Goal: Task Accomplishment & Management: Manage account settings

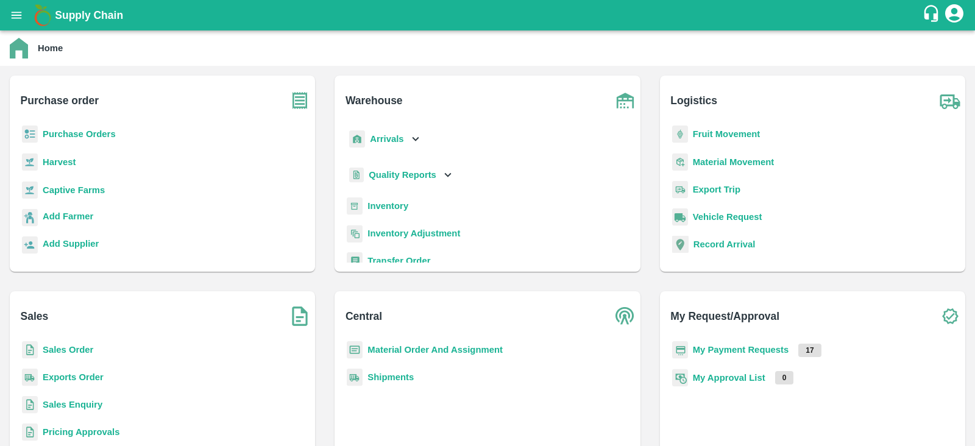
click at [90, 135] on b "Purchase Orders" at bounding box center [79, 134] width 73 height 10
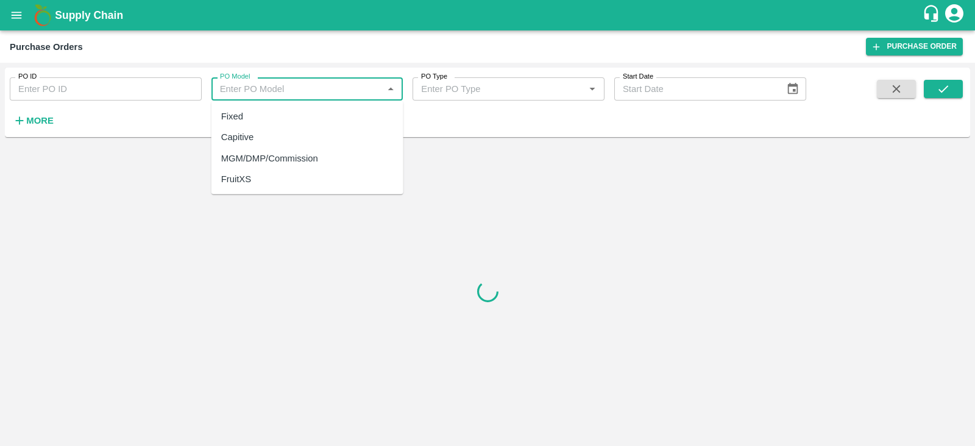
click at [265, 95] on input "PO Model" at bounding box center [297, 89] width 165 height 16
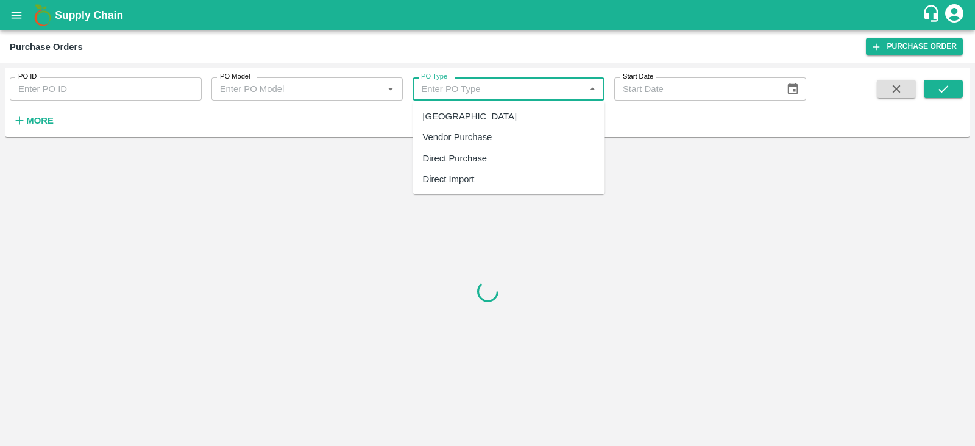
click at [469, 87] on input "PO Type" at bounding box center [498, 89] width 165 height 16
click at [32, 113] on h6 "More" at bounding box center [39, 121] width 27 height 16
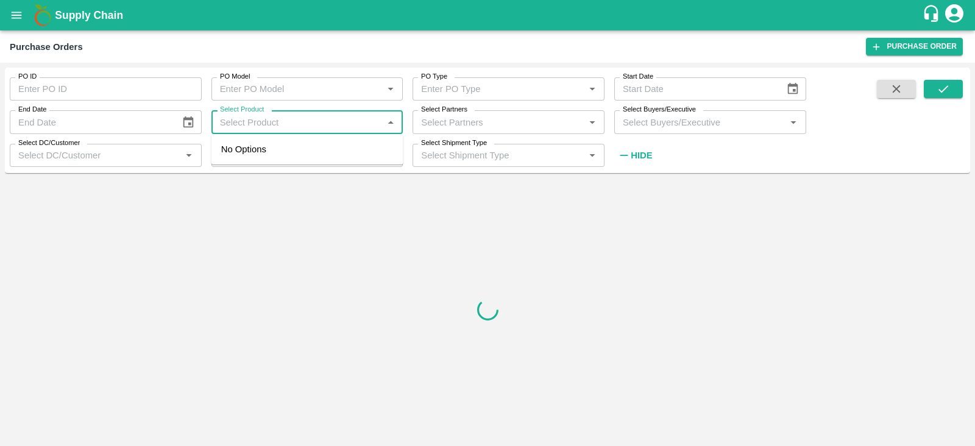
click at [330, 123] on input "Select Product" at bounding box center [297, 122] width 165 height 16
click at [499, 295] on div at bounding box center [487, 309] width 965 height 263
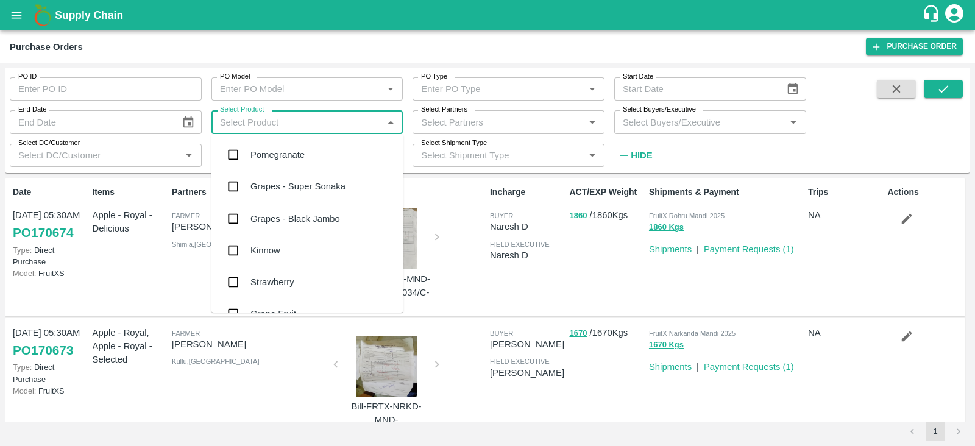
click at [325, 122] on input "Select Product" at bounding box center [297, 122] width 165 height 16
type input "expo"
click at [268, 153] on div "Banana Export" at bounding box center [280, 154] width 60 height 13
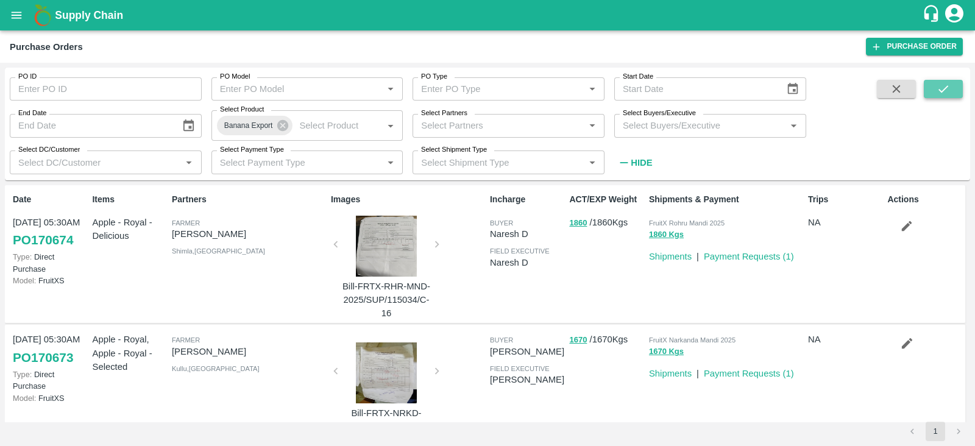
click at [937, 88] on icon "submit" at bounding box center [942, 88] width 13 height 13
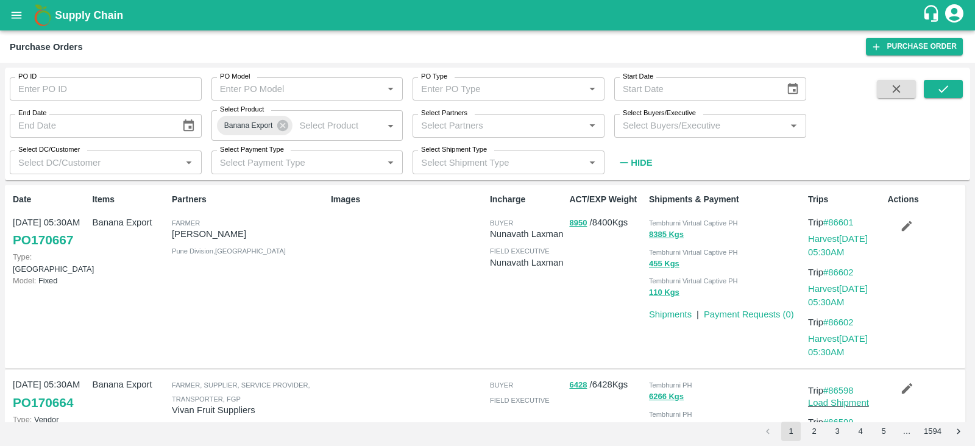
click at [5, 19] on button "open drawer" at bounding box center [16, 15] width 28 height 28
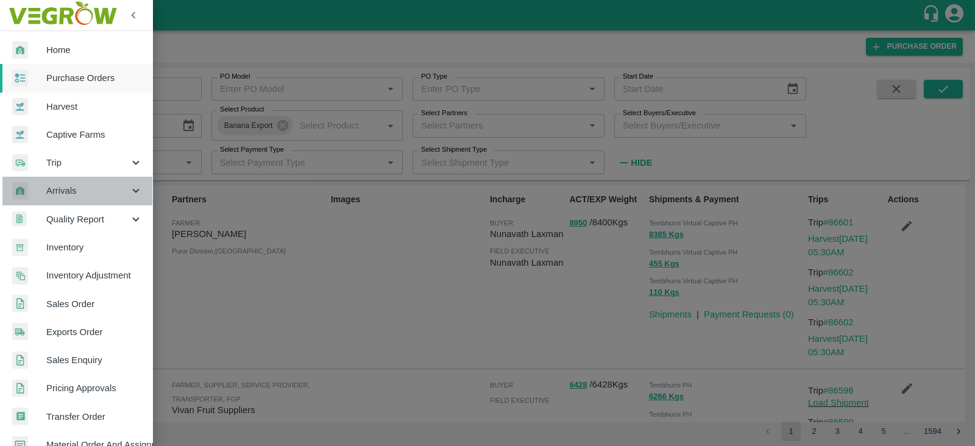
click at [85, 189] on span "Arrivals" at bounding box center [87, 190] width 83 height 13
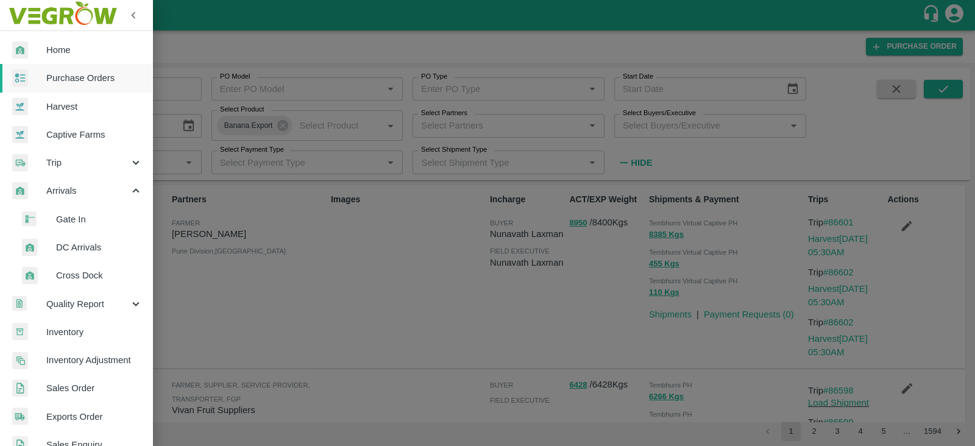
click at [70, 250] on span "DC Arrivals" at bounding box center [99, 247] width 87 height 13
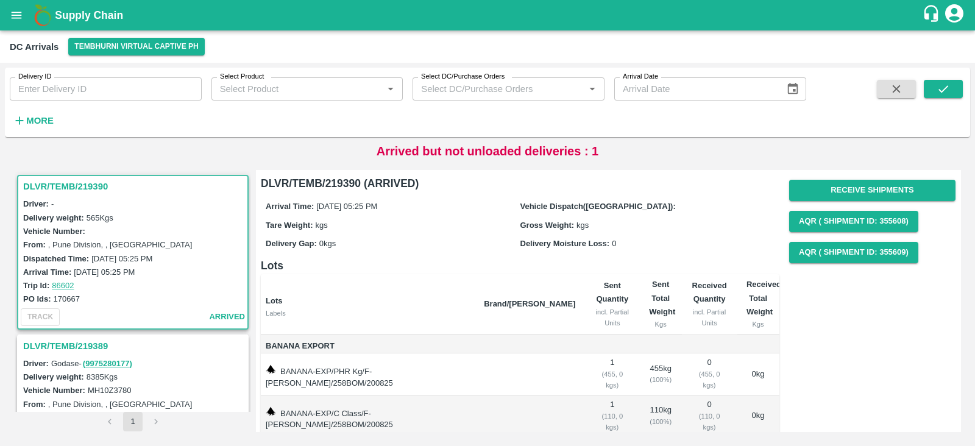
click at [143, 214] on div "Delivery weight: 565 Kgs" at bounding box center [134, 217] width 223 height 13
click at [871, 188] on button "Receive Shipments" at bounding box center [872, 190] width 166 height 21
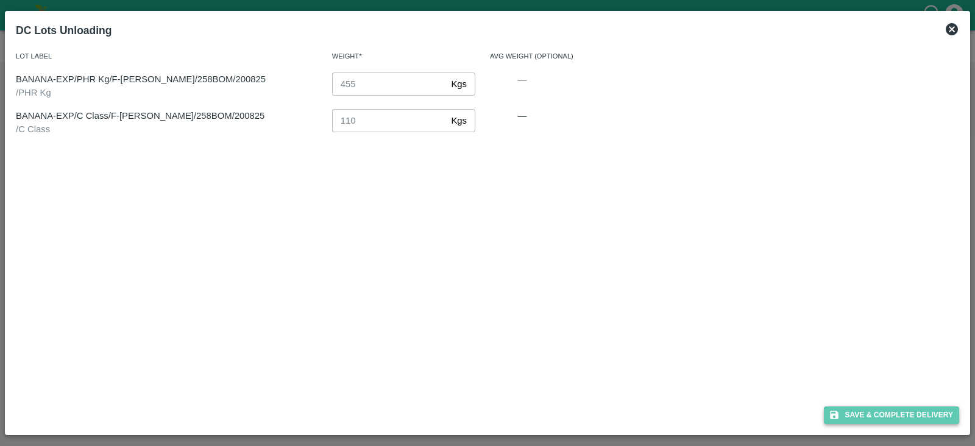
click at [883, 416] on button "Save & Complete Delivery" at bounding box center [891, 415] width 135 height 18
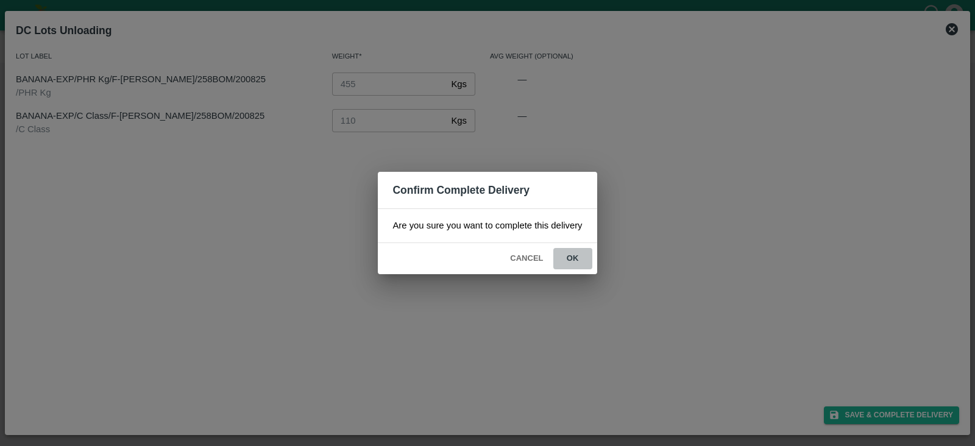
click at [570, 257] on button "ok" at bounding box center [572, 258] width 39 height 21
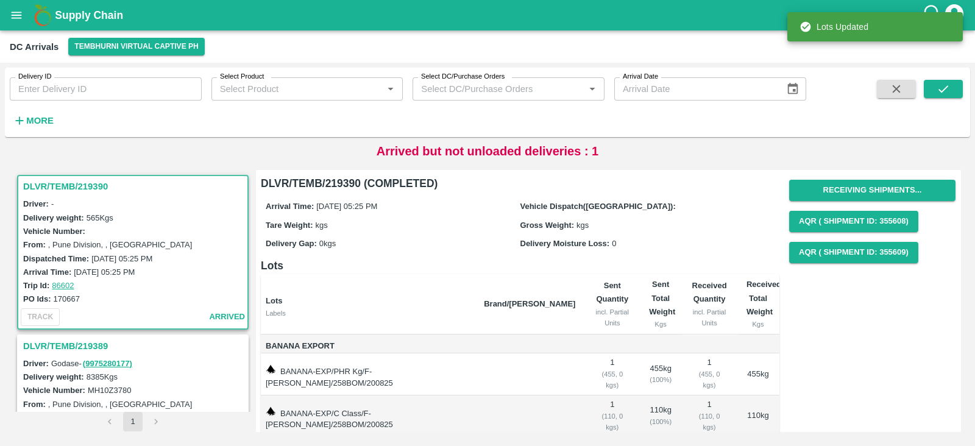
click at [158, 356] on div "Driver: Godase - ( 9975280177 )" at bounding box center [134, 362] width 223 height 13
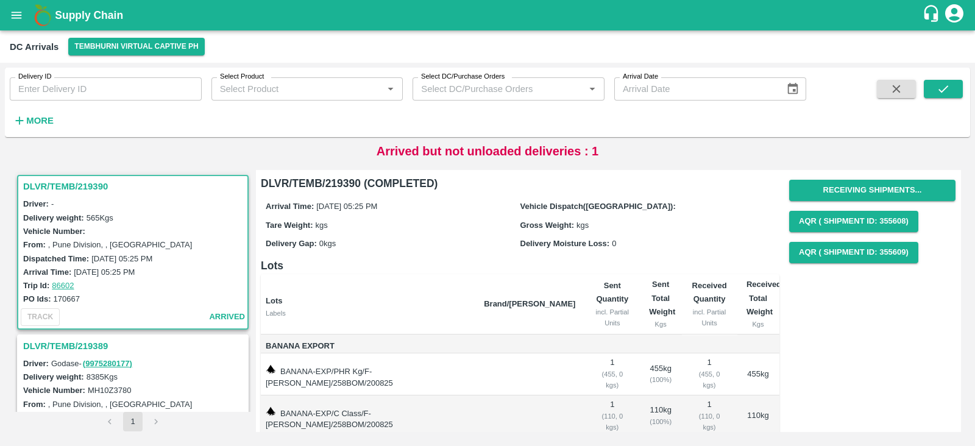
click at [79, 344] on h3 "DLVR/TEMB/219389" at bounding box center [134, 346] width 223 height 16
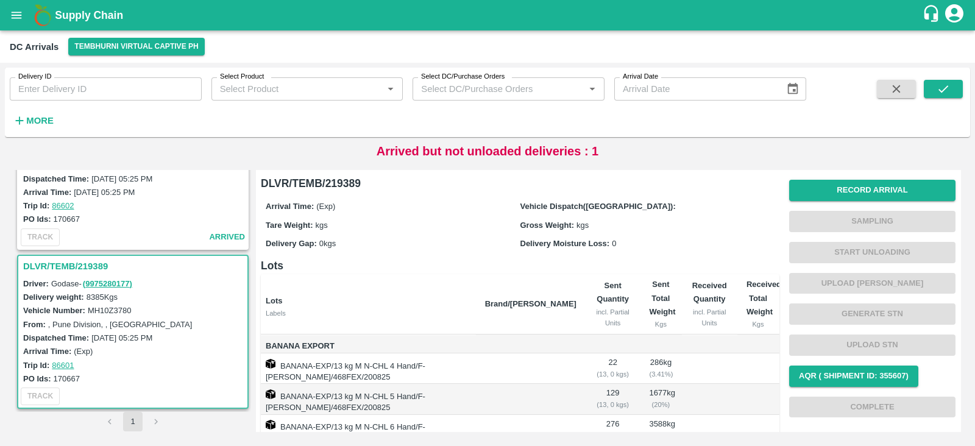
scroll to position [1, 0]
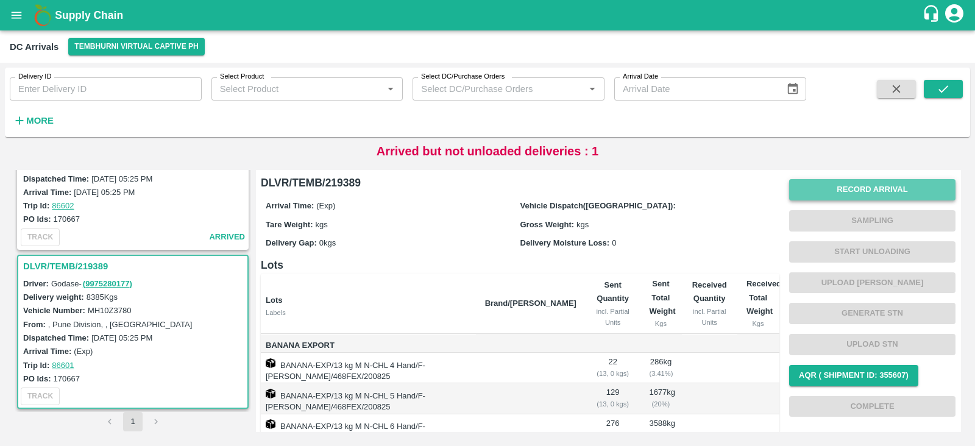
click at [850, 191] on button "Record Arrival" at bounding box center [872, 189] width 166 height 21
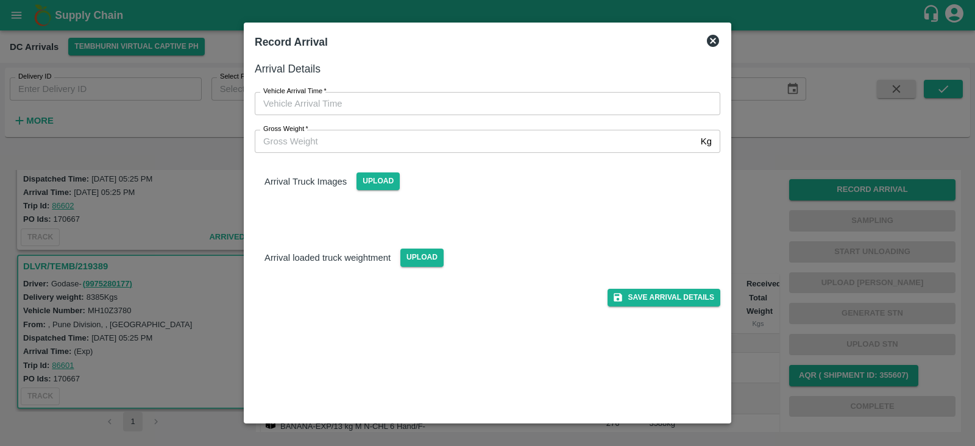
type input "DD/MM/YYYY hh:mm aa"
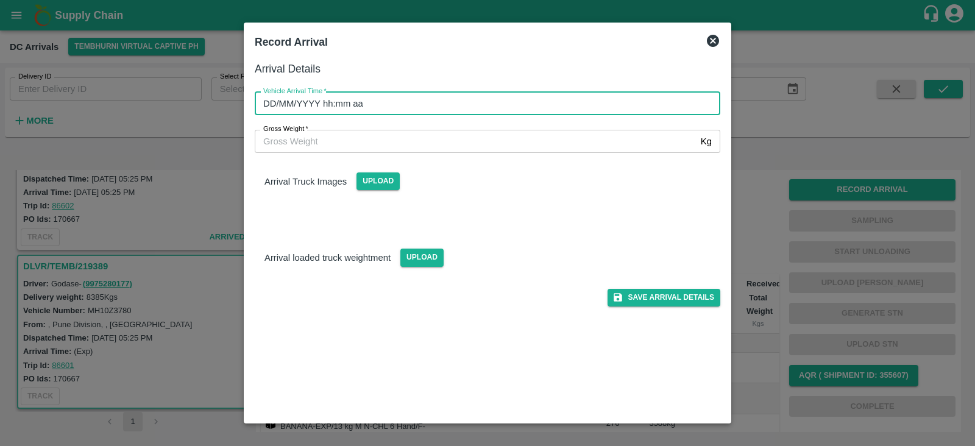
click at [325, 104] on input "DD/MM/YYYY hh:mm aa" at bounding box center [483, 103] width 457 height 23
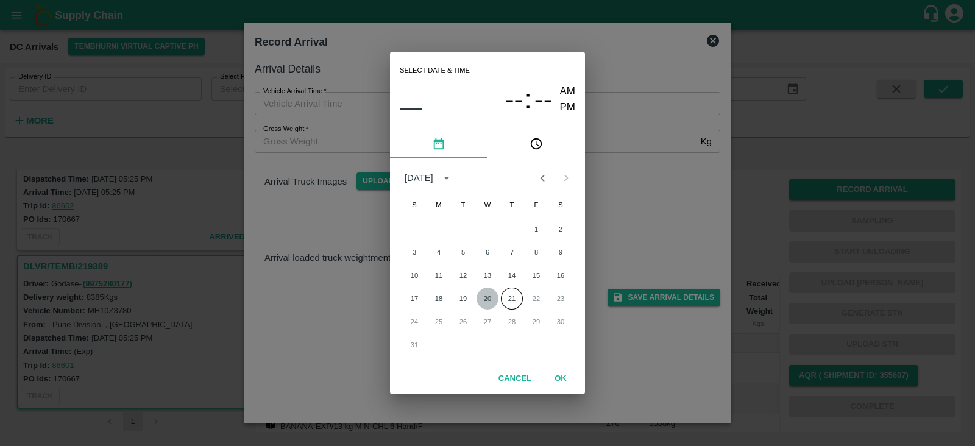
click at [487, 300] on button "20" at bounding box center [487, 299] width 22 height 22
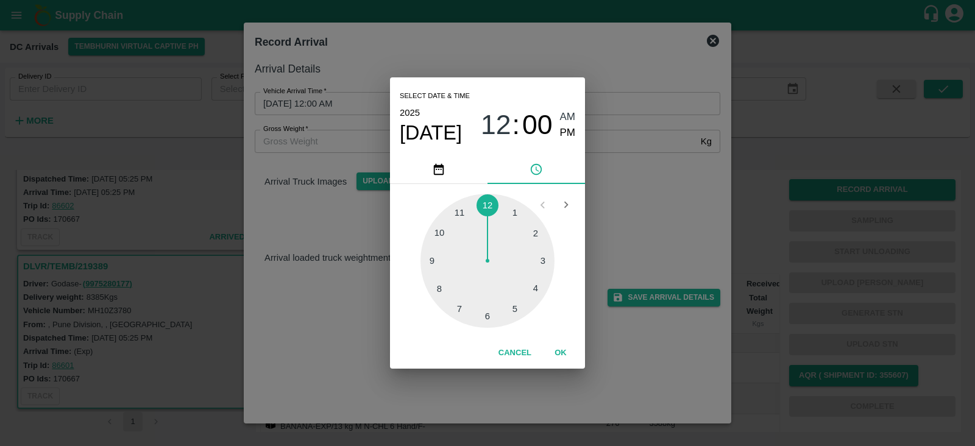
click at [517, 309] on div at bounding box center [487, 261] width 134 height 134
click at [484, 322] on div at bounding box center [487, 261] width 134 height 134
click at [567, 133] on span "PM" at bounding box center [568, 133] width 16 height 16
type input "[DATE] 05:30 PM"
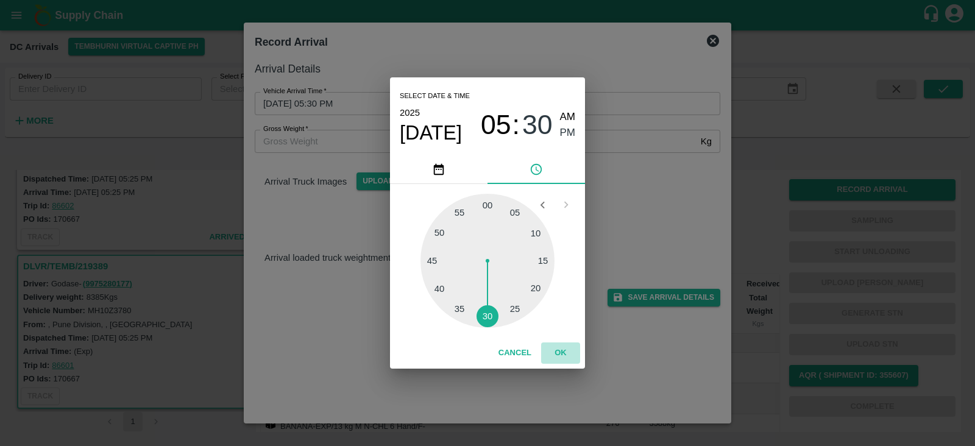
click at [561, 348] on button "OK" at bounding box center [560, 352] width 39 height 21
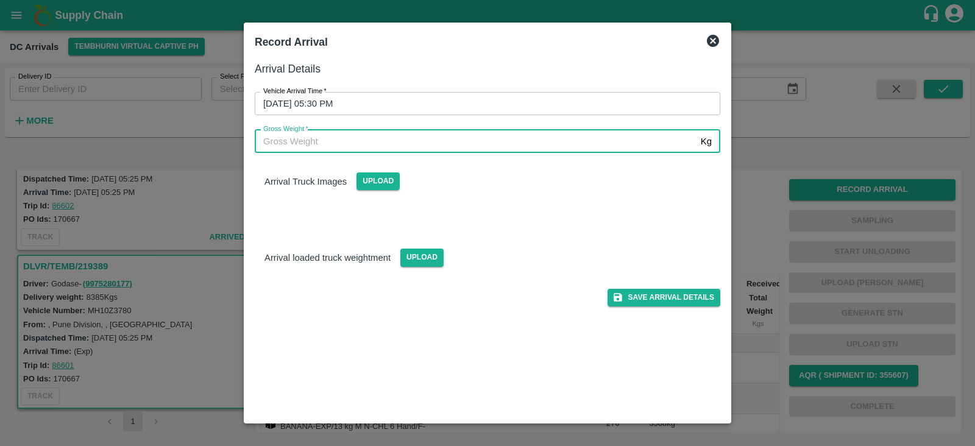
click at [369, 139] on input "Gross Weight   *" at bounding box center [475, 141] width 441 height 23
type input "8000"
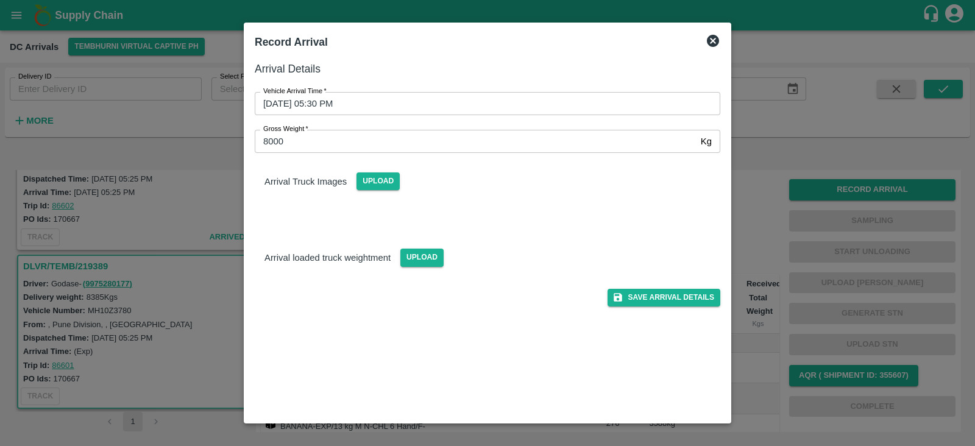
click at [500, 219] on div "Arrival loaded truck weightment Upload" at bounding box center [482, 247] width 475 height 57
click at [656, 302] on button "Save Arrival Details" at bounding box center [663, 298] width 113 height 18
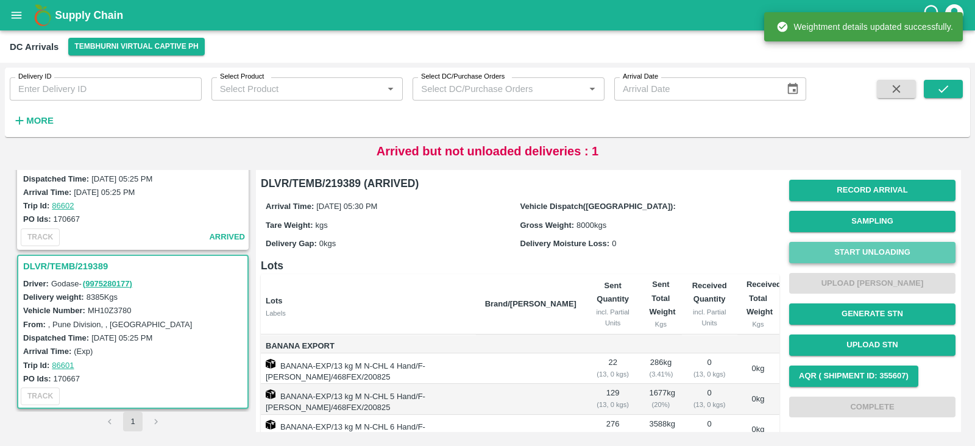
click at [864, 252] on button "Start Unloading" at bounding box center [872, 252] width 166 height 21
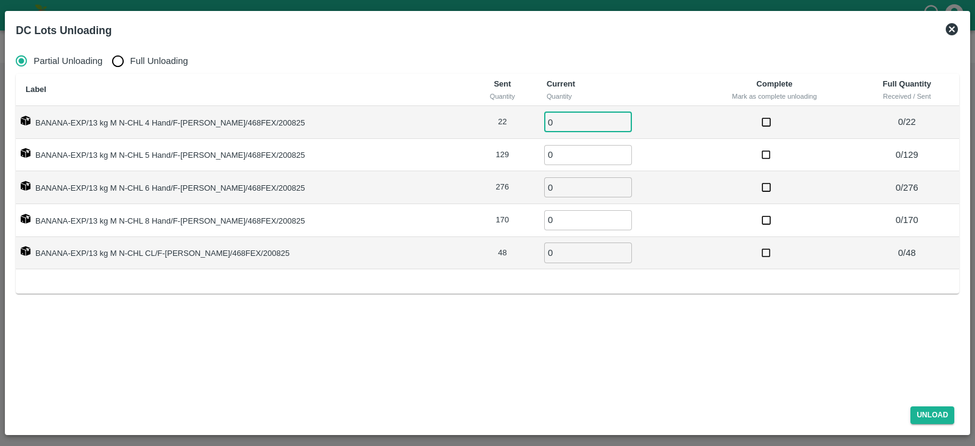
click at [544, 119] on input "0" at bounding box center [588, 122] width 88 height 20
type input "22"
click at [544, 157] on input "0" at bounding box center [588, 155] width 88 height 20
type input "129"
click at [544, 186] on input "0" at bounding box center [588, 187] width 88 height 20
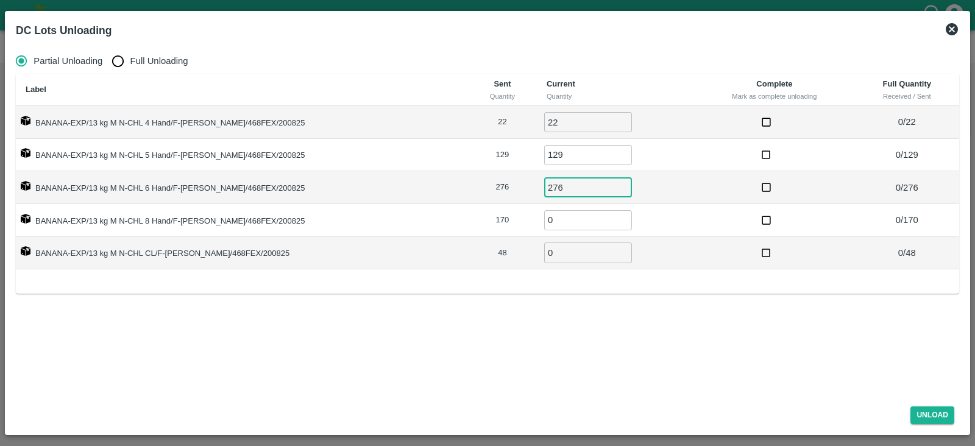
type input "276"
click at [544, 227] on input "0" at bounding box center [588, 220] width 88 height 20
type input "170"
click at [544, 252] on input "0" at bounding box center [588, 252] width 88 height 20
type input "48"
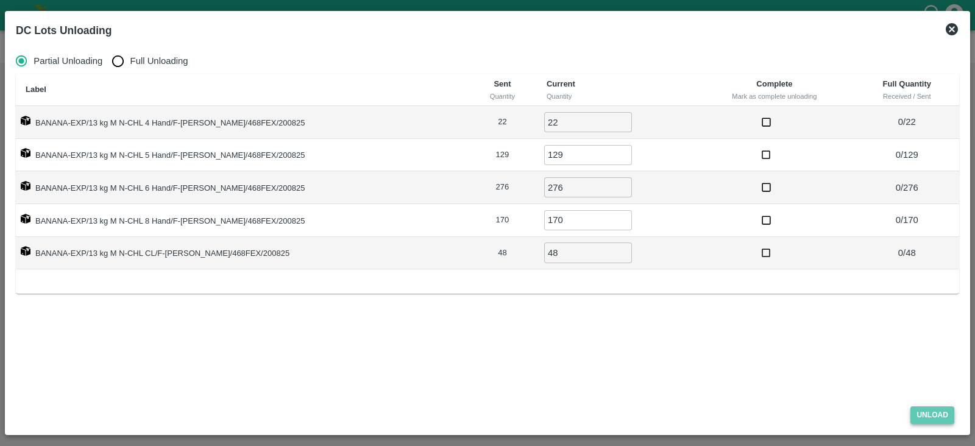
click at [925, 414] on button "Unload" at bounding box center [932, 415] width 44 height 18
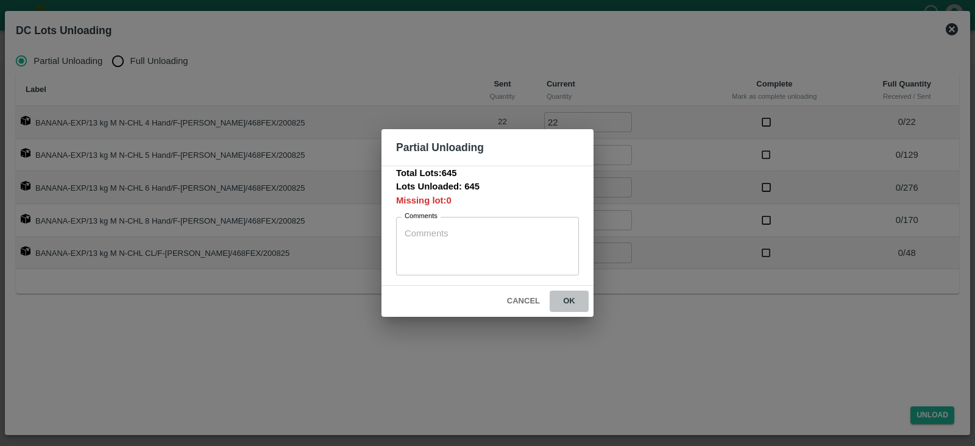
click at [568, 301] on button "ok" at bounding box center [569, 301] width 39 height 21
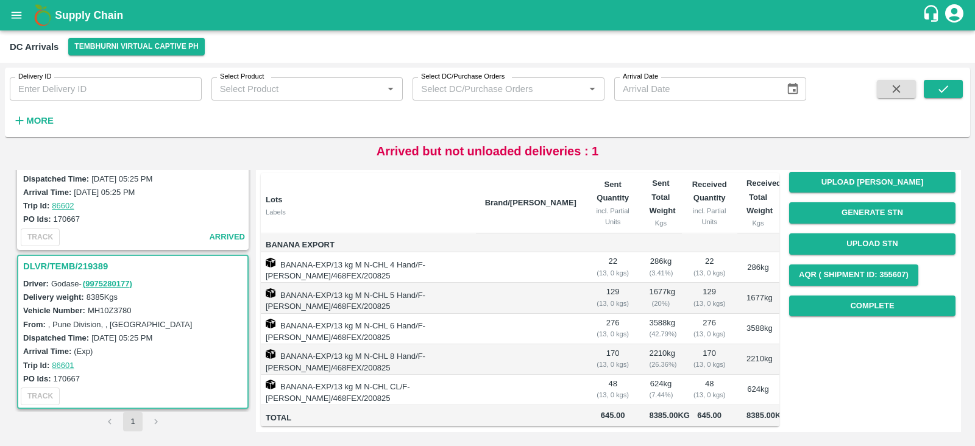
scroll to position [175, 0]
click at [872, 295] on button "Complete" at bounding box center [872, 305] width 166 height 21
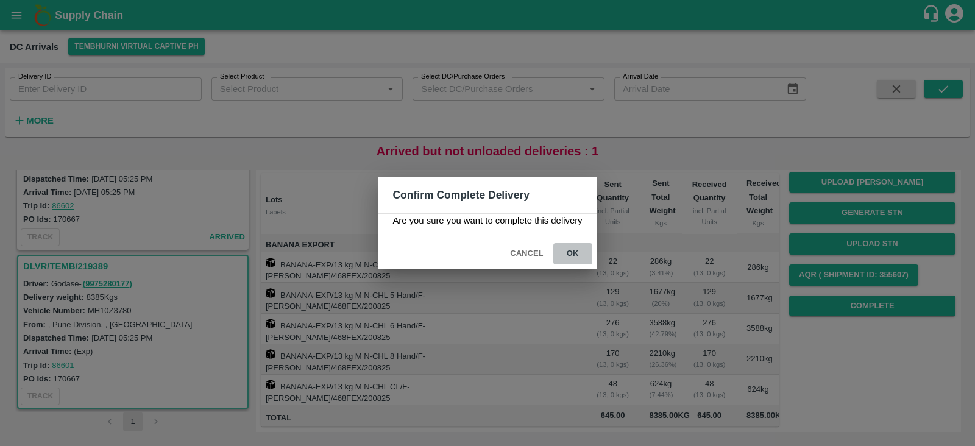
click at [573, 252] on button "ok" at bounding box center [572, 253] width 39 height 21
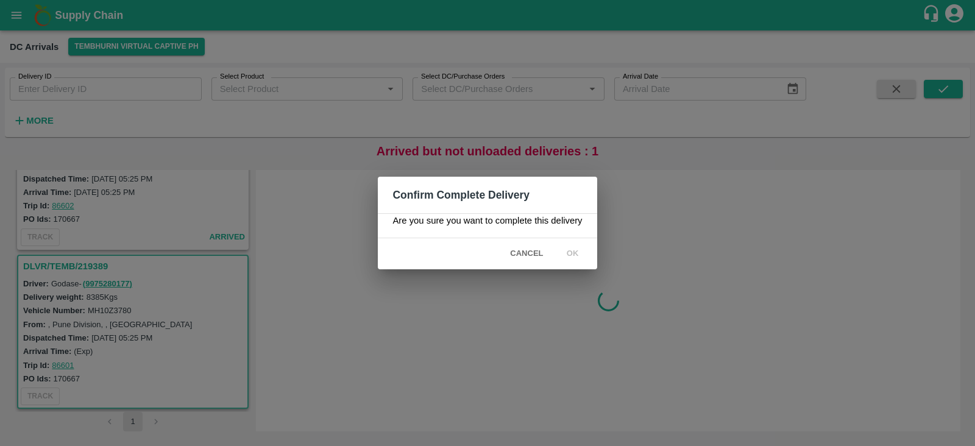
scroll to position [0, 0]
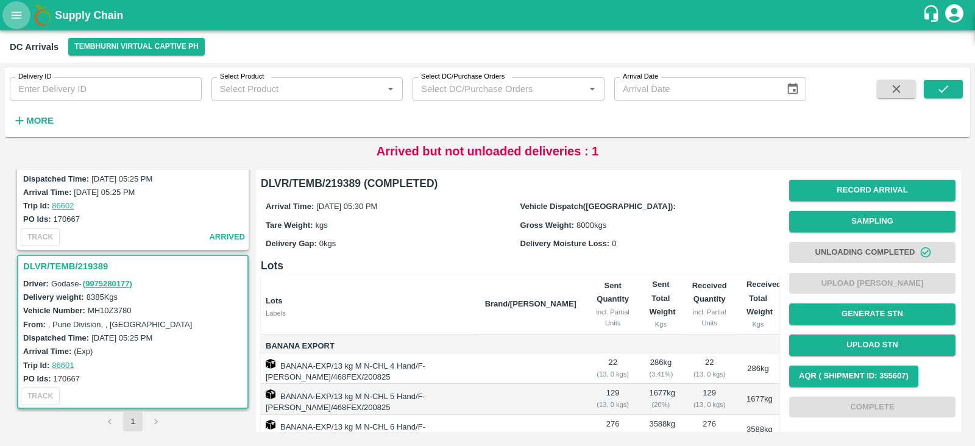
click at [13, 21] on icon "open drawer" at bounding box center [16, 15] width 13 height 13
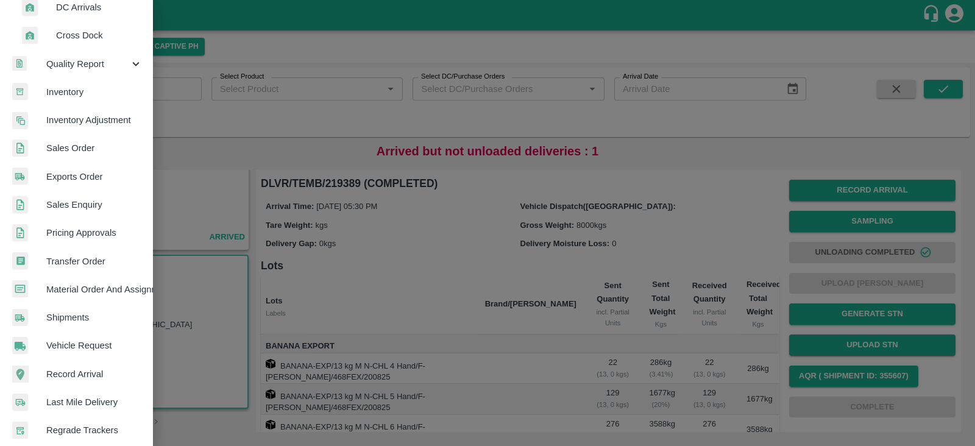
scroll to position [244, 0]
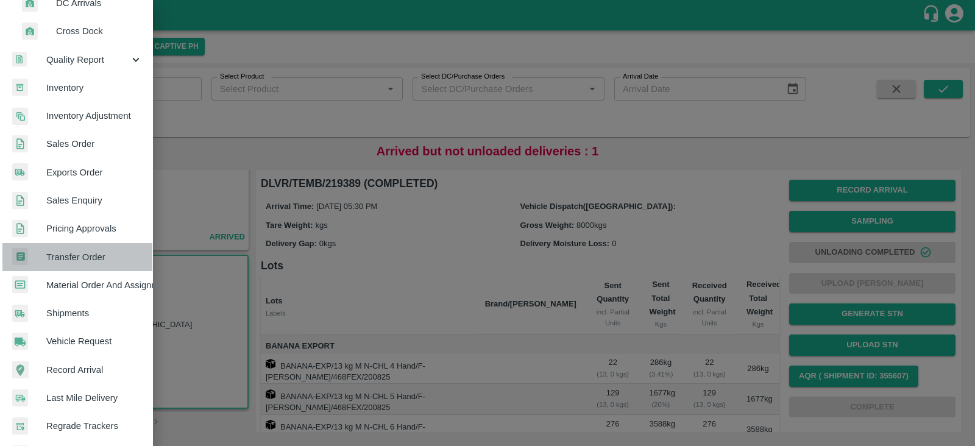
click at [93, 252] on span "Transfer Order" at bounding box center [94, 256] width 96 height 13
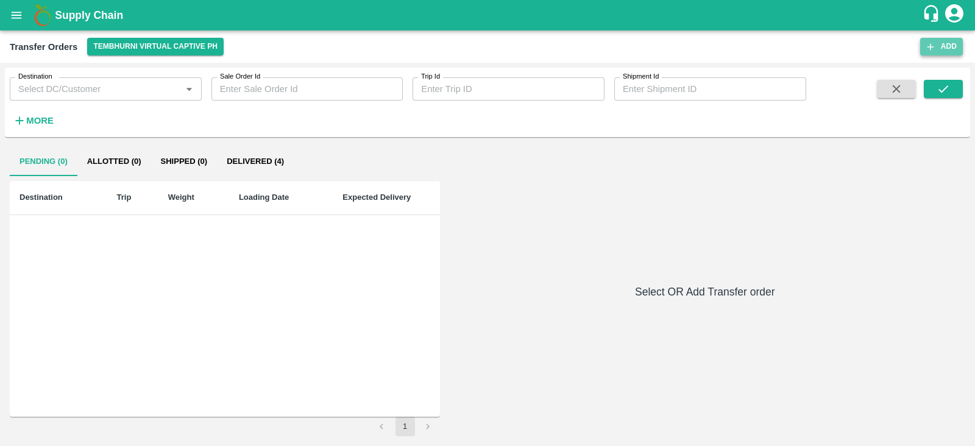
click at [943, 51] on button "Add" at bounding box center [941, 47] width 43 height 18
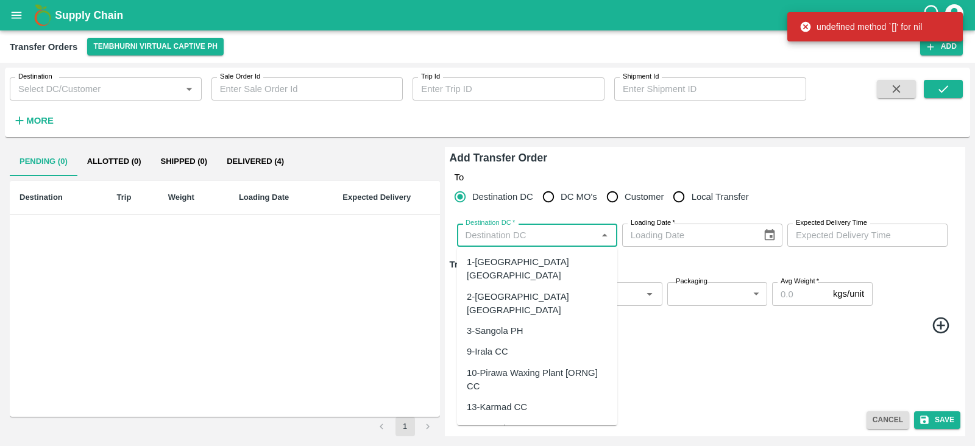
click at [536, 227] on input "Destination DC   *" at bounding box center [527, 235] width 133 height 16
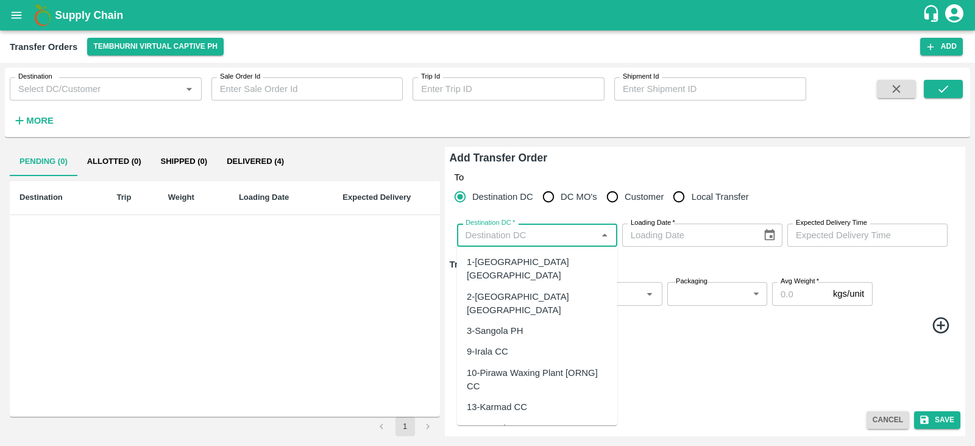
type input "c"
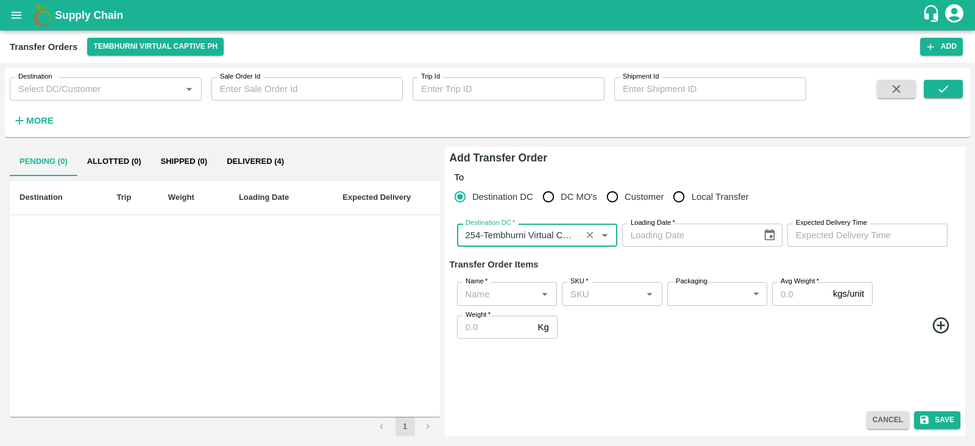
type input "254-Tembhurni Virtual Captive PH"
click at [768, 233] on icon "Choose date" at bounding box center [769, 235] width 10 height 12
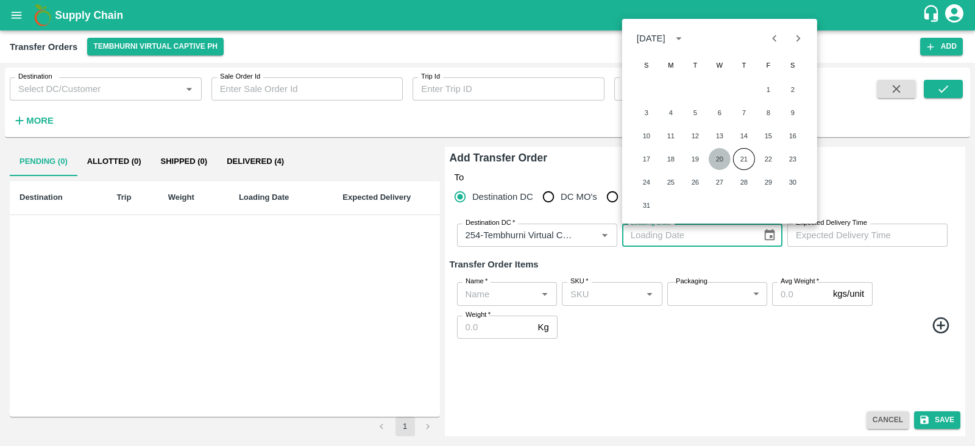
click at [722, 160] on button "20" at bounding box center [720, 159] width 22 height 22
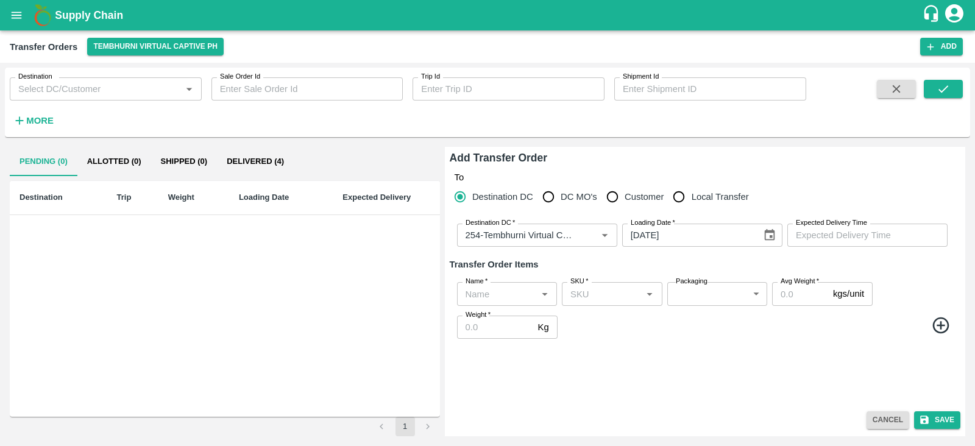
type input "20/08/2025"
type input "DD/MM/YYYY hh:mm aa"
click at [835, 239] on input "DD/MM/YYYY hh:mm aa" at bounding box center [863, 235] width 152 height 23
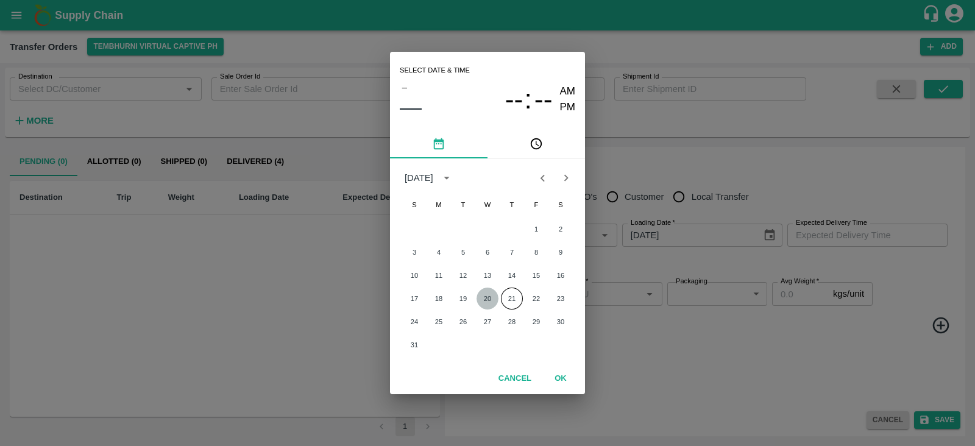
click at [492, 300] on button "20" at bounding box center [487, 299] width 22 height 22
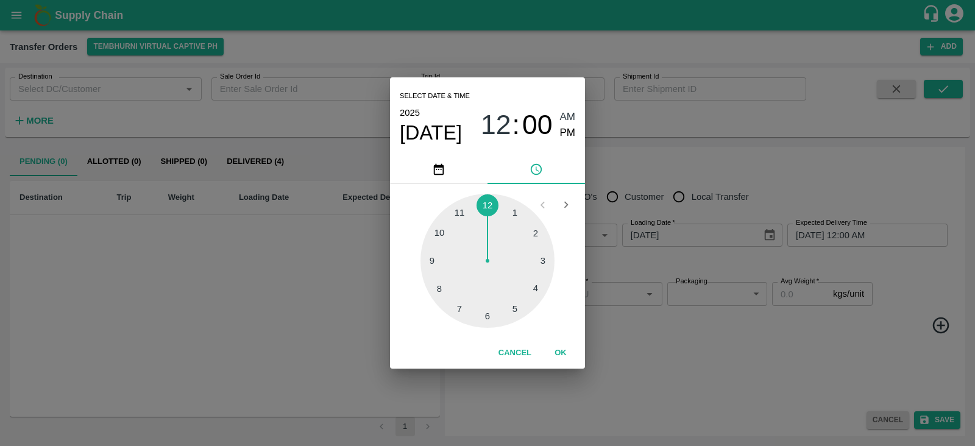
click at [487, 314] on div at bounding box center [487, 261] width 134 height 134
click at [563, 130] on span "PM" at bounding box center [568, 133] width 16 height 16
type input "20/08/2025 06:00 PM"
click at [564, 350] on button "OK" at bounding box center [560, 352] width 39 height 21
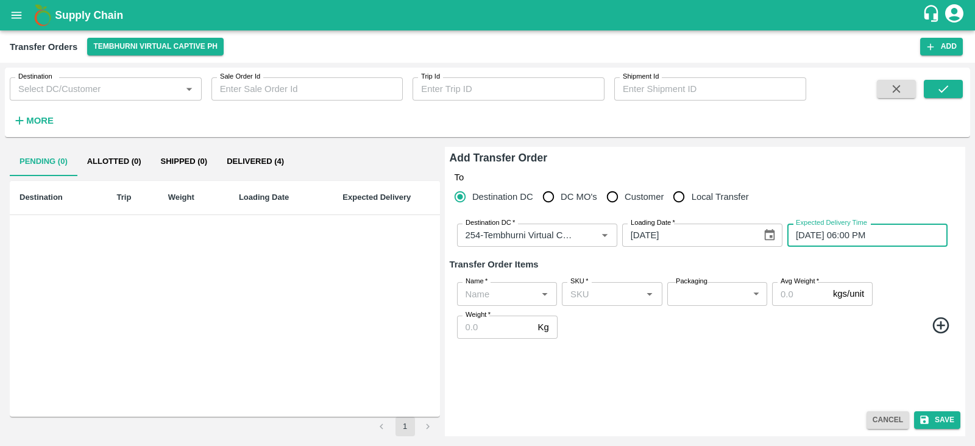
click at [508, 294] on input "Name   *" at bounding box center [497, 294] width 73 height 16
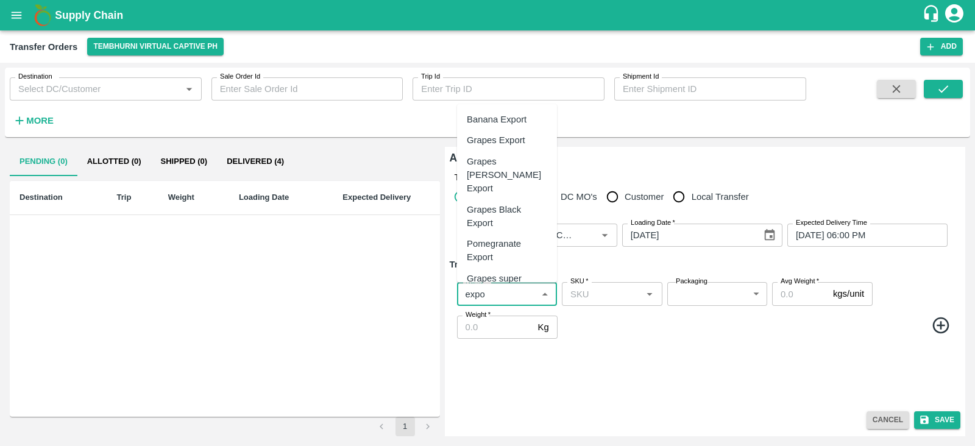
click at [511, 119] on div "Banana Export" at bounding box center [497, 119] width 60 height 13
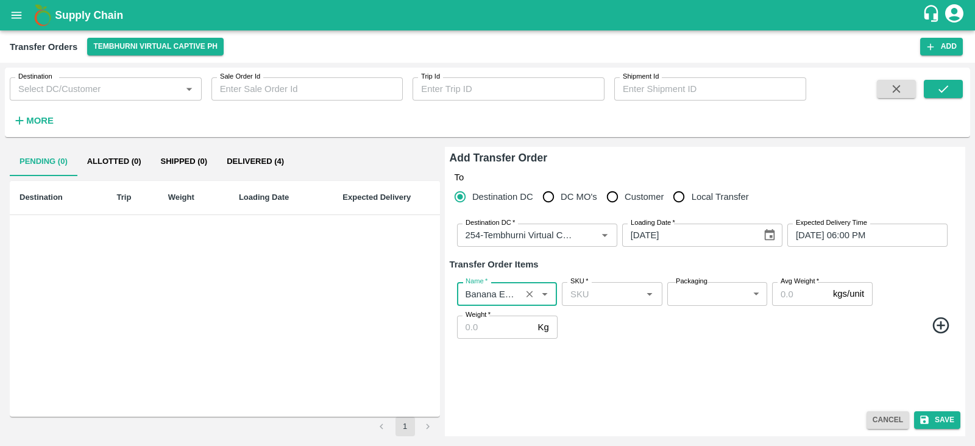
type input "Banana Export"
click at [943, 324] on icon at bounding box center [941, 326] width 20 height 20
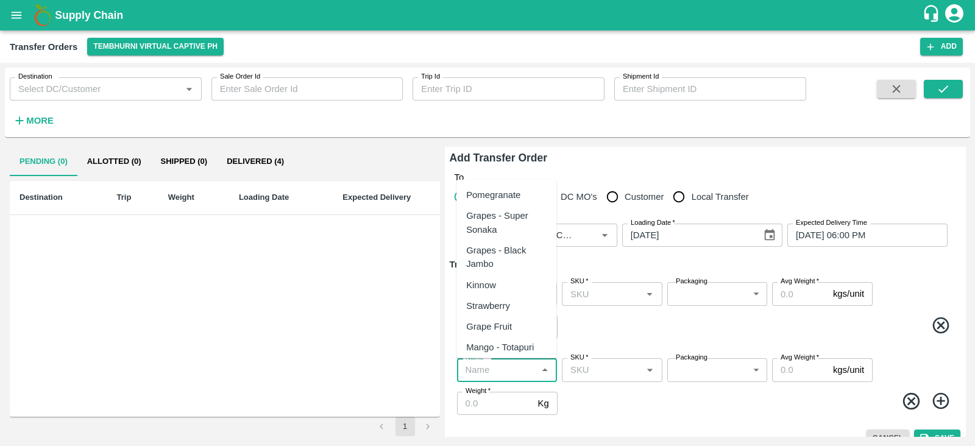
click at [502, 371] on input "Name   *" at bounding box center [497, 370] width 73 height 16
click at [510, 193] on div "Banana Export" at bounding box center [496, 194] width 60 height 13
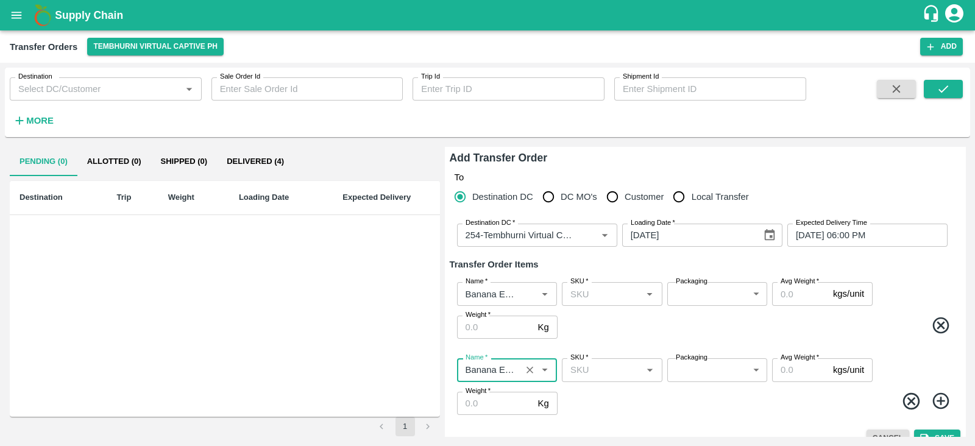
scroll to position [18, 0]
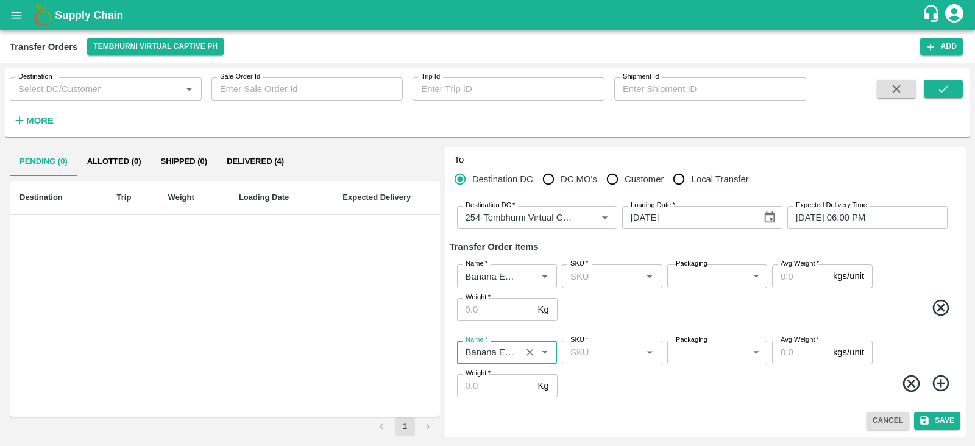
type input "Banana Export"
click at [938, 381] on icon at bounding box center [940, 383] width 16 height 16
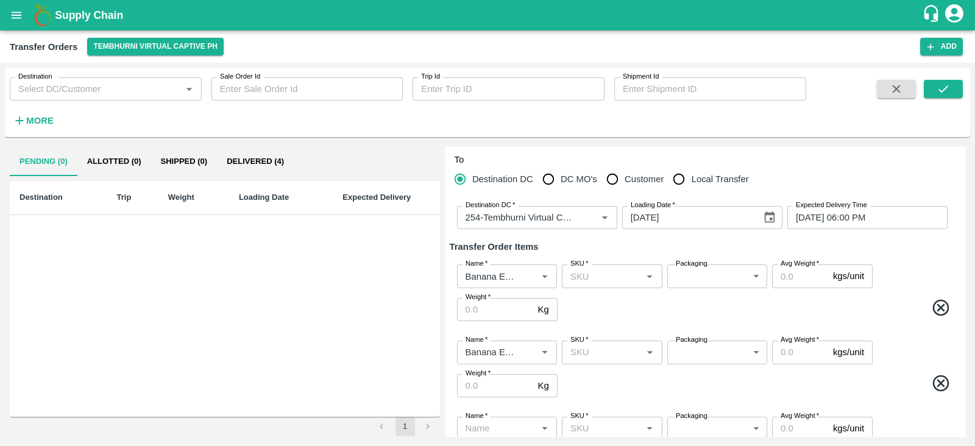
scroll to position [94, 0]
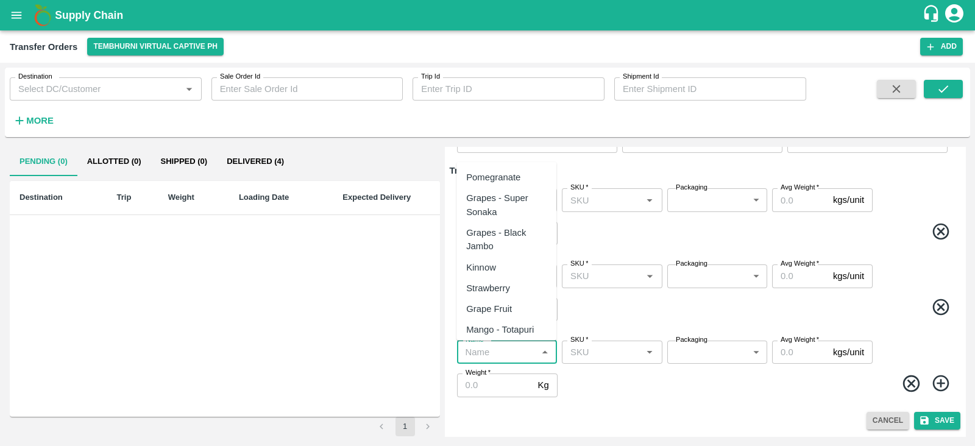
click at [491, 349] on input "Name   *" at bounding box center [497, 352] width 73 height 16
click at [520, 175] on div "Banana Export" at bounding box center [496, 177] width 60 height 13
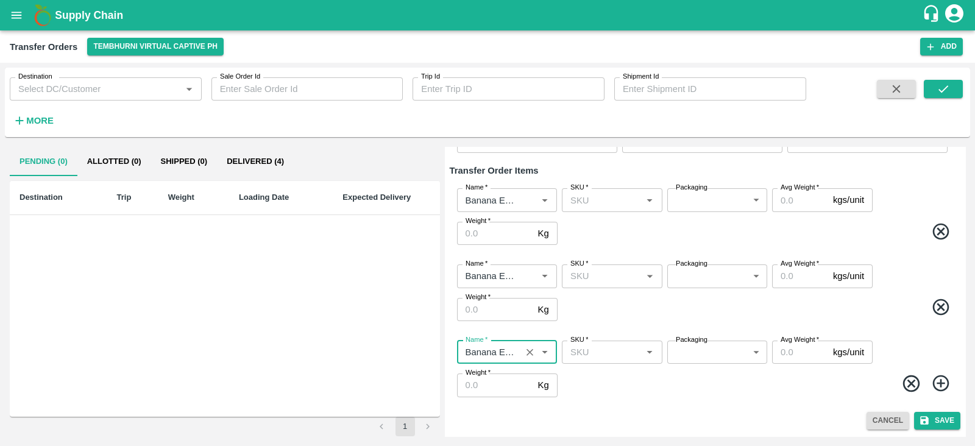
type input "Banana Export"
drag, startPoint x: 941, startPoint y: 383, endPoint x: 670, endPoint y: 350, distance: 273.2
click at [670, 350] on div "Name   * Name   * SKU   * SKU   * Packaging ​ Packaging Avg Weight   * kgs/unit…" at bounding box center [705, 369] width 511 height 76
click at [936, 379] on icon at bounding box center [941, 383] width 20 height 20
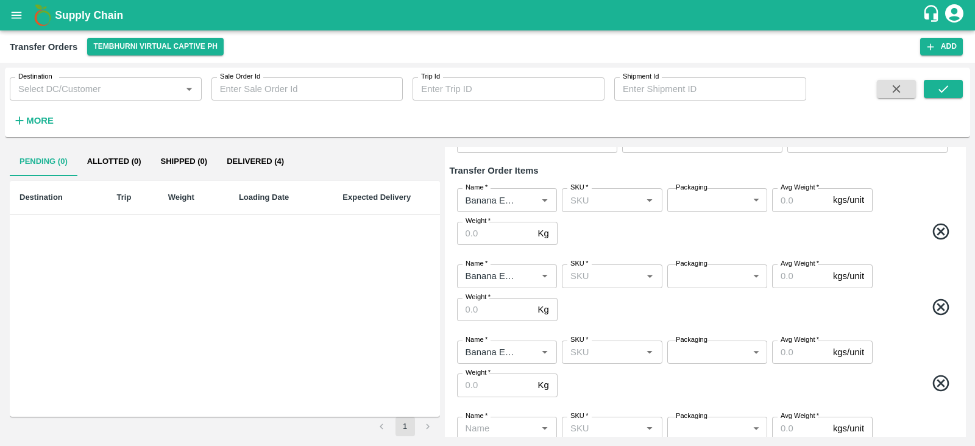
scroll to position [170, 0]
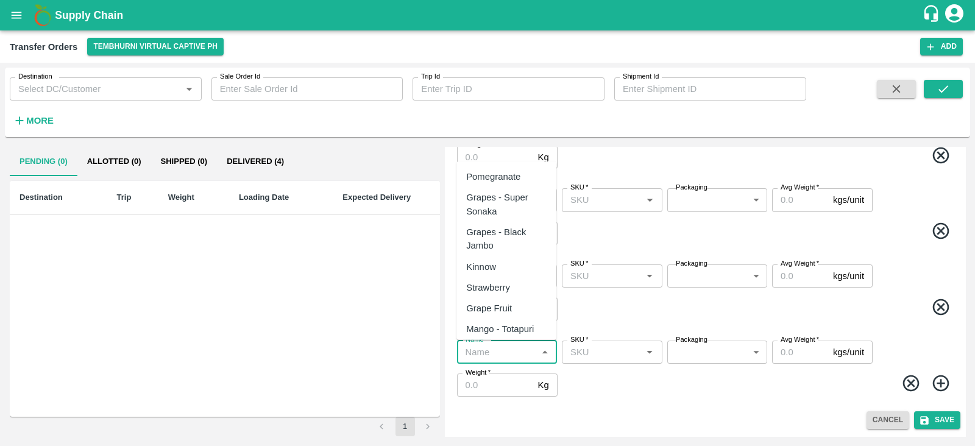
click at [512, 352] on input "Name   *" at bounding box center [497, 352] width 73 height 16
click at [522, 172] on div "Banana Export" at bounding box center [496, 176] width 60 height 13
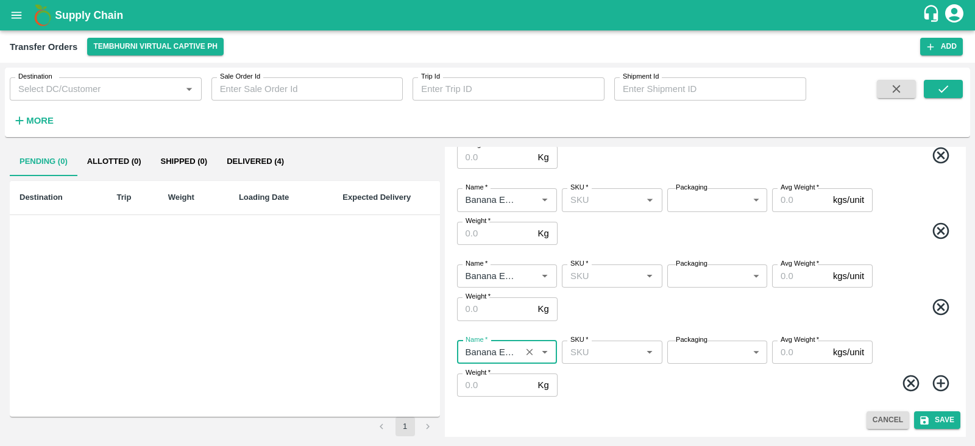
type input "Banana Export"
click at [932, 376] on icon at bounding box center [941, 383] width 20 height 20
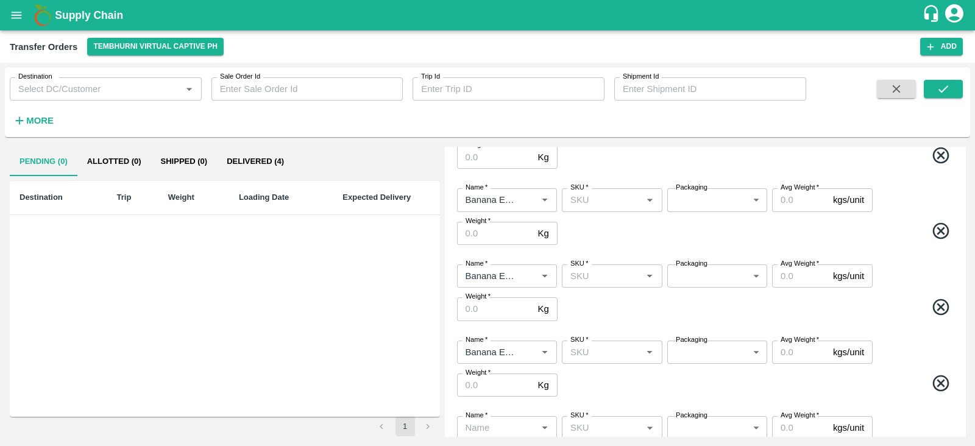
scroll to position [246, 0]
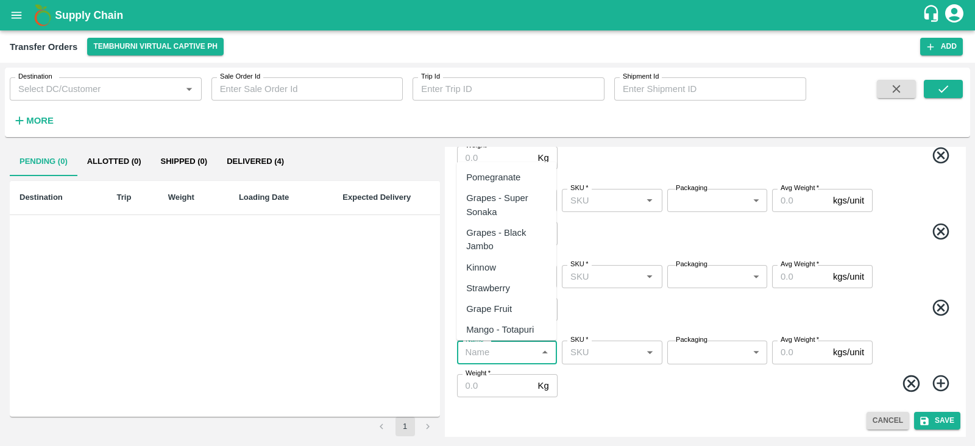
click at [503, 352] on input "Name   *" at bounding box center [497, 352] width 73 height 16
click at [527, 176] on div "Banana Export" at bounding box center [506, 177] width 100 height 21
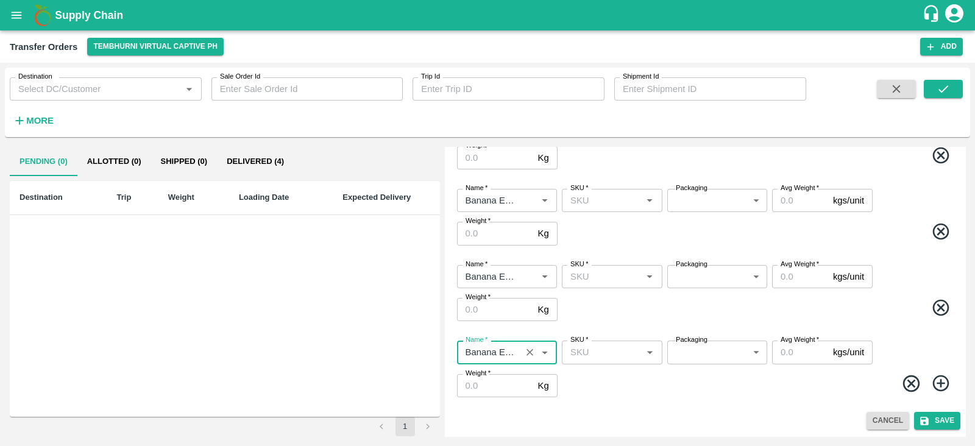
type input "Banana Export"
click at [940, 384] on icon at bounding box center [941, 383] width 20 height 20
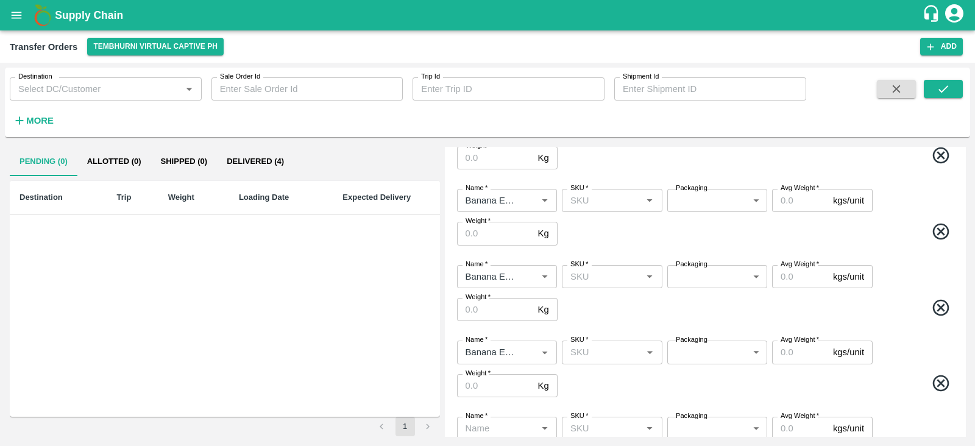
scroll to position [322, 0]
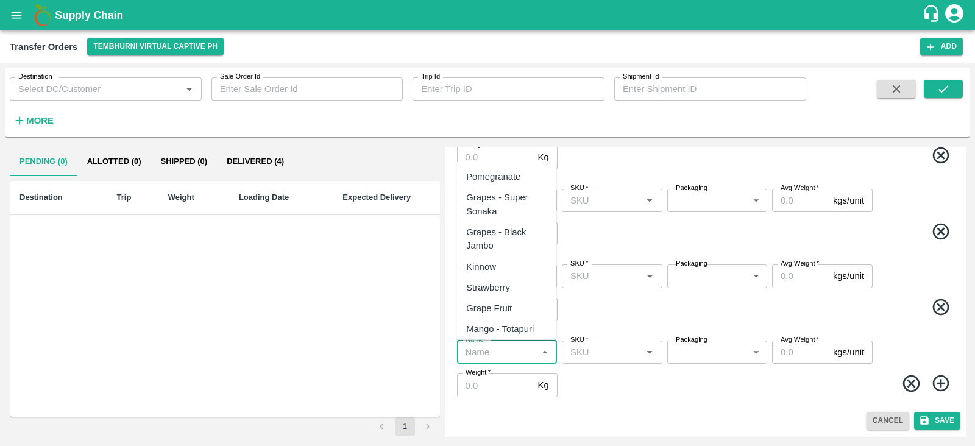
click at [513, 352] on input "Name   *" at bounding box center [497, 352] width 73 height 16
click at [525, 169] on div "Banana Export" at bounding box center [506, 176] width 100 height 21
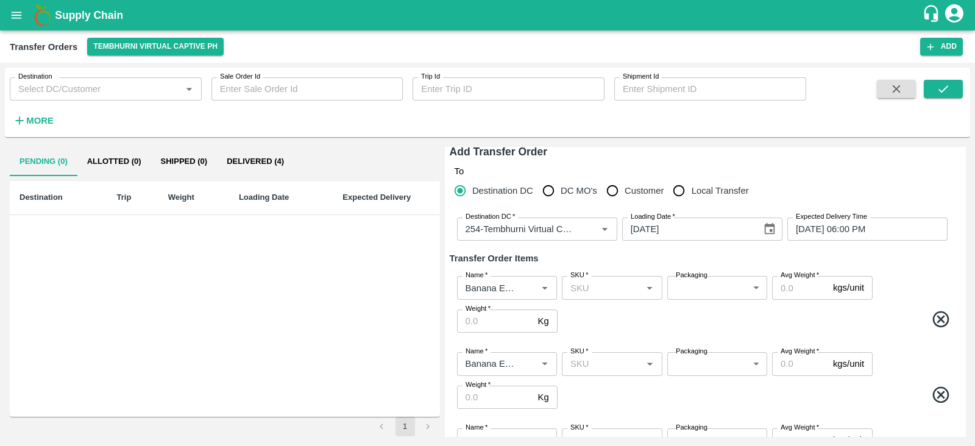
scroll to position [5, 0]
type input "Banana Export"
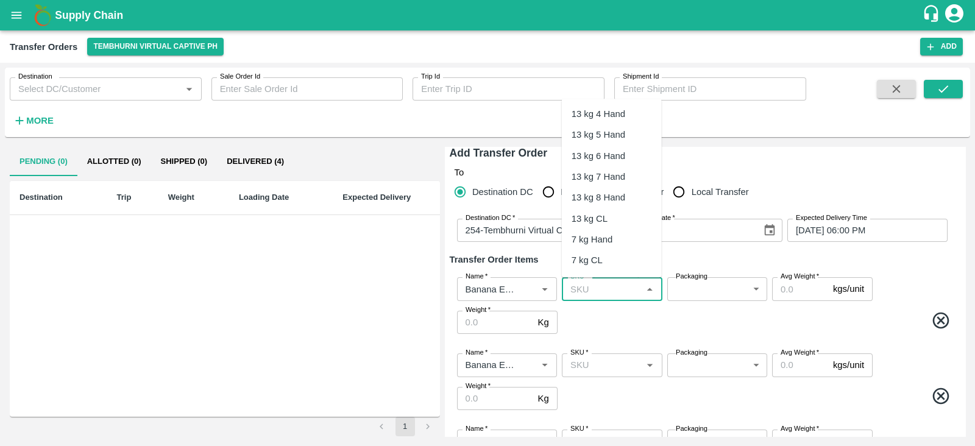
click at [607, 285] on input "SKU   *" at bounding box center [601, 289] width 73 height 16
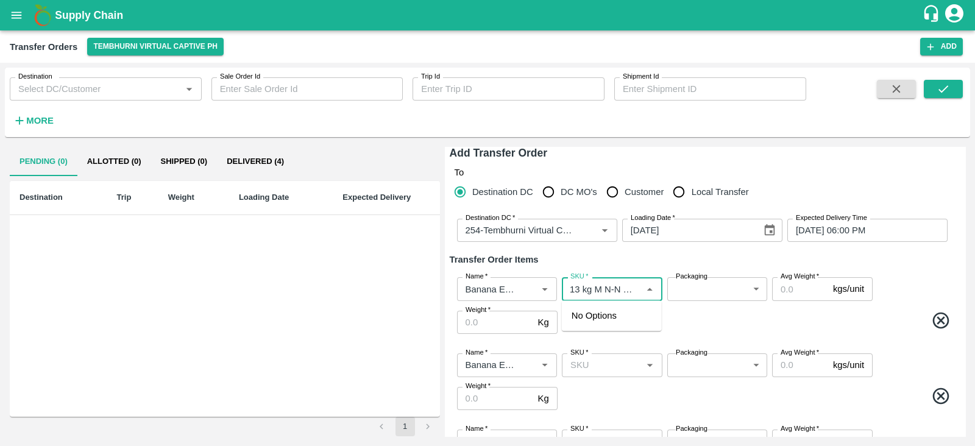
scroll to position [0, 6]
click at [615, 291] on input "SKU   *" at bounding box center [601, 289] width 73 height 16
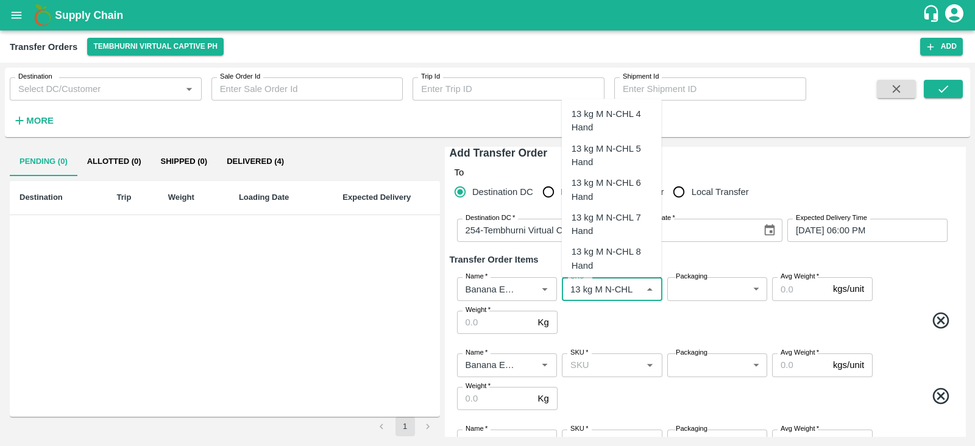
click at [610, 118] on div "13 kg M N-CHL 4 Hand" at bounding box center [611, 121] width 80 height 27
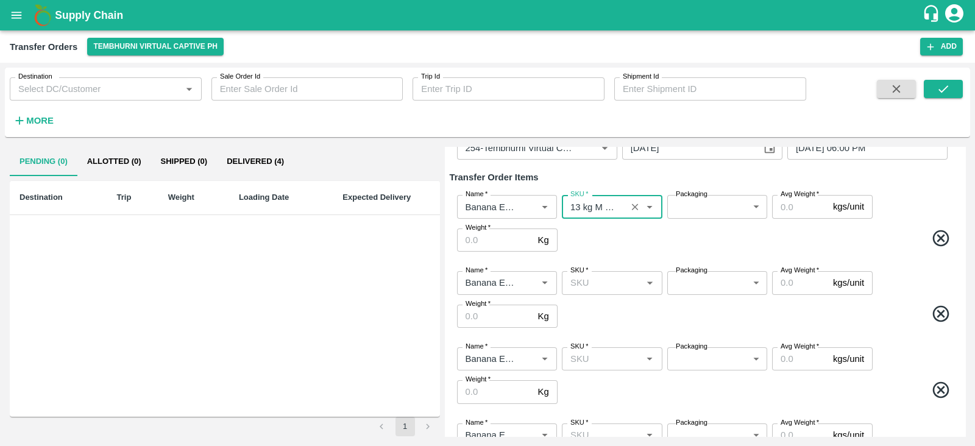
scroll to position [96, 0]
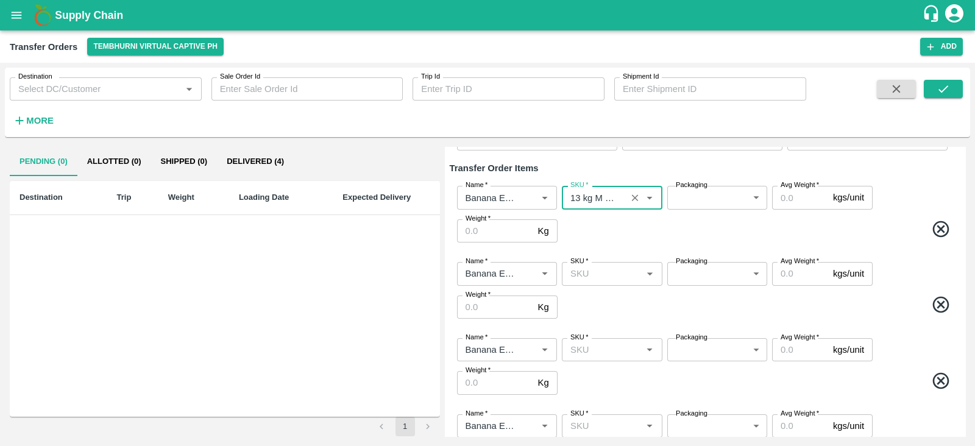
type input "13 kg M N-CHL 4 Hand"
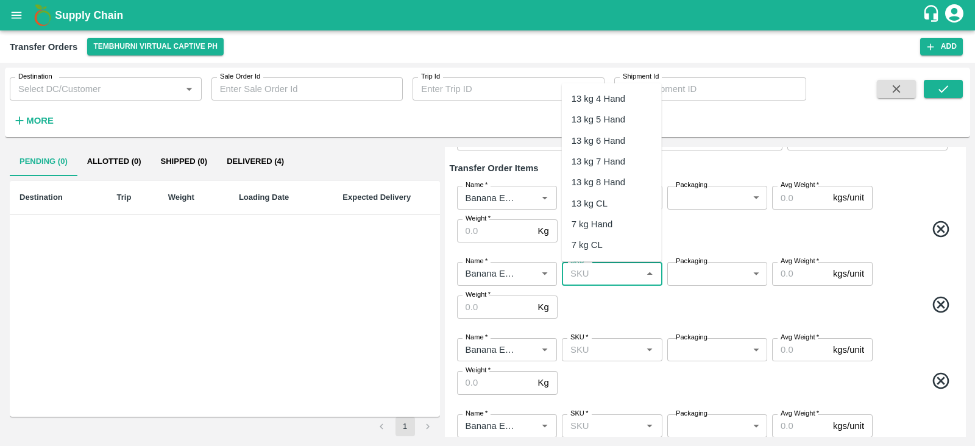
click at [615, 272] on input "SKU   *" at bounding box center [601, 274] width 73 height 16
click at [617, 132] on div "13 kg N-CHL 5 Hand" at bounding box center [611, 139] width 80 height 27
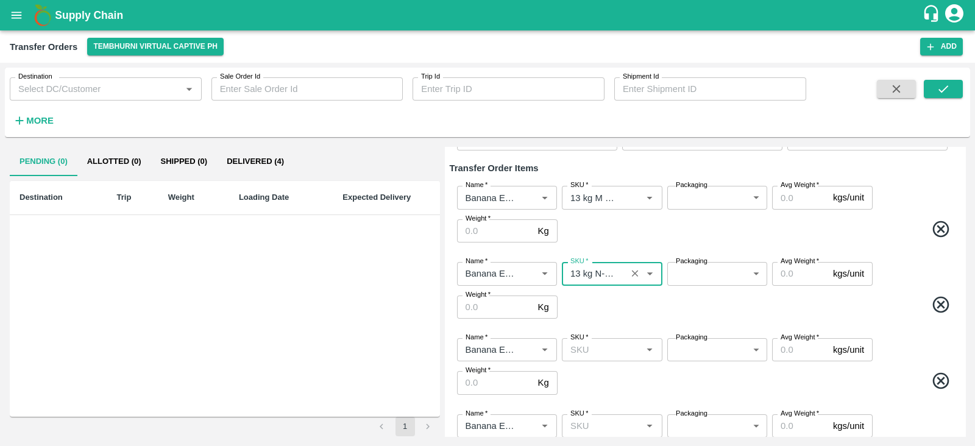
type input "13 kg N-CHL 5 Hand"
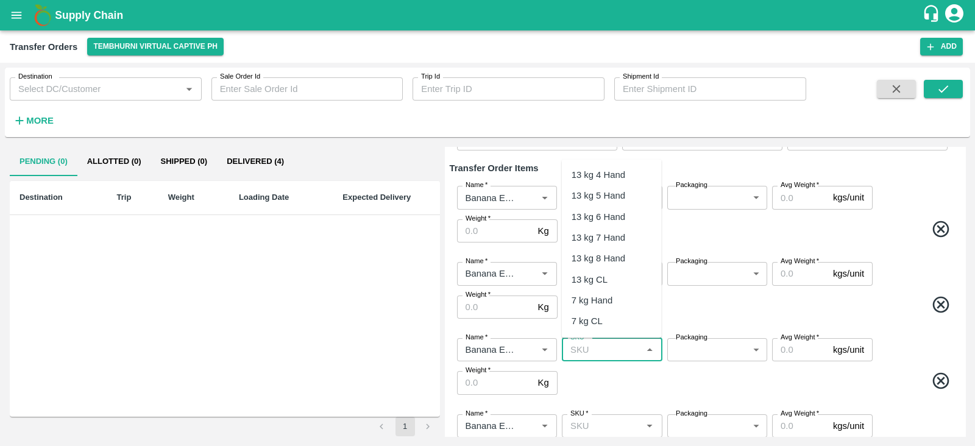
click at [589, 355] on input "SKU   *" at bounding box center [601, 350] width 73 height 16
click at [596, 245] on div "13 kg N-CHL 6 Hand" at bounding box center [611, 250] width 80 height 27
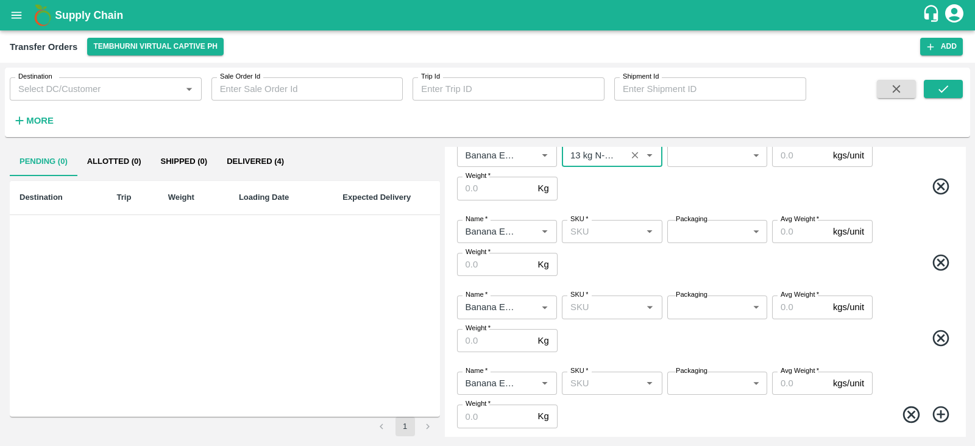
scroll to position [292, 0]
type input "13 kg N-CHL 6 Hand"
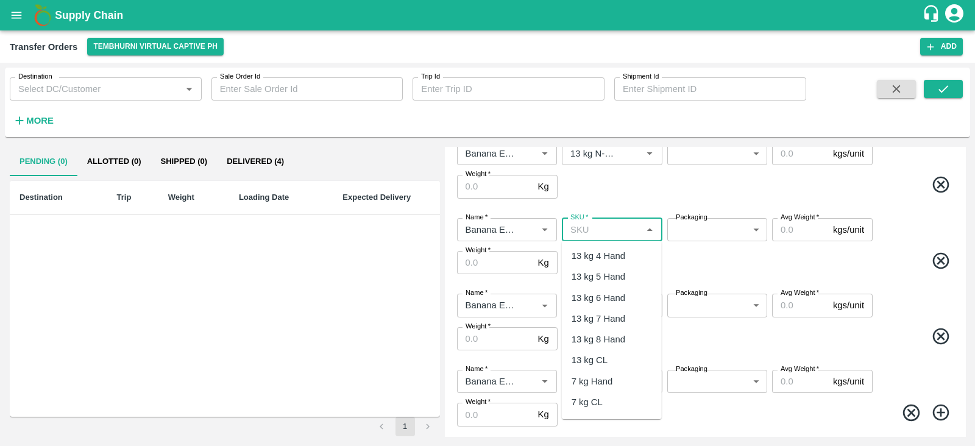
click at [604, 229] on input "SKU   *" at bounding box center [601, 230] width 73 height 16
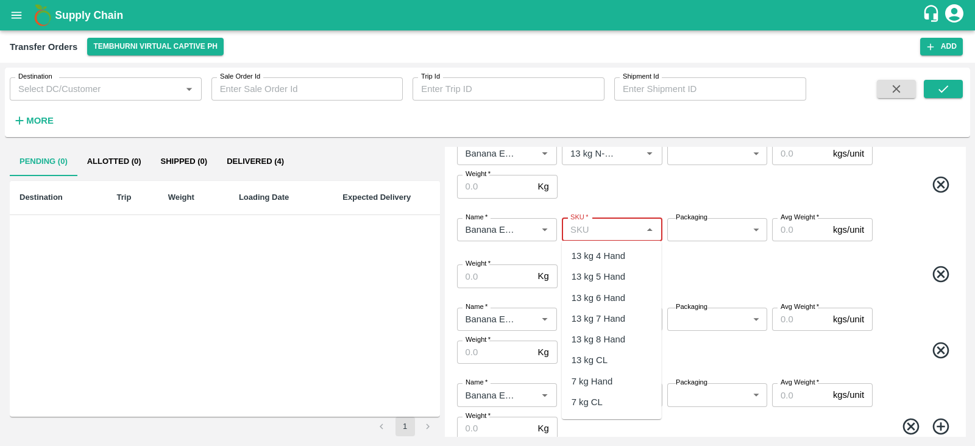
click at [599, 230] on input "SKU   *" at bounding box center [601, 230] width 73 height 16
click at [617, 399] on div "13 kg N-CHL 8 Hand" at bounding box center [611, 400] width 80 height 27
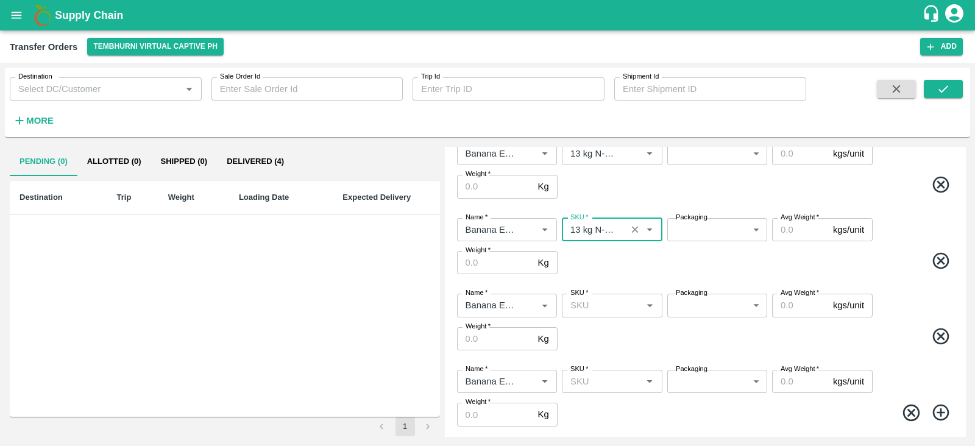
type input "13 kg N-CHL 8 Hand"
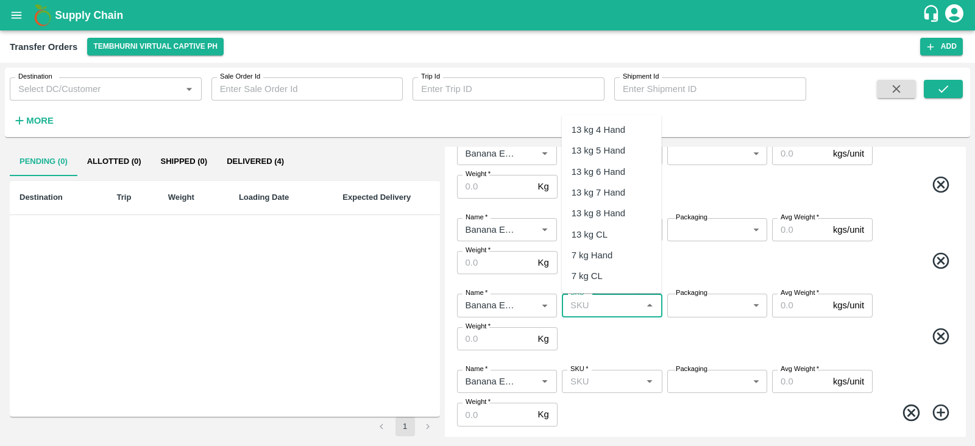
click at [606, 303] on input "SKU   *" at bounding box center [601, 305] width 73 height 16
click at [607, 277] on div "13 kg N-CHL CL" at bounding box center [604, 277] width 66 height 13
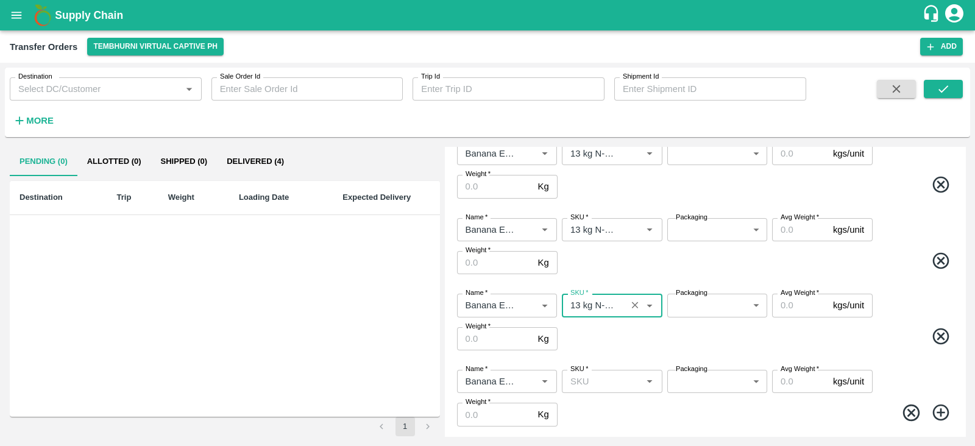
scroll to position [322, 0]
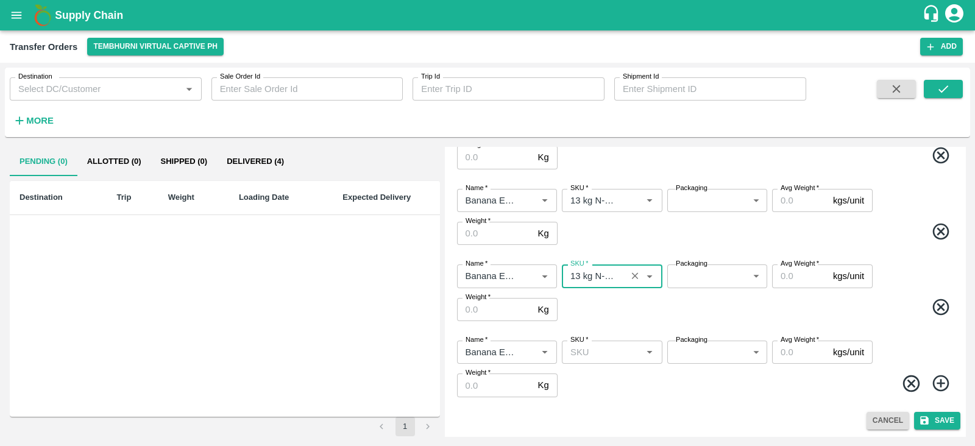
type input "13 kg N-CHL CL"
click at [592, 352] on input "SKU   *" at bounding box center [601, 352] width 73 height 16
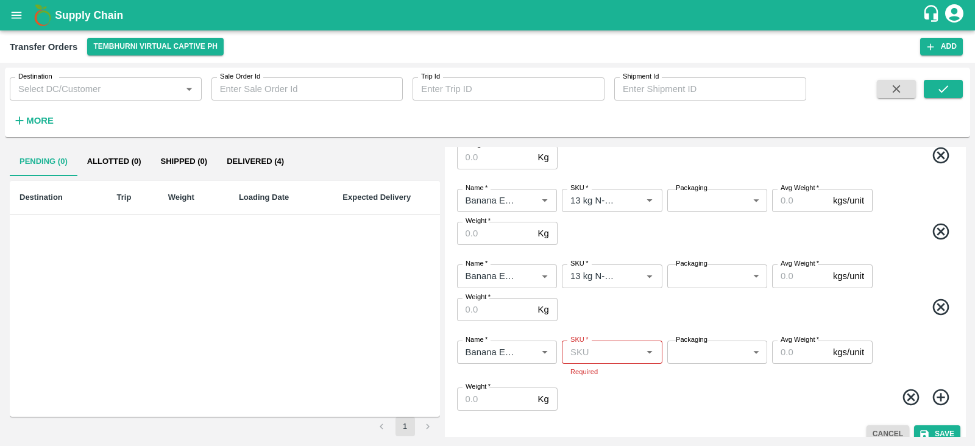
click at [938, 382] on div "Name   * Name   * SKU   * SKU   * Required Packaging ​ Packaging Avg Weight   *…" at bounding box center [705, 376] width 511 height 90
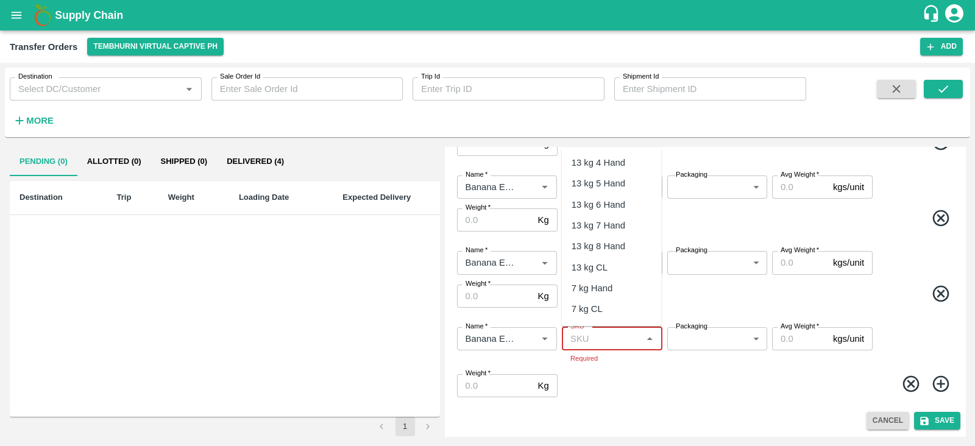
click at [604, 339] on input "SKU   *" at bounding box center [601, 339] width 73 height 16
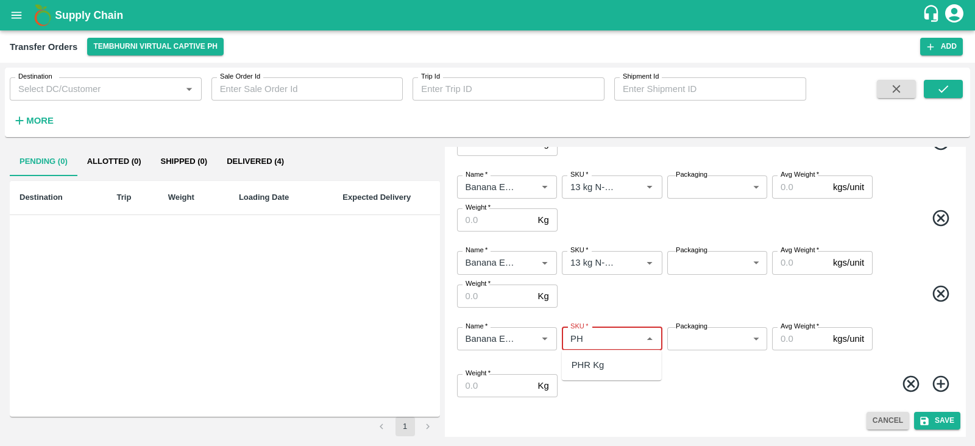
click at [587, 369] on div "PHR Kg" at bounding box center [587, 364] width 33 height 13
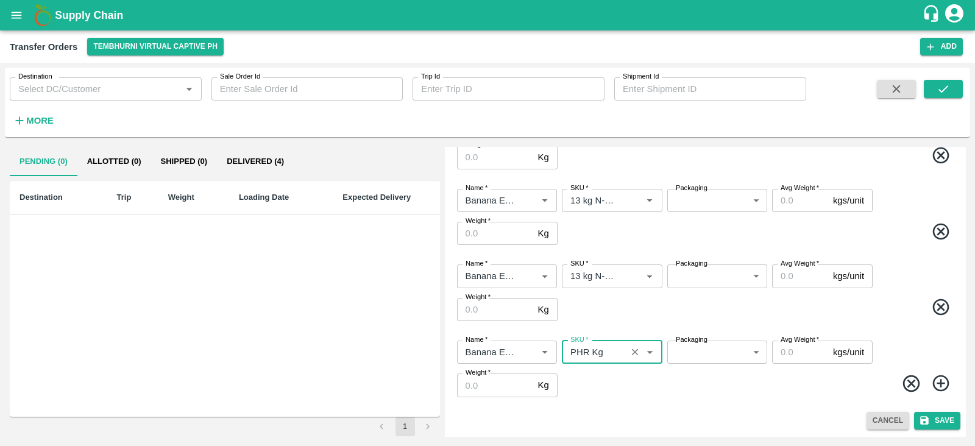
scroll to position [322, 0]
type input "PHR Kg"
click at [943, 387] on icon at bounding box center [941, 383] width 20 height 20
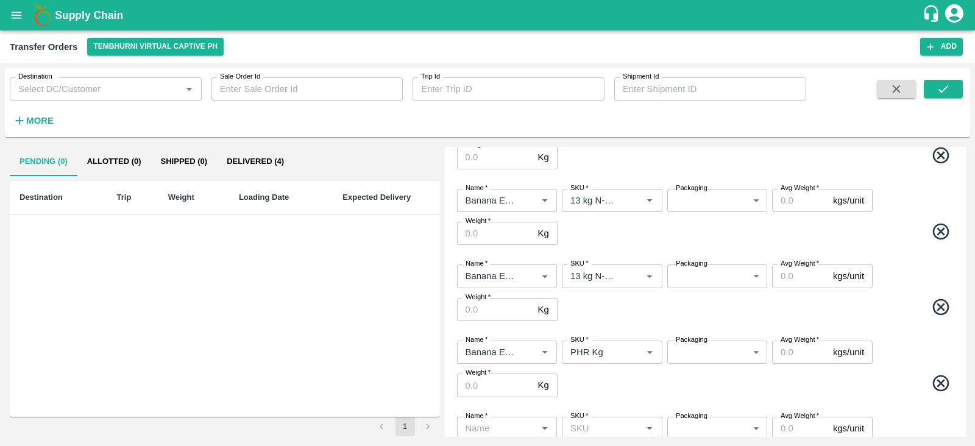
scroll to position [398, 0]
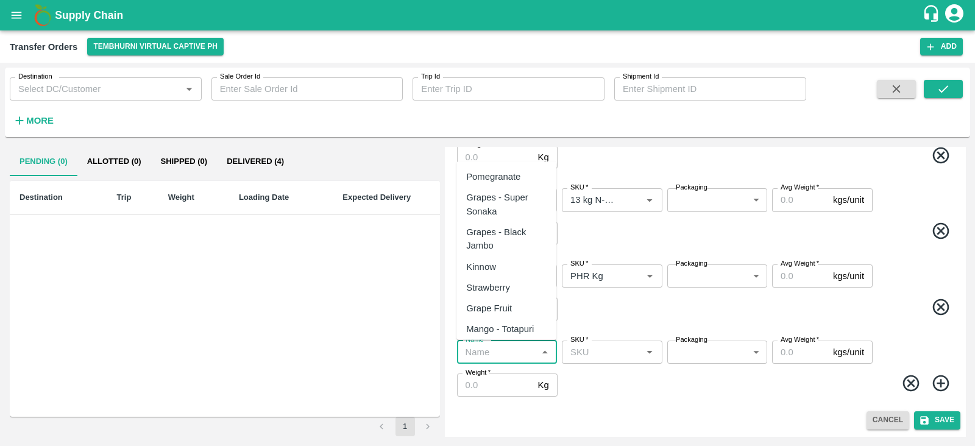
click at [487, 352] on input "Name   *" at bounding box center [497, 352] width 73 height 16
click at [481, 178] on div "Banana Export" at bounding box center [496, 176] width 60 height 13
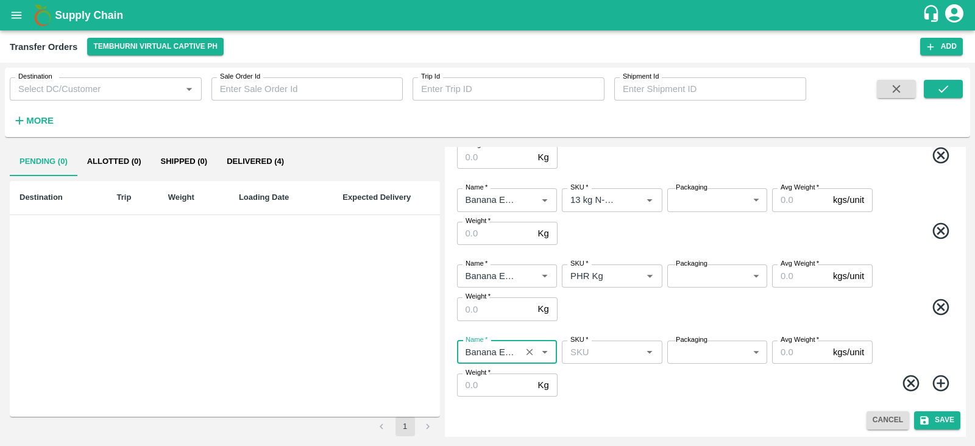
type input "Banana Export"
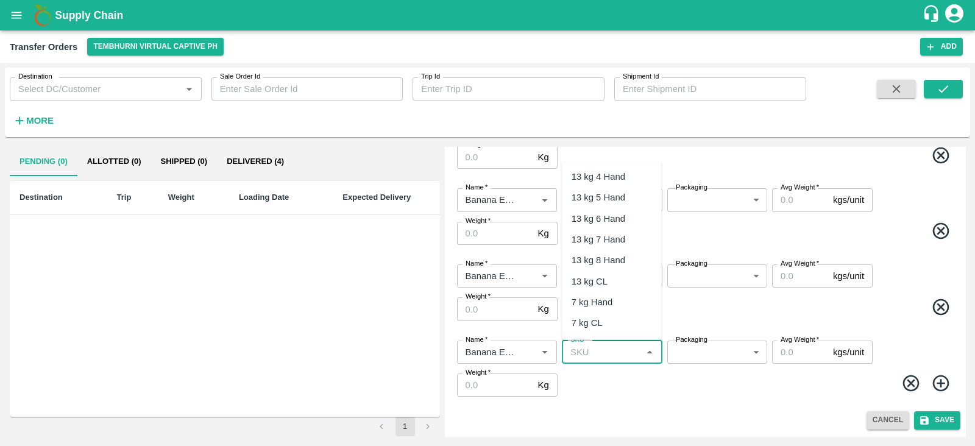
click at [598, 354] on input "SKU   *" at bounding box center [601, 352] width 73 height 16
click at [606, 376] on div "C Class" at bounding box center [612, 378] width 100 height 21
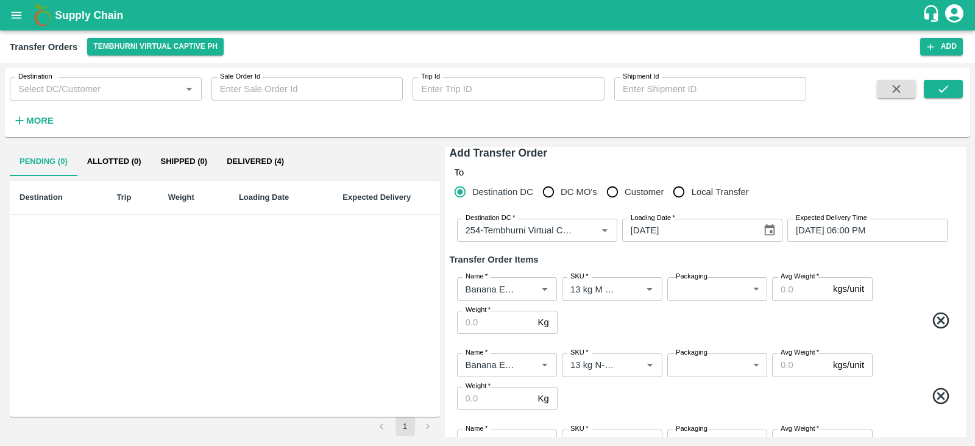
scroll to position [0, 0]
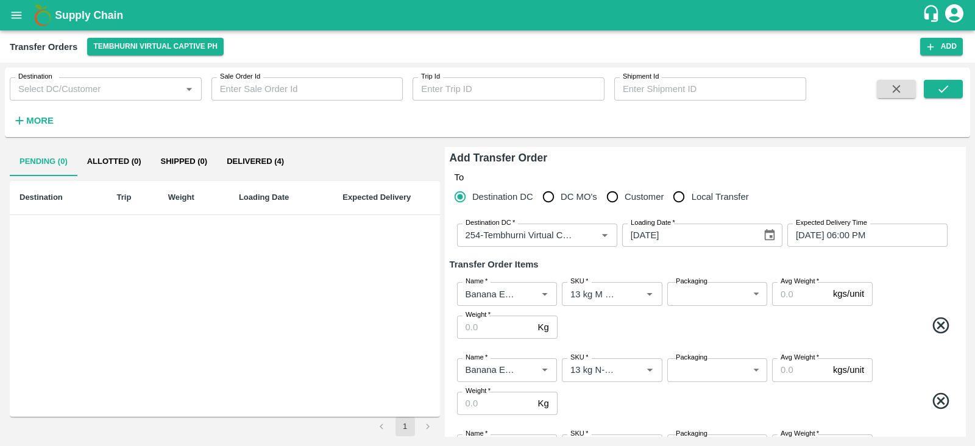
type input "C Class"
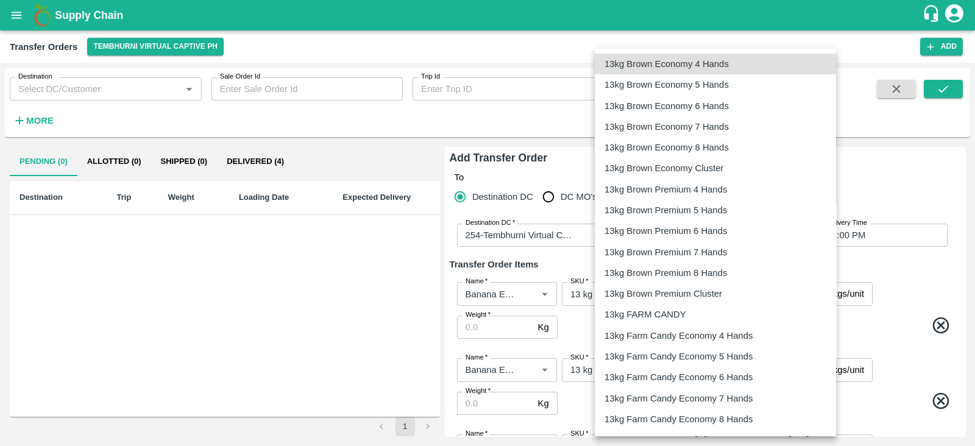
click at [701, 294] on body "Supply Chain Transfer Orders Tembhurni Virtual Captive PH Add Destination Desti…" at bounding box center [487, 223] width 975 height 446
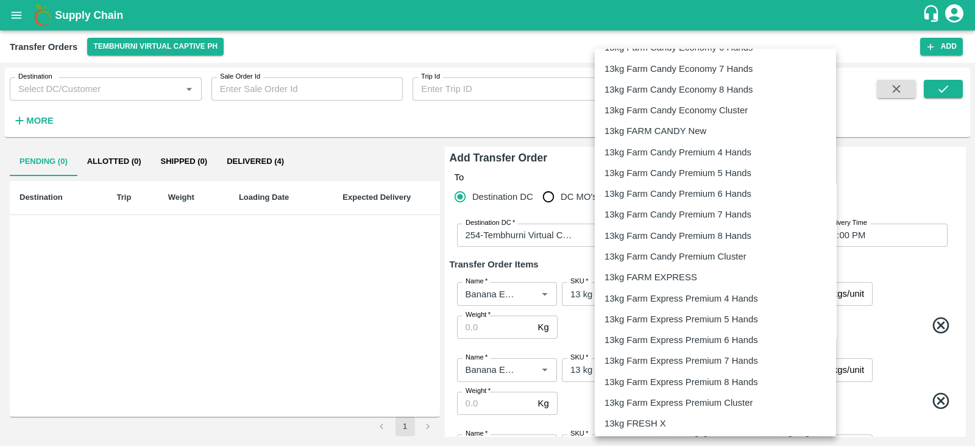
scroll to position [334, 0]
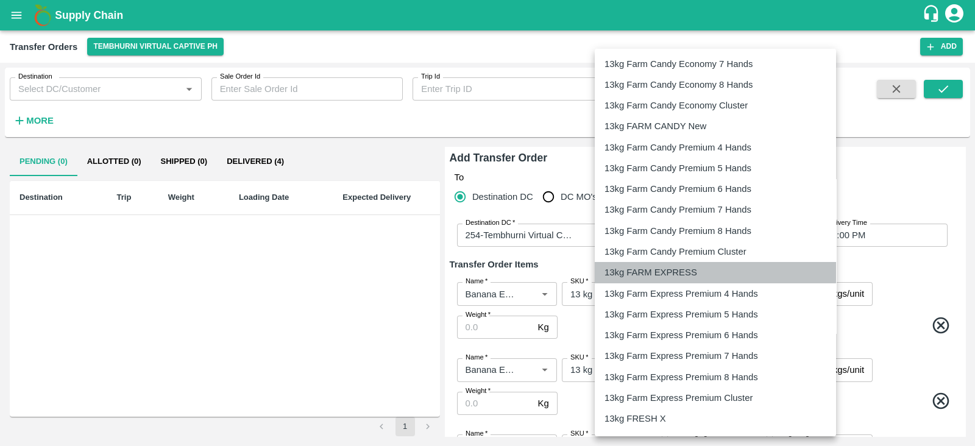
click at [648, 272] on p "13kg FARM EXPRESS" at bounding box center [650, 272] width 93 height 13
type input "468"
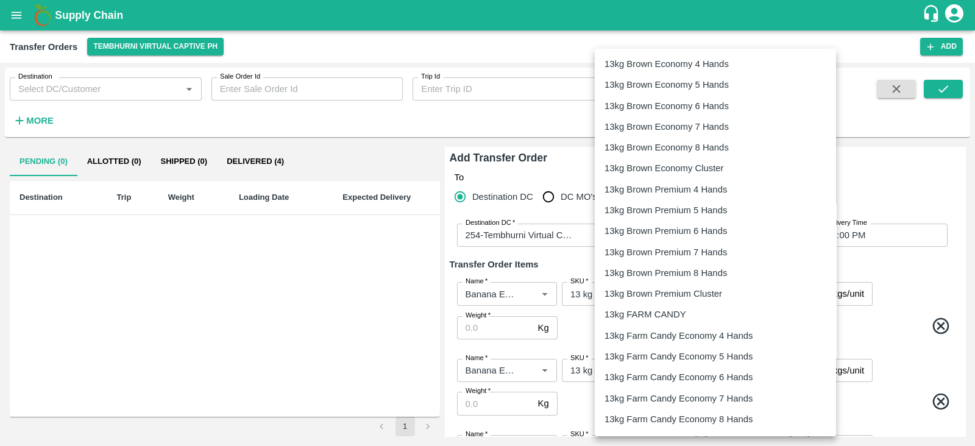
click at [713, 369] on body "Supply Chain Transfer Orders Tembhurni Virtual Captive PH Add Destination Desti…" at bounding box center [487, 223] width 975 height 446
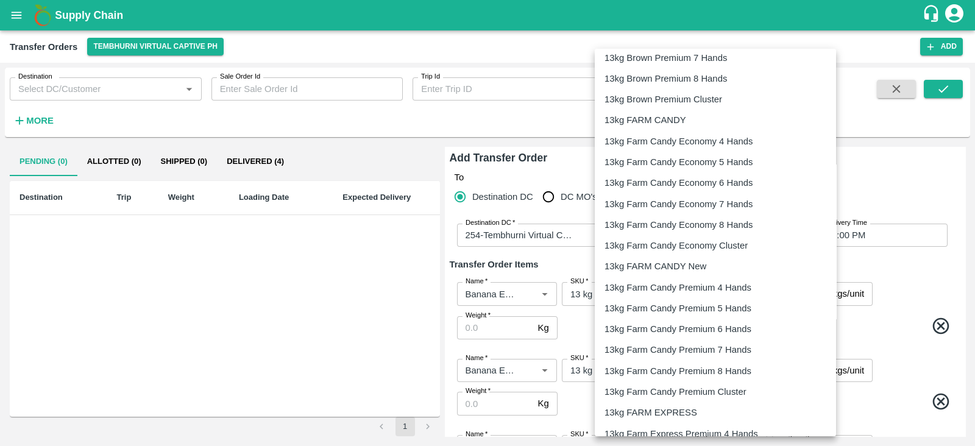
scroll to position [218, 0]
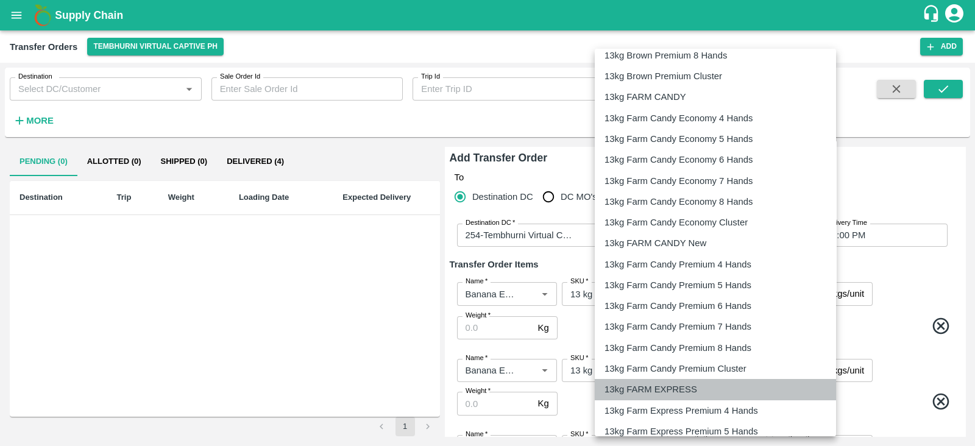
click at [670, 387] on p "13kg FARM EXPRESS" at bounding box center [650, 389] width 93 height 13
type input "468"
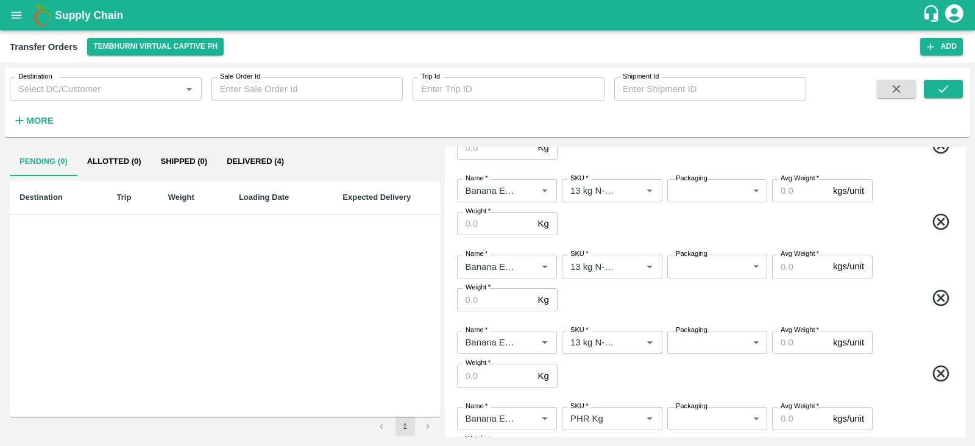
scroll to position [258, 0]
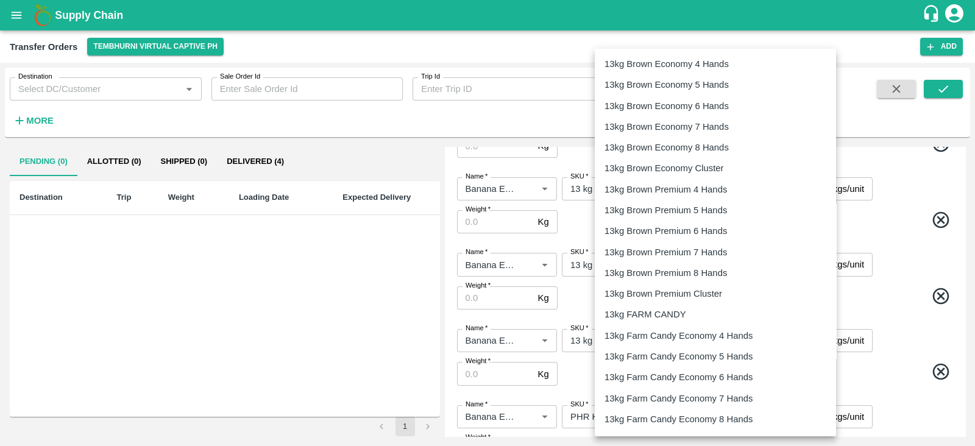
drag, startPoint x: 715, startPoint y: 188, endPoint x: 713, endPoint y: 327, distance: 138.9
click at [713, 327] on body "Supply Chain Transfer Orders Tembhurni Virtual Captive PH Add Destination Desti…" at bounding box center [487, 223] width 975 height 446
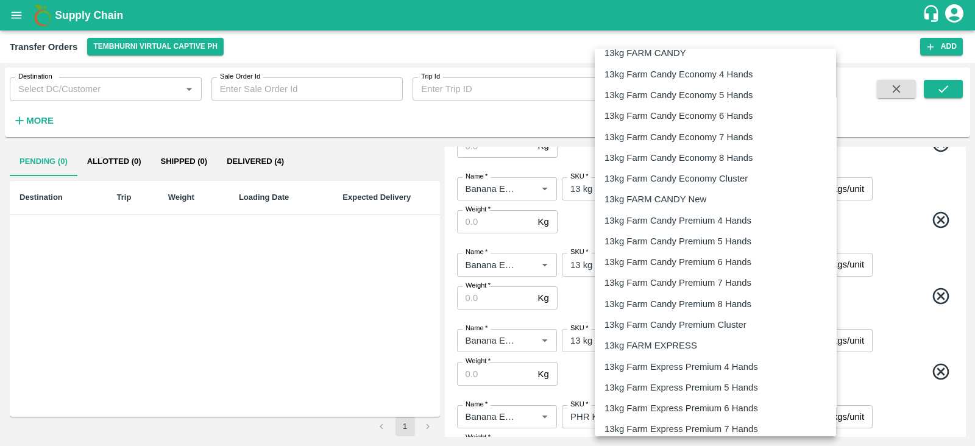
scroll to position [264, 0]
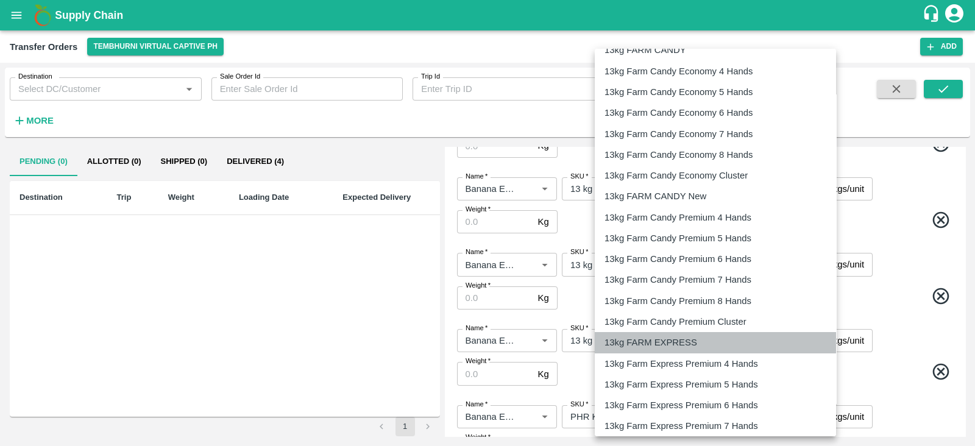
click at [679, 339] on p "13kg FARM EXPRESS" at bounding box center [650, 342] width 93 height 13
type input "468"
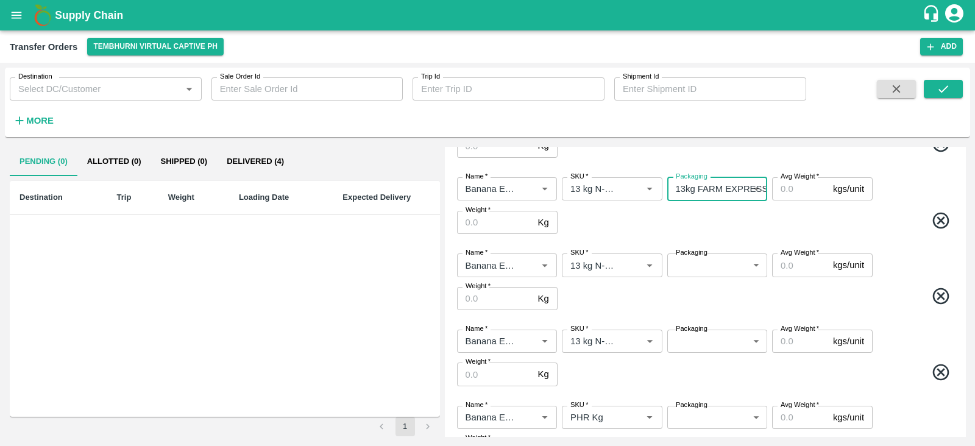
click at [712, 337] on body "Supply Chain Transfer Orders Tembhurni Virtual Captive PH Add Destination Desti…" at bounding box center [487, 223] width 975 height 446
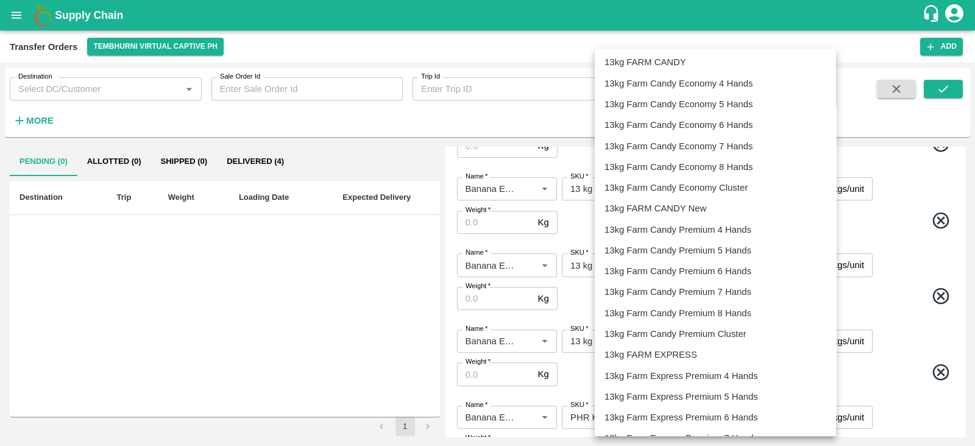
scroll to position [252, 0]
click at [671, 350] on p "13kg FARM EXPRESS" at bounding box center [650, 354] width 93 height 13
type input "468"
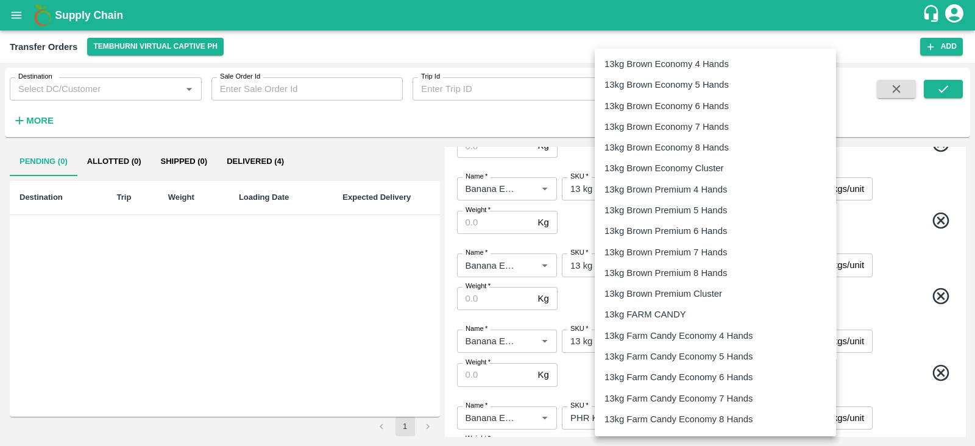
click at [711, 266] on body "Supply Chain Transfer Orders Tembhurni Virtual Captive PH Add Destination Desti…" at bounding box center [487, 223] width 975 height 446
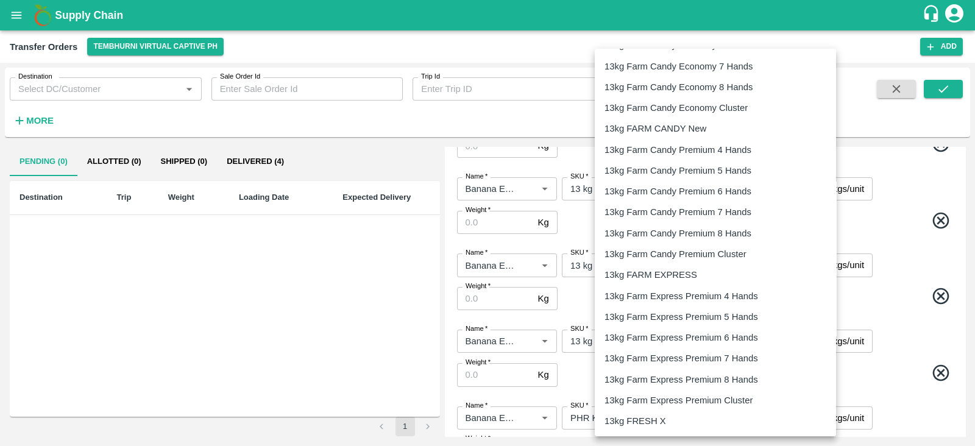
scroll to position [336, 0]
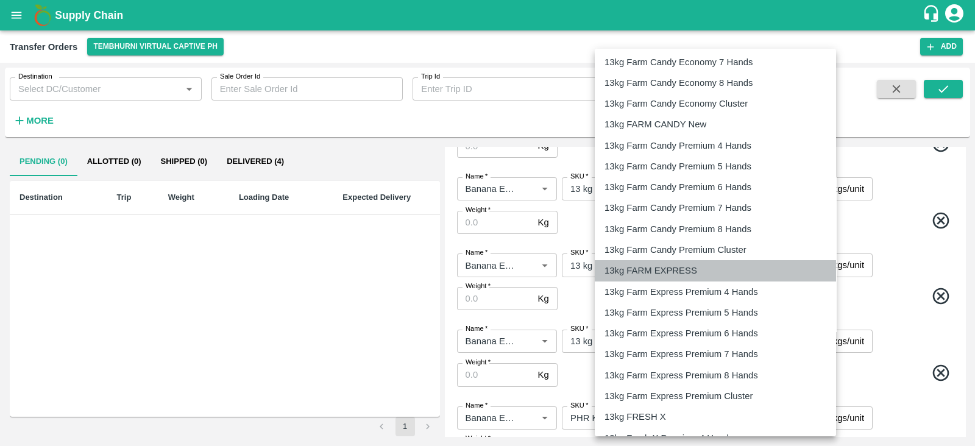
click at [659, 276] on p "13kg FARM EXPRESS" at bounding box center [650, 270] width 93 height 13
type input "468"
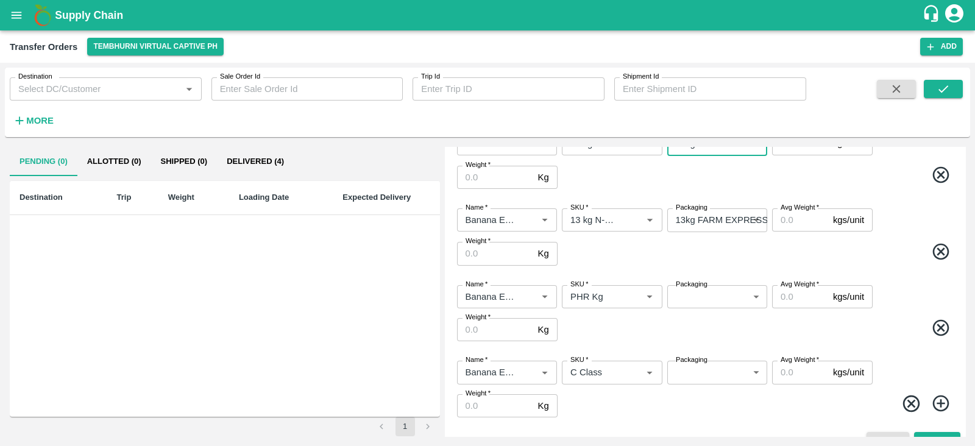
scroll to position [400, 0]
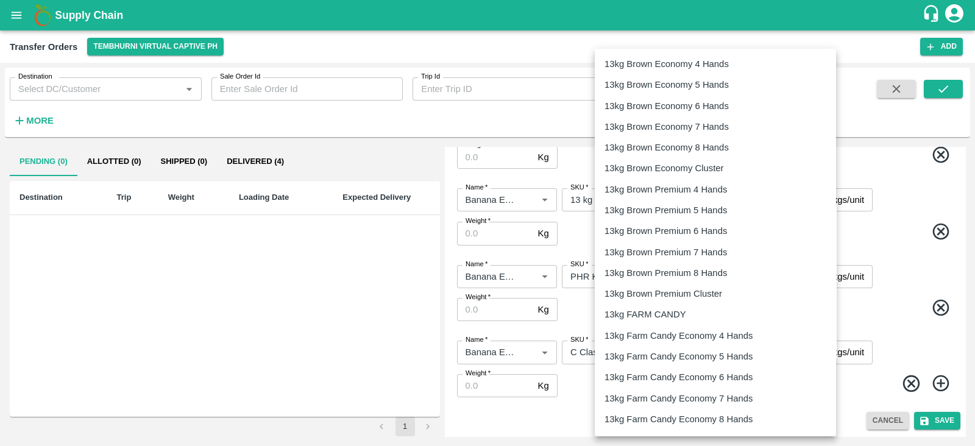
click at [713, 272] on body "Supply Chain Transfer Orders Tembhurni Virtual Captive PH Add Destination Desti…" at bounding box center [487, 223] width 975 height 446
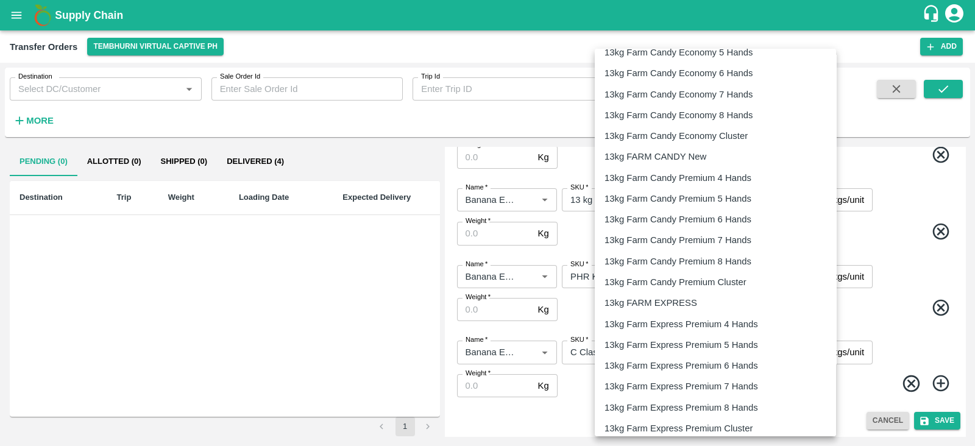
scroll to position [304, 0]
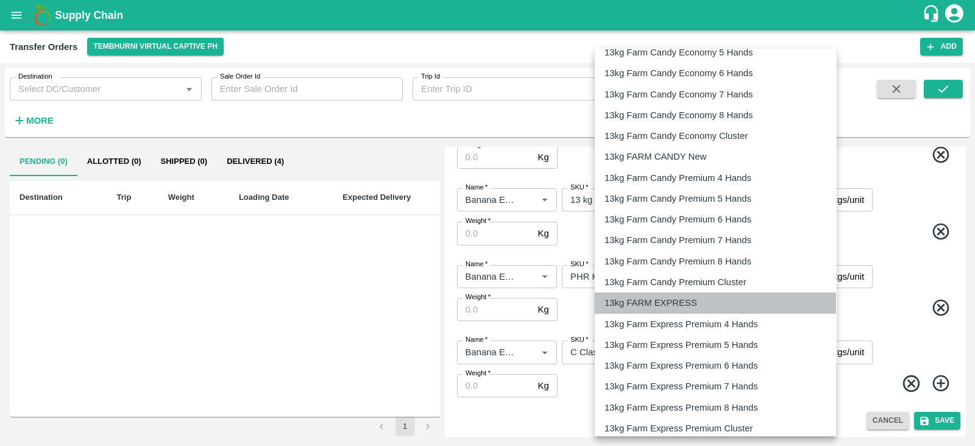
click at [672, 305] on p "13kg FARM EXPRESS" at bounding box center [650, 302] width 93 height 13
type input "468"
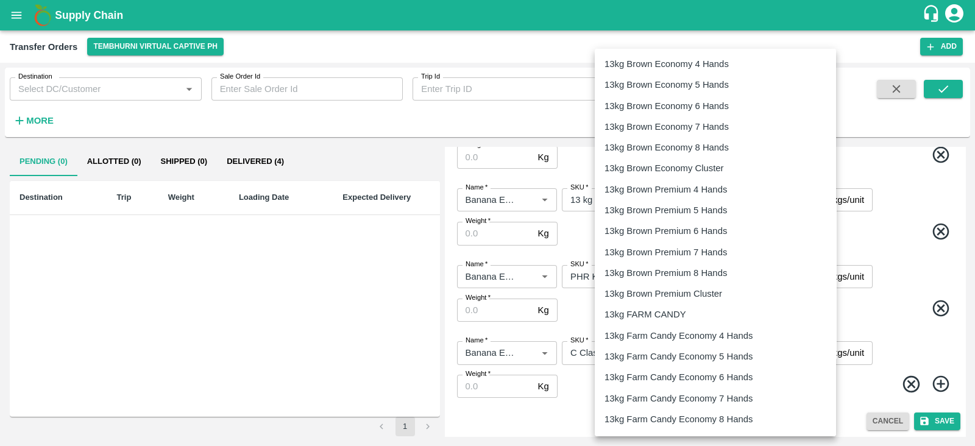
click at [720, 353] on body "Supply Chain Transfer Orders Tembhurni Virtual Captive PH Add Destination Desti…" at bounding box center [487, 223] width 975 height 446
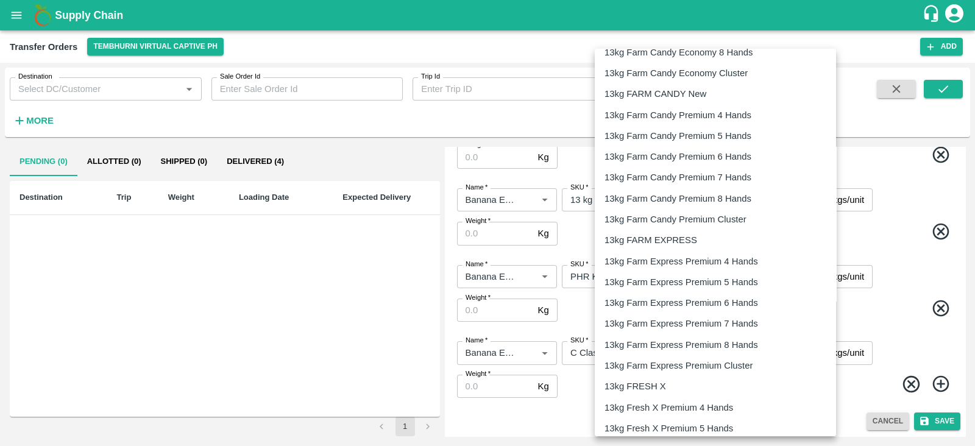
scroll to position [363, 0]
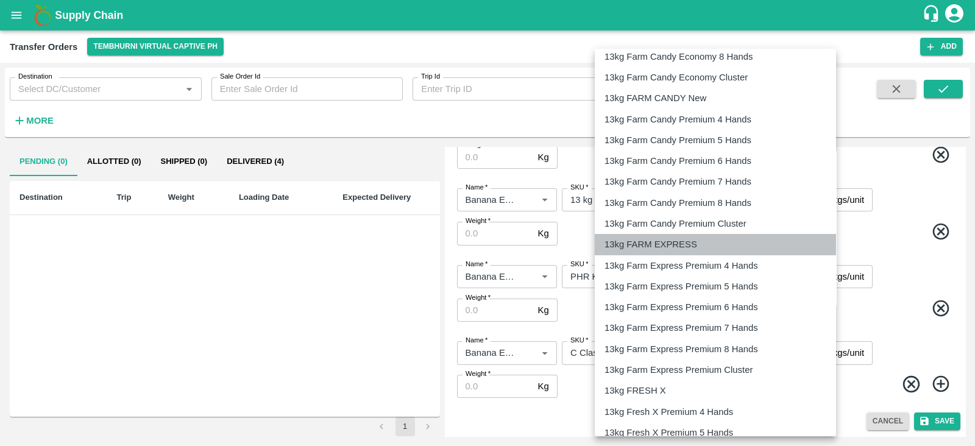
click at [666, 243] on p "13kg FARM EXPRESS" at bounding box center [650, 244] width 93 height 13
type input "468"
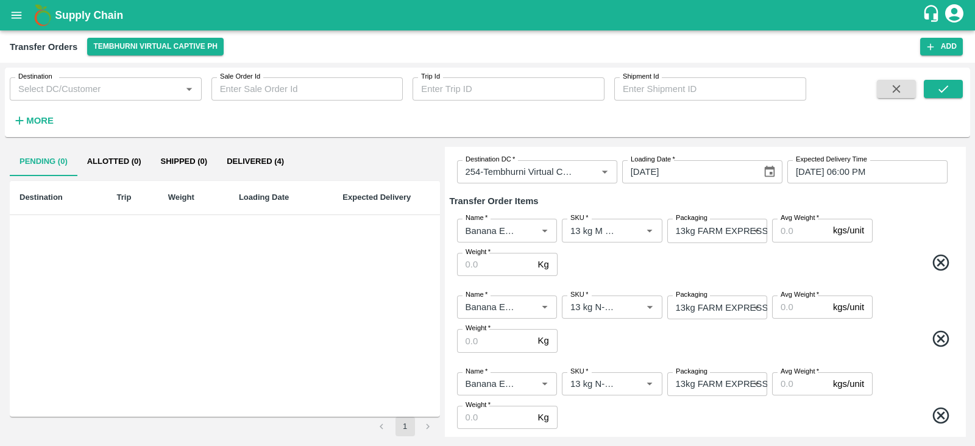
scroll to position [63, 0]
click at [792, 232] on input "Avg Weight   *" at bounding box center [800, 230] width 56 height 23
type input "13"
click at [785, 303] on input "Avg Weight   *" at bounding box center [800, 306] width 56 height 23
type input "13"
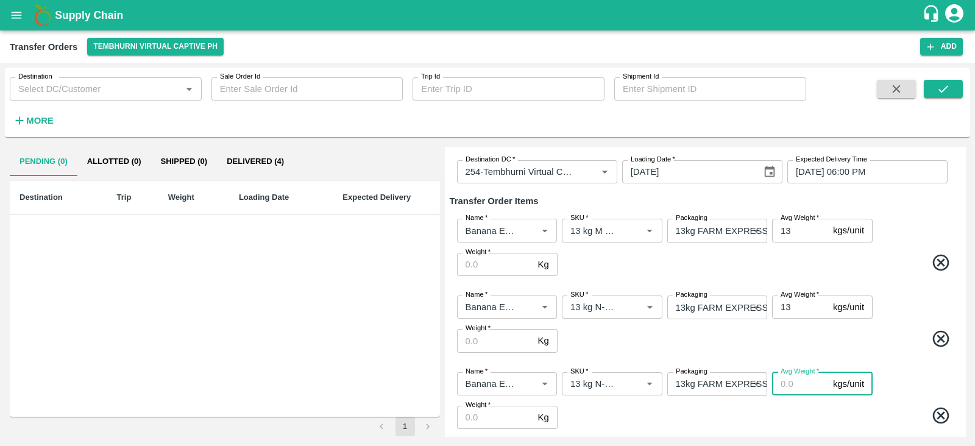
click at [801, 381] on input "Avg Weight   *" at bounding box center [800, 383] width 56 height 23
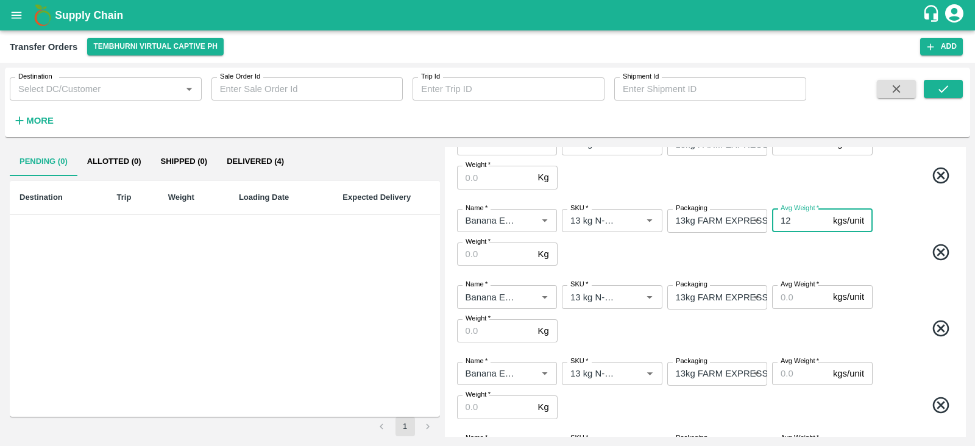
scroll to position [253, 0]
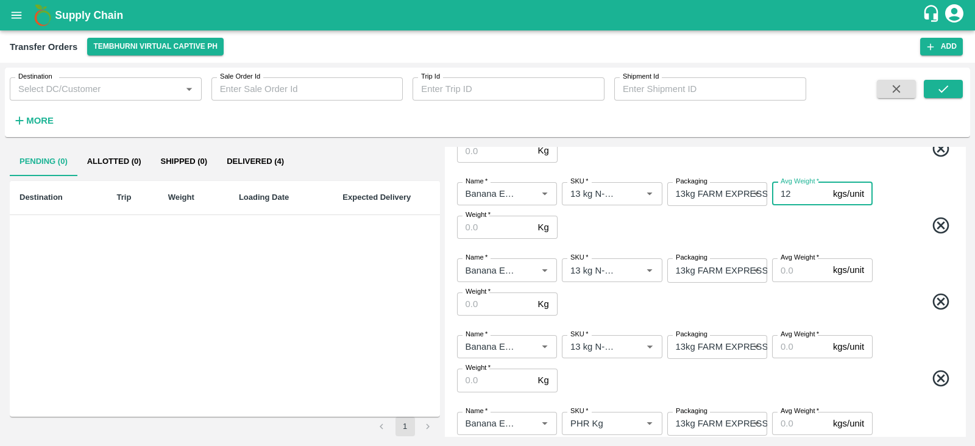
type input "12"
click at [798, 272] on input "Avg Weight   *" at bounding box center [800, 269] width 56 height 23
type input "13"
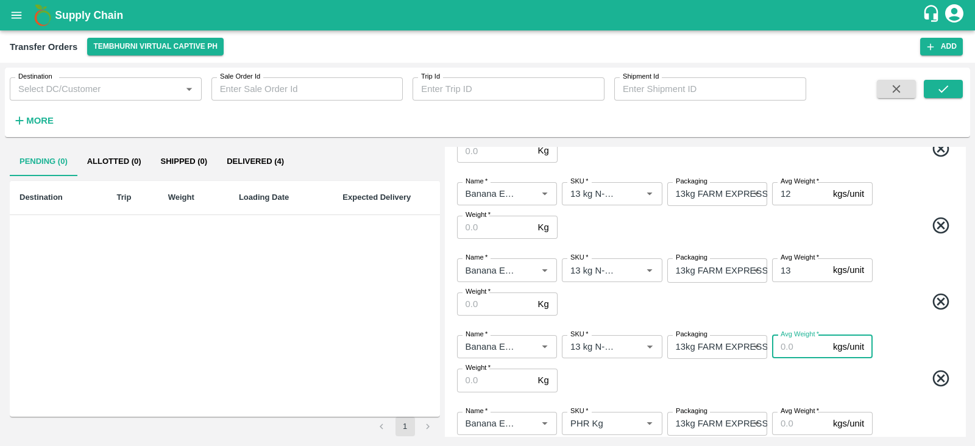
click at [796, 347] on input "Avg Weight   *" at bounding box center [800, 346] width 56 height 23
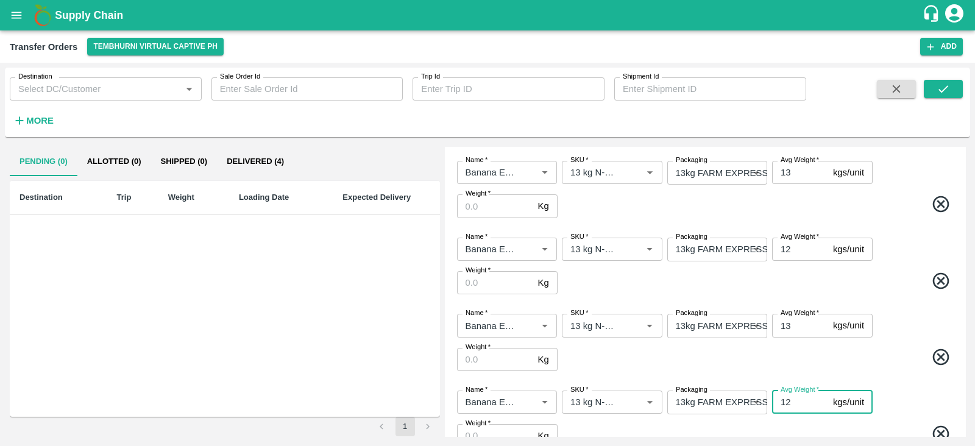
scroll to position [197, 0]
type input "12"
click at [797, 253] on input "12" at bounding box center [800, 250] width 56 height 23
type input "13"
click at [801, 402] on input "12" at bounding box center [800, 403] width 56 height 23
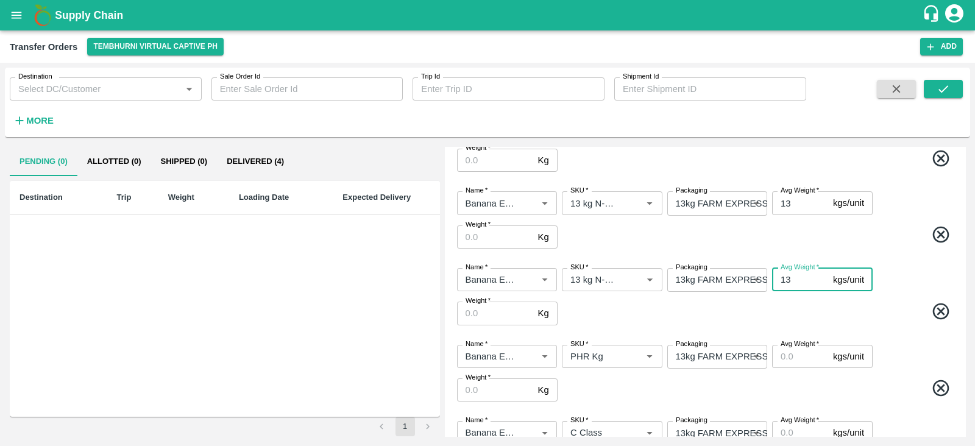
scroll to position [402, 0]
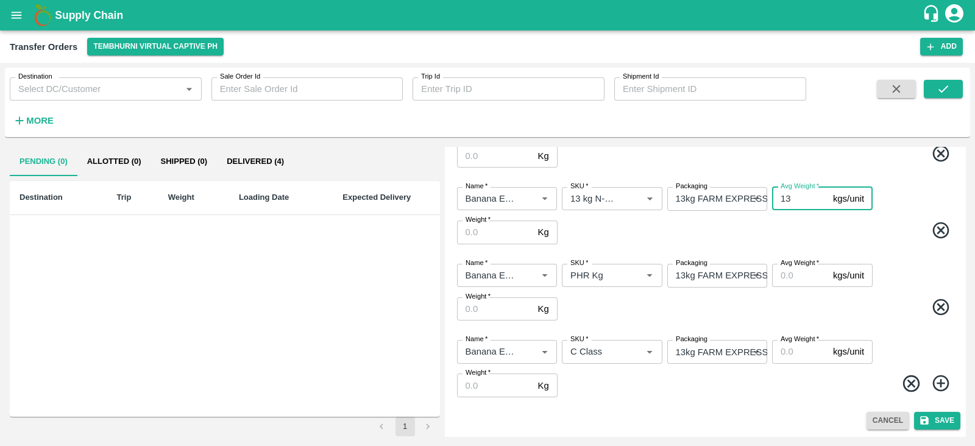
type input "13"
click at [789, 275] on input "Avg Weight   *" at bounding box center [800, 275] width 56 height 23
type input "1"
click at [791, 350] on input "Avg Weight   *" at bounding box center [800, 351] width 56 height 23
type input "-6"
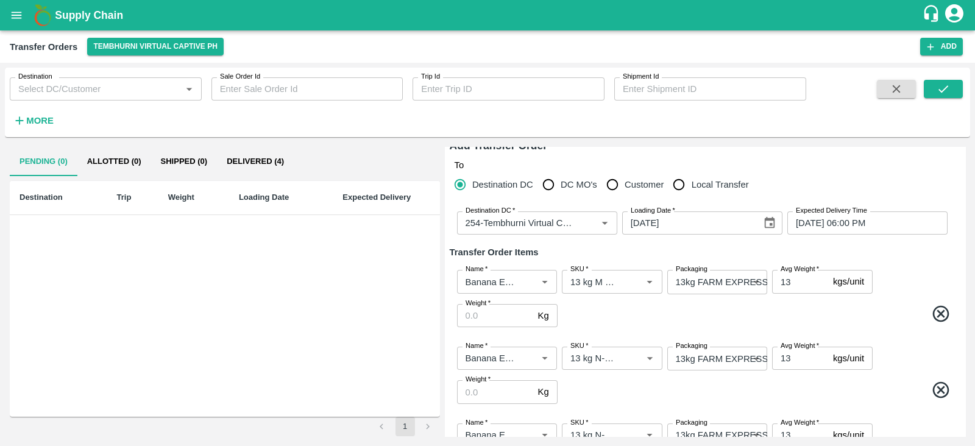
scroll to position [0, 0]
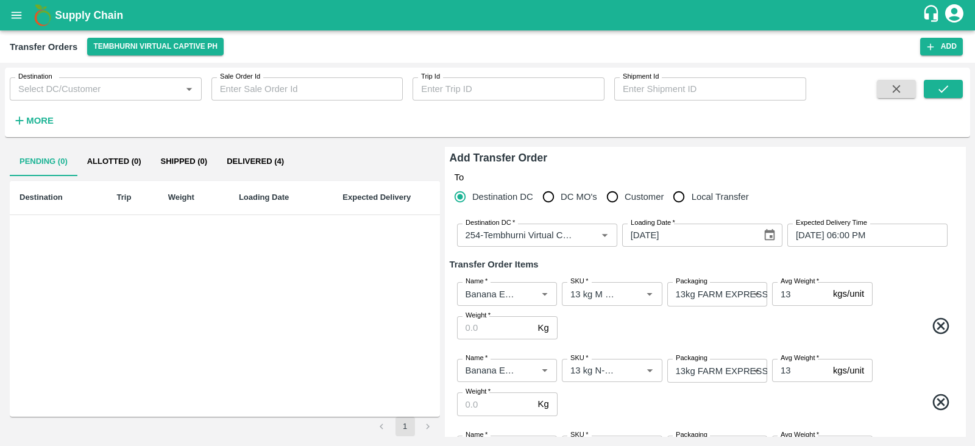
type input "4"
click at [506, 327] on input "Weight   *" at bounding box center [495, 327] width 76 height 23
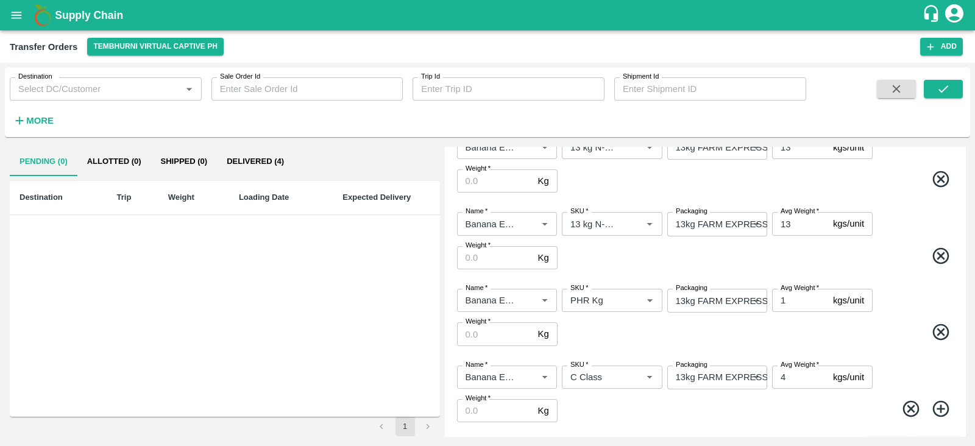
scroll to position [415, 0]
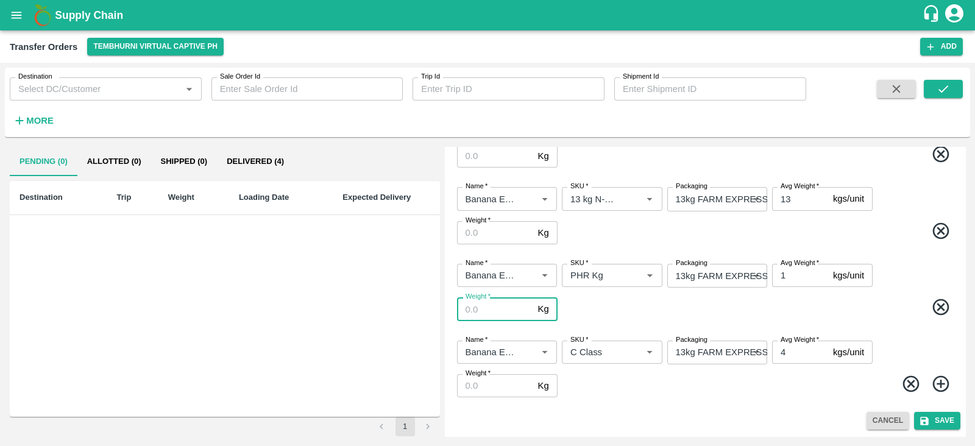
click at [502, 313] on input "Weight   *" at bounding box center [495, 308] width 76 height 23
type input "455"
click at [792, 272] on input "1" at bounding box center [800, 275] width 56 height 23
type input "455"
click at [492, 385] on input "Weight   *" at bounding box center [495, 385] width 76 height 23
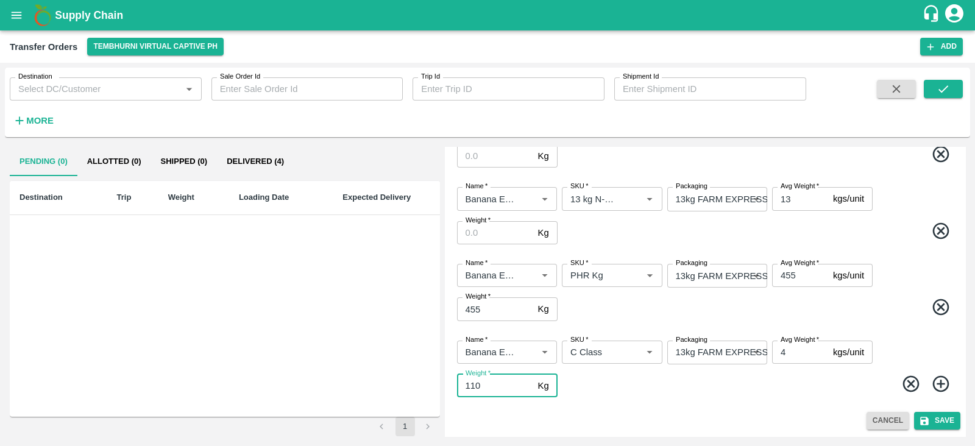
type input "110"
click at [787, 349] on input "4" at bounding box center [800, 352] width 56 height 23
type input "110"
click at [685, 389] on span at bounding box center [757, 386] width 395 height 24
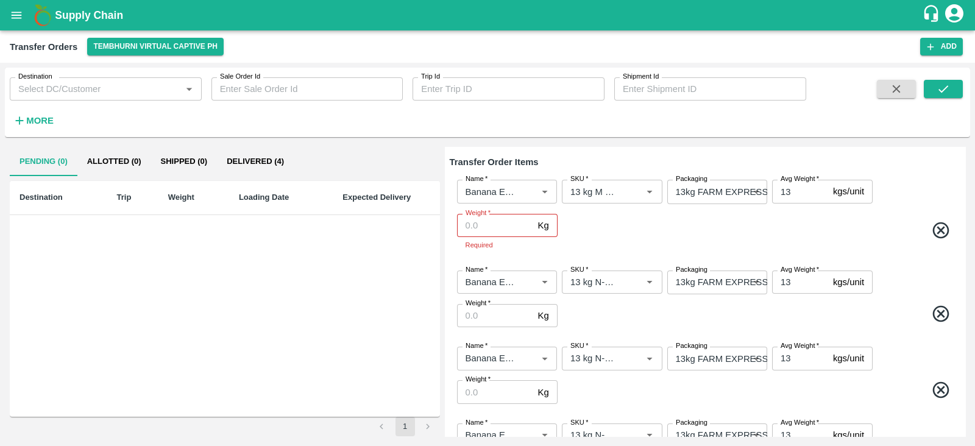
scroll to position [100, 0]
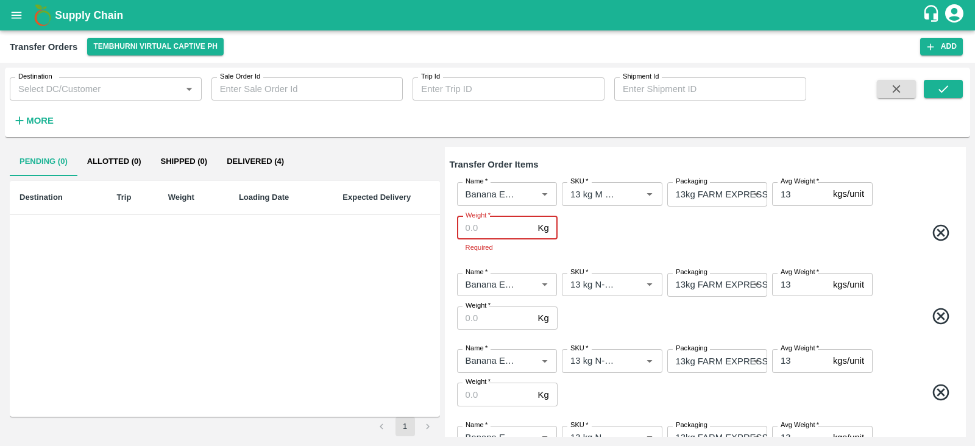
click at [501, 233] on input "Weight   *" at bounding box center [495, 227] width 76 height 23
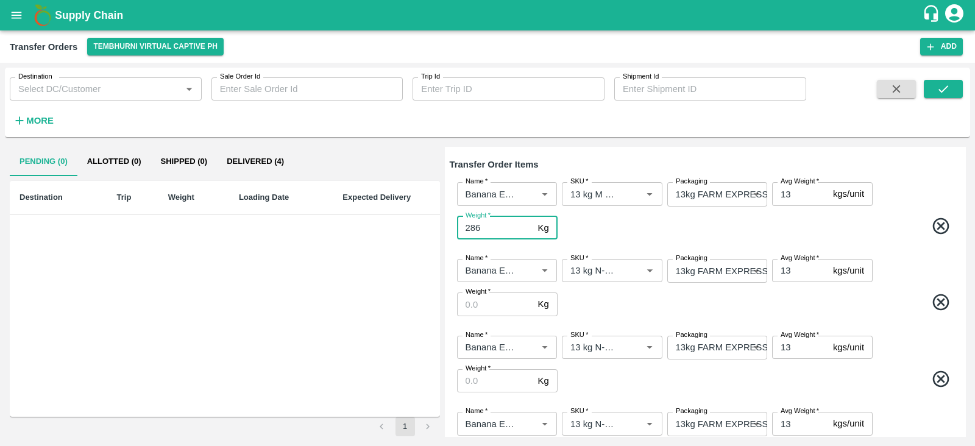
type input "286"
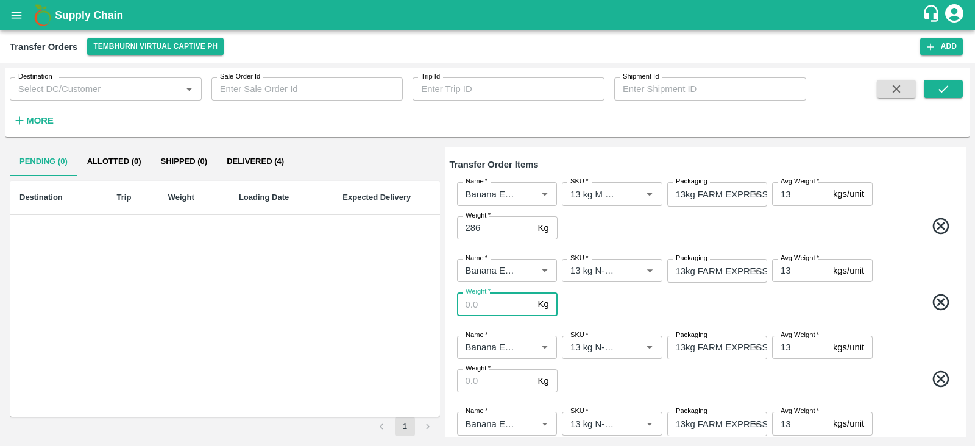
click at [483, 302] on input "Weight   *" at bounding box center [495, 303] width 76 height 23
type input "1677"
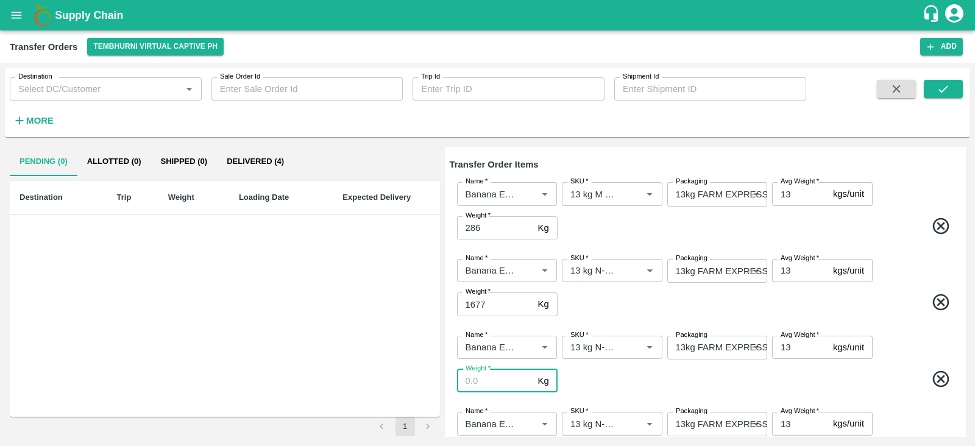
click at [494, 379] on input "Weight   *" at bounding box center [495, 380] width 76 height 23
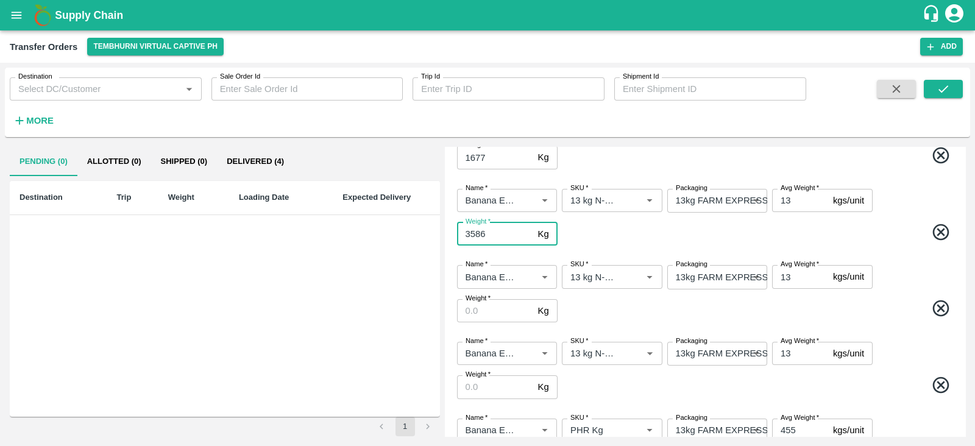
scroll to position [252, 0]
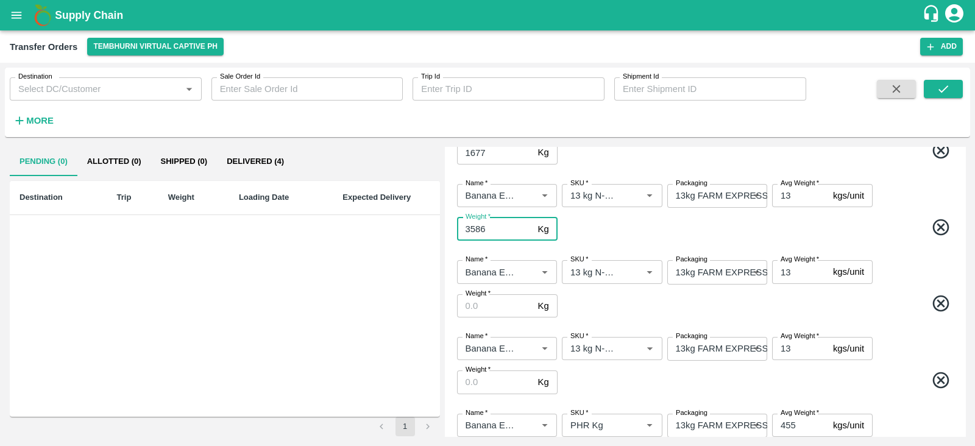
type input "3586"
click at [497, 300] on input "Weight   *" at bounding box center [495, 305] width 76 height 23
type input "2210"
click at [493, 373] on input "Weight   *" at bounding box center [495, 381] width 76 height 23
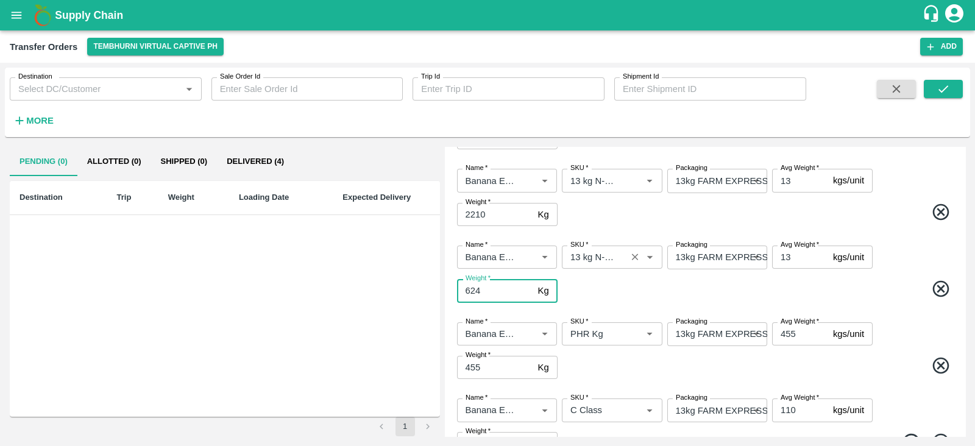
scroll to position [402, 0]
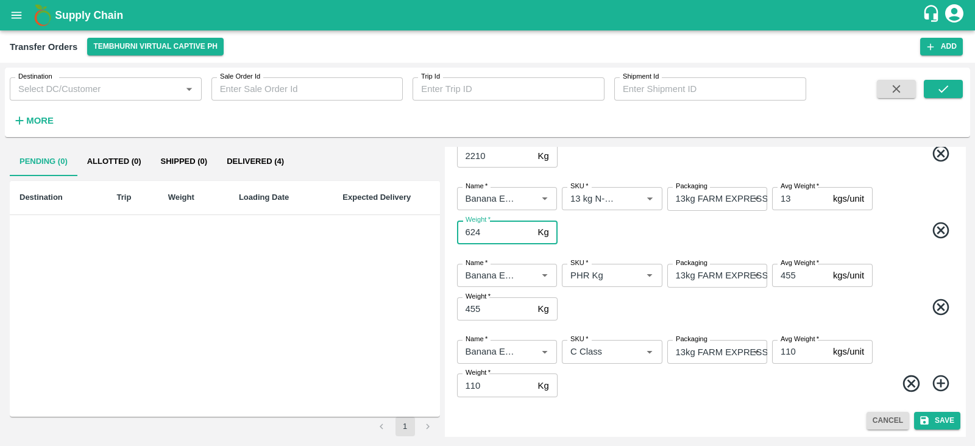
type input "624"
click at [932, 419] on button "Save" at bounding box center [937, 421] width 46 height 18
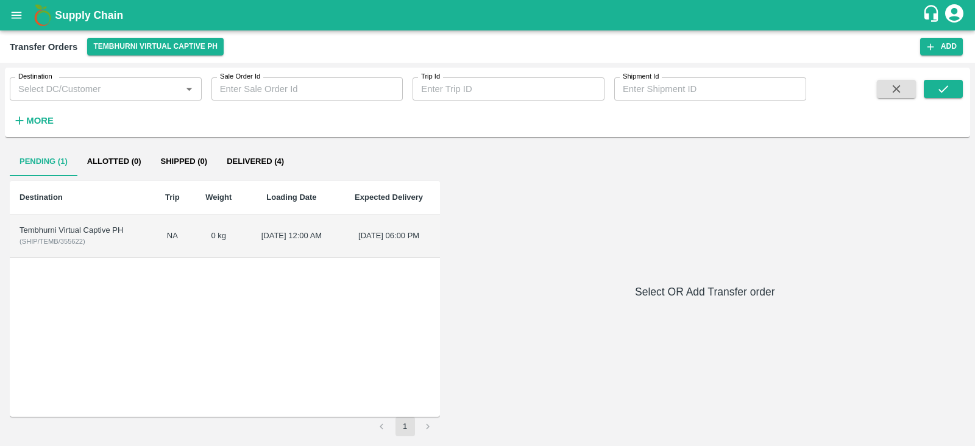
click at [42, 229] on div "Tembhurni Virtual Captive PH" at bounding box center [80, 231] width 123 height 12
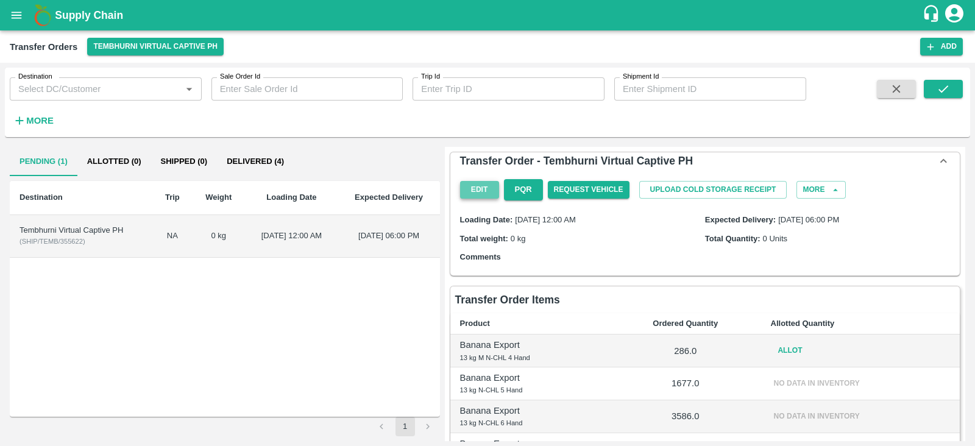
click at [480, 183] on button "Edit" at bounding box center [479, 190] width 39 height 18
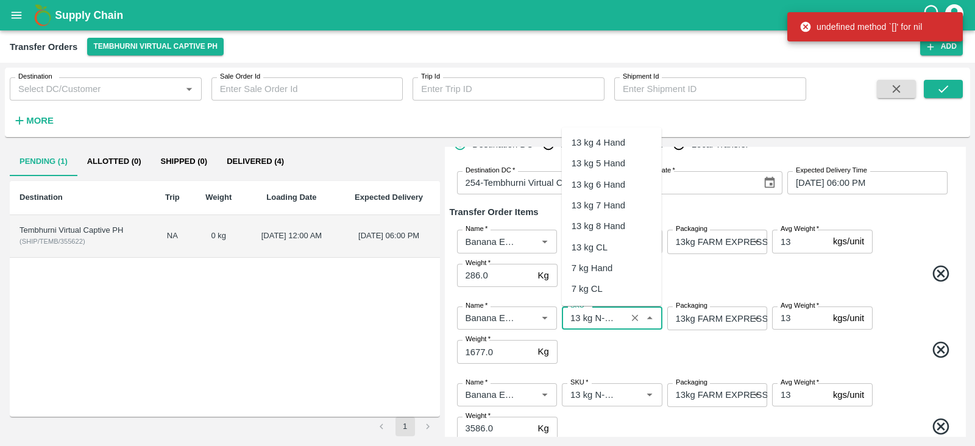
scroll to position [1224, 0]
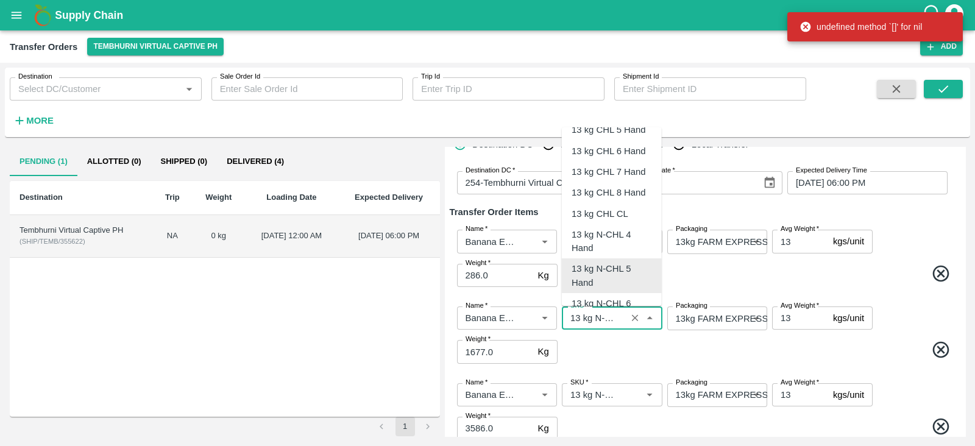
click at [595, 314] on input "SKU   *" at bounding box center [593, 318] width 57 height 16
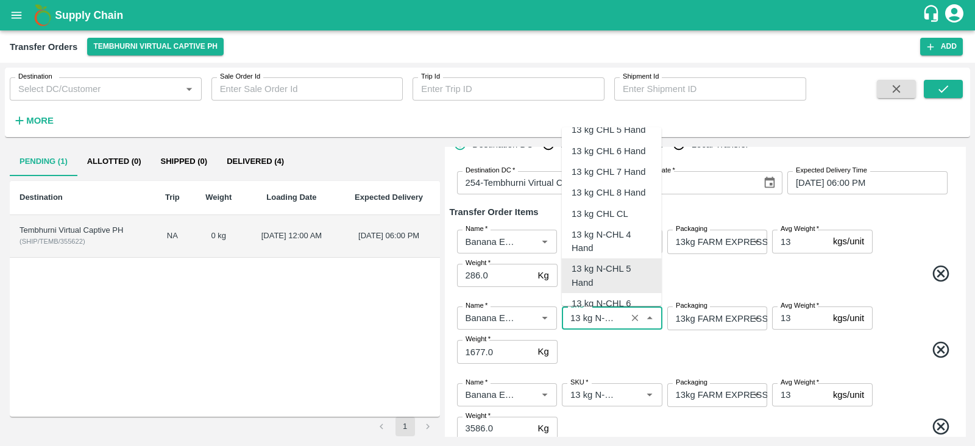
click at [595, 314] on input "SKU   *" at bounding box center [593, 318] width 57 height 16
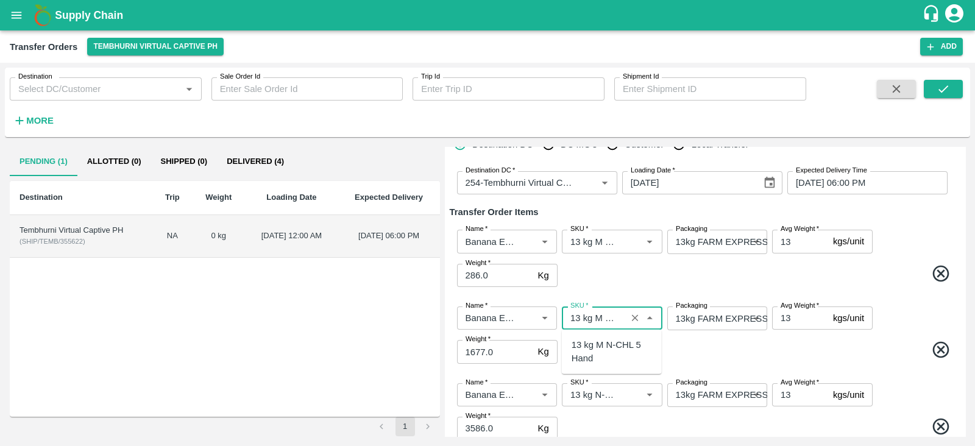
click at [598, 349] on div "13 kg M N-CHL 5 Hand" at bounding box center [611, 351] width 80 height 27
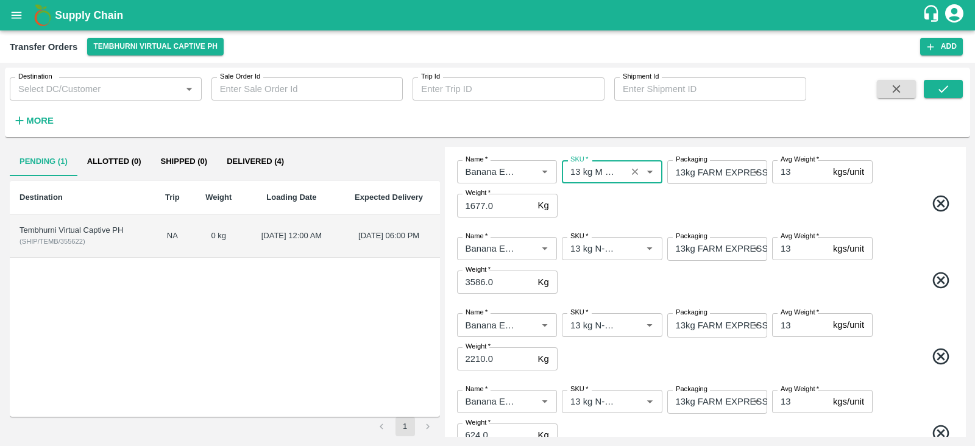
scroll to position [203, 0]
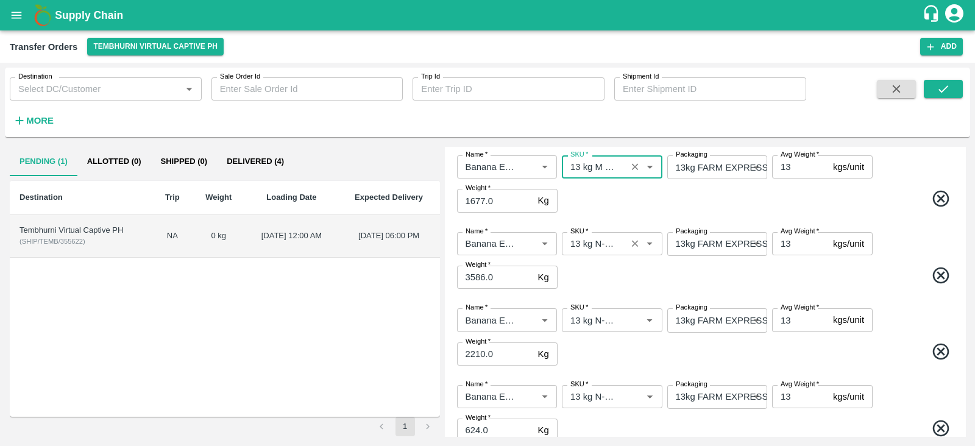
type input "13 kg M N-CHL 5 Hand"
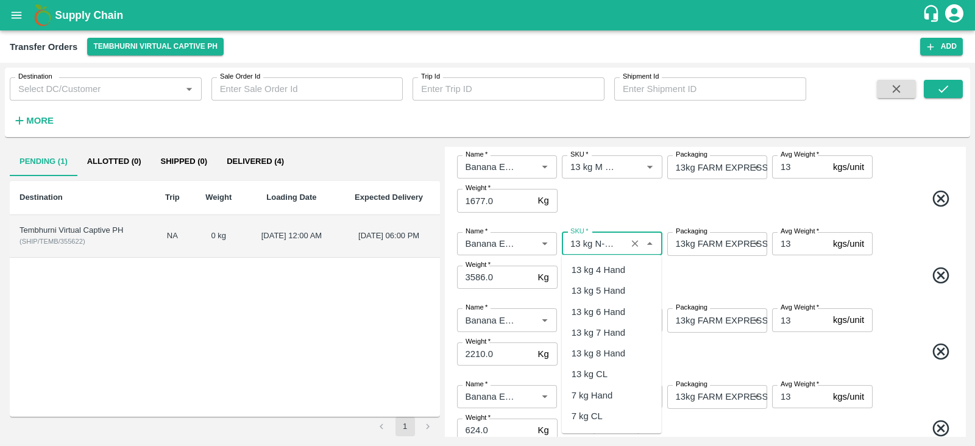
click at [592, 239] on input "SKU   *" at bounding box center [593, 244] width 57 height 16
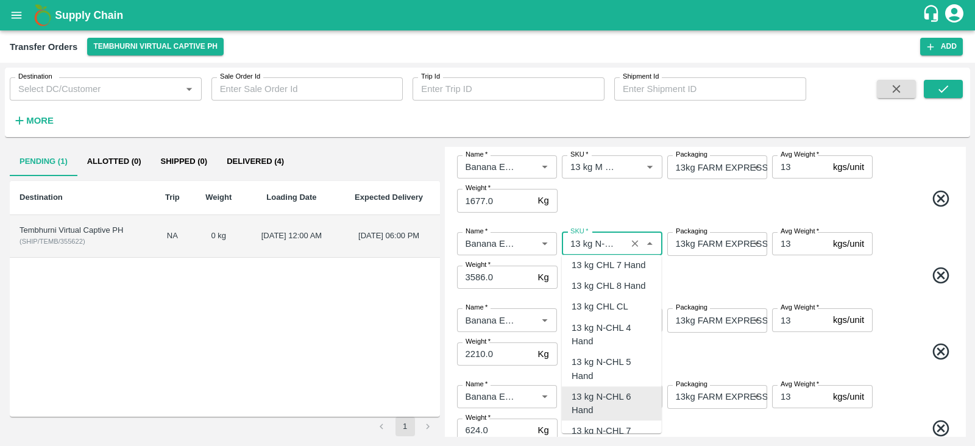
click at [595, 241] on input "SKU   *" at bounding box center [593, 244] width 57 height 16
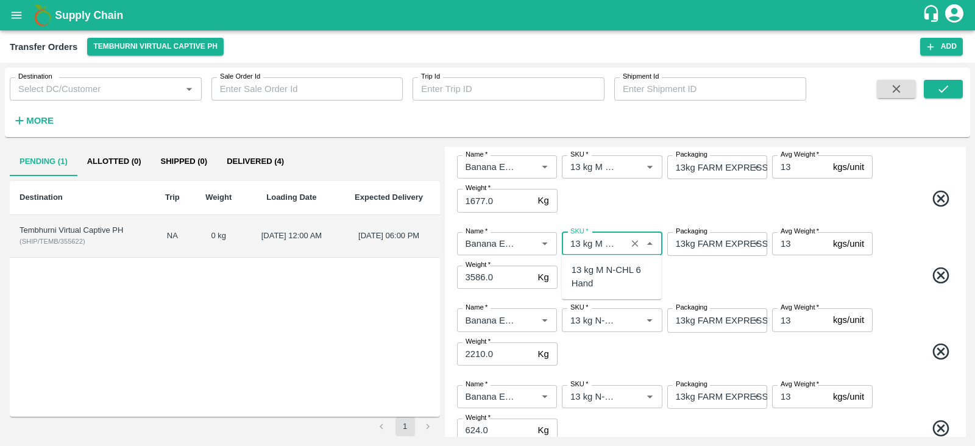
click at [602, 278] on div "13 kg M N-CHL 6 Hand" at bounding box center [611, 276] width 80 height 27
type input "13 kg M N-CHL 6 Hand"
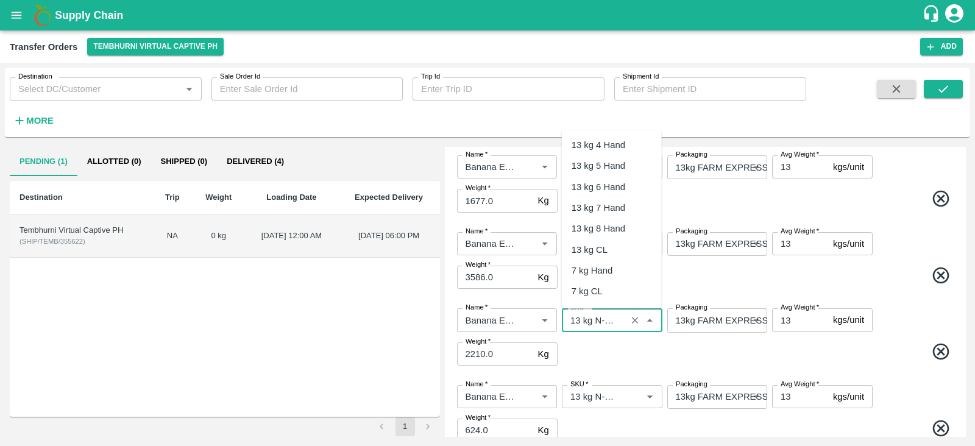
scroll to position [1328, 0]
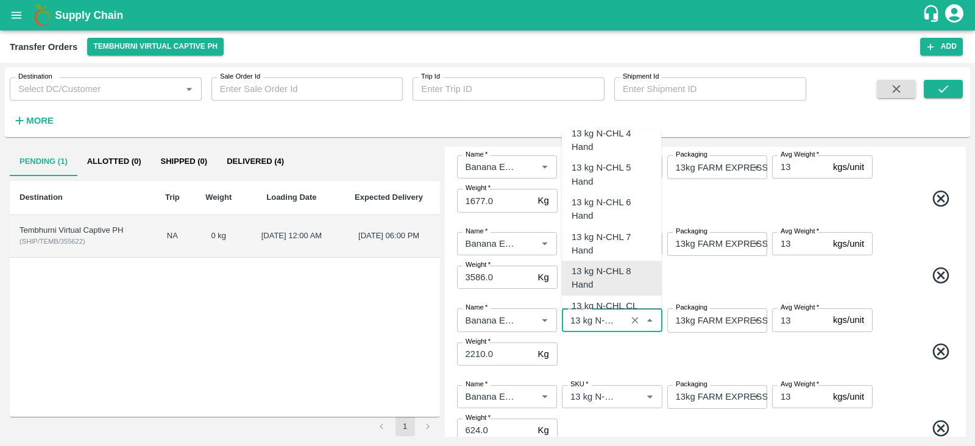
click at [594, 319] on input "SKU   *" at bounding box center [593, 320] width 57 height 16
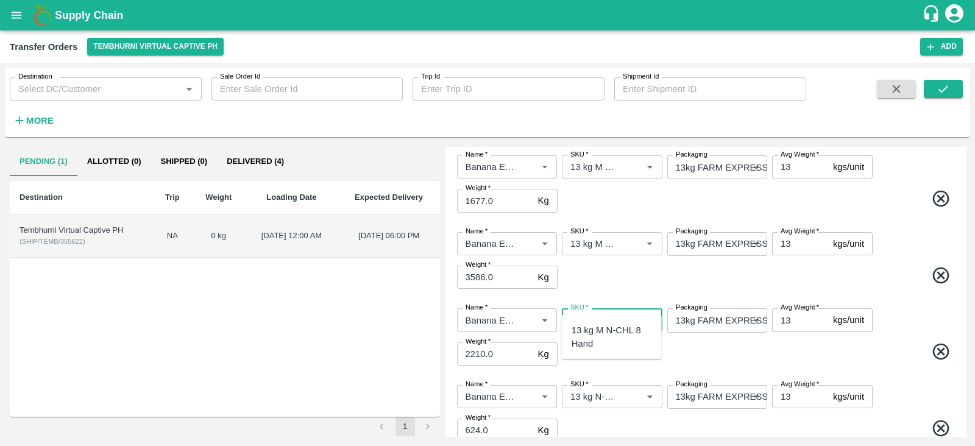
scroll to position [232, 0]
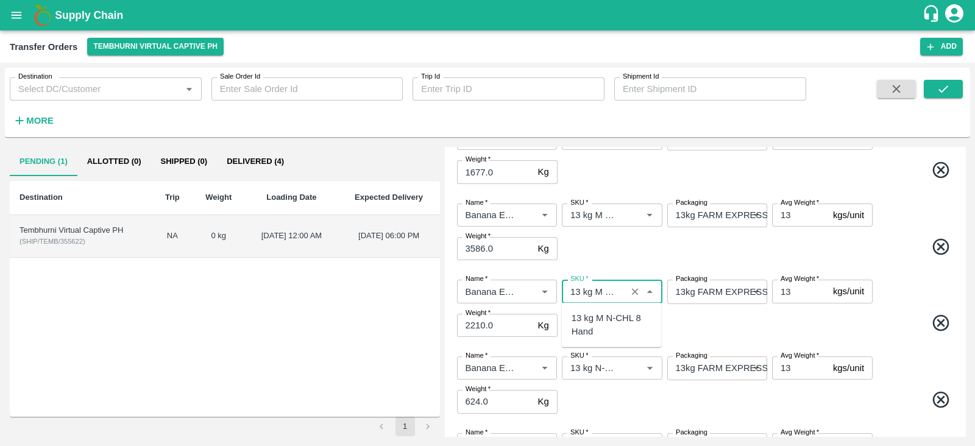
click at [599, 320] on div "13 kg M N-CHL 8 Hand" at bounding box center [611, 324] width 80 height 27
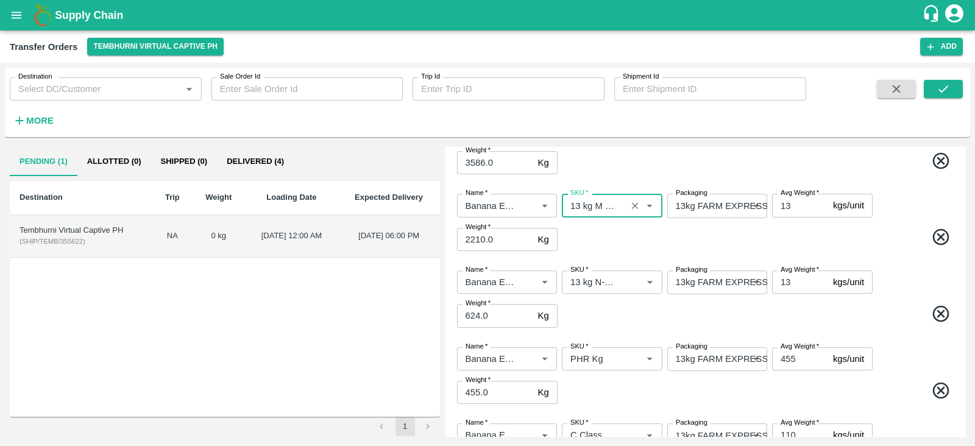
scroll to position [342, 0]
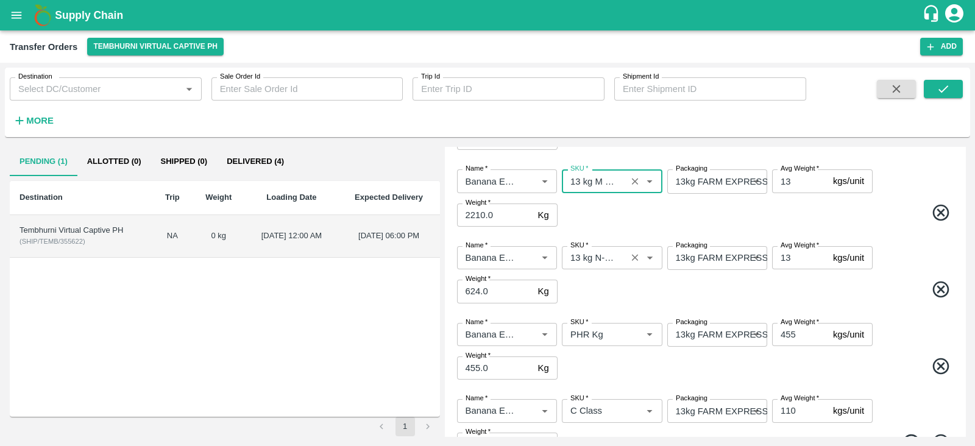
type input "13 kg M N-CHL 8 Hand"
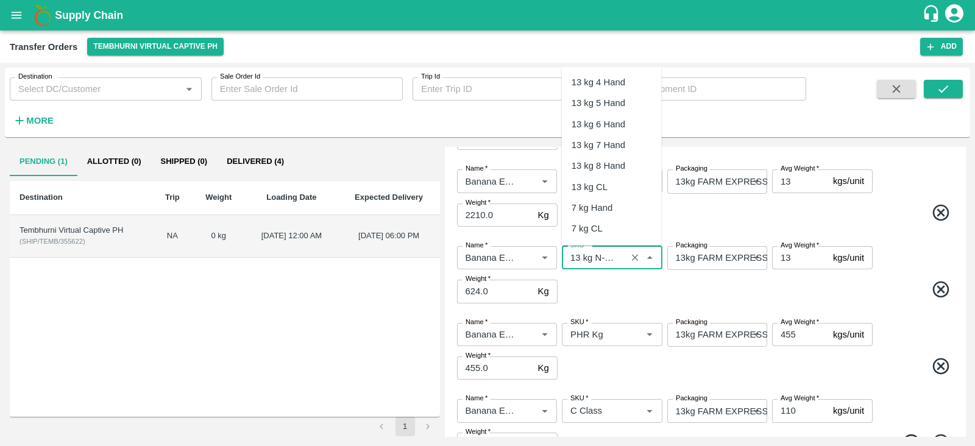
click at [595, 254] on input "SKU   *" at bounding box center [593, 258] width 57 height 16
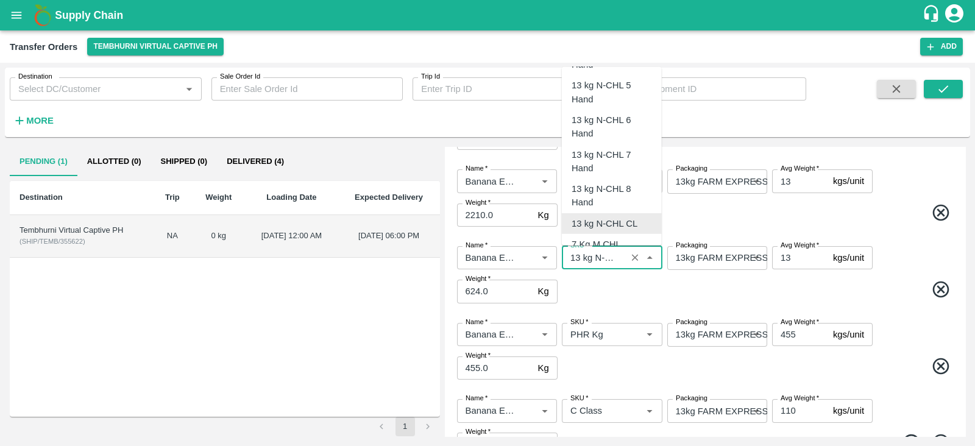
click at [595, 254] on input "SKU   *" at bounding box center [593, 258] width 57 height 16
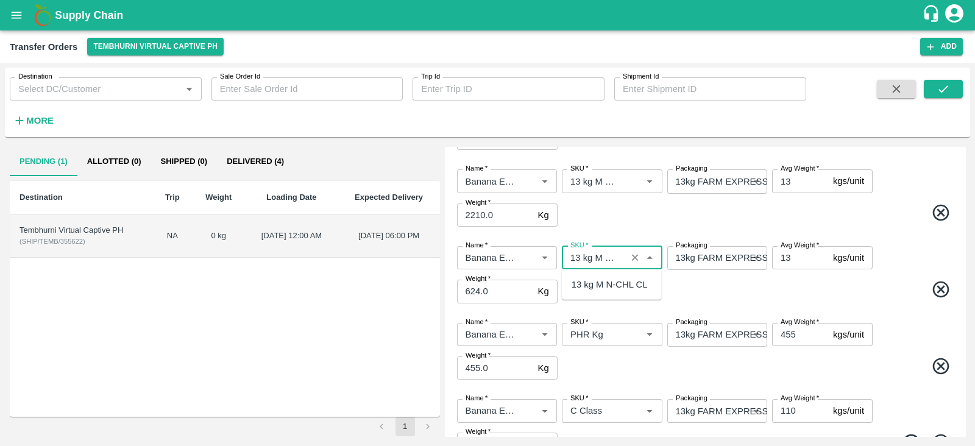
click at [596, 280] on div "13 kg M N-CHL CL" at bounding box center [609, 284] width 76 height 13
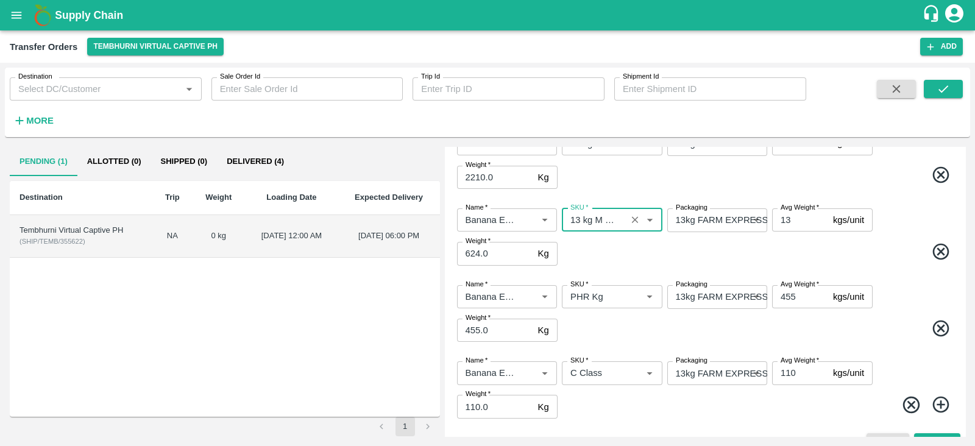
scroll to position [402, 0]
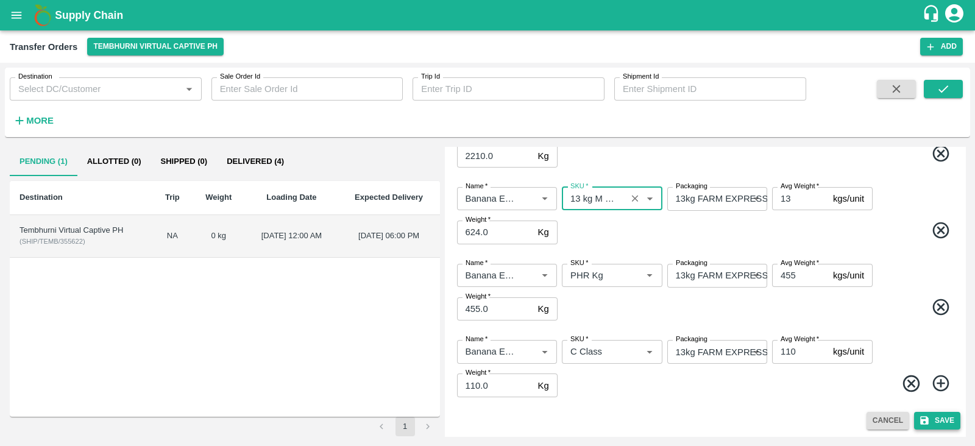
type input "13 kg M N-CHL CL"
click at [938, 419] on button "Save" at bounding box center [937, 421] width 46 height 18
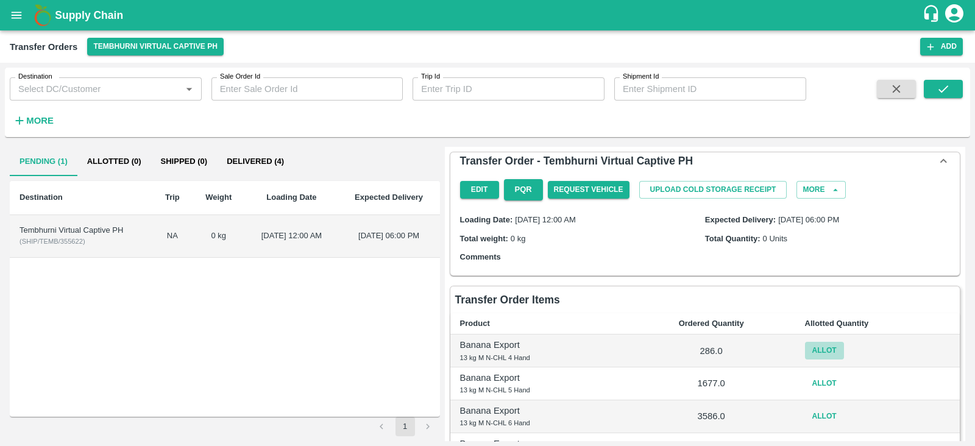
click at [812, 350] on button "Allot" at bounding box center [824, 351] width 39 height 18
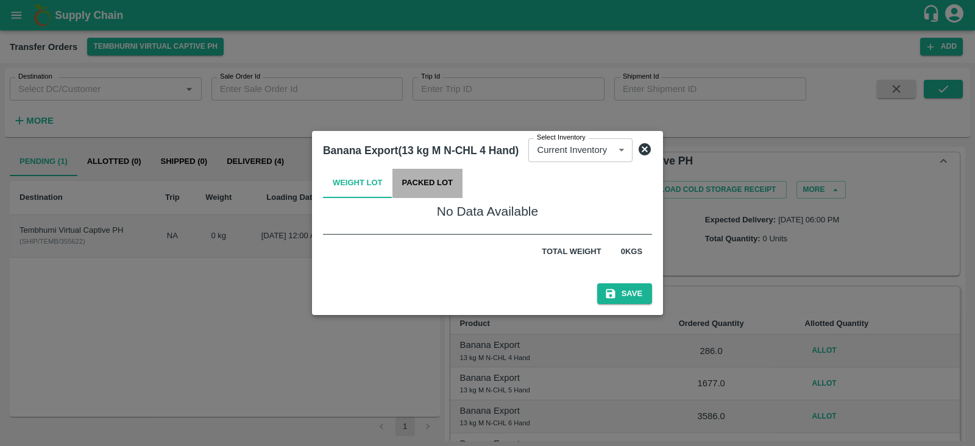
click at [423, 183] on button "Packed Lot" at bounding box center [427, 183] width 71 height 29
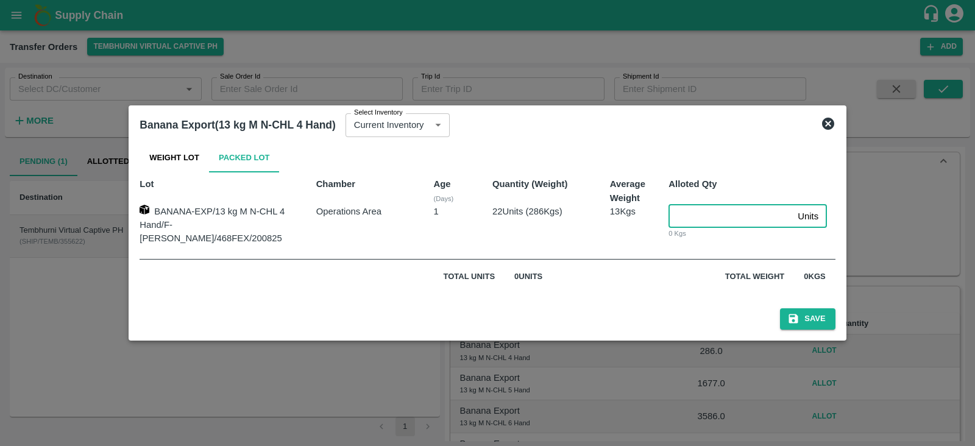
click at [682, 227] on input "number" at bounding box center [730, 216] width 124 height 23
type input "22"
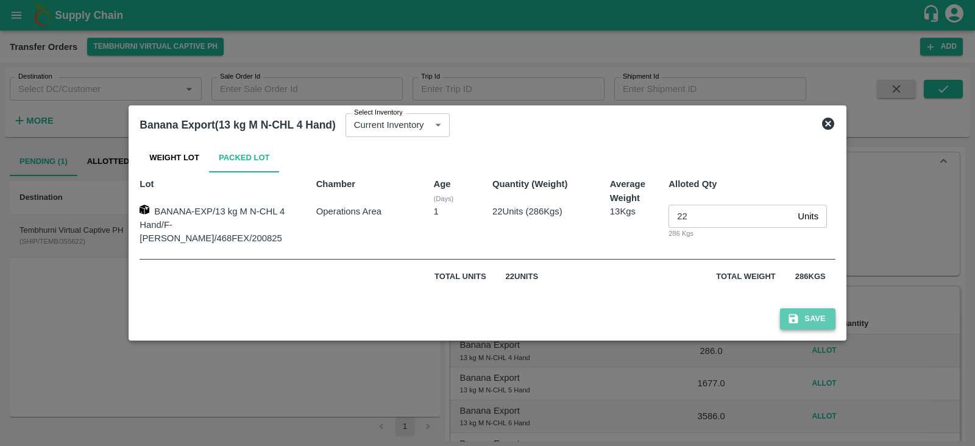
click at [792, 312] on button "Save" at bounding box center [807, 318] width 55 height 21
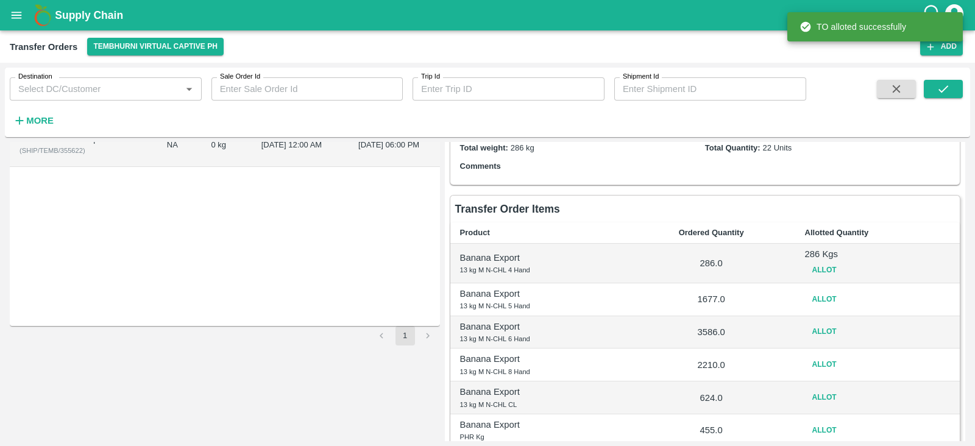
scroll to position [91, 0]
click at [824, 298] on button "Allot" at bounding box center [824, 299] width 39 height 18
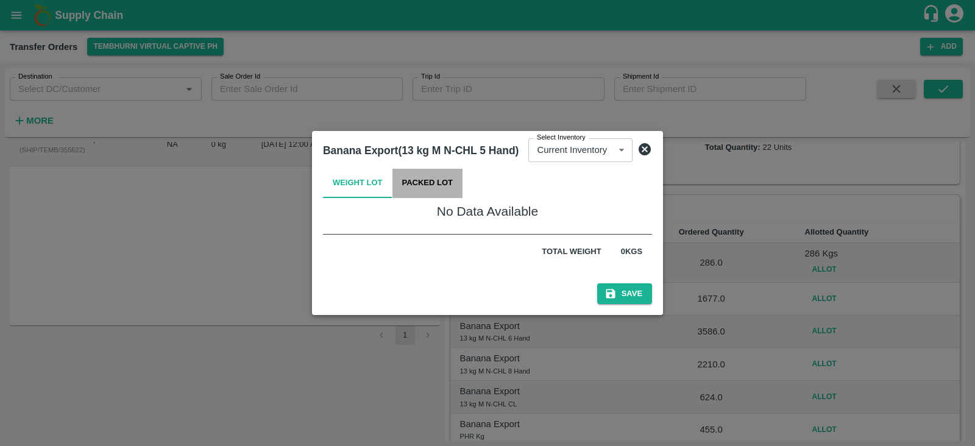
click at [436, 185] on button "Packed Lot" at bounding box center [427, 183] width 71 height 29
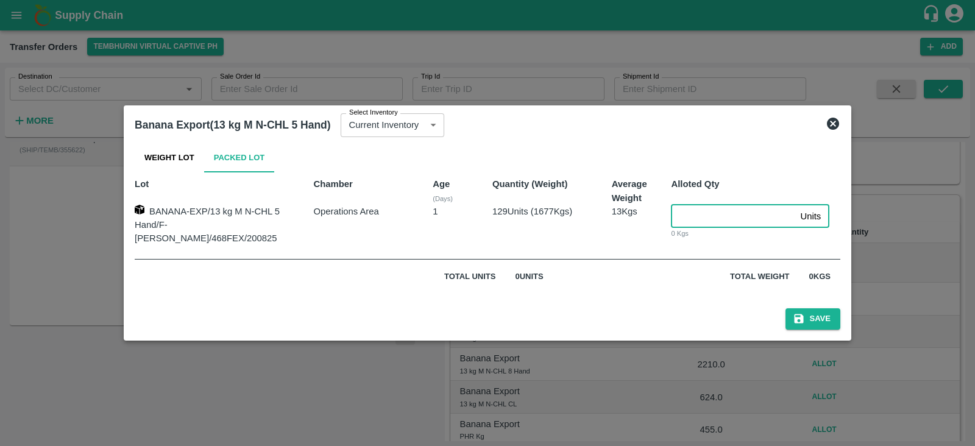
click at [682, 224] on input "number" at bounding box center [733, 216] width 124 height 23
type input "129"
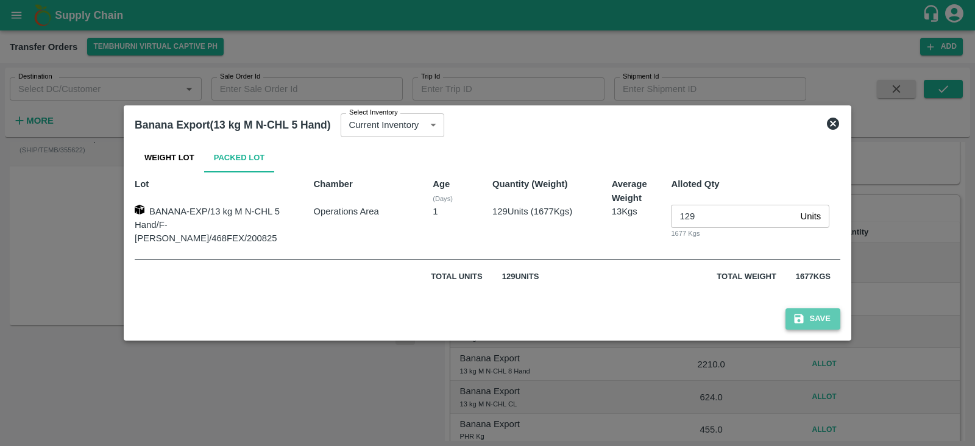
click at [799, 316] on button "Save" at bounding box center [812, 318] width 55 height 21
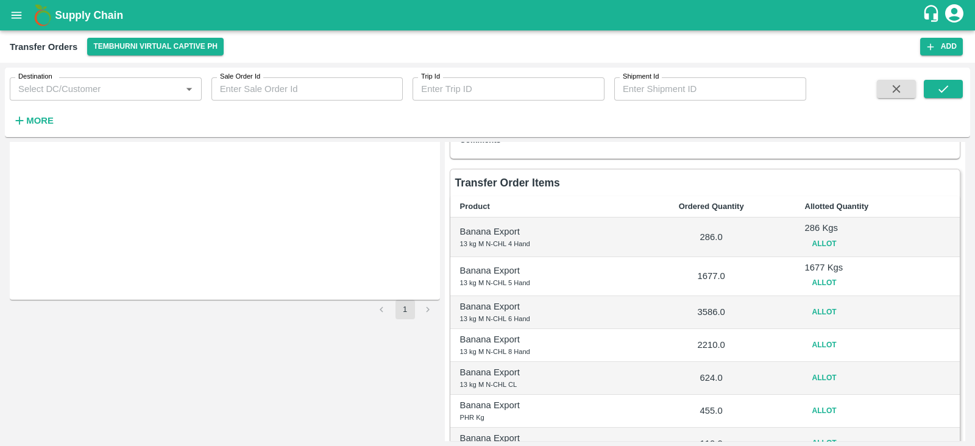
scroll to position [121, 0]
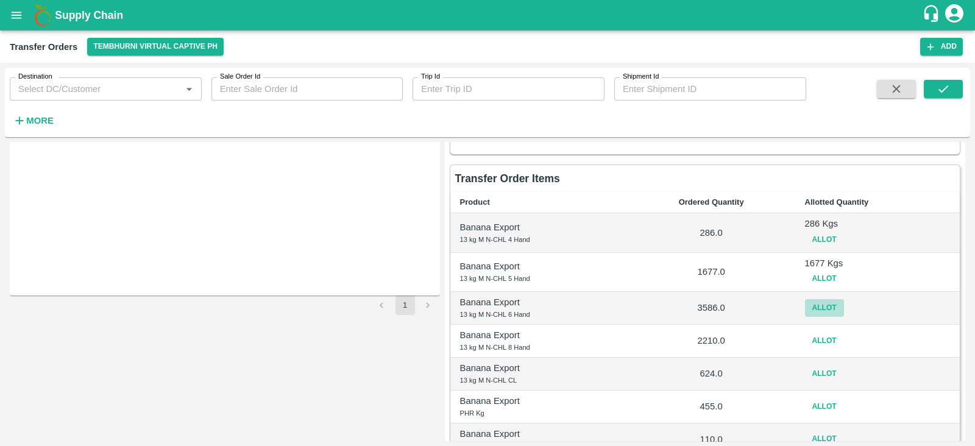
click at [835, 304] on button "Allot" at bounding box center [824, 308] width 39 height 18
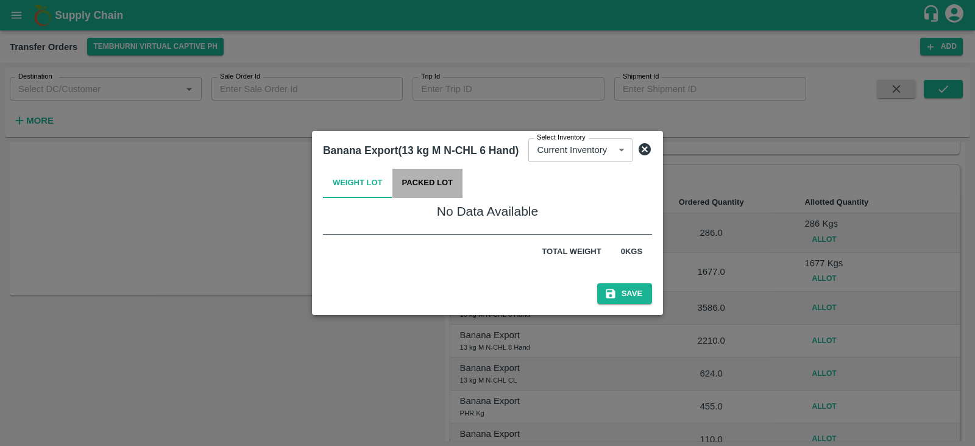
click at [423, 180] on button "Packed Lot" at bounding box center [427, 183] width 71 height 29
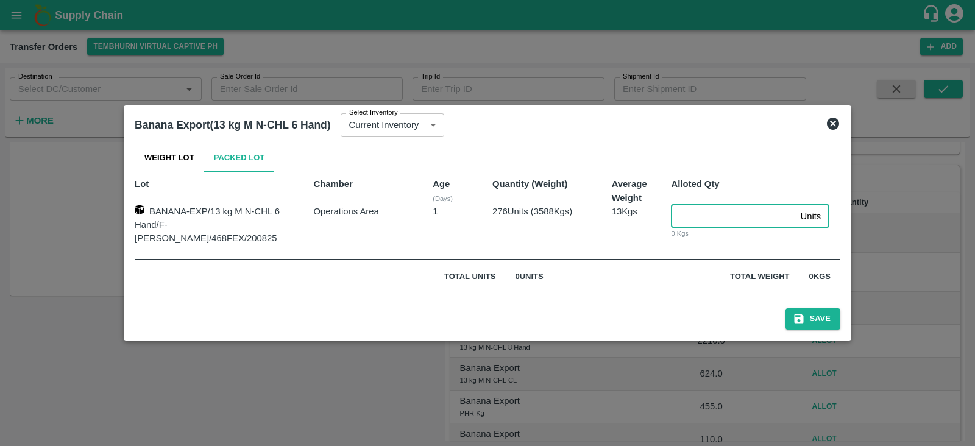
click at [683, 214] on input "number" at bounding box center [733, 216] width 124 height 23
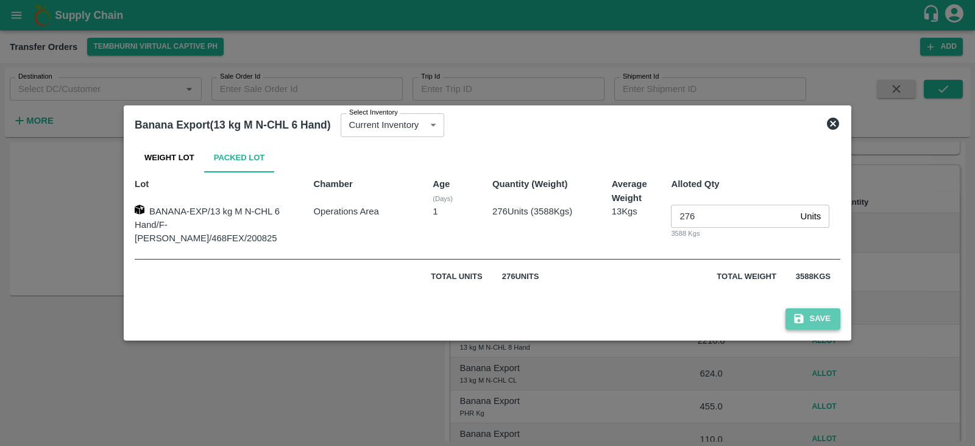
click at [792, 310] on button "Save" at bounding box center [812, 318] width 55 height 21
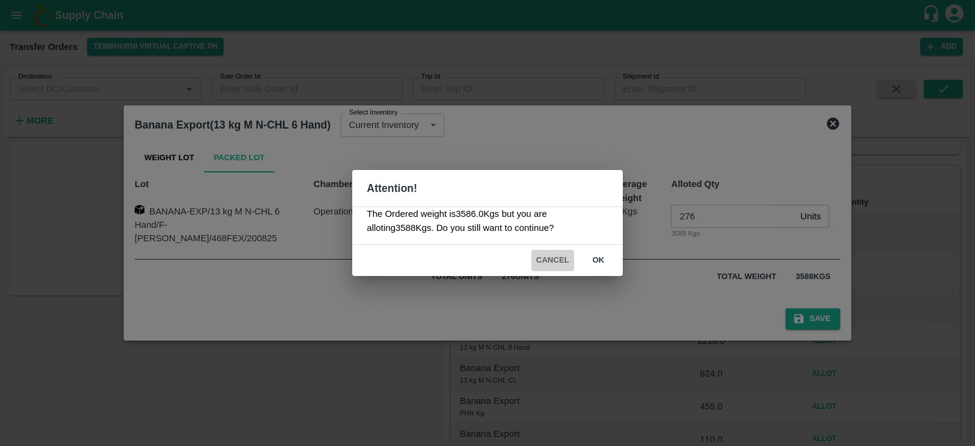
click at [553, 255] on button "Cancel" at bounding box center [552, 260] width 43 height 21
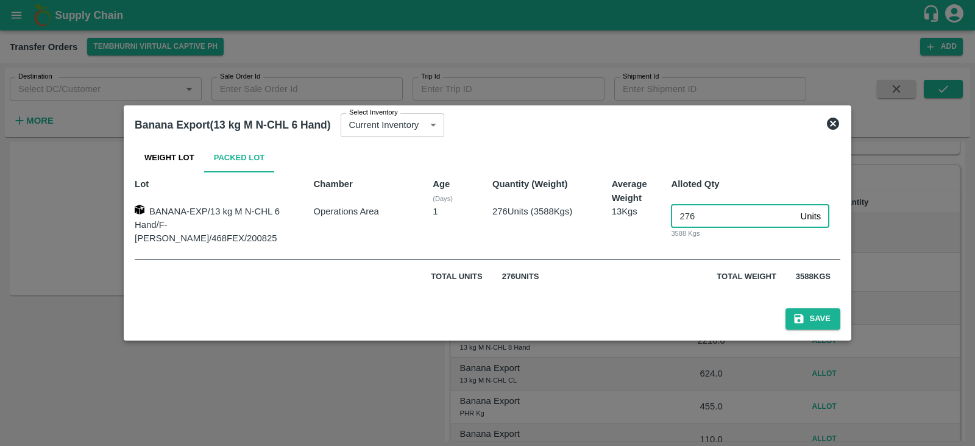
click at [695, 222] on input "276" at bounding box center [733, 216] width 124 height 23
click at [799, 312] on button "Save" at bounding box center [812, 318] width 55 height 21
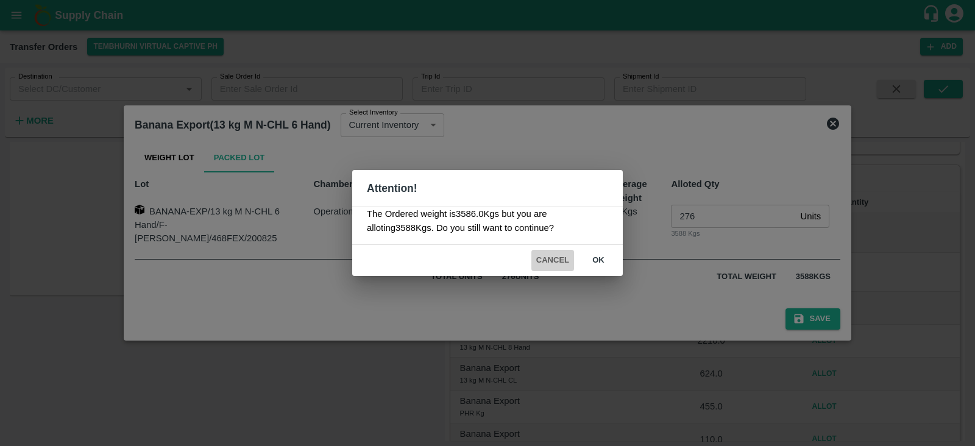
click at [556, 258] on button "Cancel" at bounding box center [552, 260] width 43 height 21
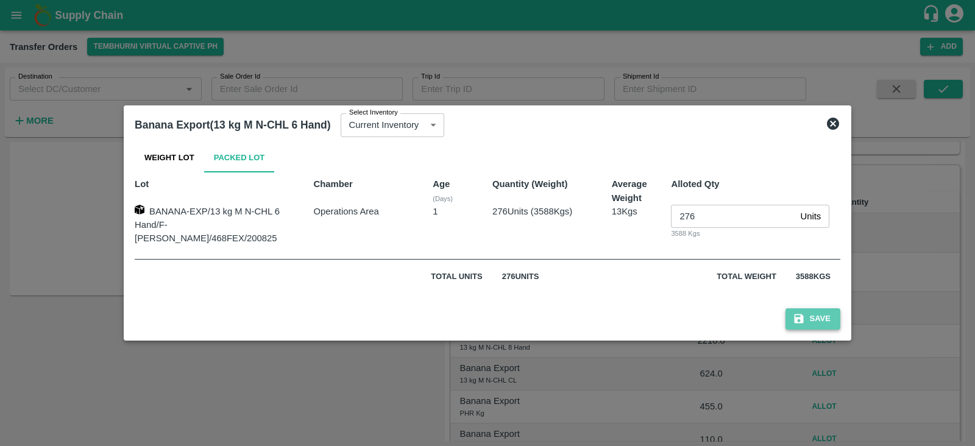
click at [808, 311] on button "Save" at bounding box center [812, 318] width 55 height 21
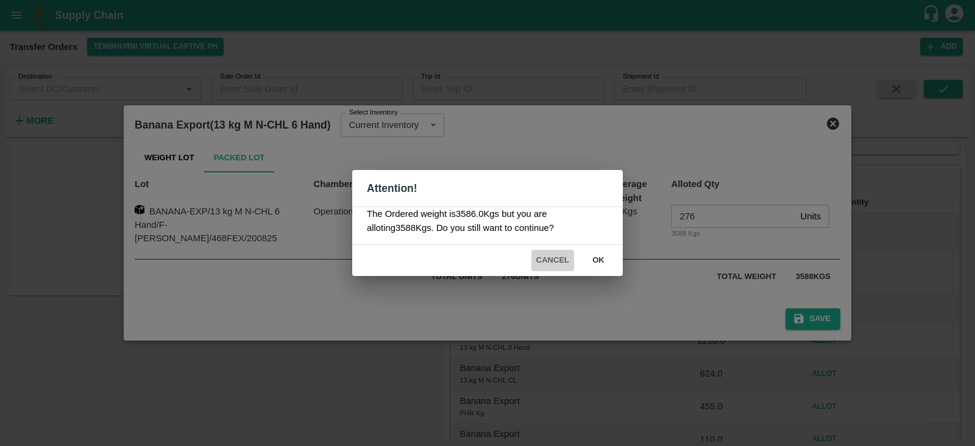
click at [554, 259] on button "Cancel" at bounding box center [552, 260] width 43 height 21
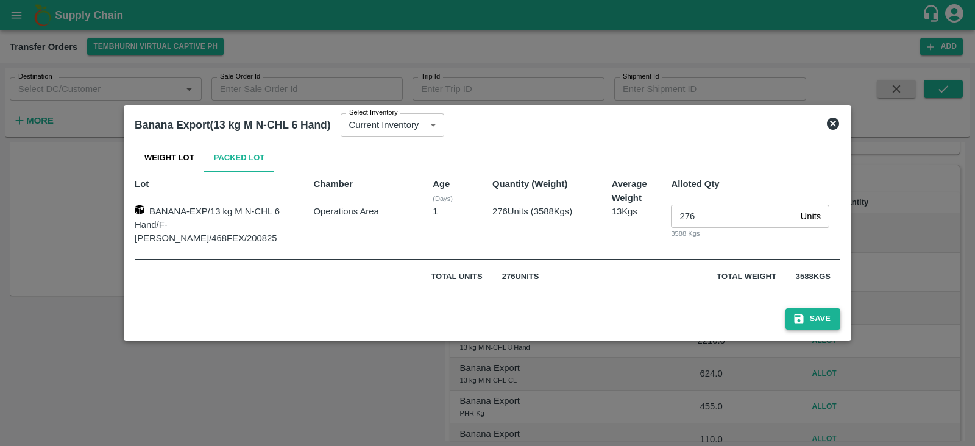
click at [794, 316] on button "Save" at bounding box center [812, 318] width 55 height 21
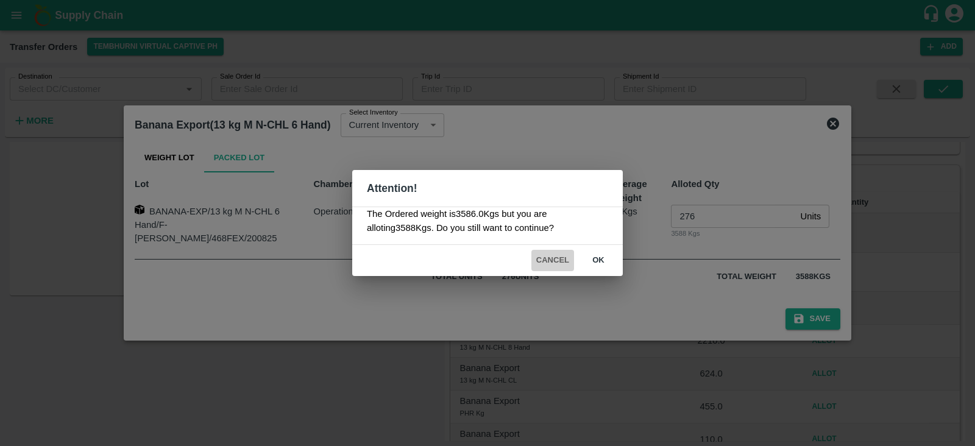
click at [548, 262] on button "Cancel" at bounding box center [552, 260] width 43 height 21
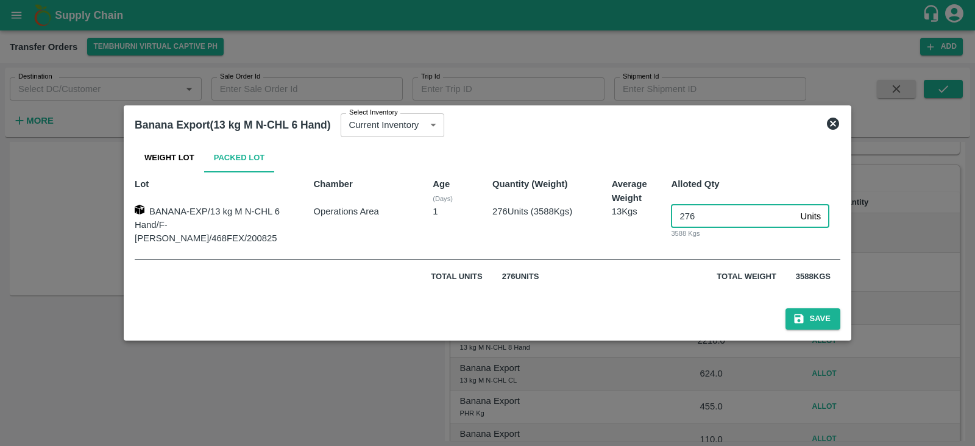
click at [707, 225] on input "276" at bounding box center [733, 216] width 124 height 23
click at [779, 224] on input "275" at bounding box center [733, 216] width 124 height 23
click at [777, 213] on input "275" at bounding box center [733, 216] width 124 height 23
type input "276"
click at [775, 215] on input "276" at bounding box center [733, 216] width 124 height 23
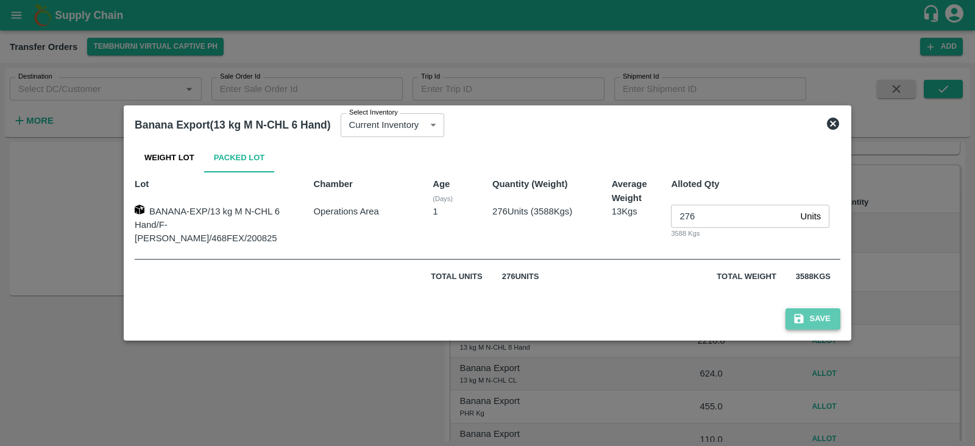
click at [800, 309] on button "Save" at bounding box center [812, 318] width 55 height 21
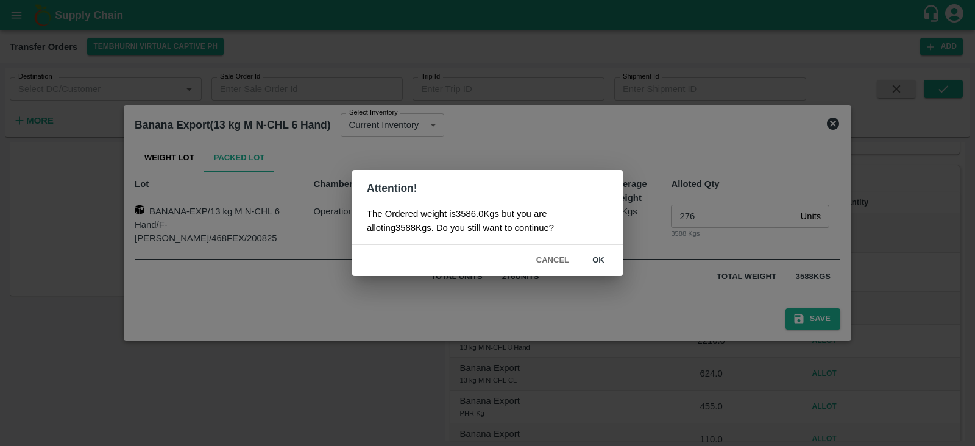
click at [550, 256] on button "Cancel" at bounding box center [552, 260] width 43 height 21
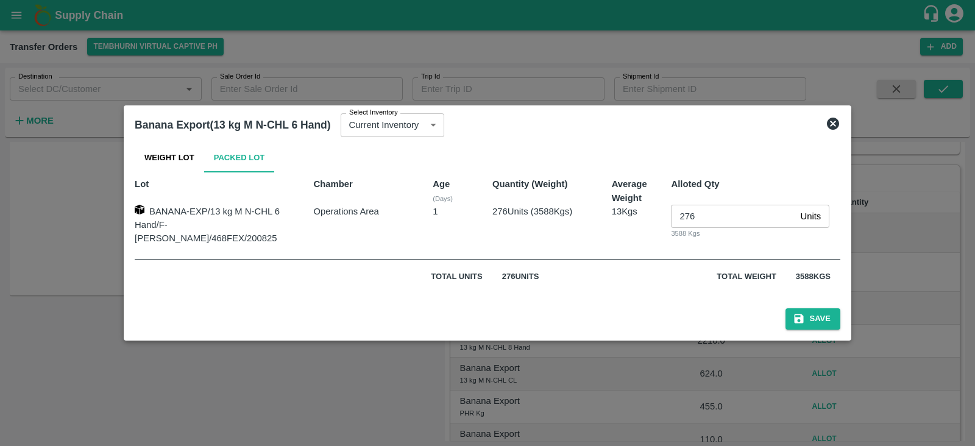
click at [827, 130] on icon at bounding box center [833, 124] width 12 height 12
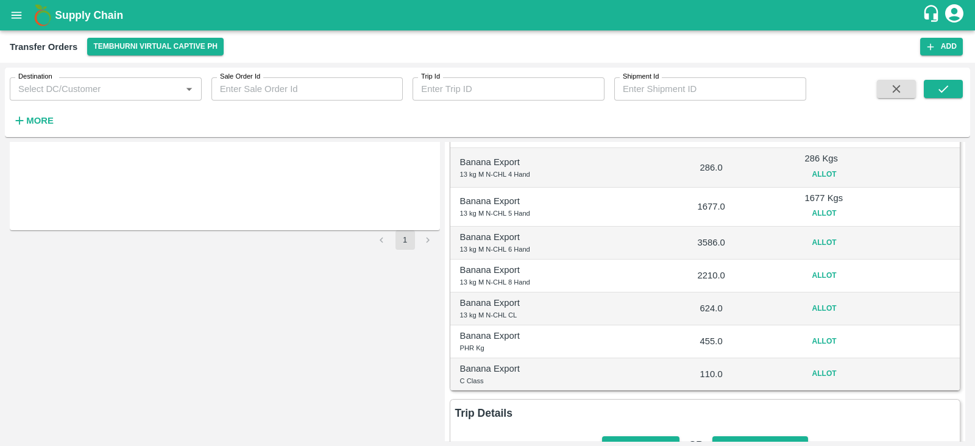
scroll to position [196, 0]
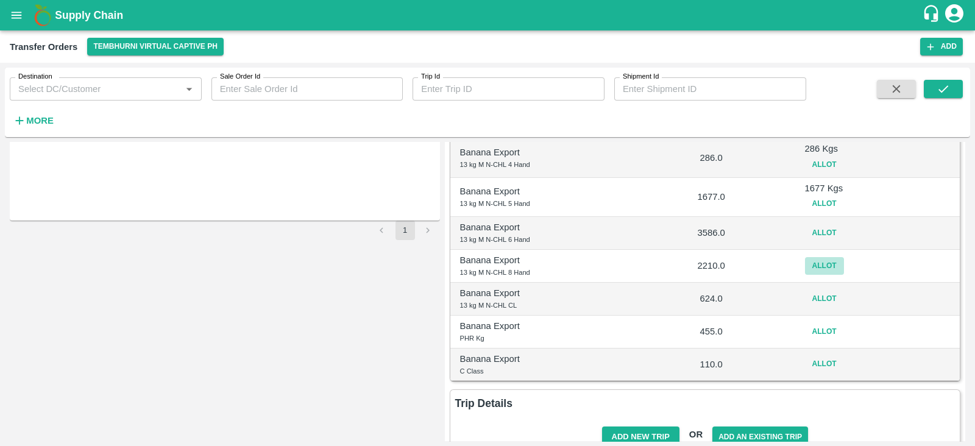
click at [827, 257] on button "Allot" at bounding box center [824, 266] width 39 height 18
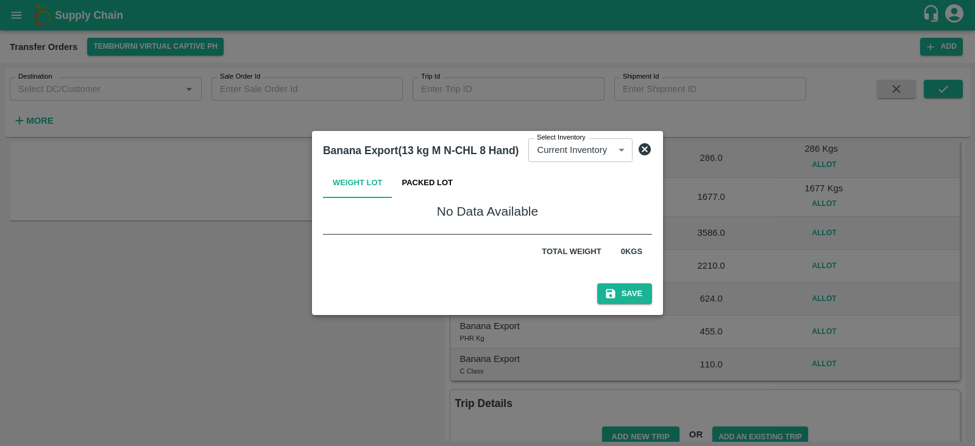
click at [442, 200] on div "Weight Lot Packed Lot No Data Available Total weight 0 Kgs" at bounding box center [487, 219] width 339 height 110
click at [428, 185] on button "Packed Lot" at bounding box center [427, 183] width 71 height 29
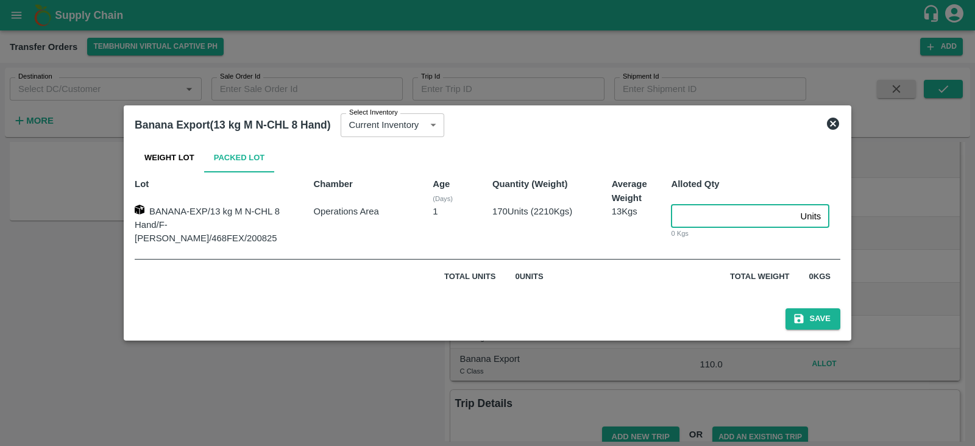
click at [675, 216] on input "number" at bounding box center [733, 216] width 124 height 23
type input "170"
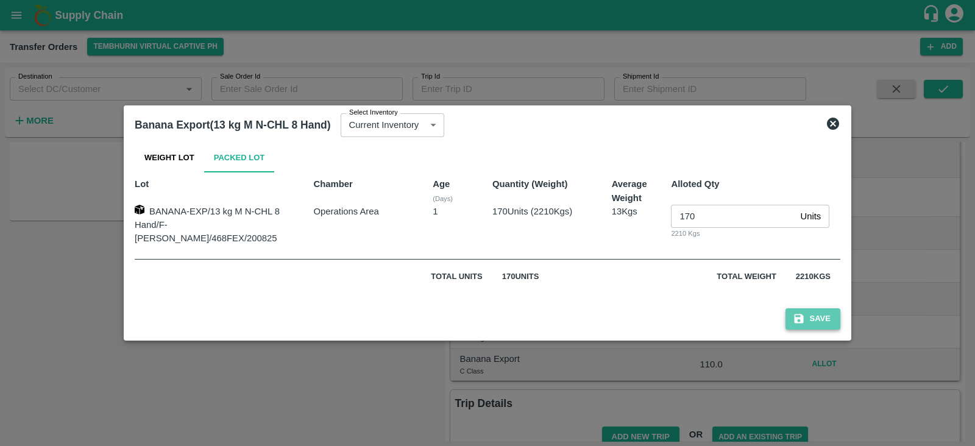
click at [794, 319] on button "Save" at bounding box center [812, 318] width 55 height 21
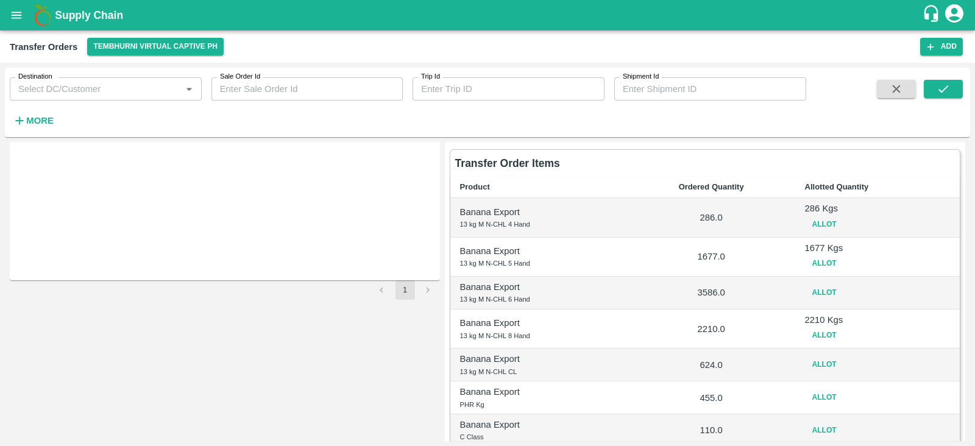
scroll to position [141, 0]
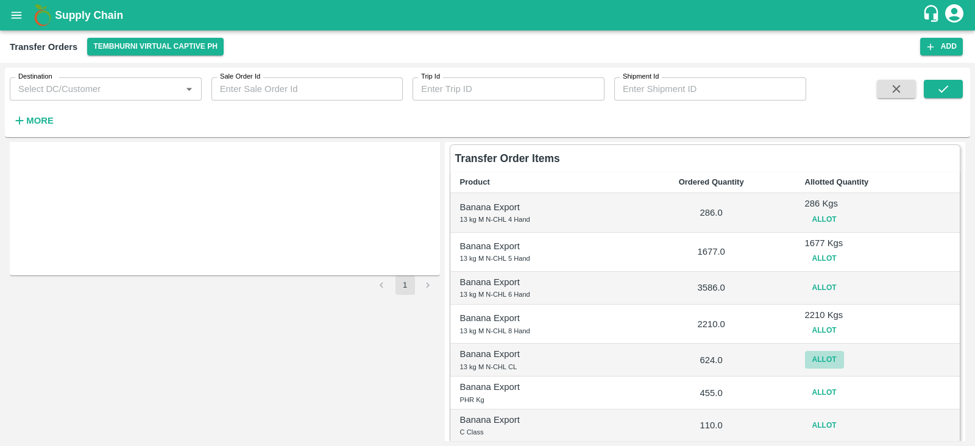
click at [826, 363] on button "Allot" at bounding box center [824, 360] width 39 height 18
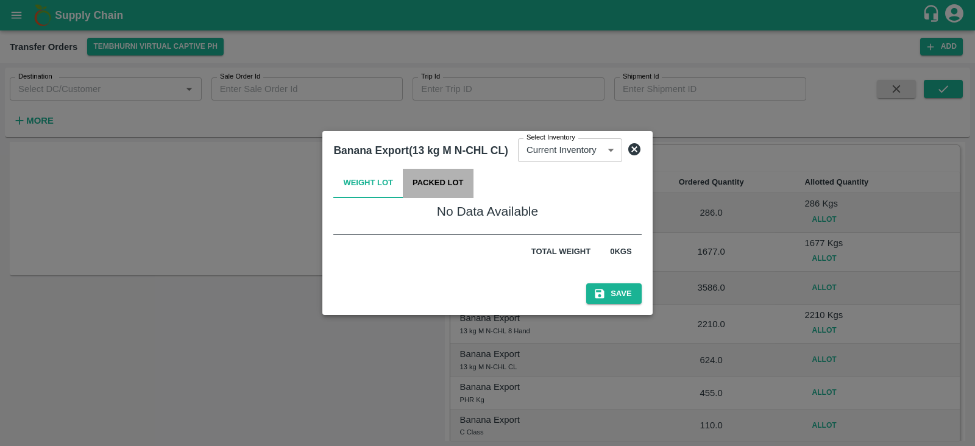
click at [445, 185] on button "Packed Lot" at bounding box center [438, 183] width 71 height 29
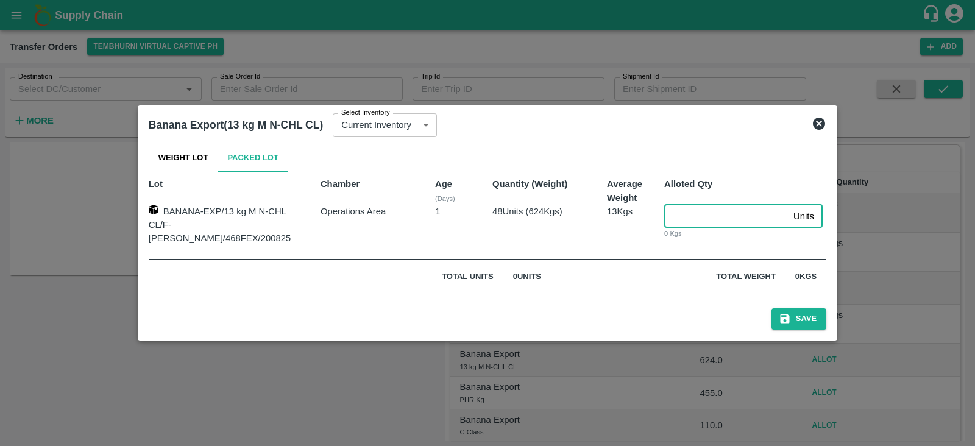
click at [670, 214] on input "number" at bounding box center [726, 216] width 124 height 23
type input "48"
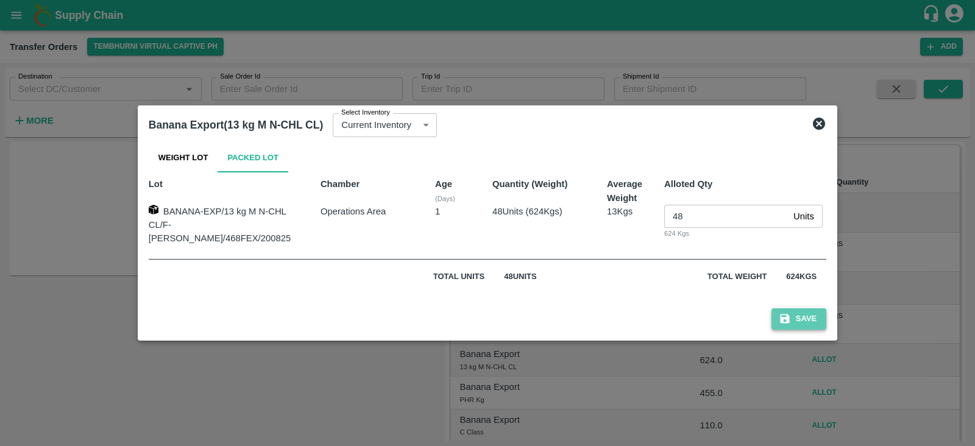
click at [782, 309] on button "Save" at bounding box center [798, 318] width 55 height 21
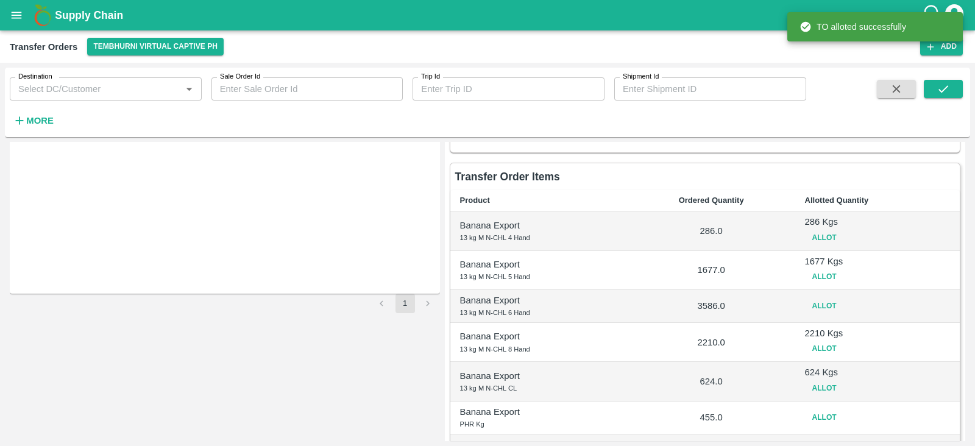
scroll to position [238, 0]
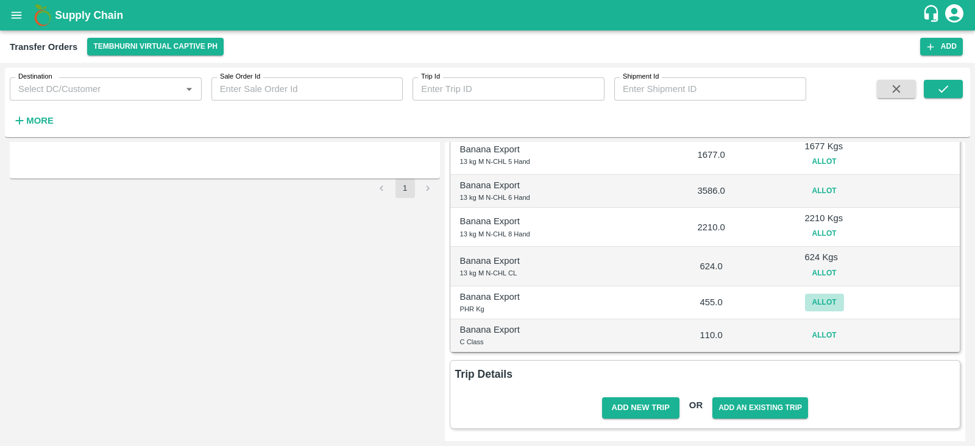
click at [824, 300] on button "Allot" at bounding box center [824, 303] width 39 height 18
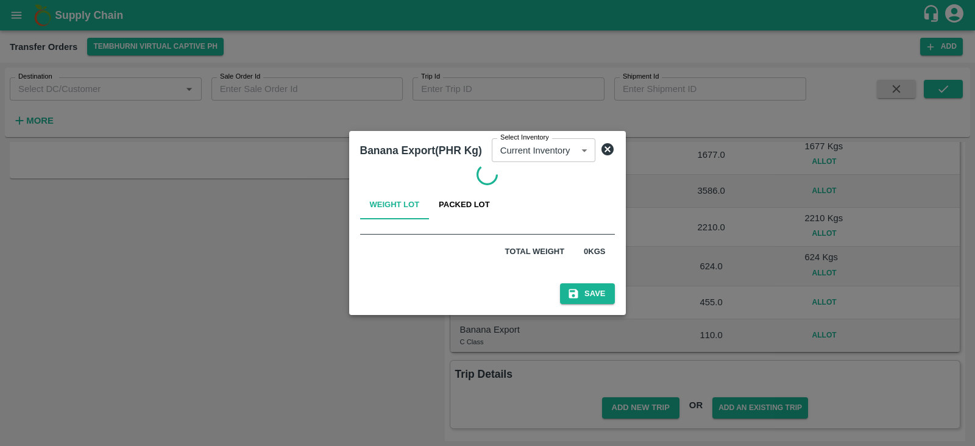
click at [458, 197] on button "Packed Lot" at bounding box center [464, 204] width 71 height 29
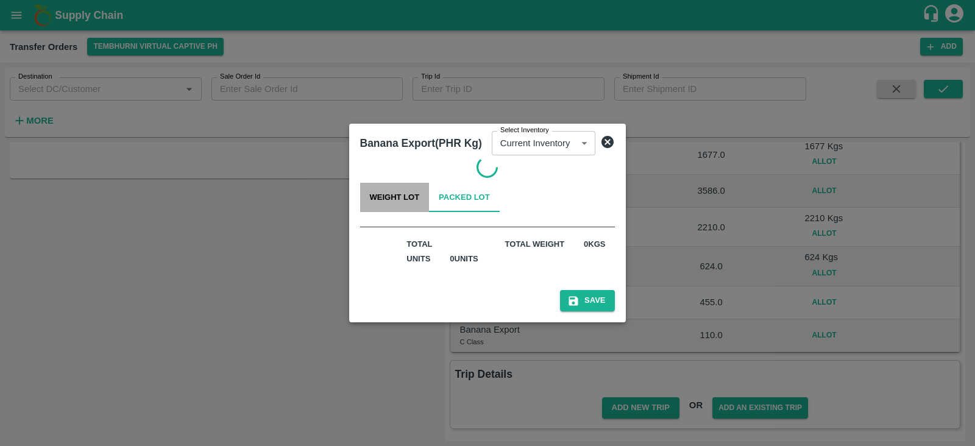
click at [402, 198] on button "Weight Lot" at bounding box center [394, 197] width 69 height 29
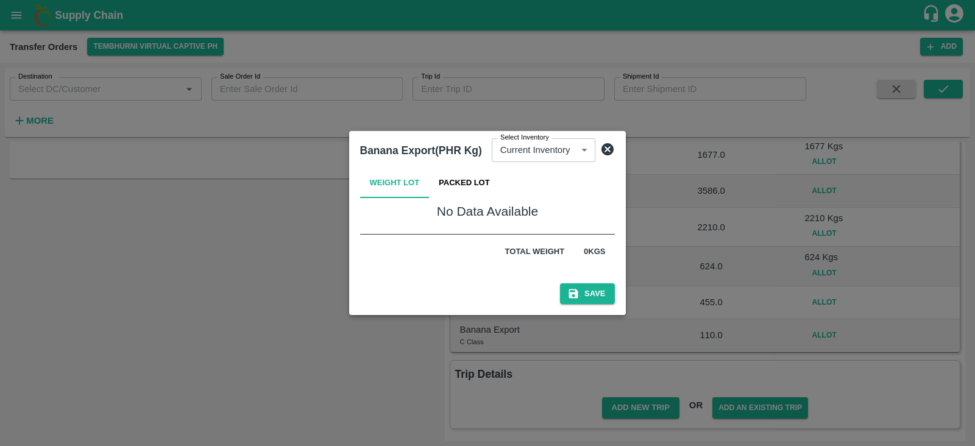
click at [464, 200] on div "Weight Lot Packed Lot No Data Available Total weight 0 Kgs" at bounding box center [487, 219] width 265 height 110
click at [472, 178] on button "Packed Lot" at bounding box center [464, 183] width 71 height 29
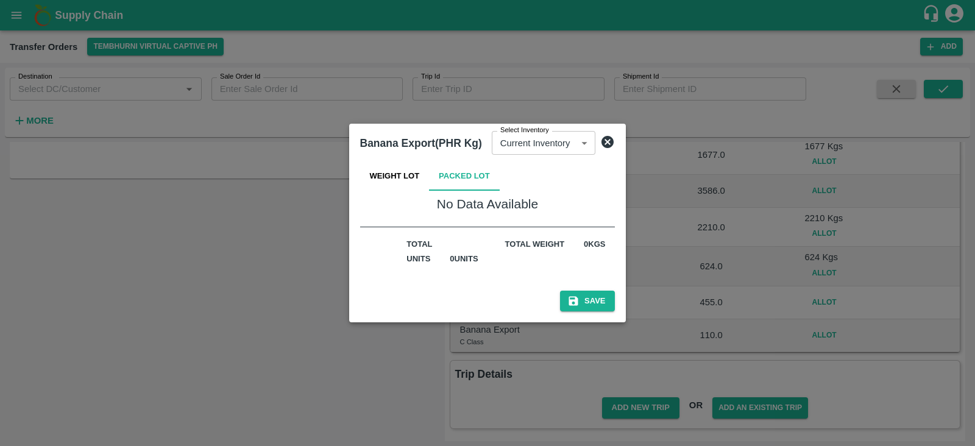
click at [606, 143] on icon at bounding box center [607, 142] width 15 height 15
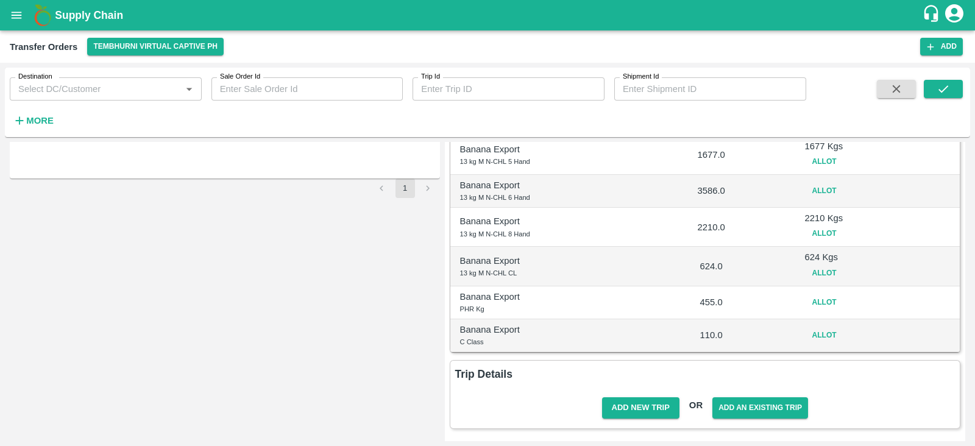
scroll to position [0, 0]
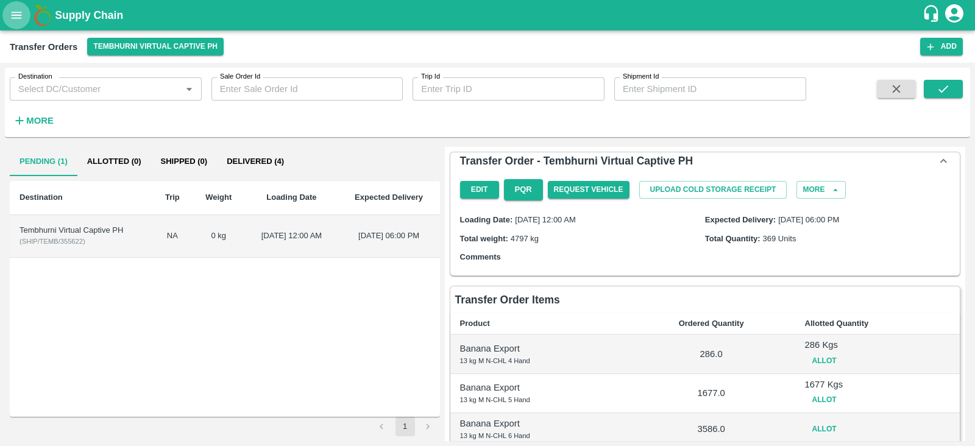
click at [15, 12] on icon "open drawer" at bounding box center [17, 15] width 10 height 7
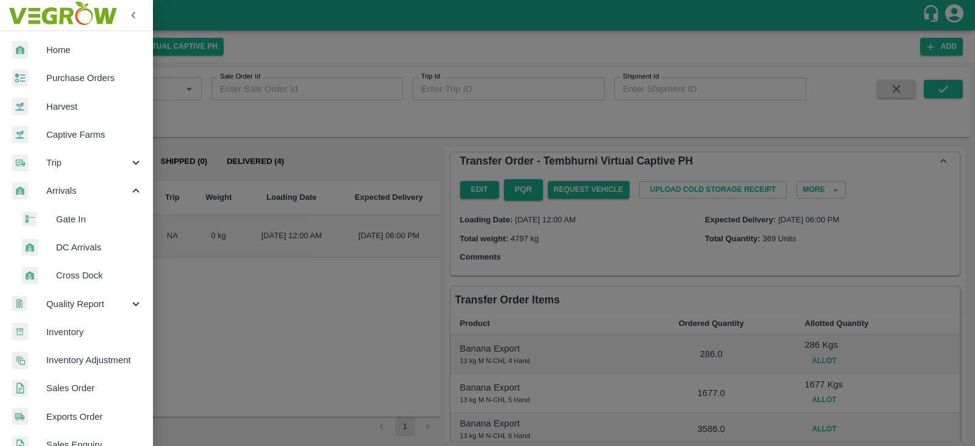
click at [611, 251] on div at bounding box center [487, 223] width 975 height 446
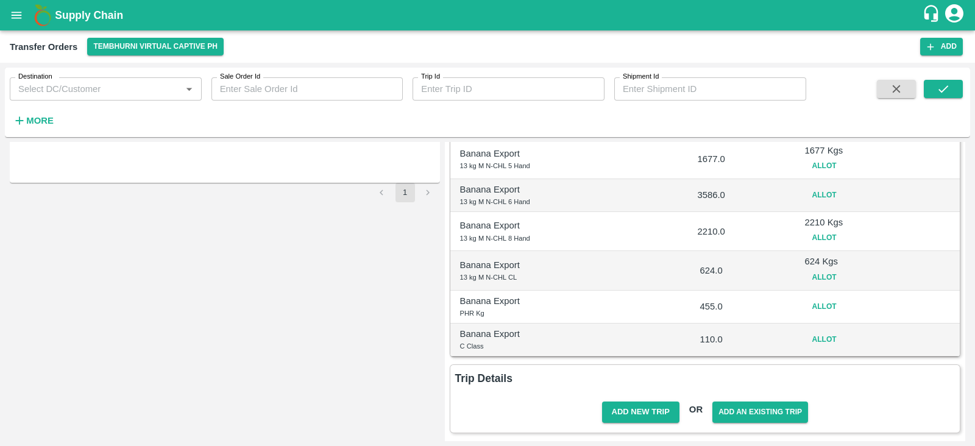
scroll to position [238, 0]
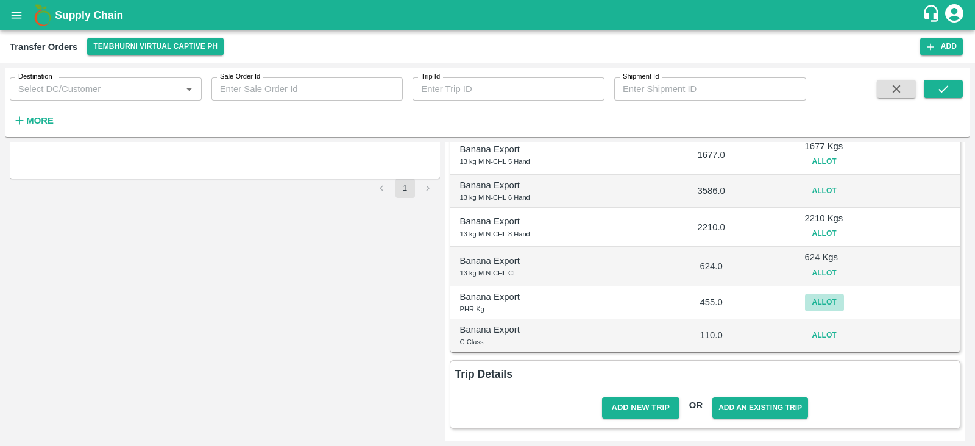
click at [826, 300] on button "Allot" at bounding box center [824, 303] width 39 height 18
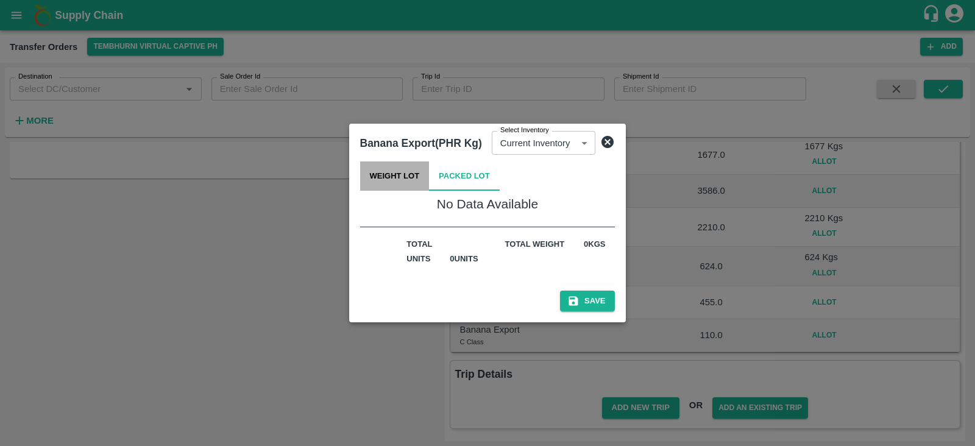
click at [384, 165] on button "Weight Lot" at bounding box center [394, 175] width 69 height 29
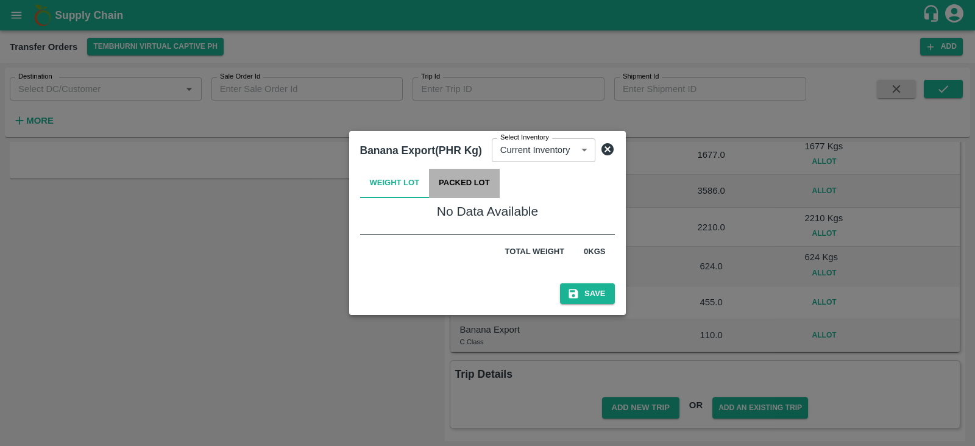
click at [467, 176] on button "Packed Lot" at bounding box center [464, 183] width 71 height 29
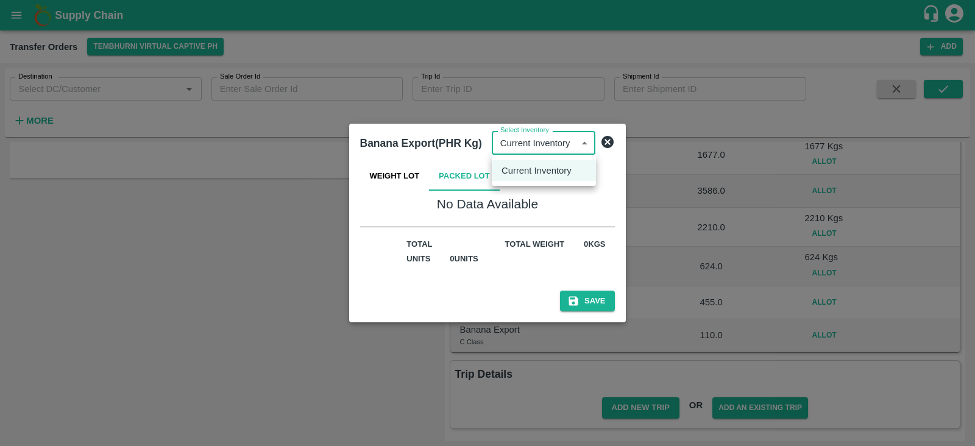
click at [573, 146] on body "Supply Chain Transfer Orders Tembhurni Virtual Captive PH Add Destination Desti…" at bounding box center [487, 223] width 975 height 446
click at [526, 179] on li "Current Inventory" at bounding box center [544, 170] width 104 height 21
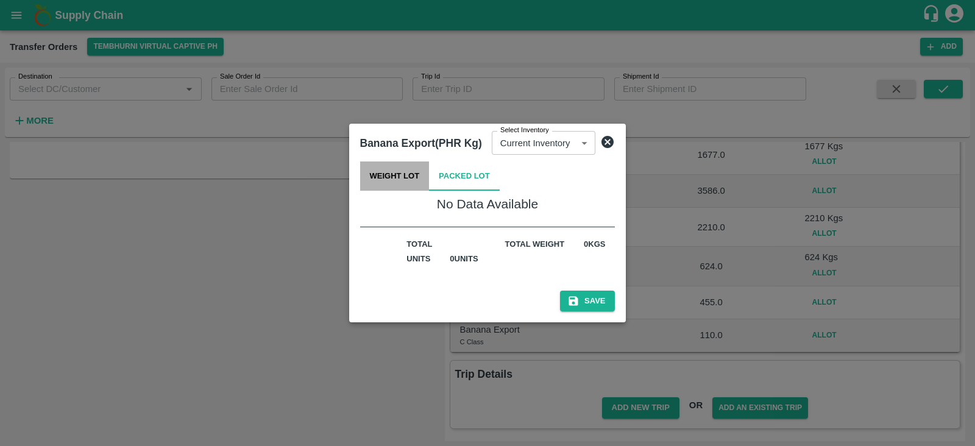
click at [393, 172] on button "Weight Lot" at bounding box center [394, 175] width 69 height 29
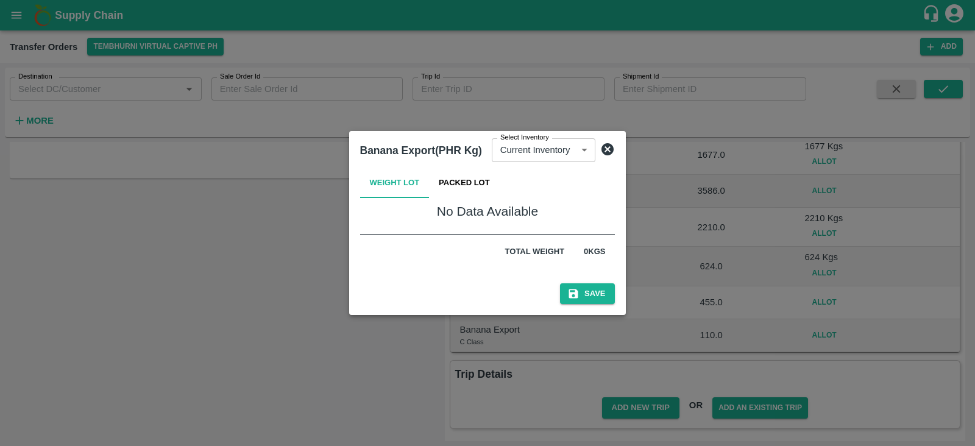
click at [476, 185] on button "Packed Lot" at bounding box center [464, 183] width 71 height 29
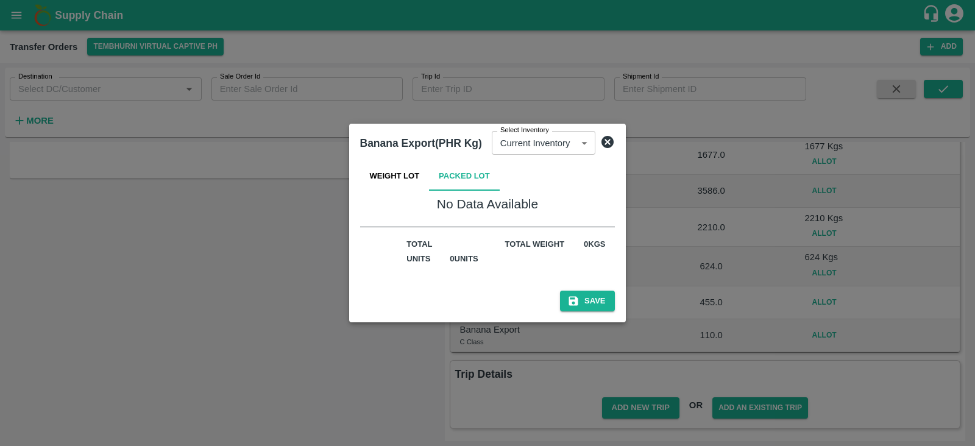
click at [609, 144] on icon at bounding box center [607, 142] width 12 height 12
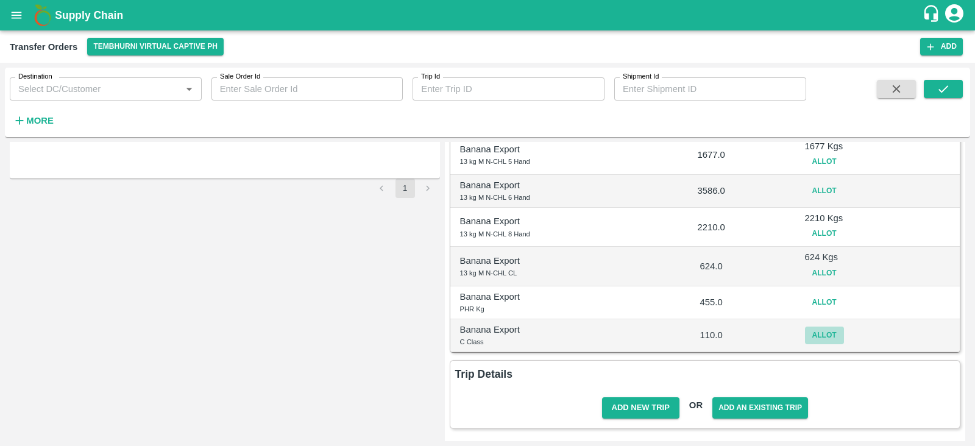
click at [813, 333] on button "Allot" at bounding box center [824, 336] width 39 height 18
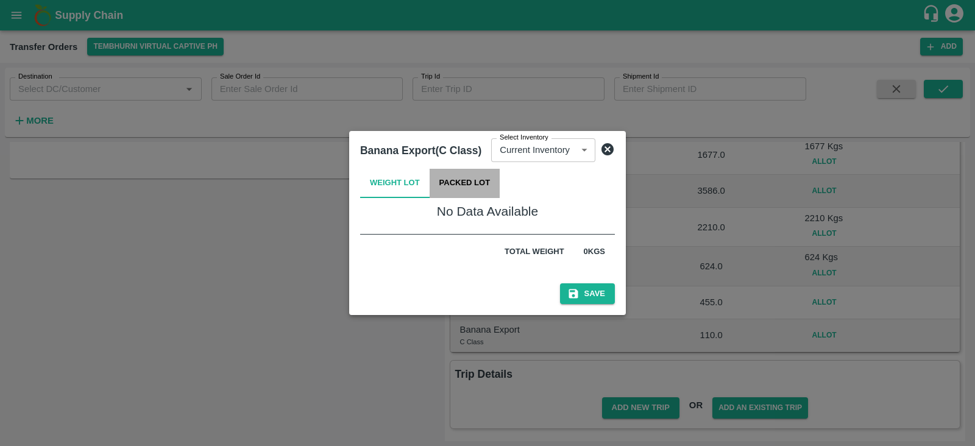
click at [459, 183] on button "Packed Lot" at bounding box center [465, 183] width 71 height 29
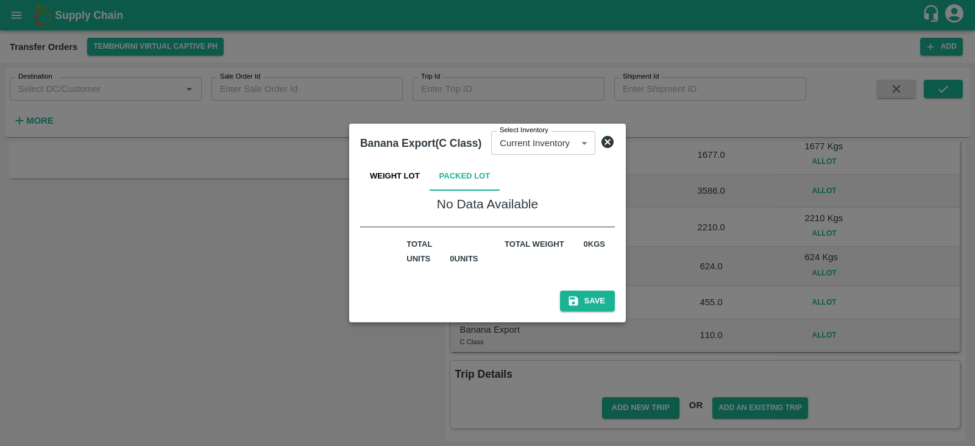
click at [604, 142] on icon at bounding box center [607, 142] width 12 height 12
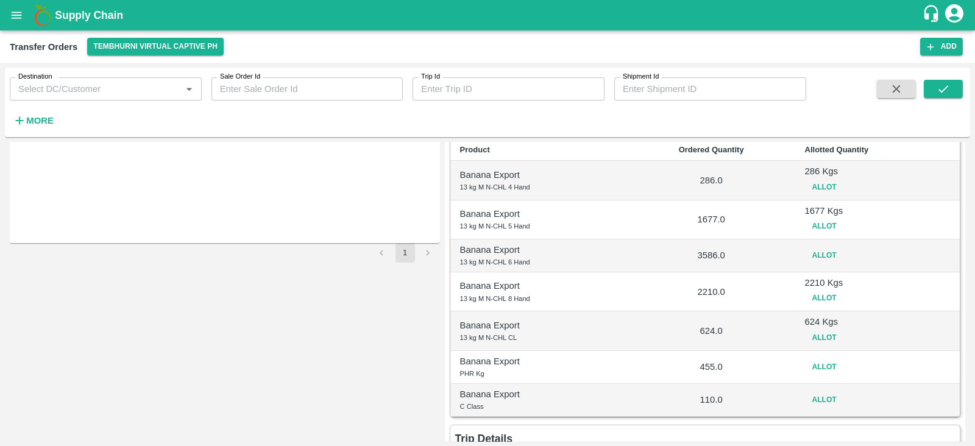
scroll to position [159, 0]
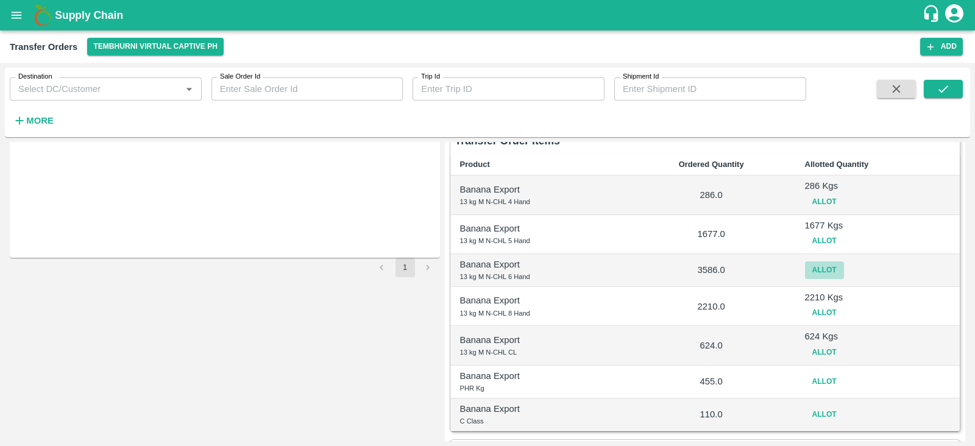
click at [822, 269] on button "Allot" at bounding box center [824, 270] width 39 height 18
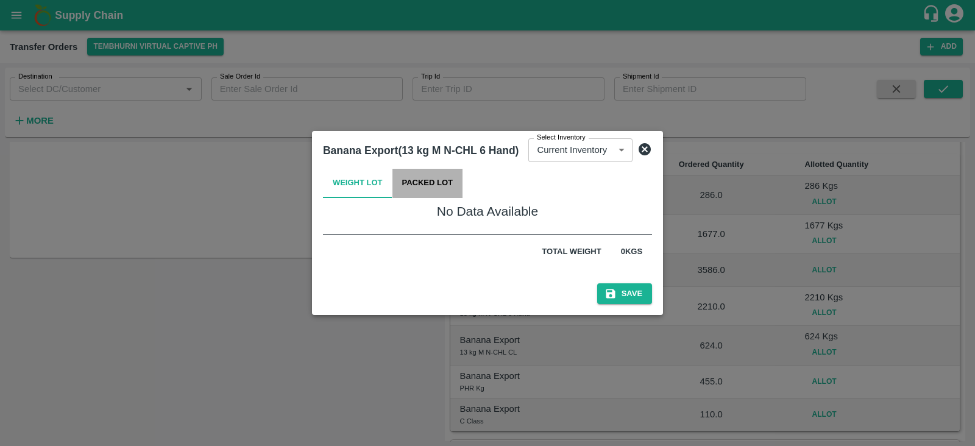
click at [439, 187] on button "Packed Lot" at bounding box center [427, 183] width 71 height 29
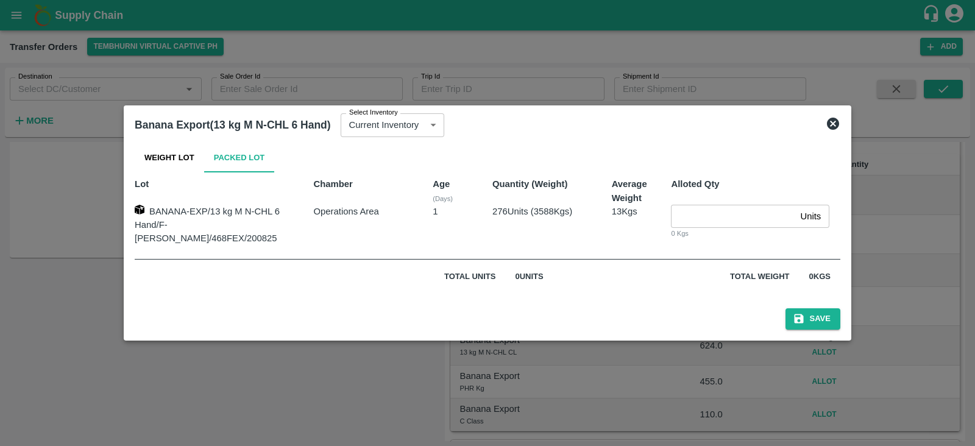
click at [676, 228] on input "number" at bounding box center [733, 216] width 124 height 23
type input "276"
click at [796, 312] on button "Save" at bounding box center [812, 318] width 55 height 21
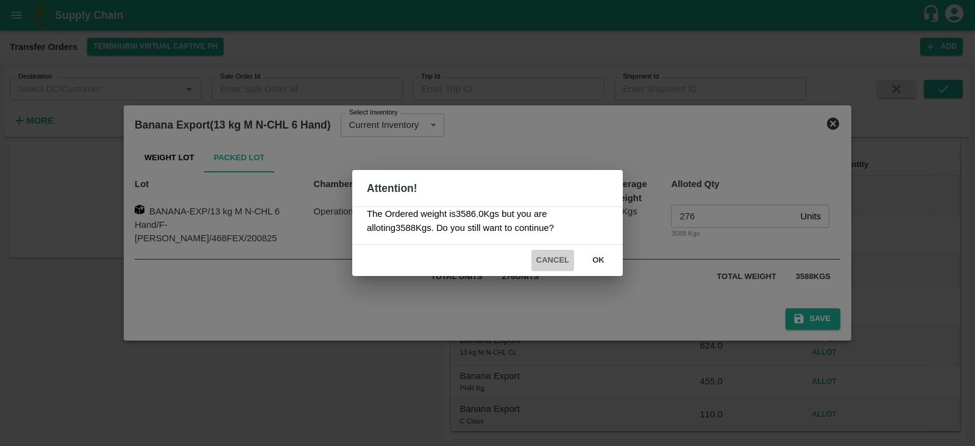
click at [559, 261] on button "Cancel" at bounding box center [552, 260] width 43 height 21
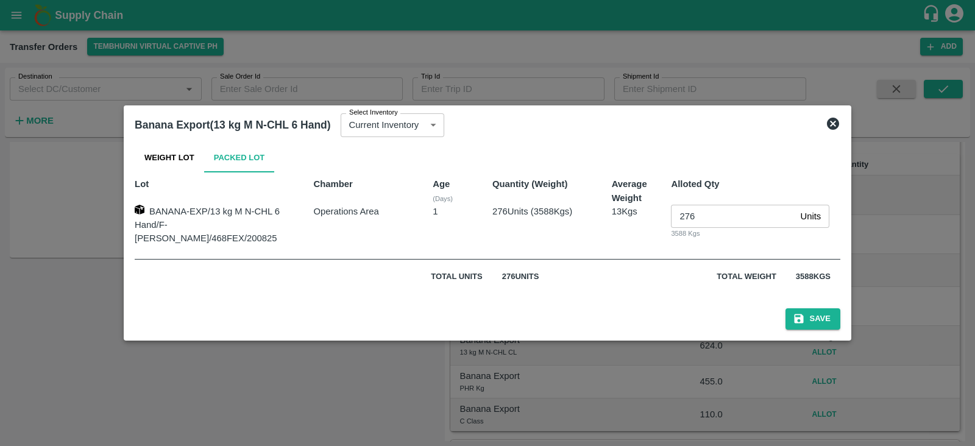
click at [827, 126] on icon at bounding box center [833, 124] width 12 height 12
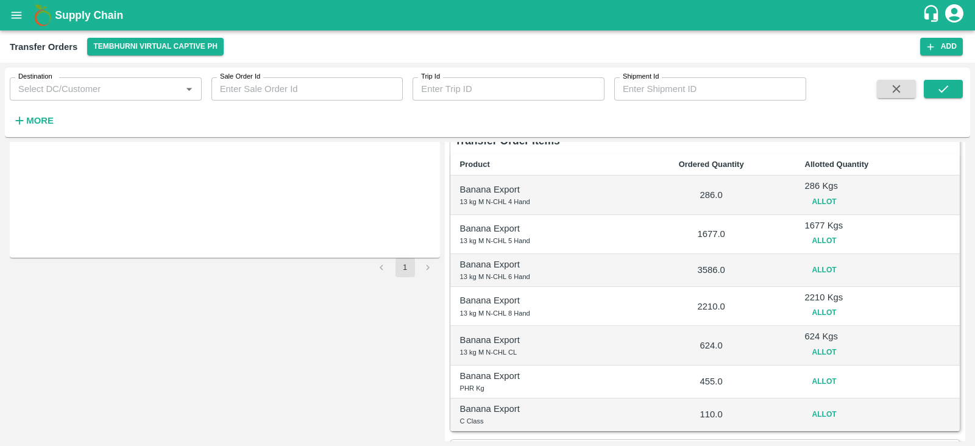
scroll to position [0, 0]
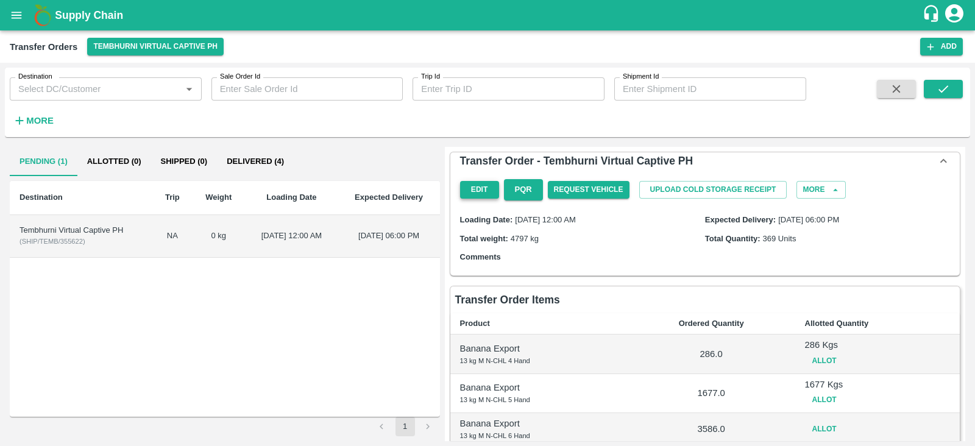
click at [475, 187] on button "Edit" at bounding box center [479, 190] width 39 height 18
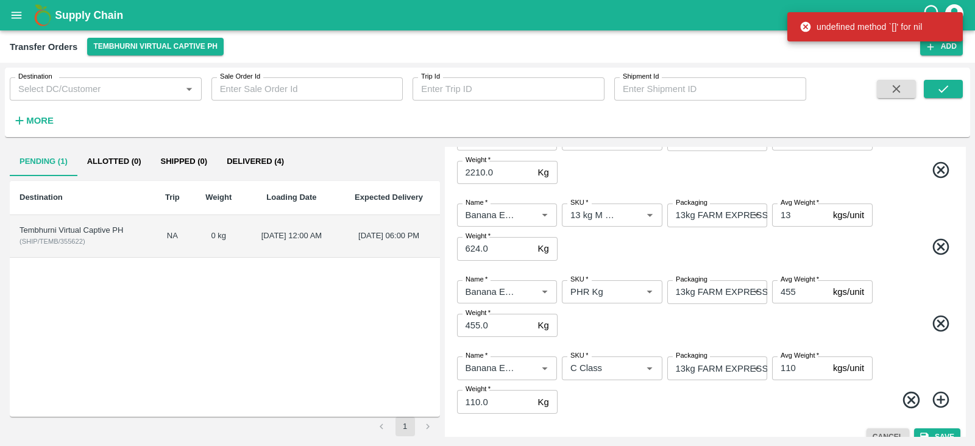
scroll to position [402, 0]
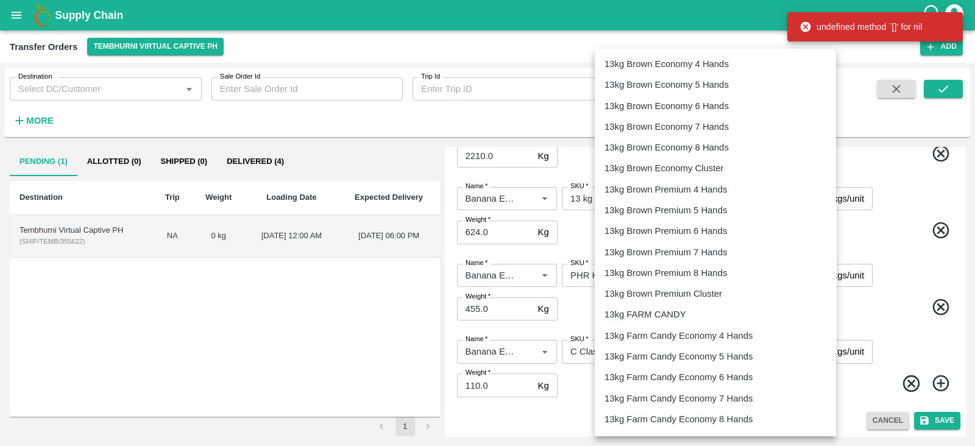
click at [706, 275] on body "Supply Chain Transfer Orders Tembhurni Virtual Captive PH Add Destination Desti…" at bounding box center [487, 223] width 975 height 446
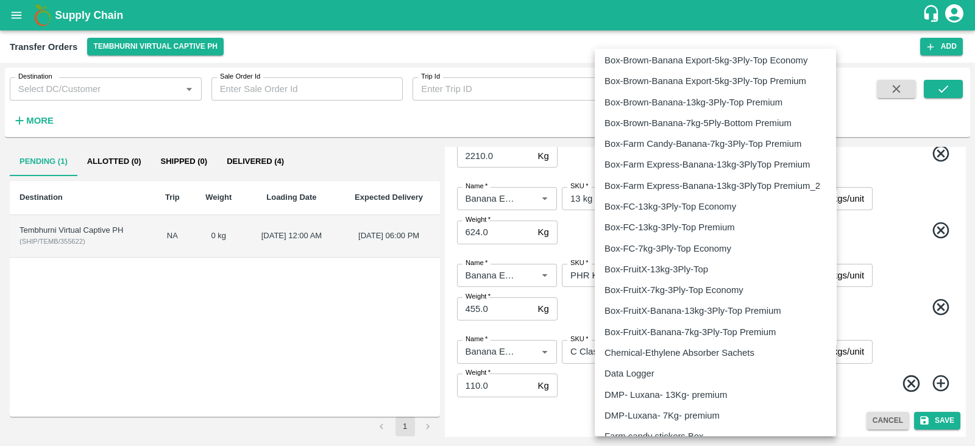
scroll to position [1897, 0]
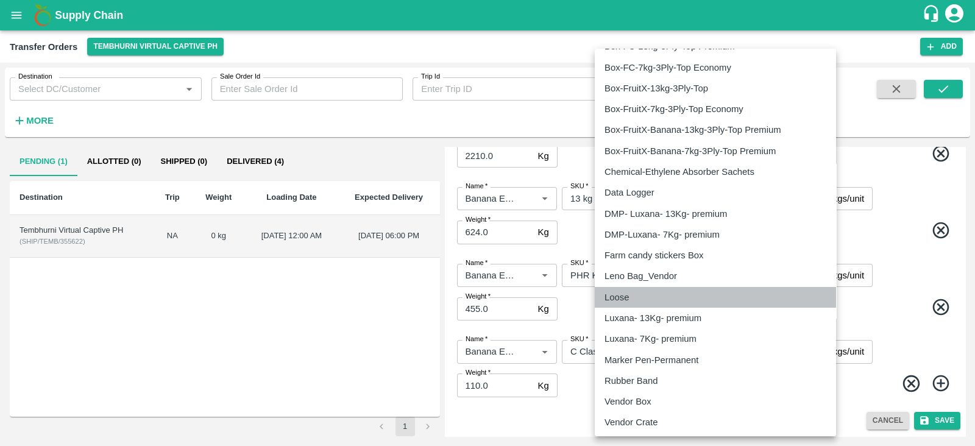
click at [622, 297] on p "Loose" at bounding box center [616, 297] width 24 height 13
type input "258"
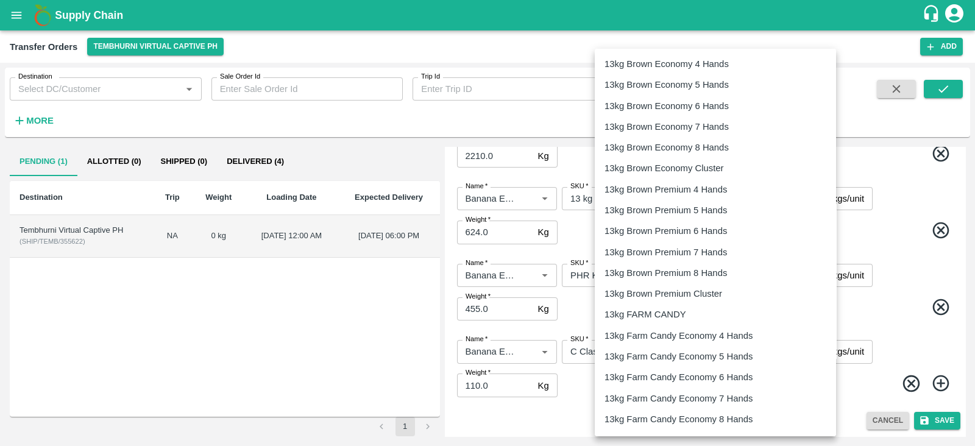
click at [708, 349] on body "Supply Chain Transfer Orders Tembhurni Virtual Captive PH Add Destination Desti…" at bounding box center [487, 223] width 975 height 446
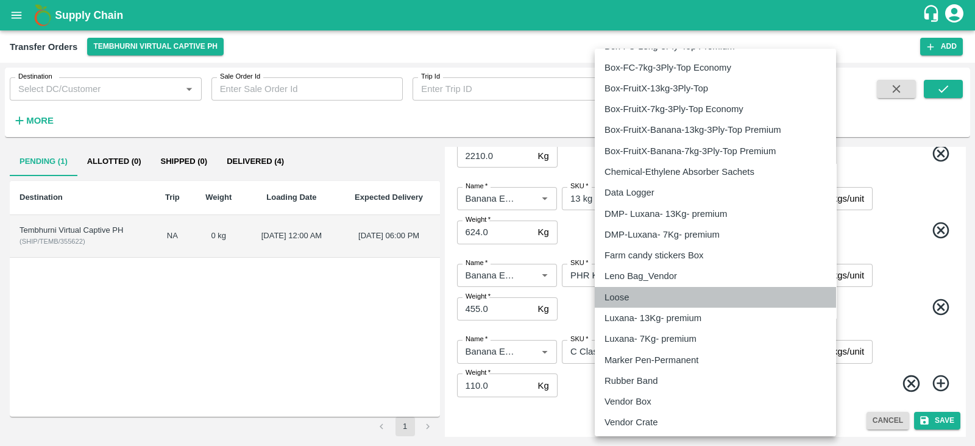
click at [634, 292] on div "Loose" at bounding box center [619, 297] width 30 height 13
type input "258"
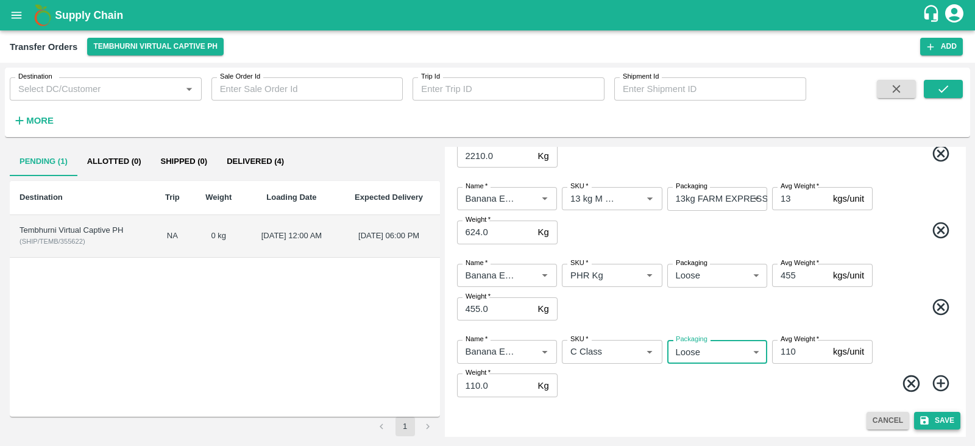
click at [944, 413] on button "Save" at bounding box center [937, 421] width 46 height 18
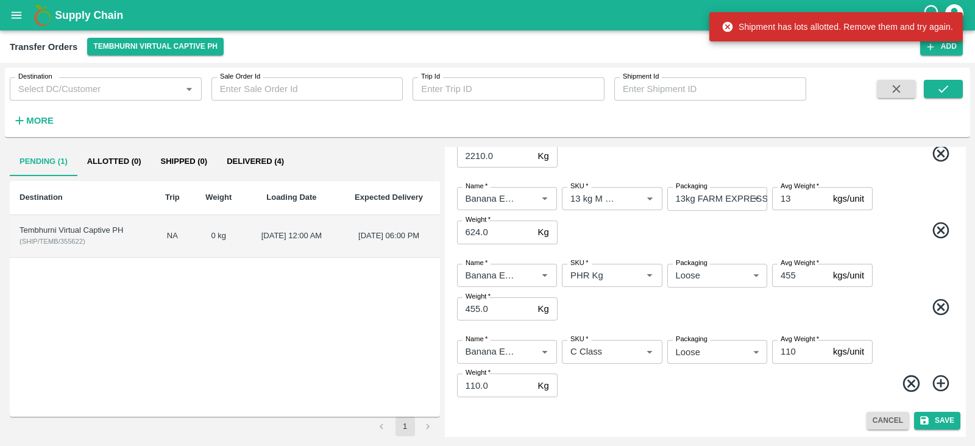
scroll to position [0, 0]
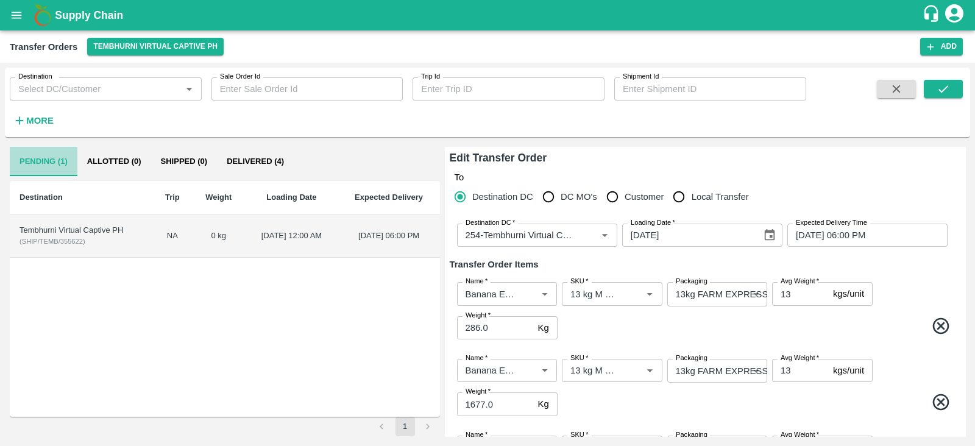
click at [47, 158] on button "Pending (1)" at bounding box center [44, 161] width 68 height 29
click at [129, 160] on button "Allotted (0)" at bounding box center [114, 161] width 74 height 29
click at [70, 235] on div "Tembhurni Virtual Captive PH" at bounding box center [80, 231] width 122 height 12
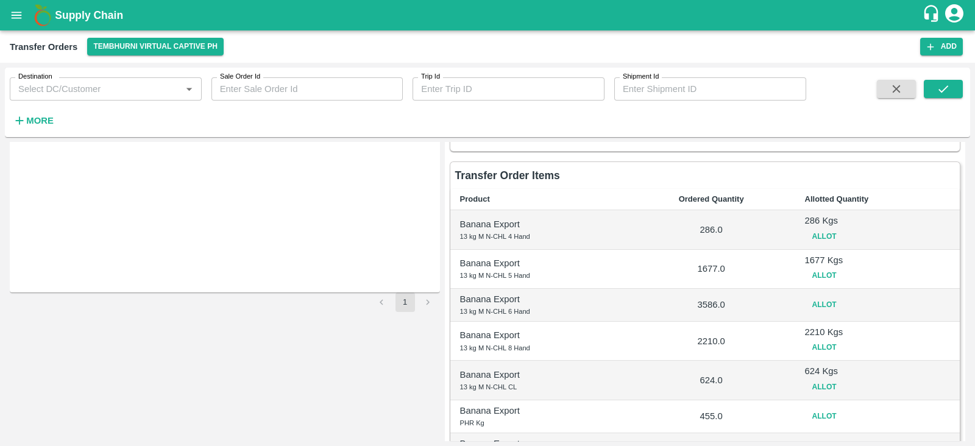
scroll to position [129, 0]
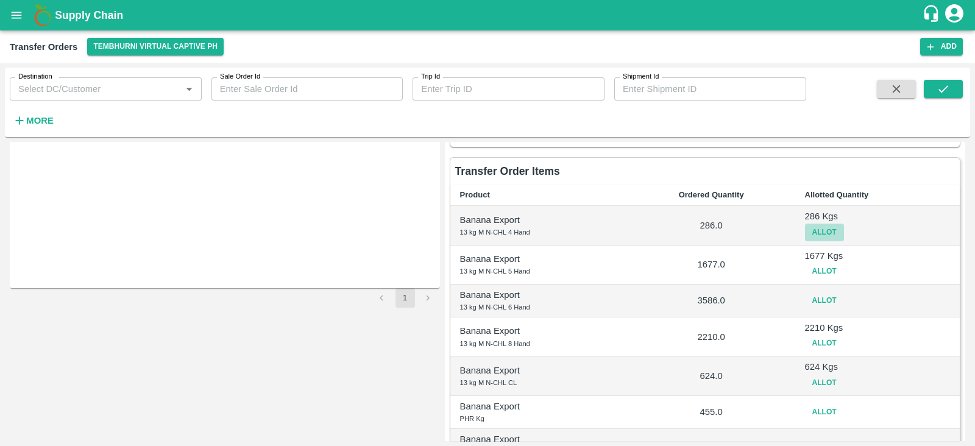
click at [814, 233] on button "Allot" at bounding box center [824, 233] width 39 height 18
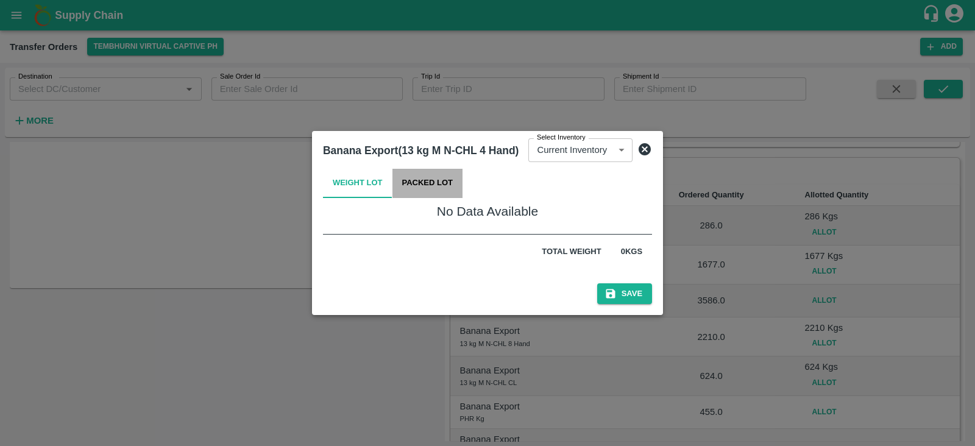
click at [447, 183] on button "Packed Lot" at bounding box center [427, 183] width 71 height 29
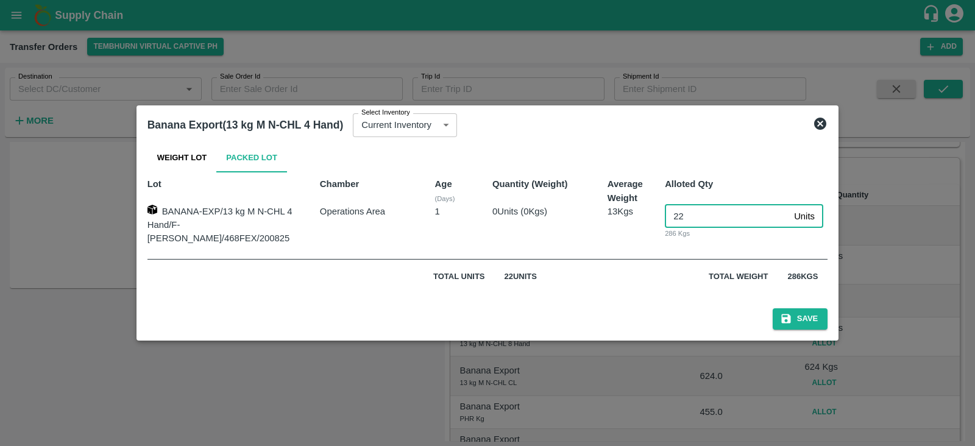
click at [687, 216] on input "22" at bounding box center [727, 216] width 124 height 23
type input "2"
type input "0"
click at [813, 125] on icon at bounding box center [820, 123] width 15 height 15
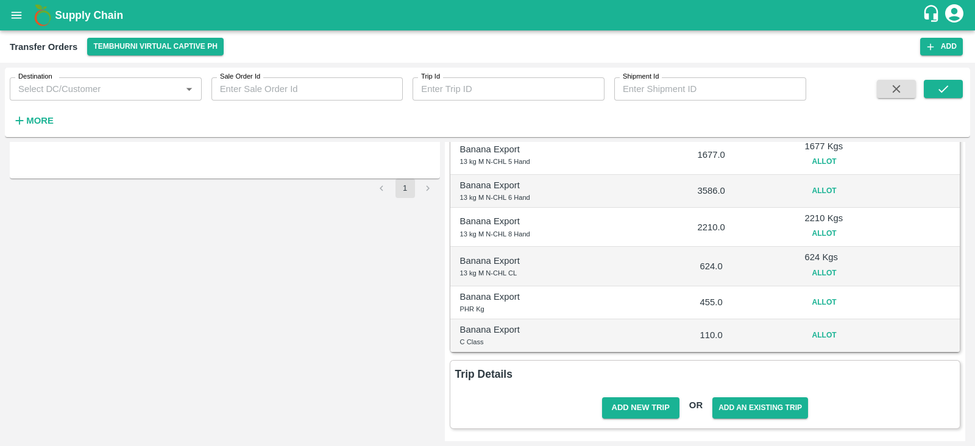
scroll to position [0, 0]
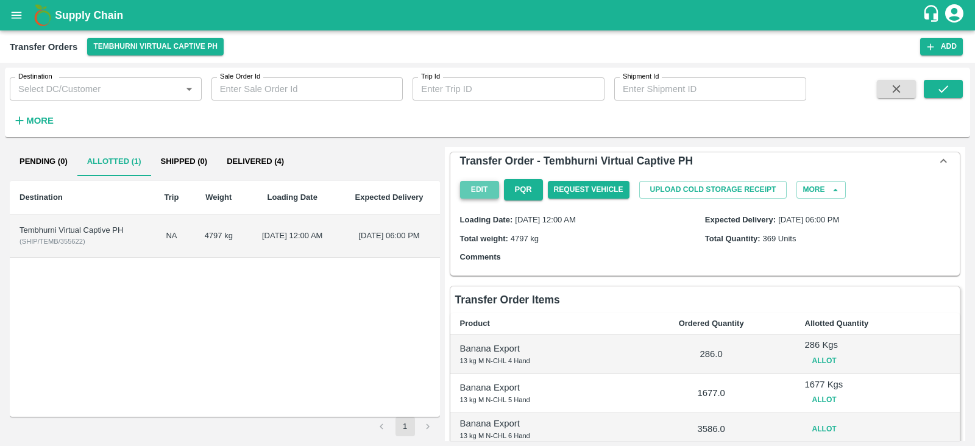
click at [468, 187] on button "Edit" at bounding box center [479, 190] width 39 height 18
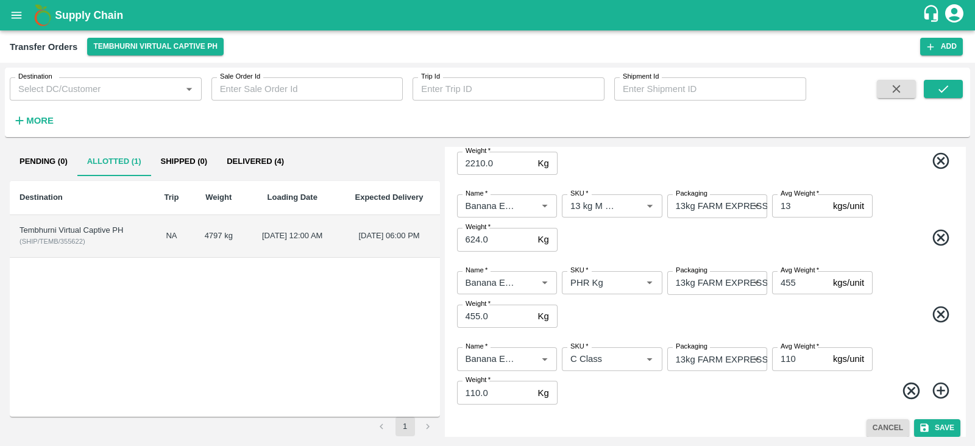
scroll to position [402, 0]
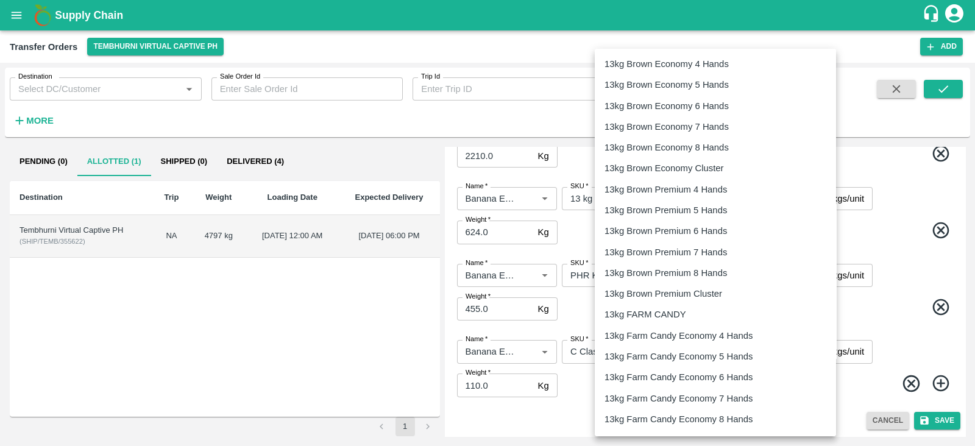
click at [710, 265] on body "Supply Chain Transfer Orders Tembhurni Virtual Captive PH Add Destination Desti…" at bounding box center [487, 223] width 975 height 446
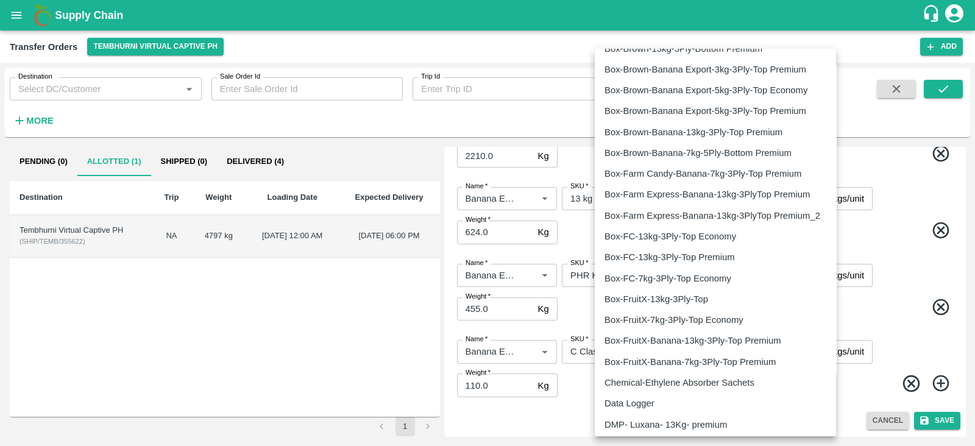
scroll to position [1897, 0]
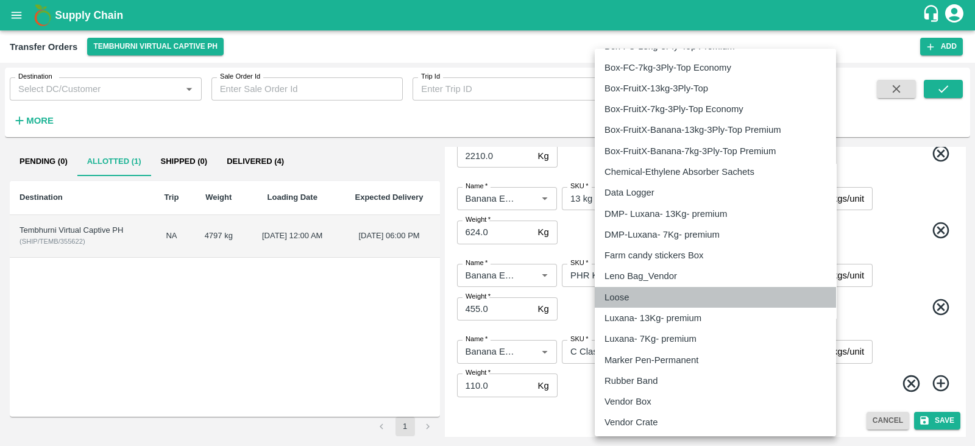
click at [618, 291] on p "Loose" at bounding box center [616, 297] width 24 height 13
type input "258"
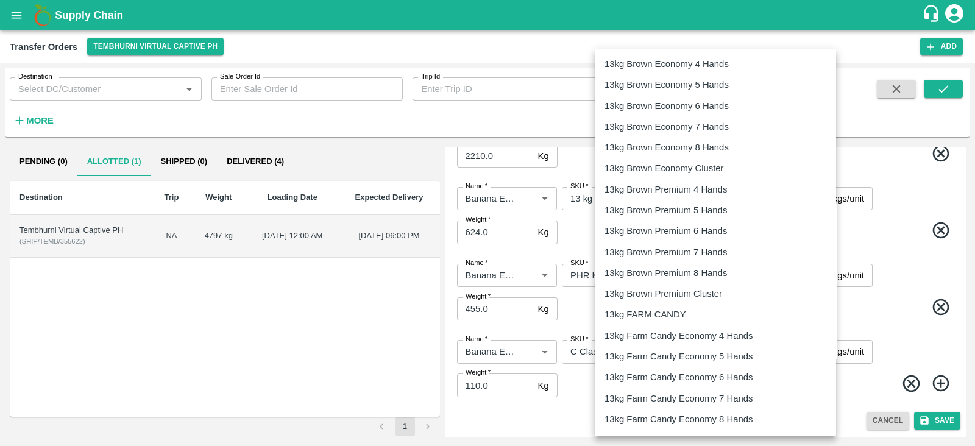
click at [726, 349] on body "Supply Chain Transfer Orders Tembhurni Virtual Captive PH Add Destination Desti…" at bounding box center [487, 223] width 975 height 446
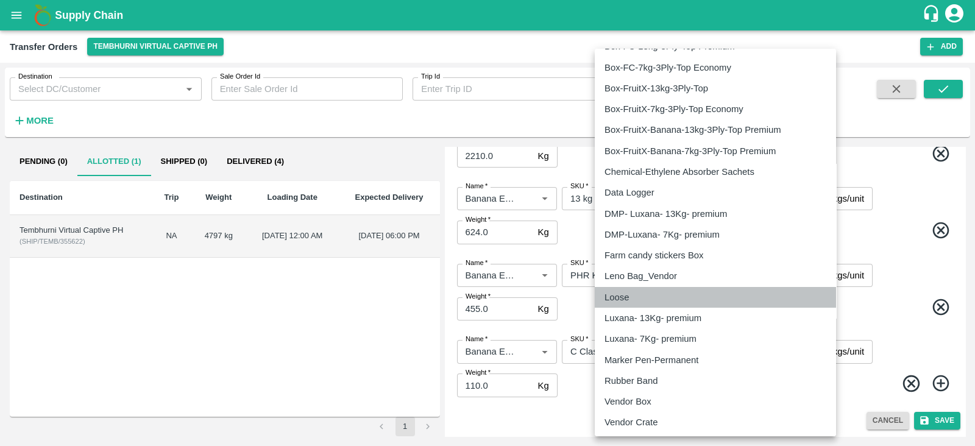
click at [612, 296] on p "Loose" at bounding box center [616, 297] width 24 height 13
type input "258"
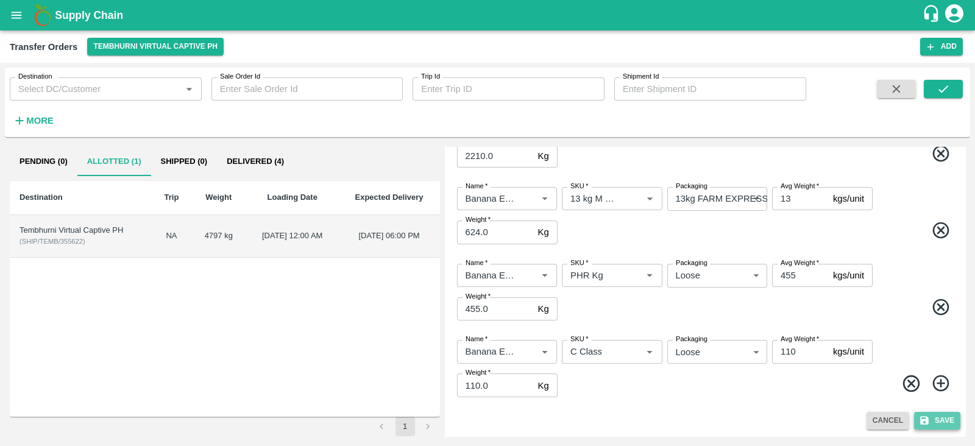
click at [935, 419] on button "Save" at bounding box center [937, 421] width 46 height 18
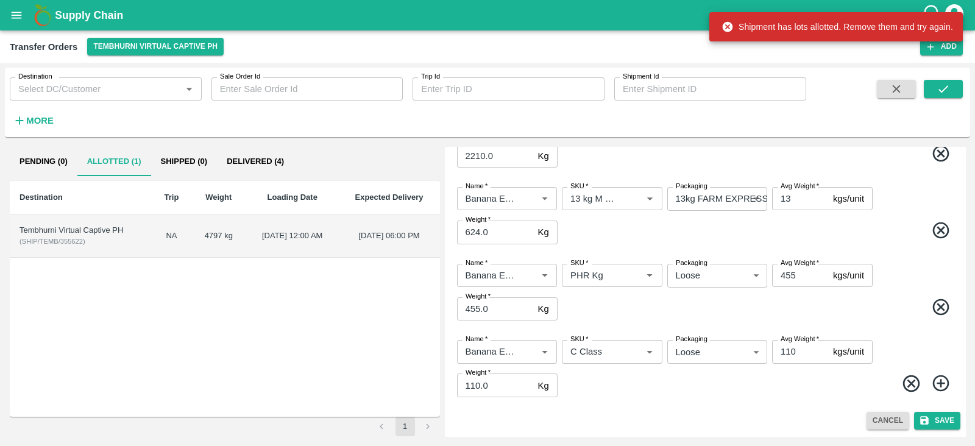
scroll to position [0, 0]
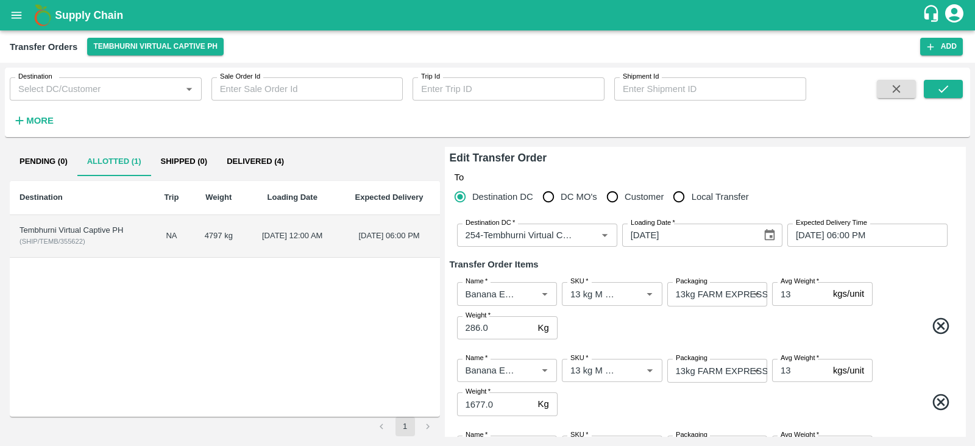
click at [55, 228] on div "Tembhurni Virtual Captive PH" at bounding box center [80, 231] width 122 height 12
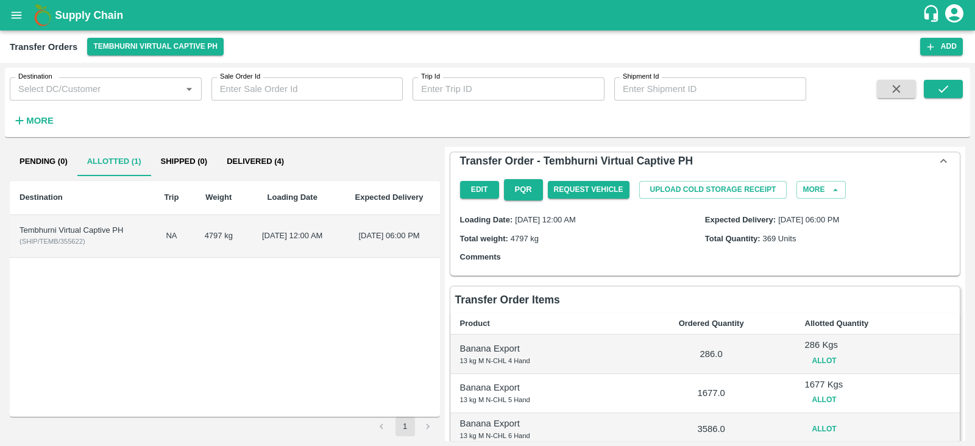
click at [810, 361] on button "Allot" at bounding box center [824, 361] width 39 height 18
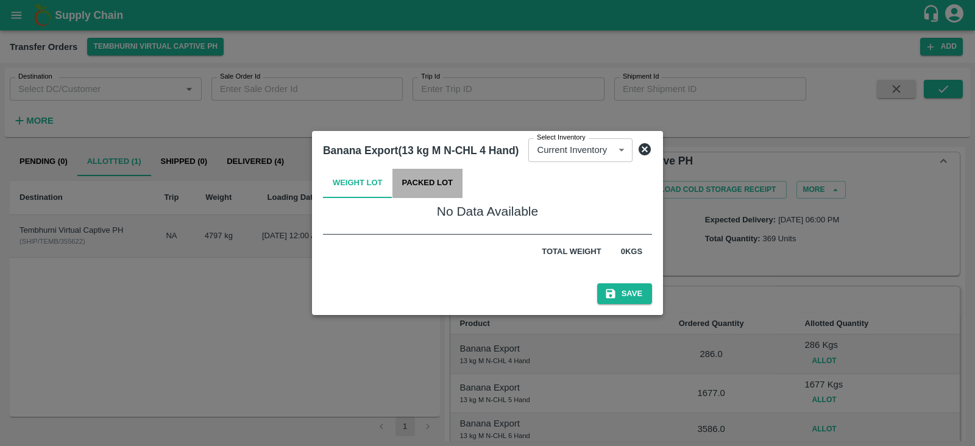
click at [445, 187] on button "Packed Lot" at bounding box center [427, 183] width 71 height 29
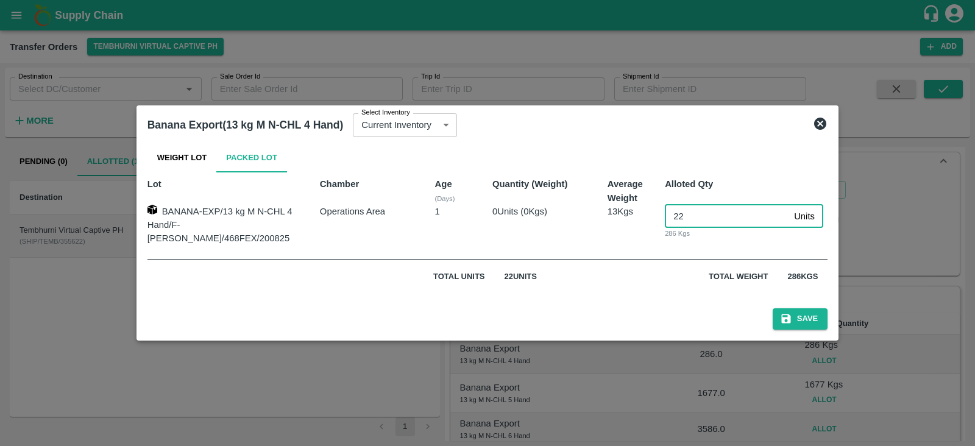
drag, startPoint x: 689, startPoint y: 218, endPoint x: 635, endPoint y: 222, distance: 53.7
click at [635, 222] on div "BANANA-EXP/13 kg M N-CHL 4 Hand/F-MH-Nikhil/468FEX/200825 Operations Area 1 0 U…" at bounding box center [483, 220] width 690 height 51
type input "0"
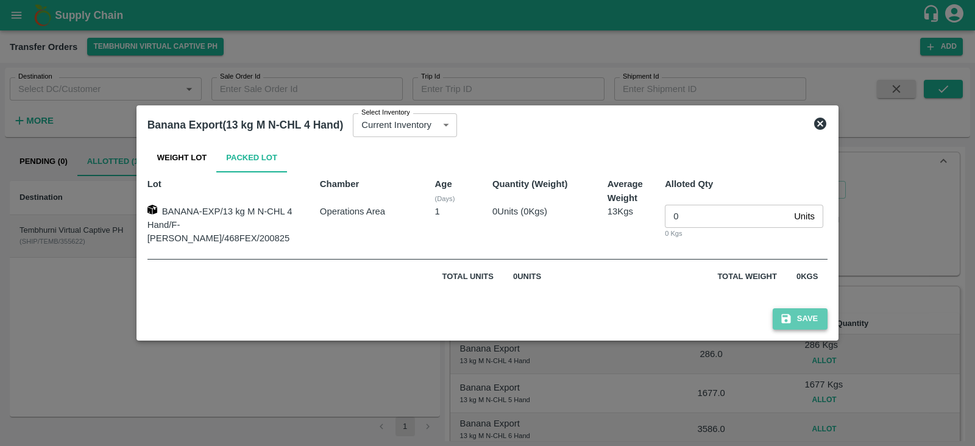
click at [782, 314] on button "Save" at bounding box center [800, 318] width 55 height 21
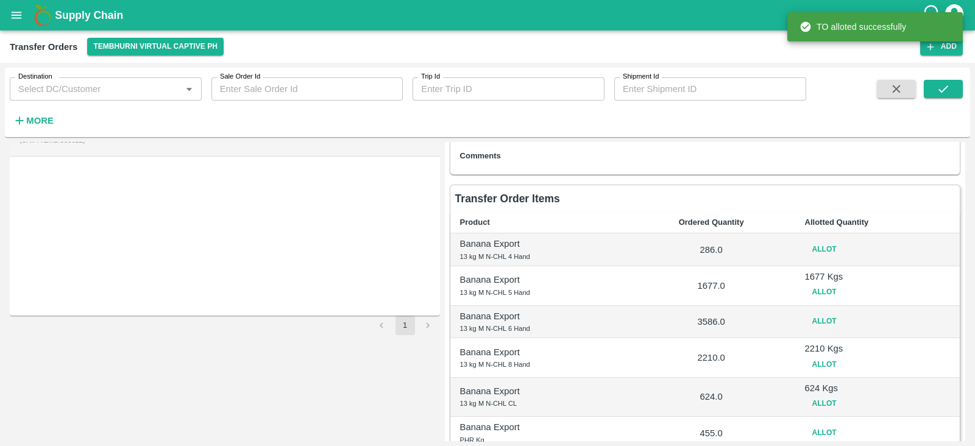
scroll to position [114, 0]
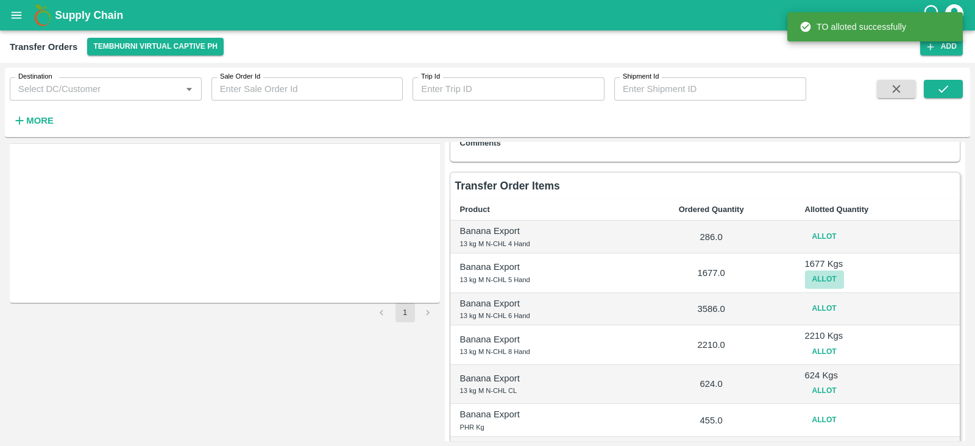
click at [823, 281] on button "Allot" at bounding box center [824, 280] width 39 height 18
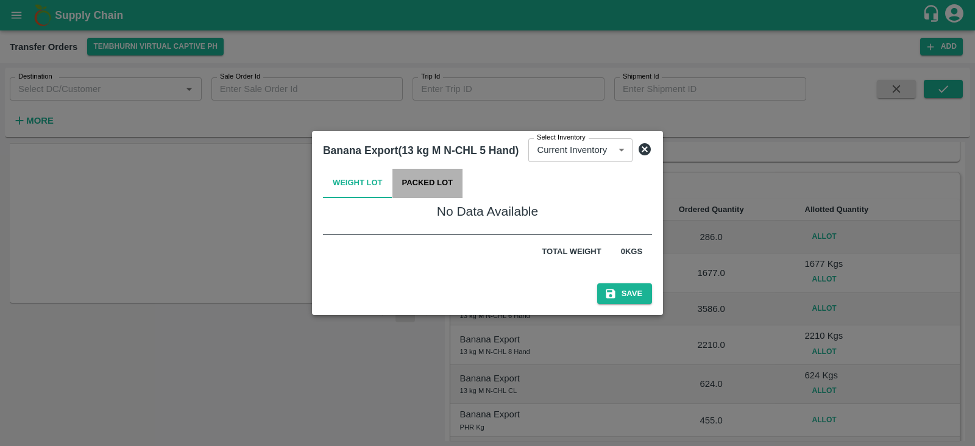
click at [442, 182] on button "Packed Lot" at bounding box center [427, 183] width 71 height 29
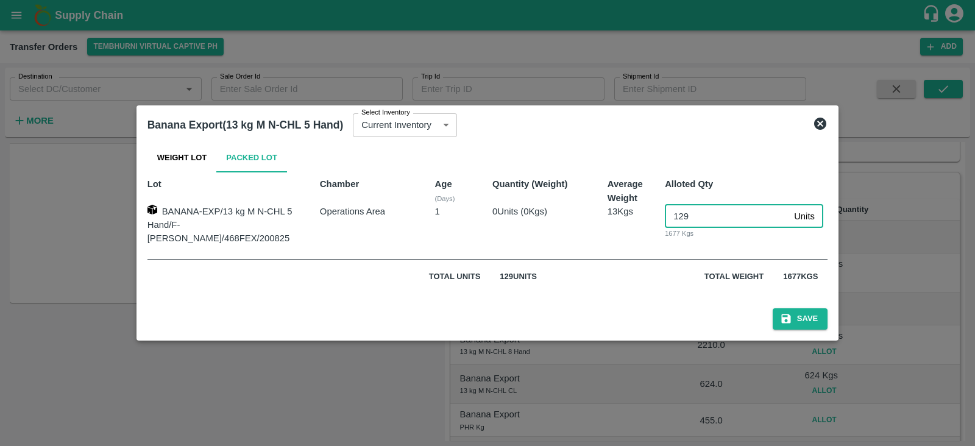
drag, startPoint x: 690, startPoint y: 220, endPoint x: 652, endPoint y: 219, distance: 37.8
click at [655, 219] on div "129 Units ​ 1677 Kgs" at bounding box center [741, 220] width 172 height 51
type input "0"
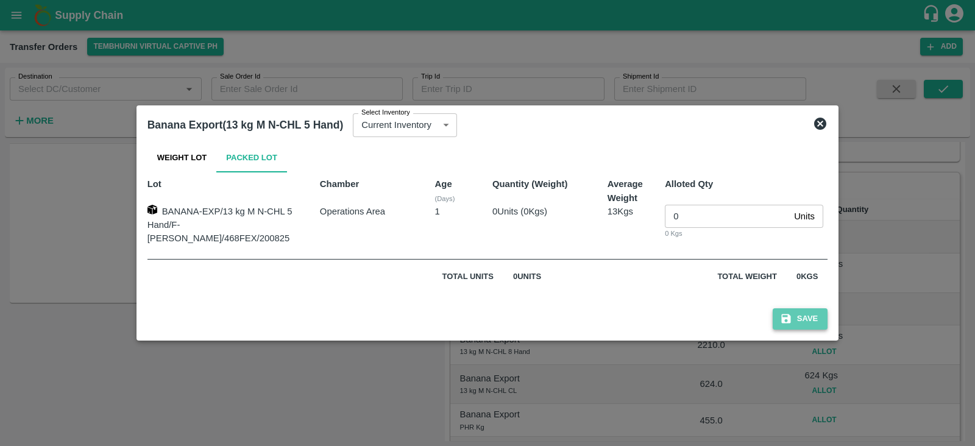
click at [780, 320] on button "Save" at bounding box center [800, 318] width 55 height 21
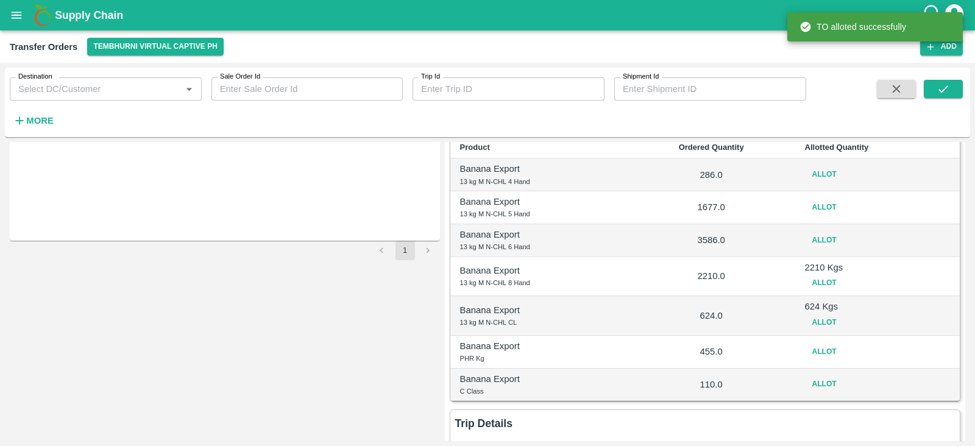
scroll to position [177, 0]
click at [818, 285] on button "Allot" at bounding box center [824, 283] width 39 height 18
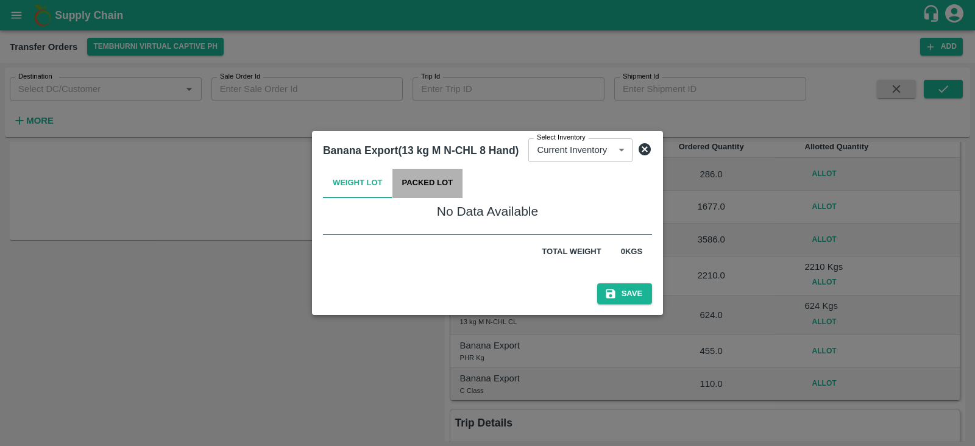
click at [439, 182] on button "Packed Lot" at bounding box center [427, 183] width 71 height 29
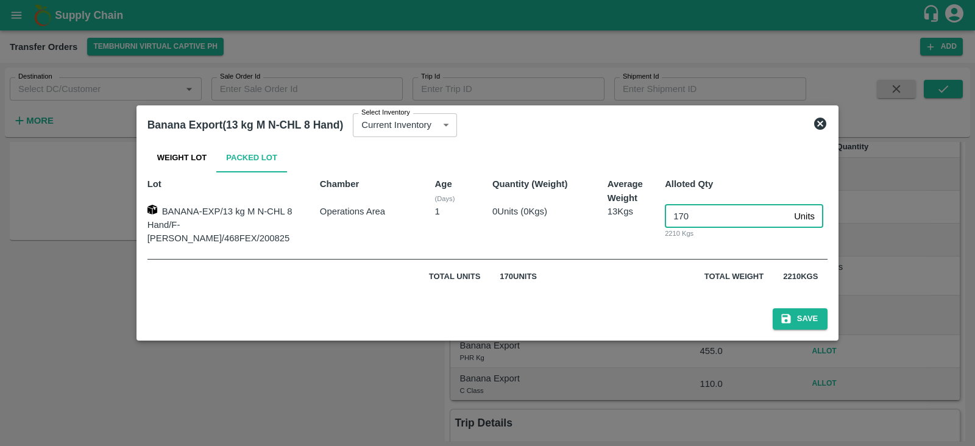
drag, startPoint x: 684, startPoint y: 219, endPoint x: 660, endPoint y: 218, distance: 23.2
click at [665, 218] on input "170" at bounding box center [727, 216] width 124 height 23
type input "0"
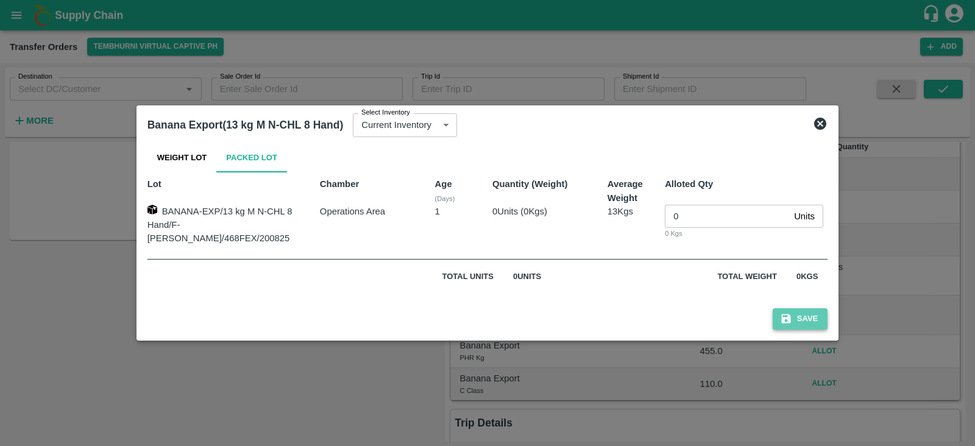
click at [779, 314] on button "Save" at bounding box center [800, 318] width 55 height 21
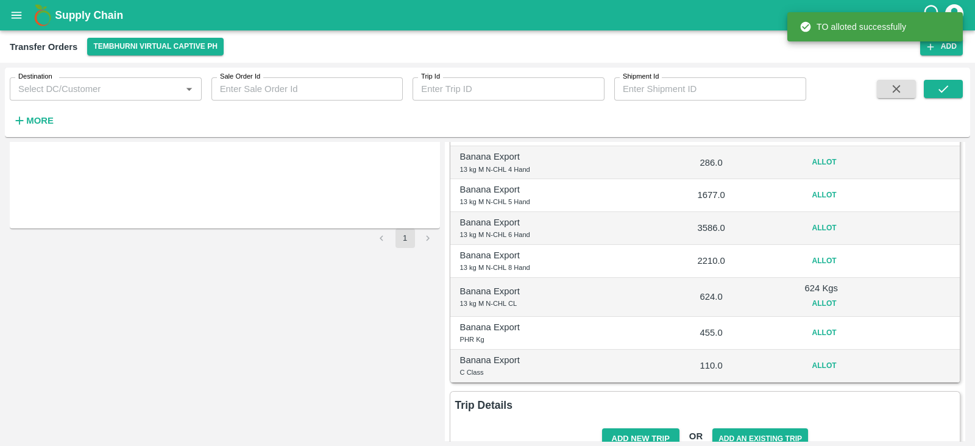
scroll to position [221, 0]
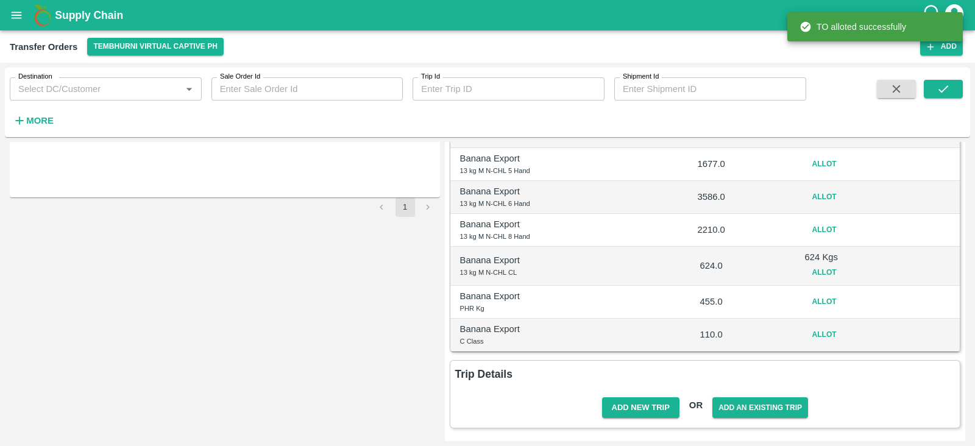
click at [822, 273] on button "Allot" at bounding box center [824, 273] width 39 height 18
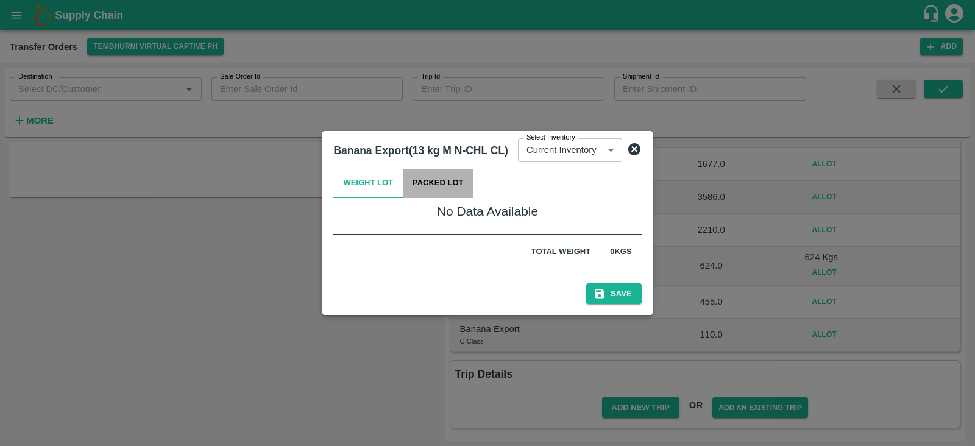
click at [447, 178] on button "Packed Lot" at bounding box center [438, 183] width 71 height 29
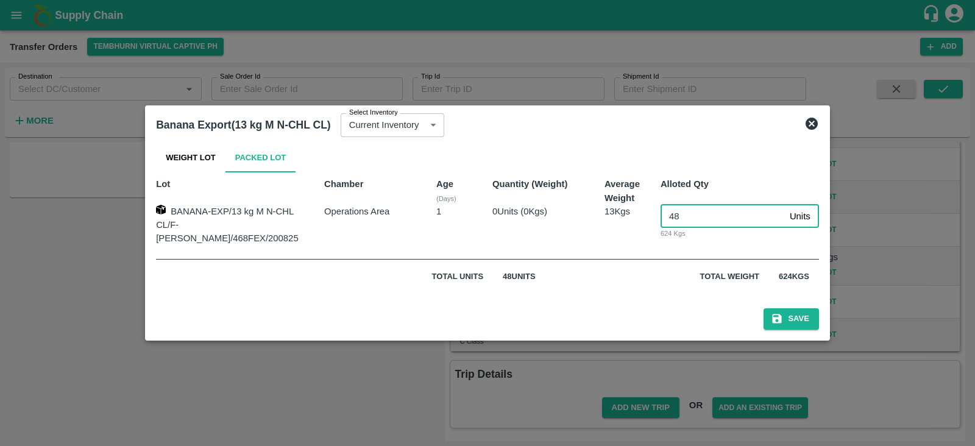
drag, startPoint x: 689, startPoint y: 223, endPoint x: 647, endPoint y: 224, distance: 42.0
click at [651, 224] on div "48 Units ​ 624 Kgs" at bounding box center [735, 220] width 168 height 51
type input "0"
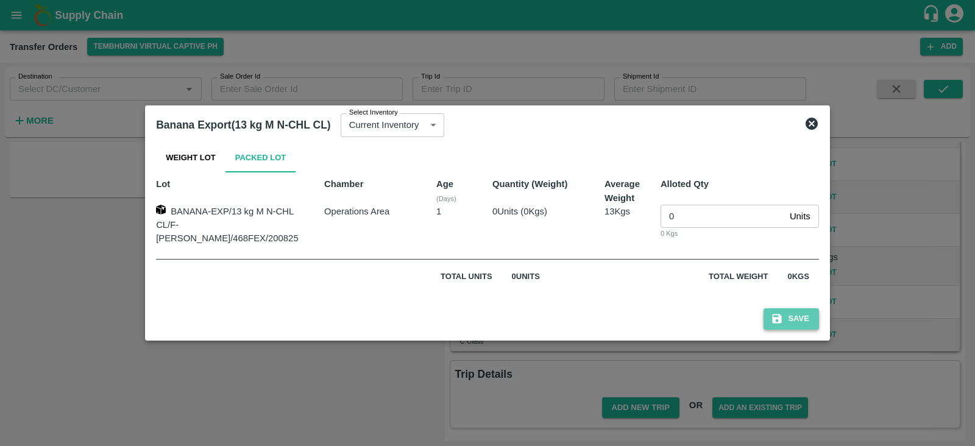
click at [774, 319] on button "Save" at bounding box center [790, 318] width 55 height 21
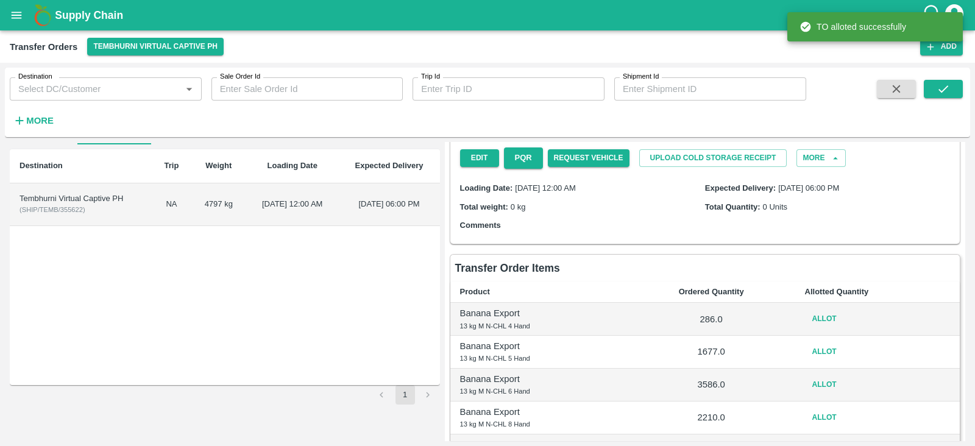
scroll to position [0, 0]
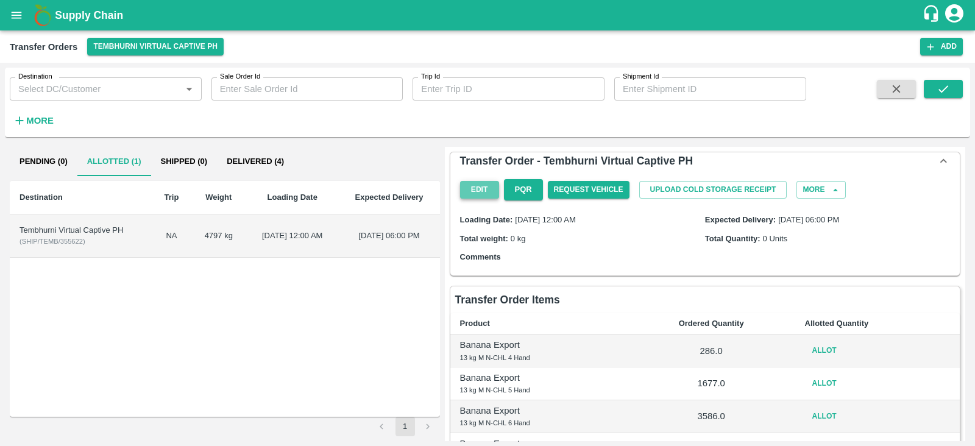
click at [478, 192] on button "Edit" at bounding box center [479, 190] width 39 height 18
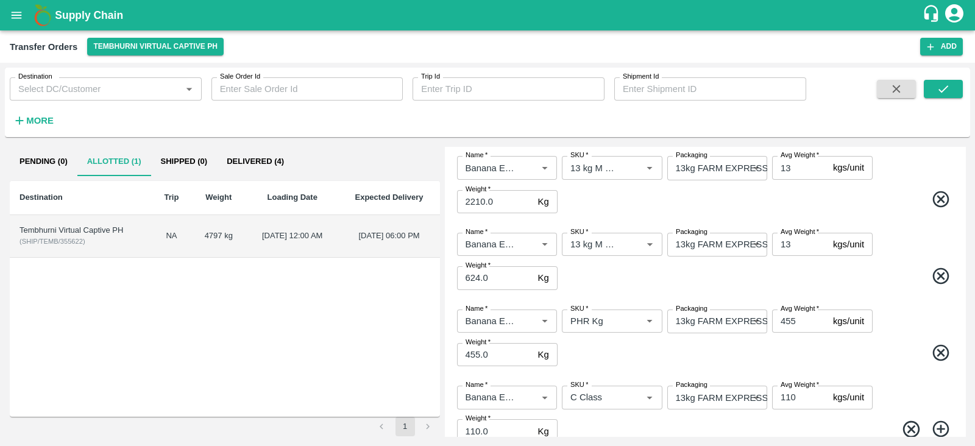
scroll to position [402, 0]
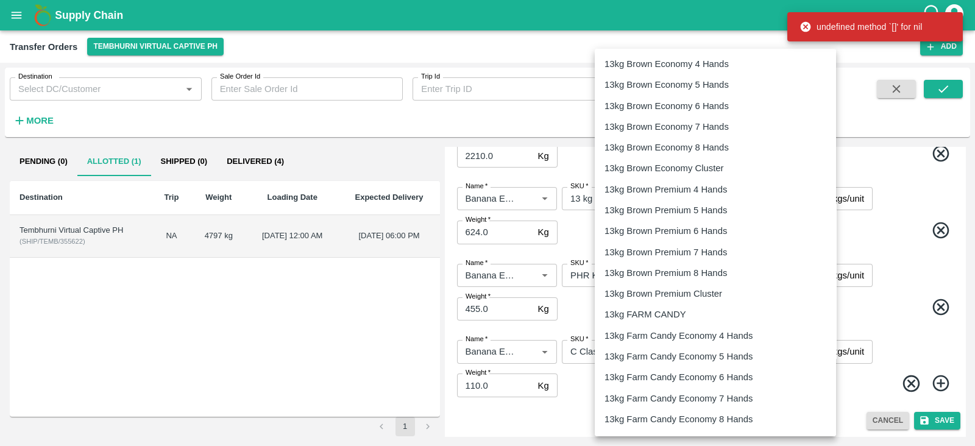
click at [710, 275] on body "Supply Chain Transfer Orders Tembhurni Virtual Captive PH Add Destination Desti…" at bounding box center [487, 223] width 975 height 446
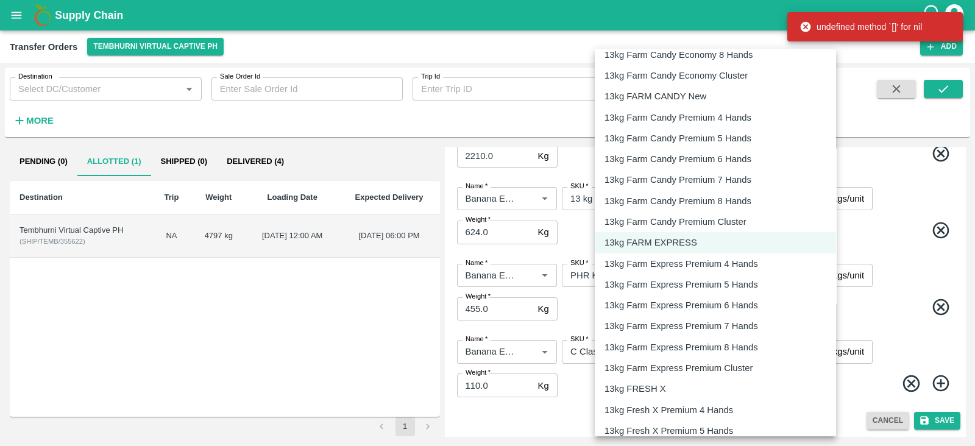
scroll to position [1897, 0]
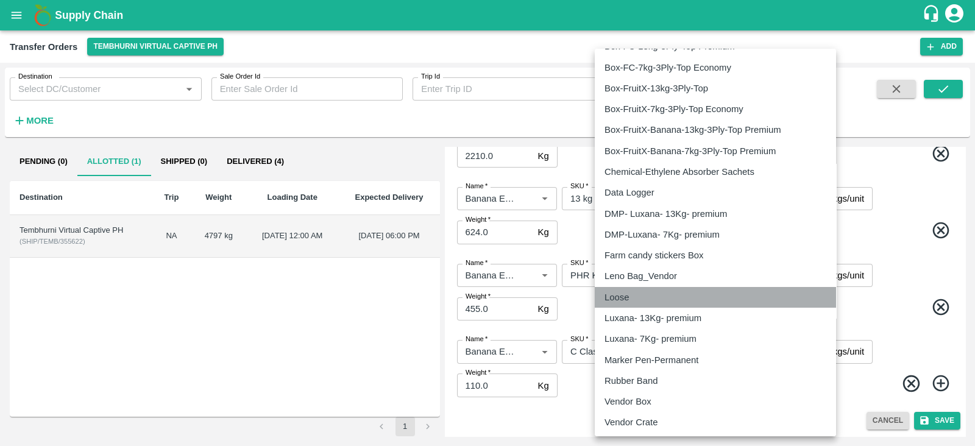
click at [657, 302] on div "Loose" at bounding box center [715, 297] width 222 height 13
type input "258"
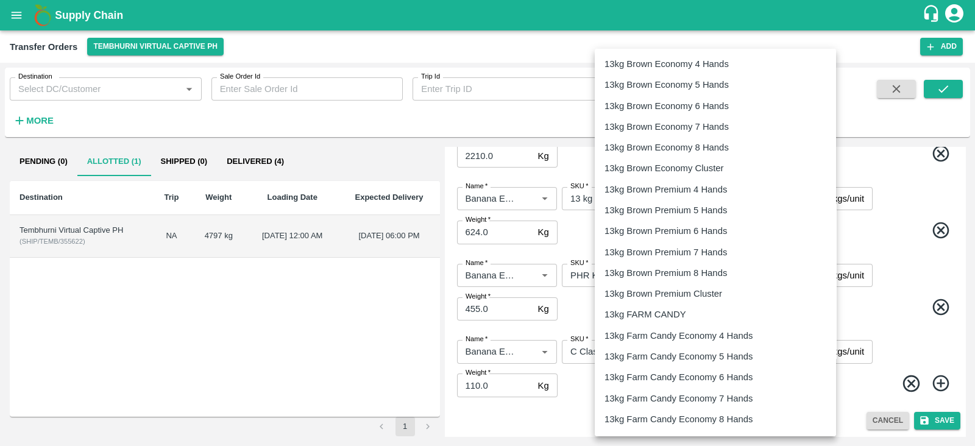
click at [727, 346] on body "Supply Chain Transfer Orders Tembhurni Virtual Captive PH Add Destination Desti…" at bounding box center [487, 223] width 975 height 446
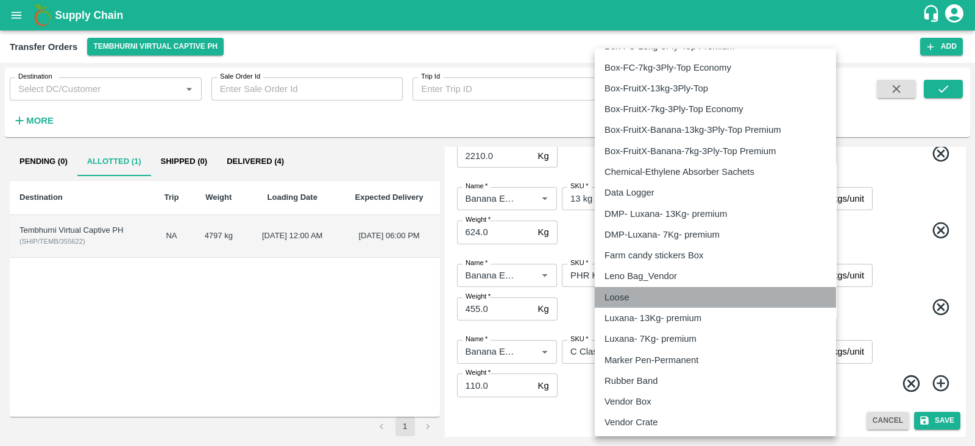
click at [676, 288] on li "Loose" at bounding box center [715, 297] width 241 height 21
type input "258"
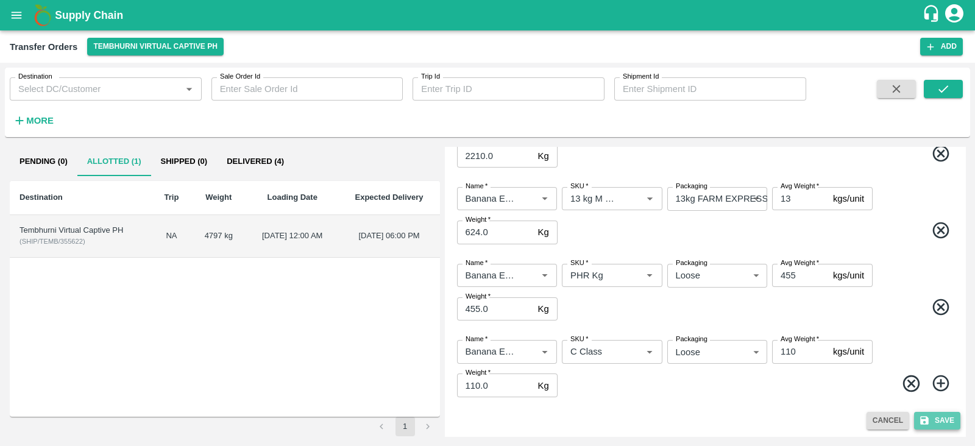
click at [936, 419] on button "Save" at bounding box center [937, 421] width 46 height 18
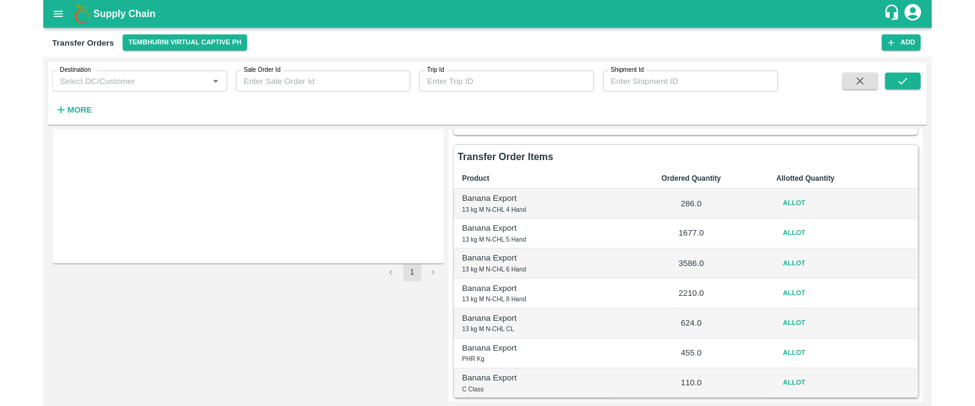
scroll to position [126, 0]
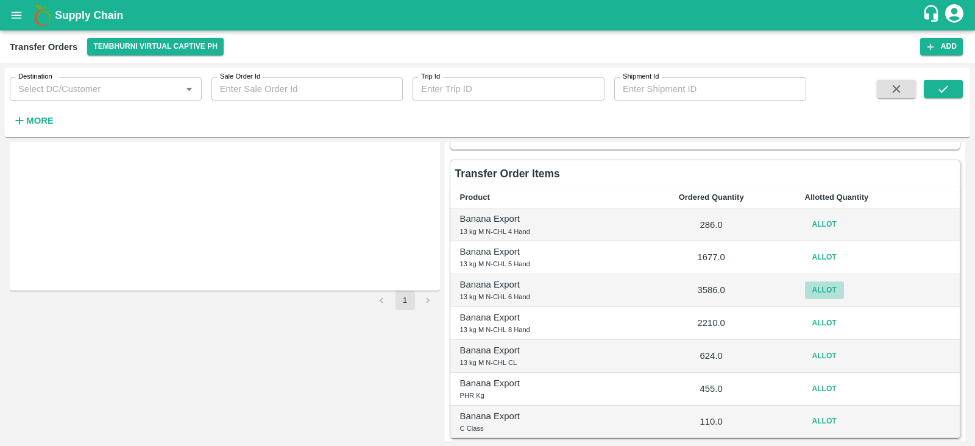
click at [824, 288] on button "Allot" at bounding box center [824, 290] width 39 height 18
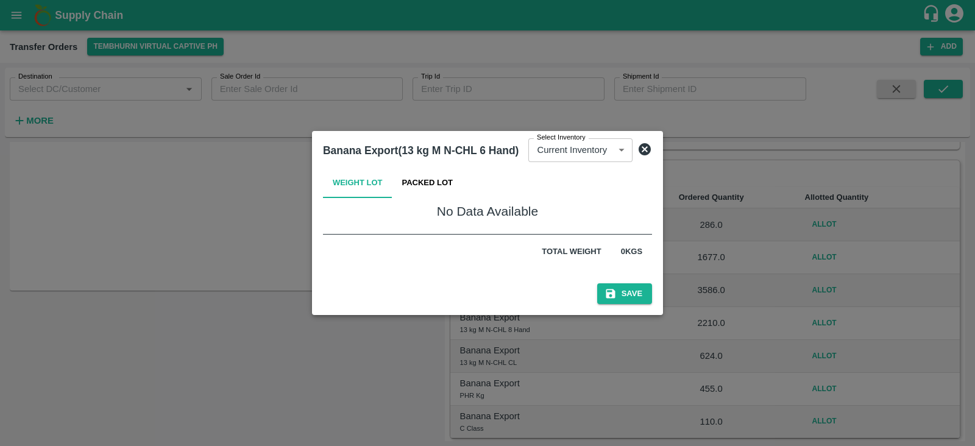
click at [646, 153] on icon at bounding box center [645, 149] width 12 height 12
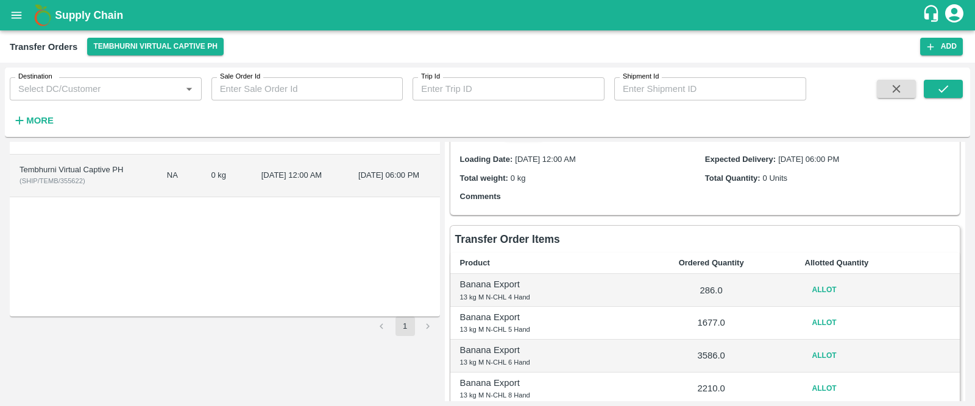
scroll to position [0, 0]
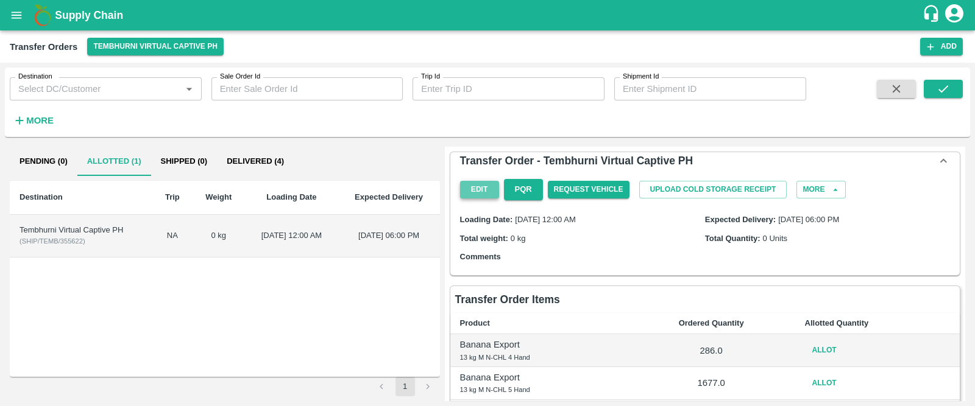
click at [478, 182] on button "Edit" at bounding box center [479, 190] width 39 height 18
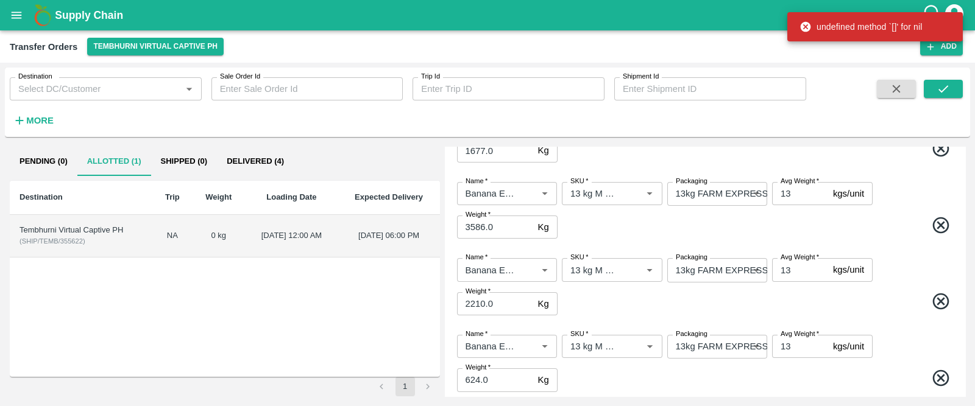
scroll to position [249, 0]
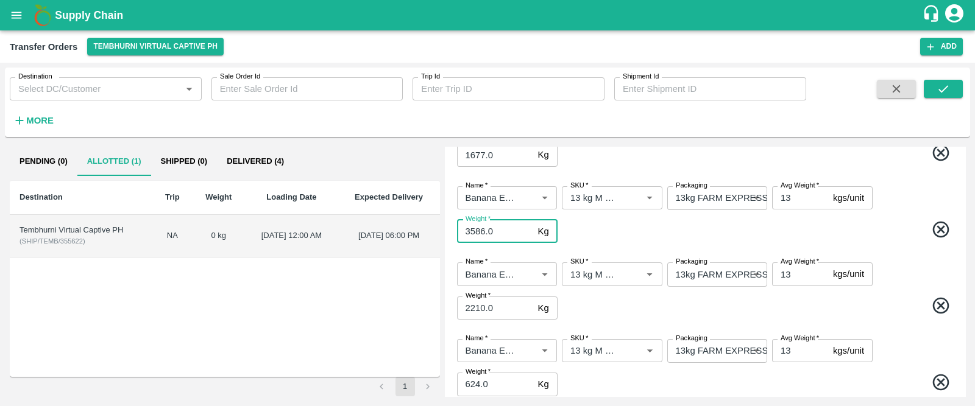
click at [484, 232] on input "3586.0" at bounding box center [495, 231] width 76 height 23
type input "3588.0"
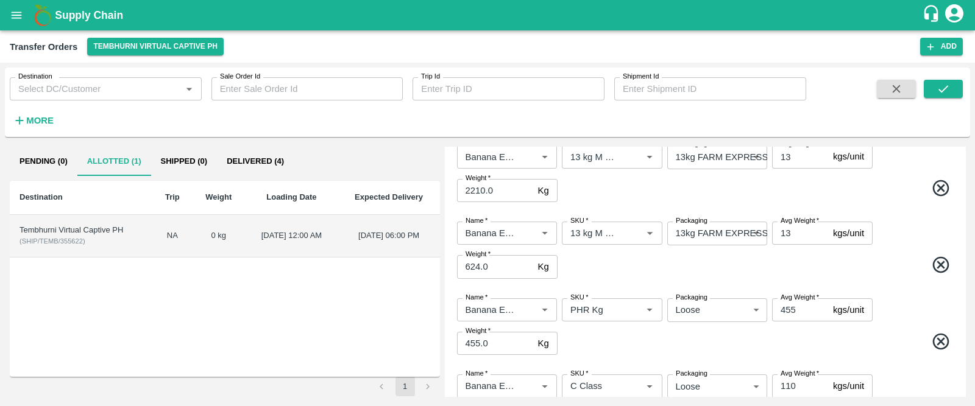
scroll to position [441, 0]
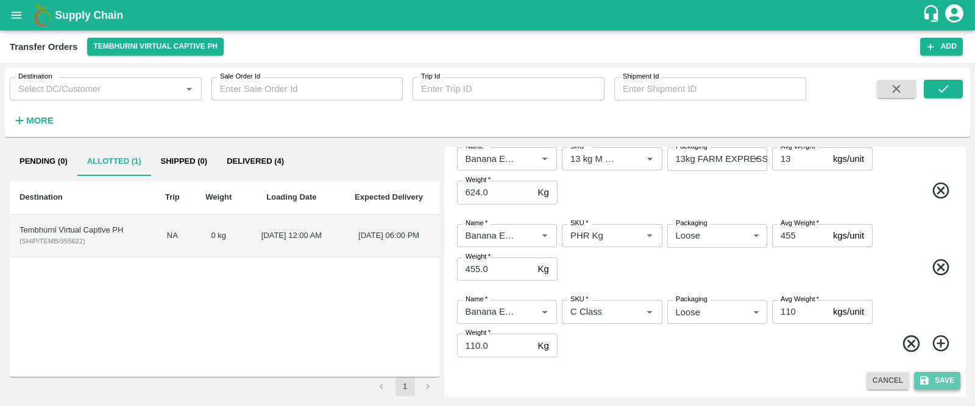
click at [938, 379] on button "Save" at bounding box center [937, 381] width 46 height 18
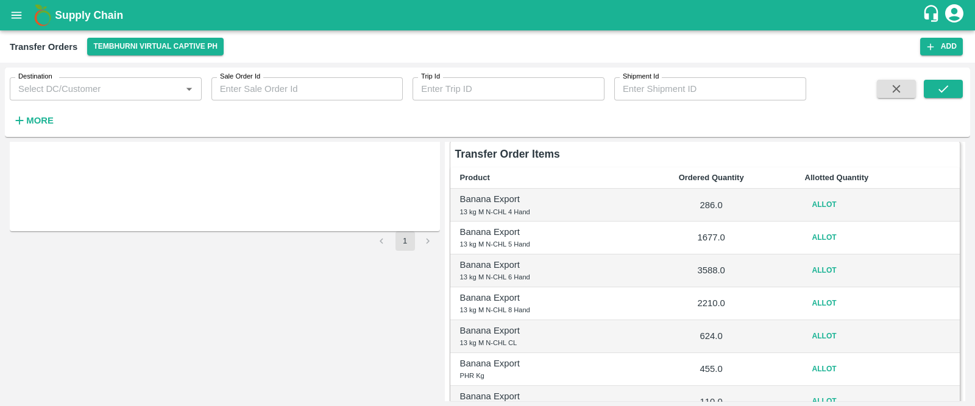
scroll to position [144, 0]
click at [815, 205] on button "Allot" at bounding box center [824, 207] width 39 height 18
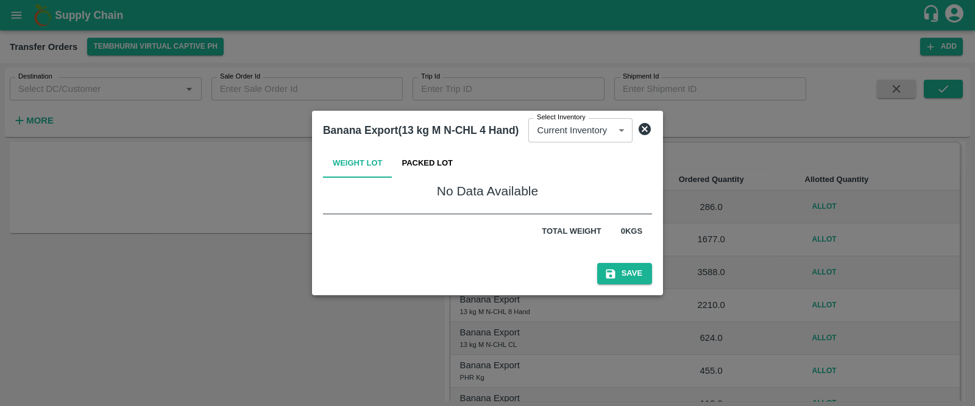
click at [423, 158] on button "Packed Lot" at bounding box center [427, 163] width 71 height 29
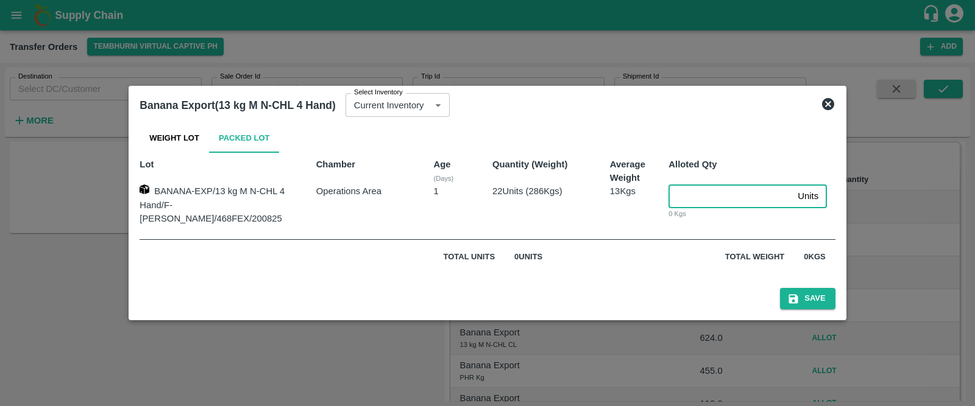
click at [681, 200] on input "number" at bounding box center [730, 196] width 124 height 23
type input "22"
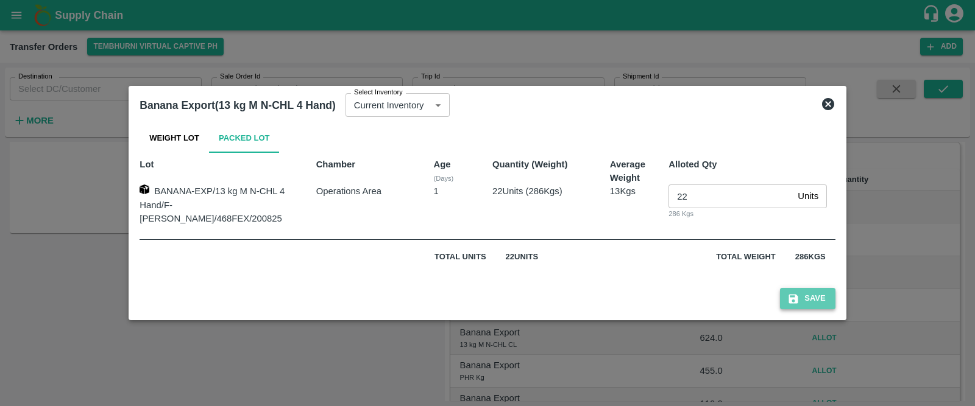
click at [795, 292] on button "Save" at bounding box center [807, 298] width 55 height 21
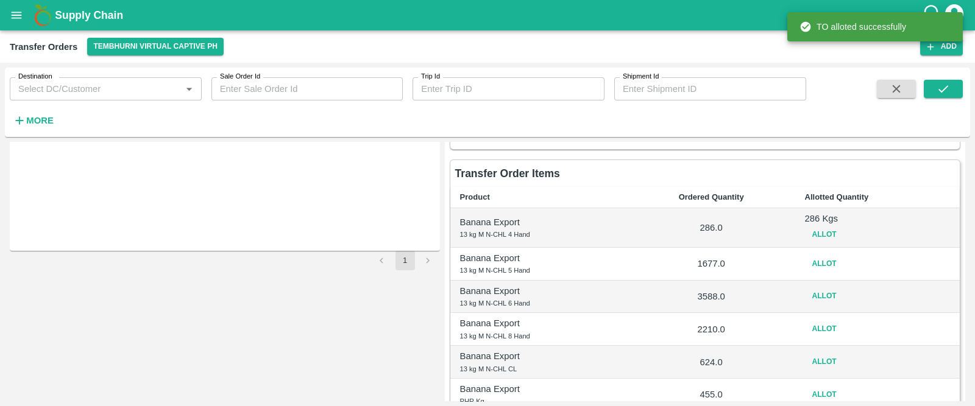
scroll to position [147, 0]
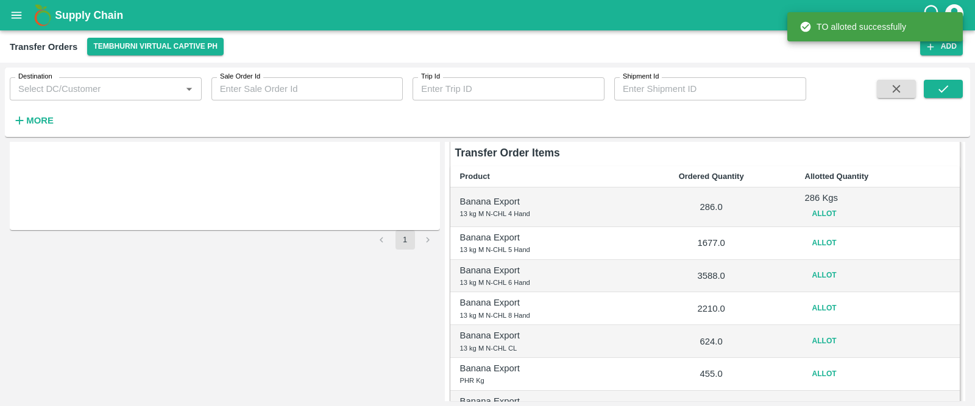
click at [819, 239] on button "Allot" at bounding box center [824, 244] width 39 height 18
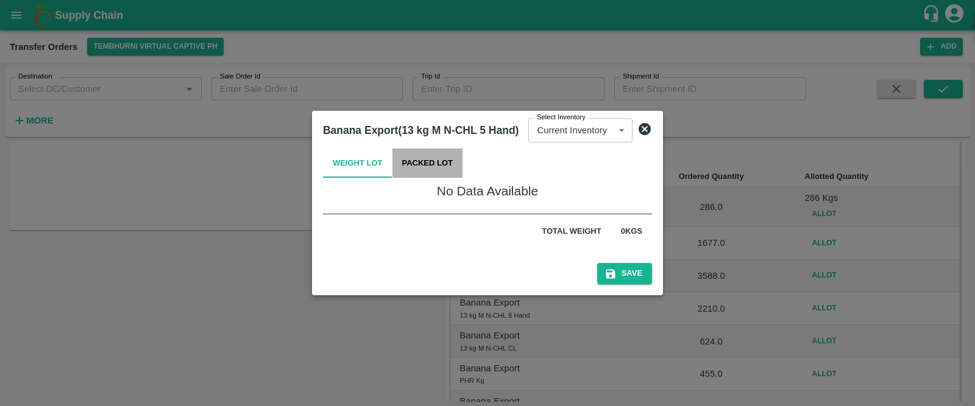
click at [419, 155] on button "Packed Lot" at bounding box center [427, 163] width 71 height 29
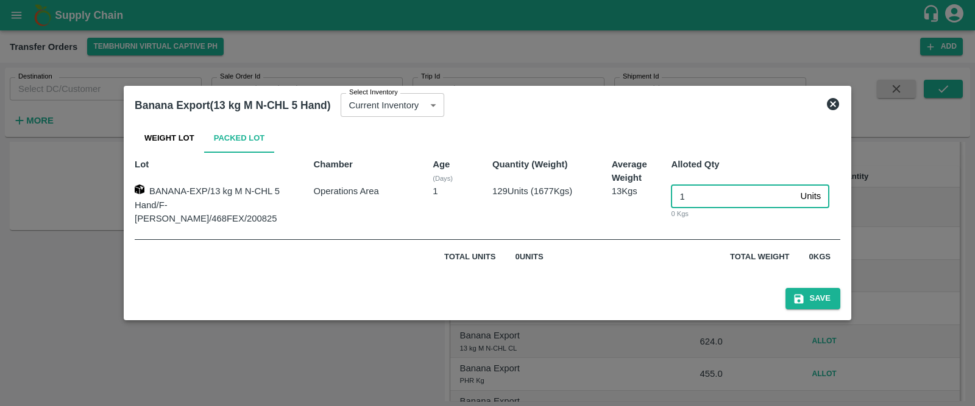
click at [679, 200] on input "1" at bounding box center [733, 196] width 124 height 23
type input "129"
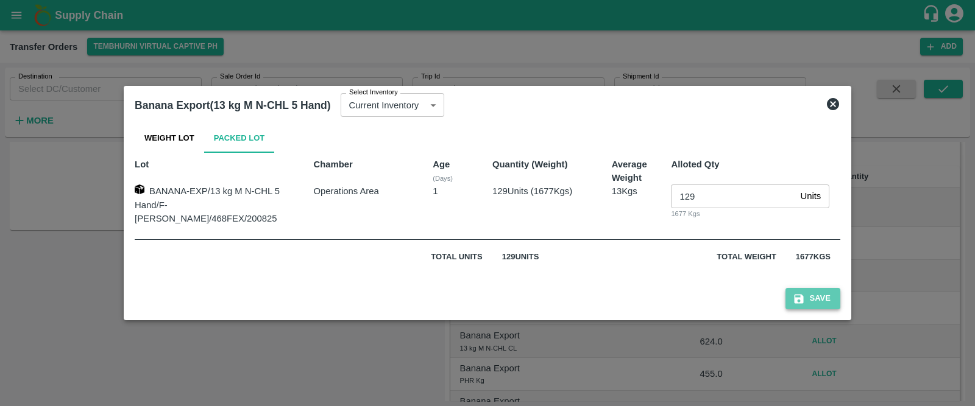
click at [806, 291] on button "Save" at bounding box center [812, 298] width 55 height 21
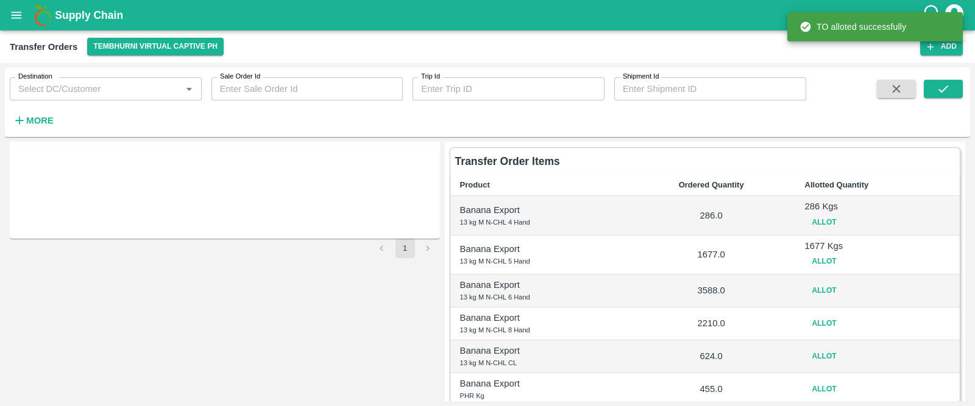
scroll to position [140, 0]
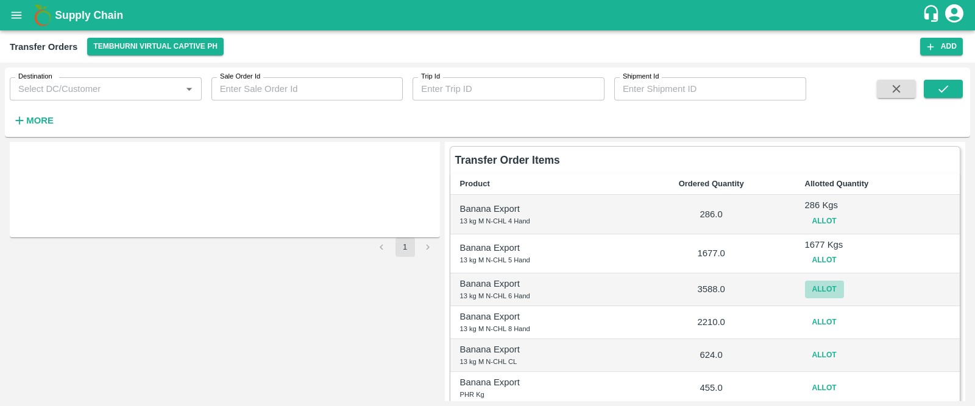
click at [823, 288] on button "Allot" at bounding box center [824, 290] width 39 height 18
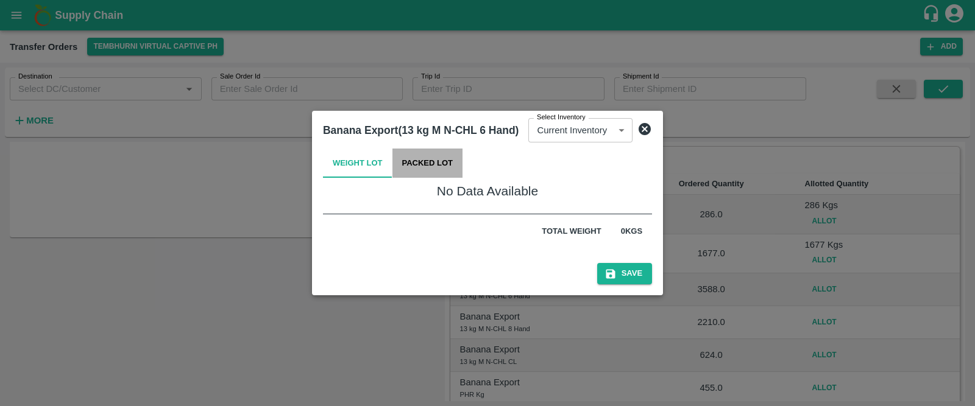
click at [444, 163] on button "Packed Lot" at bounding box center [427, 163] width 71 height 29
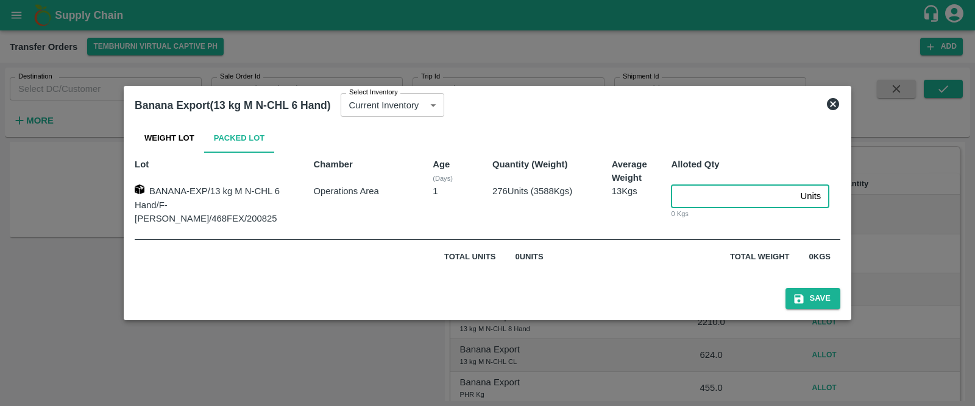
click at [698, 196] on input "number" at bounding box center [733, 196] width 124 height 23
type input "276"
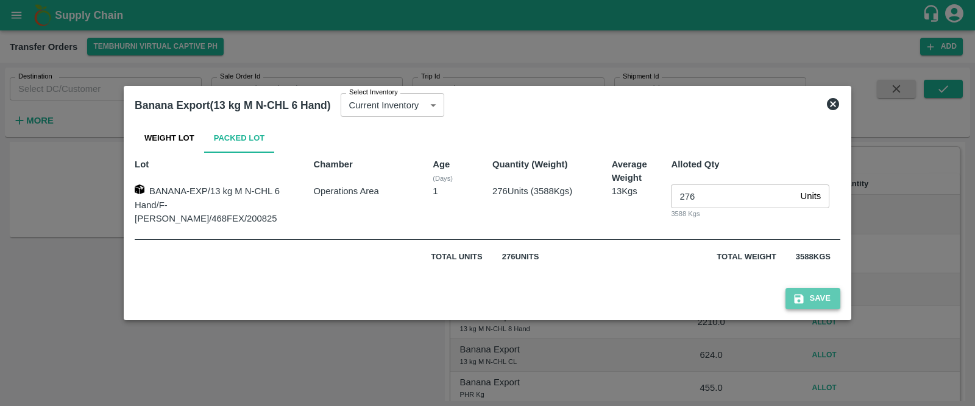
click at [796, 291] on button "Save" at bounding box center [812, 298] width 55 height 21
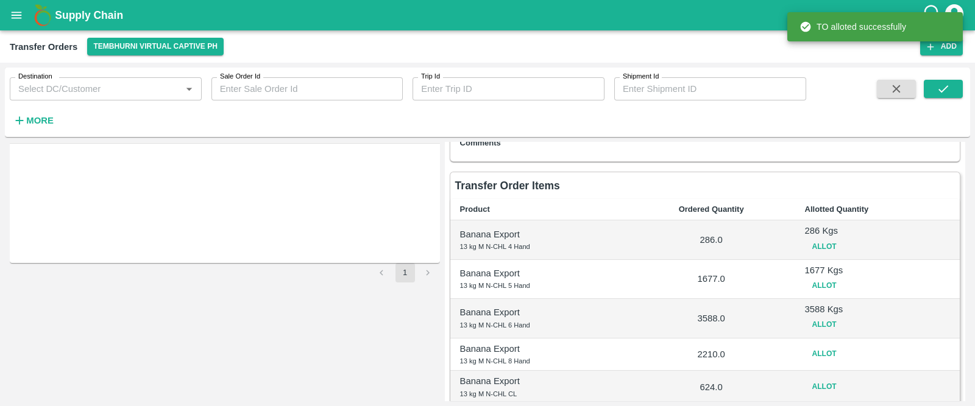
scroll to position [116, 0]
click at [816, 354] on button "Allot" at bounding box center [824, 353] width 39 height 18
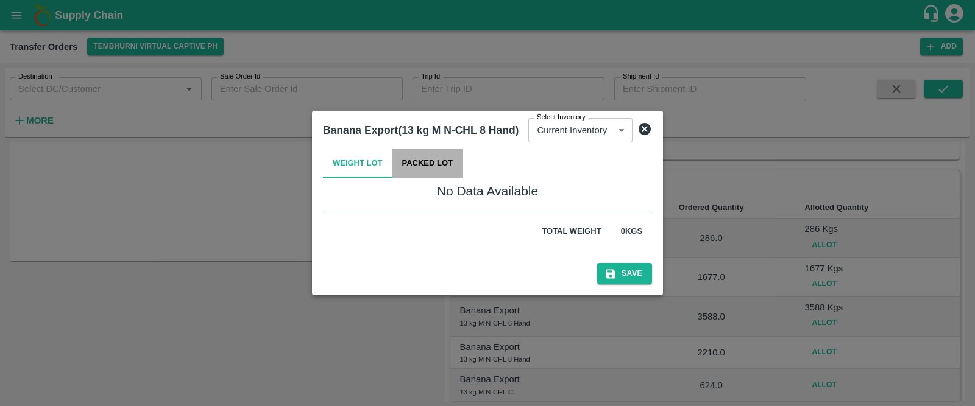
click at [430, 166] on button "Packed Lot" at bounding box center [427, 163] width 71 height 29
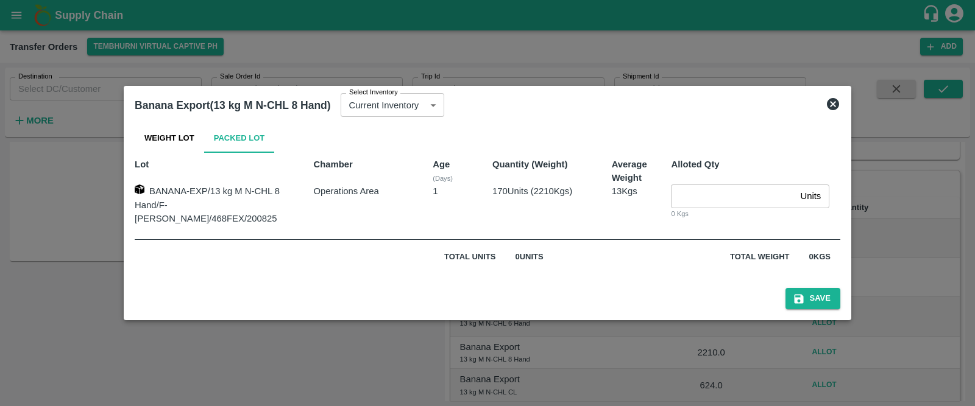
click at [686, 197] on input "number" at bounding box center [733, 196] width 124 height 23
type input "170"
click at [805, 297] on button "Save" at bounding box center [812, 298] width 55 height 21
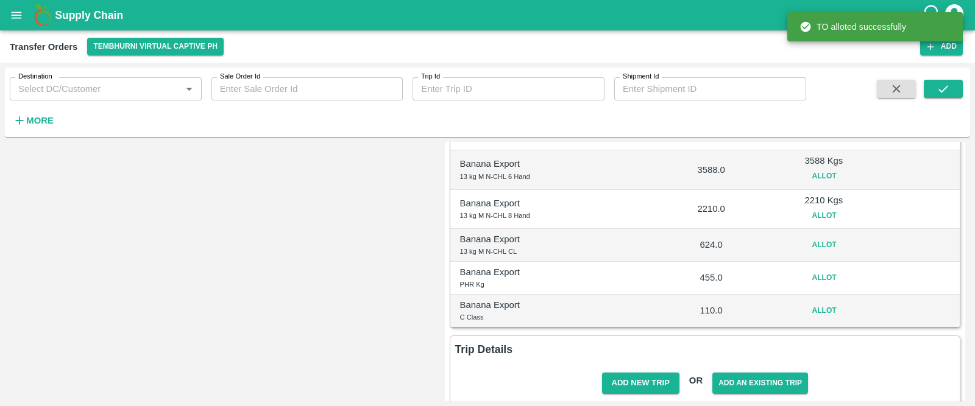
scroll to position [278, 0]
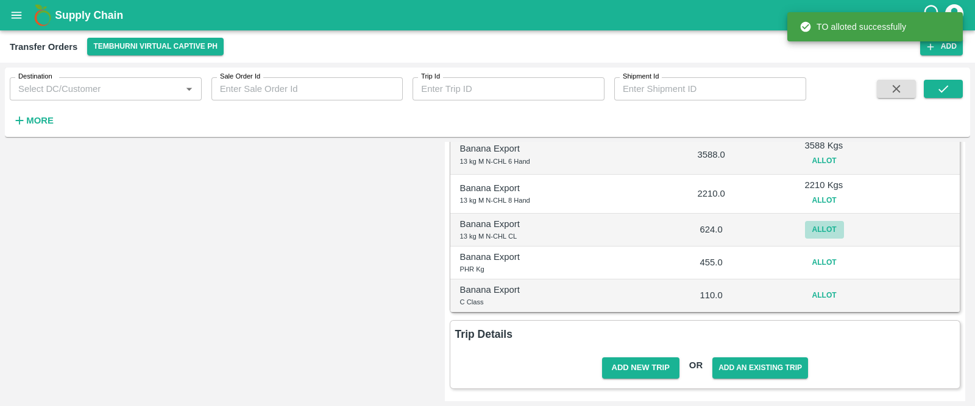
click at [821, 224] on button "Allot" at bounding box center [824, 230] width 39 height 18
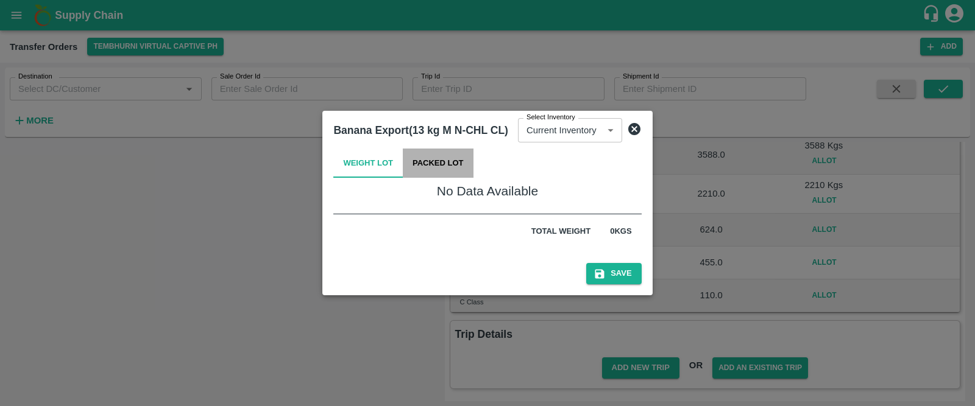
click at [428, 158] on button "Packed Lot" at bounding box center [438, 163] width 71 height 29
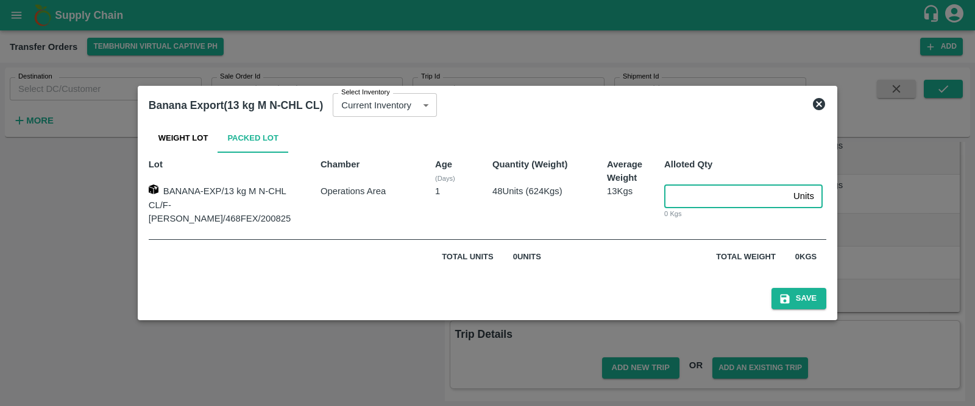
click at [678, 194] on input "number" at bounding box center [726, 196] width 124 height 23
type input "48"
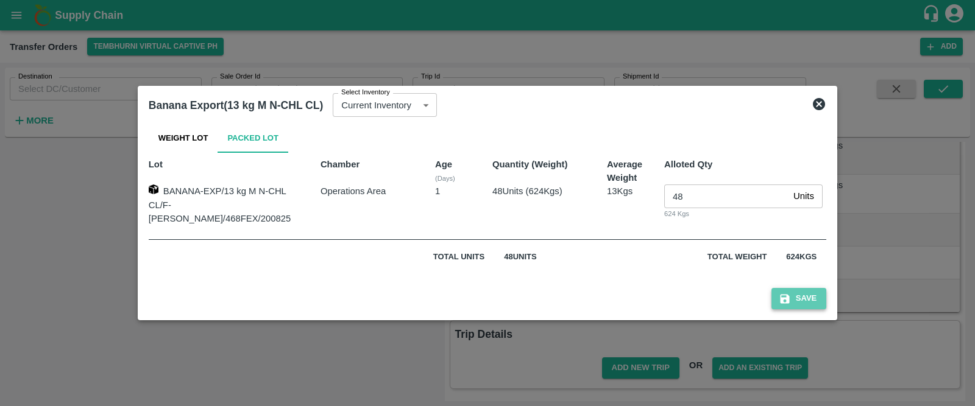
click at [780, 298] on button "Save" at bounding box center [798, 298] width 55 height 21
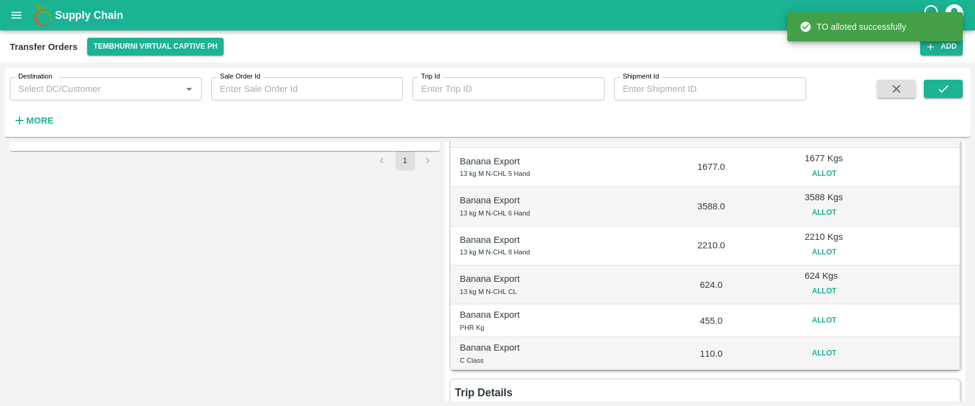
scroll to position [234, 0]
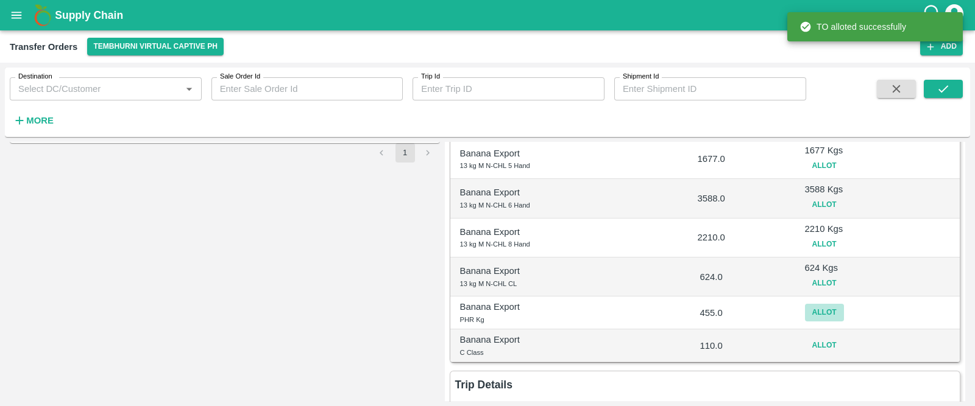
click at [823, 312] on button "Allot" at bounding box center [824, 313] width 39 height 18
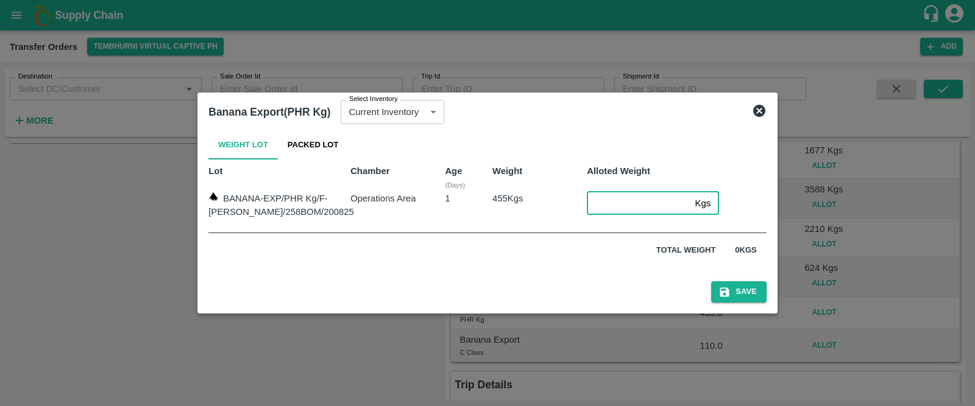
click at [635, 204] on input "number" at bounding box center [638, 203] width 103 height 23
type input "455"
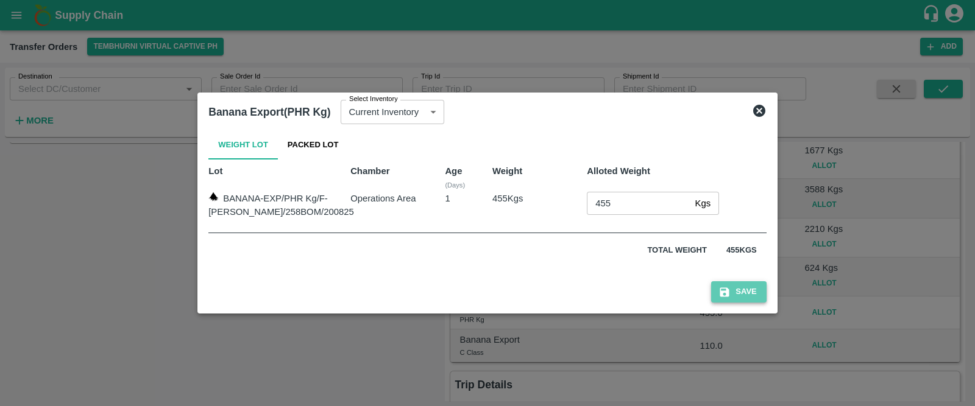
click at [716, 294] on button "Save" at bounding box center [738, 291] width 55 height 21
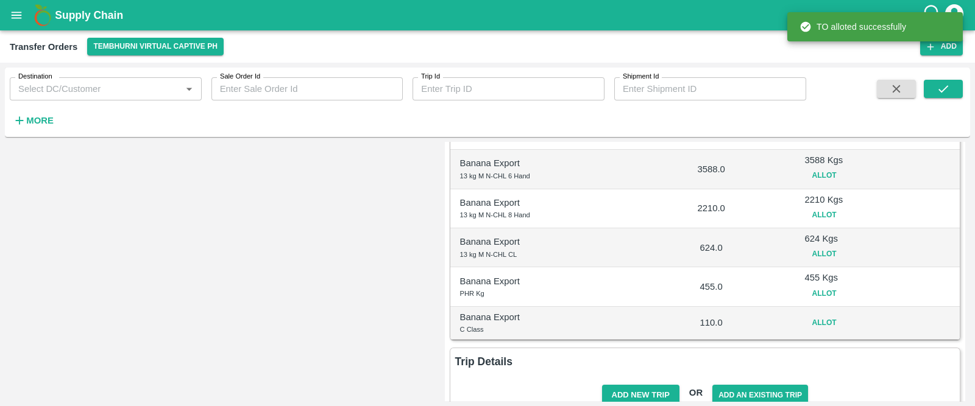
scroll to position [266, 0]
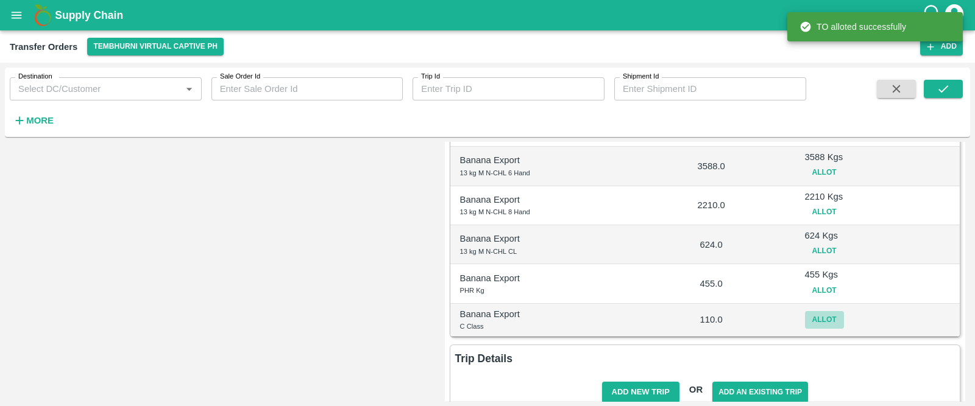
click at [824, 316] on button "Allot" at bounding box center [824, 320] width 39 height 18
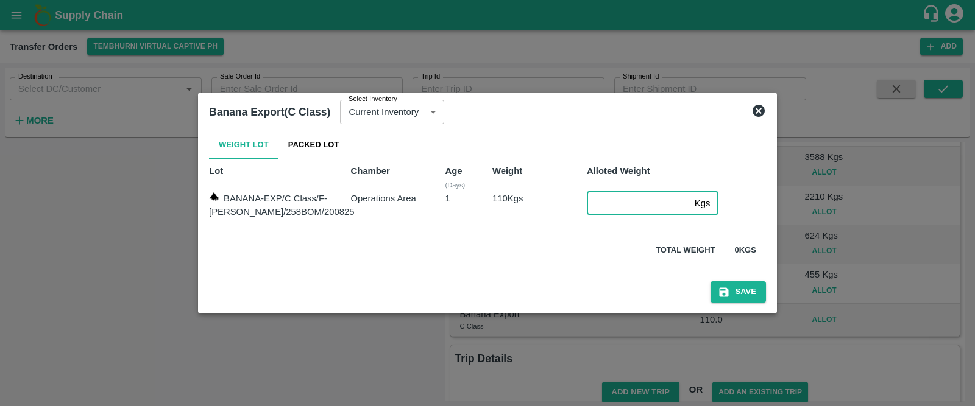
click at [615, 199] on input "number" at bounding box center [638, 203] width 103 height 23
type input "110"
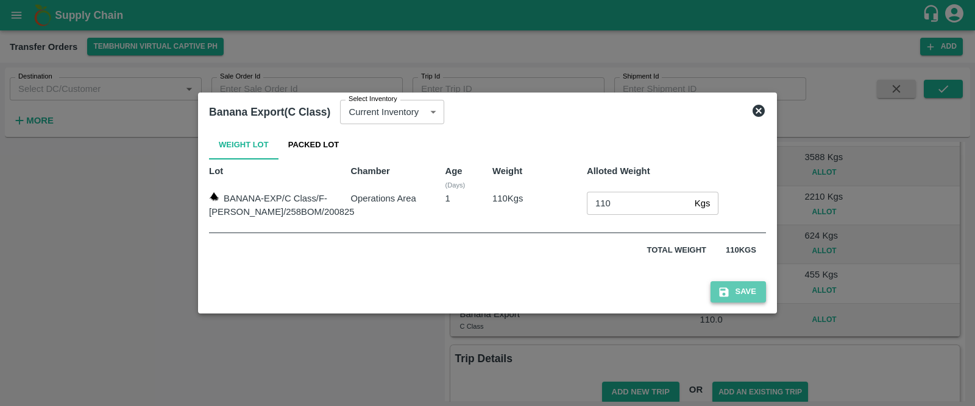
click at [728, 289] on button "Save" at bounding box center [737, 291] width 55 height 21
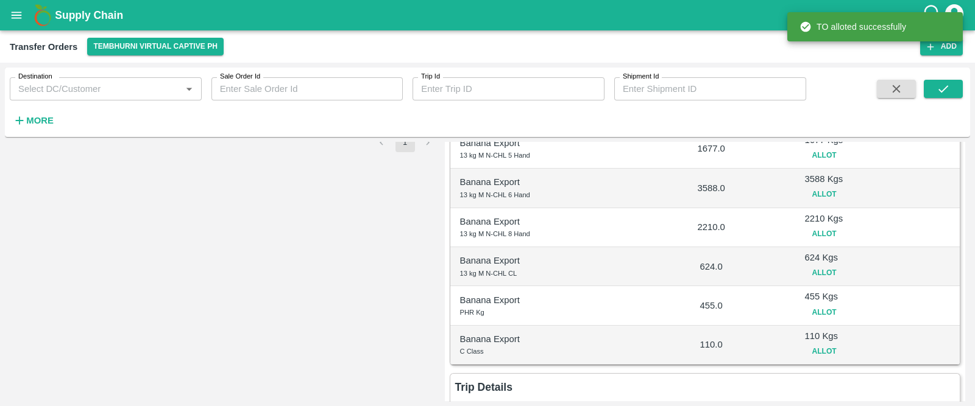
scroll to position [296, 0]
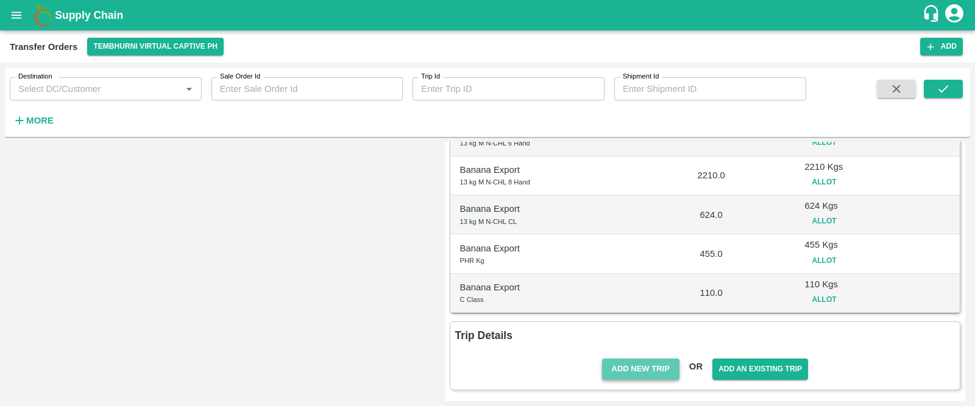
click at [653, 365] on button "Add New Trip" at bounding box center [640, 369] width 77 height 21
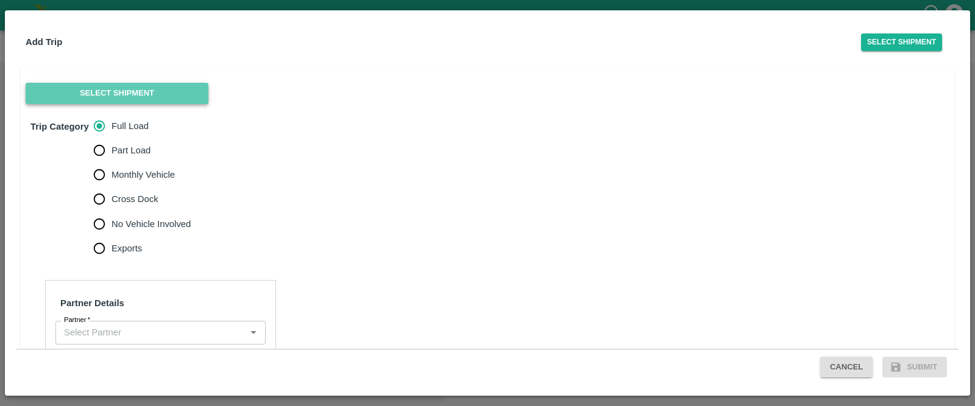
click at [141, 87] on button "Select Shipment" at bounding box center [117, 93] width 183 height 21
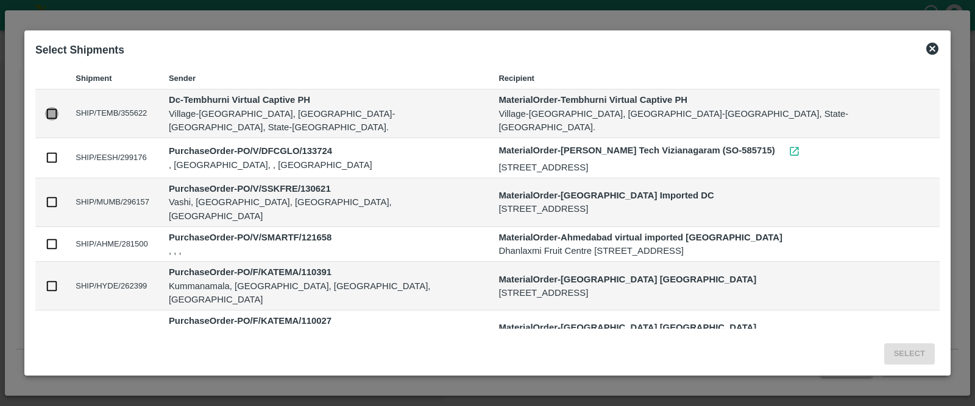
click at [58, 108] on input "checkbox" at bounding box center [51, 113] width 13 height 13
checkbox input "true"
click at [926, 50] on icon at bounding box center [932, 49] width 12 height 12
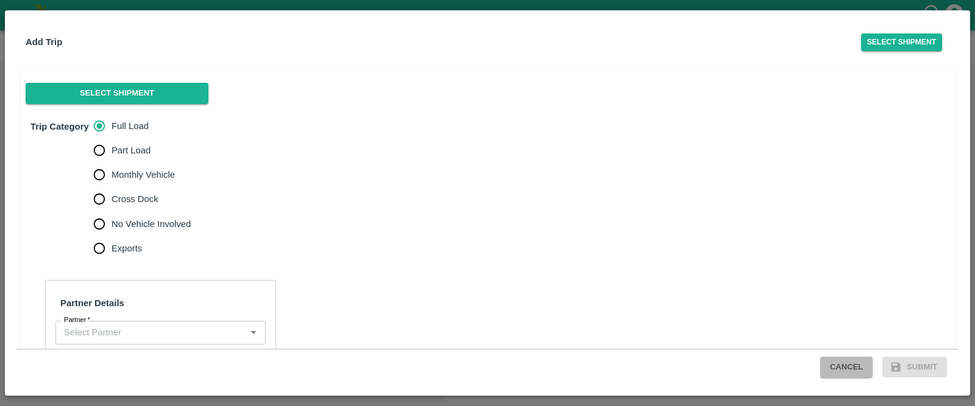
click at [841, 359] on button "Cancel" at bounding box center [846, 367] width 52 height 21
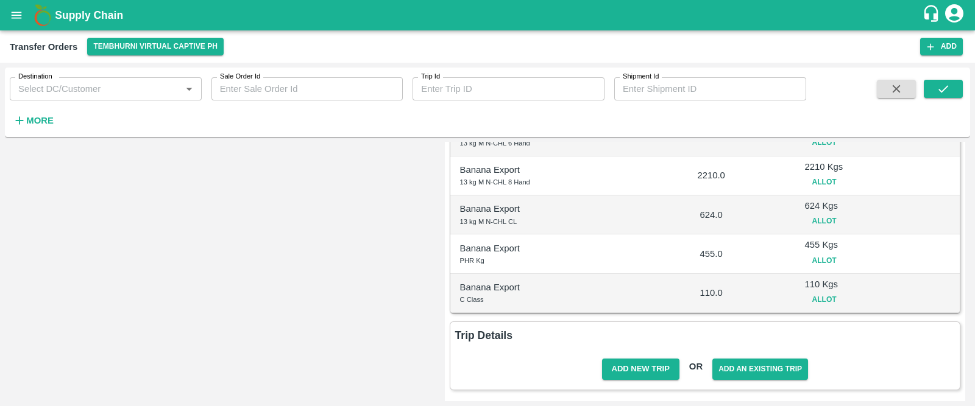
scroll to position [0, 0]
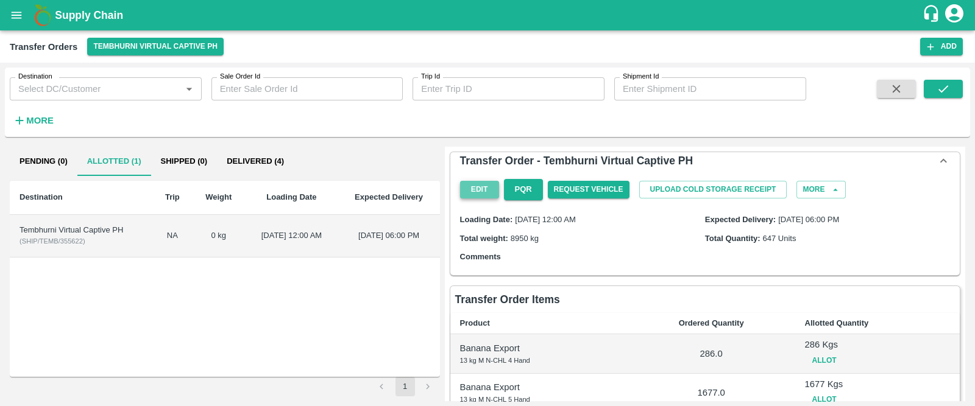
click at [460, 187] on button "Edit" at bounding box center [479, 190] width 39 height 18
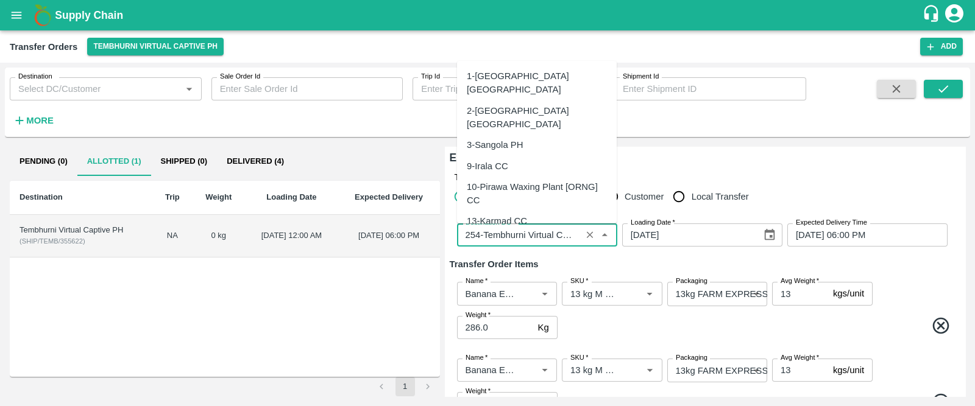
scroll to position [1551, 0]
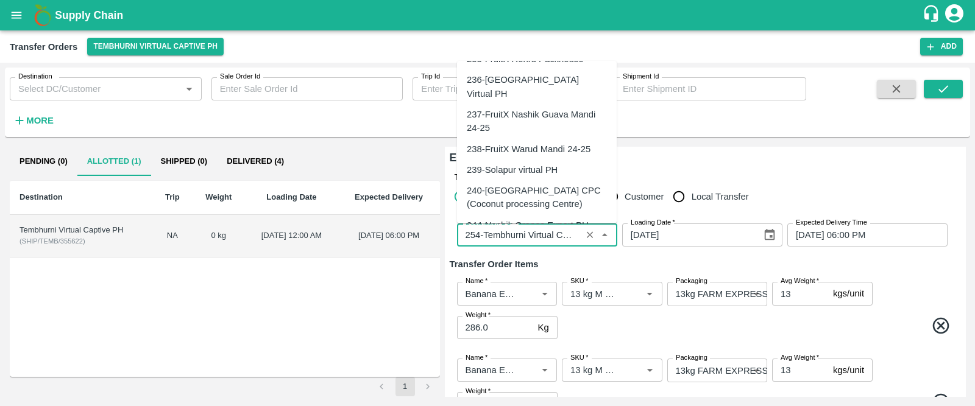
click at [541, 234] on input "Destination DC   *" at bounding box center [519, 235] width 117 height 16
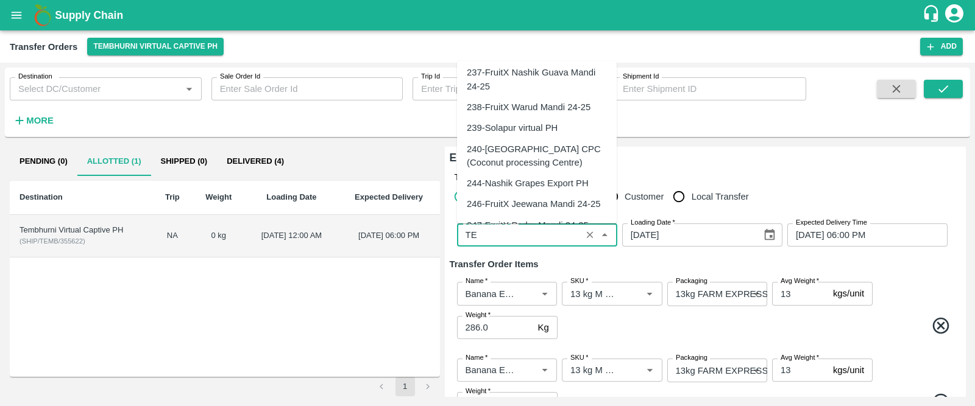
scroll to position [20, 0]
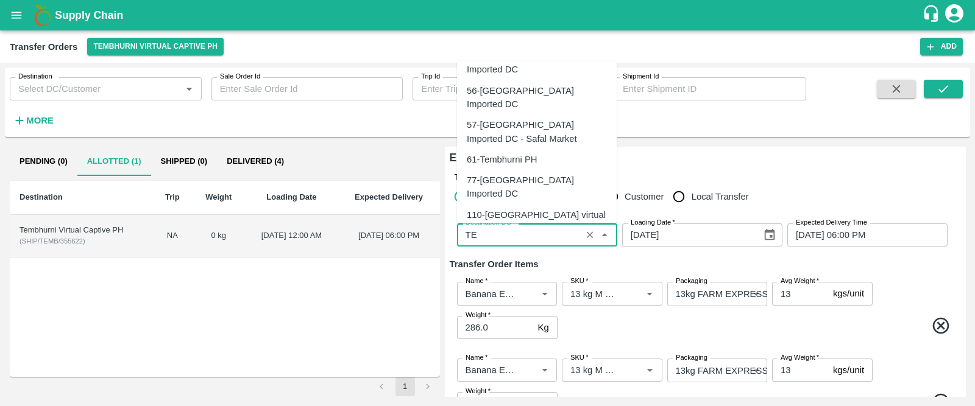
click at [509, 153] on div "61-Tembhurni PH" at bounding box center [502, 159] width 71 height 13
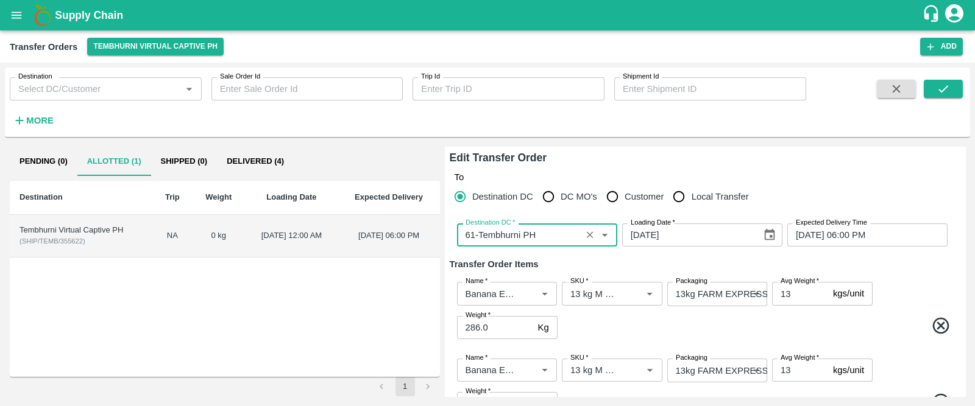
scroll to position [441, 0]
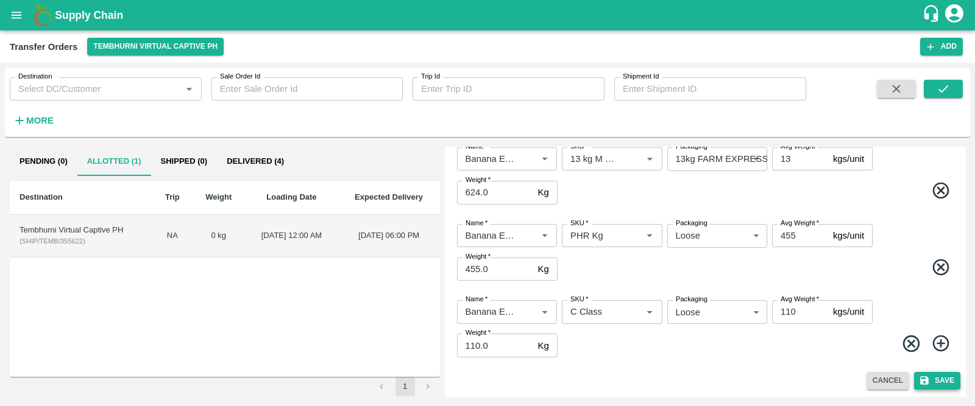
type input "61-Tembhurni PH"
click at [926, 373] on button "Save" at bounding box center [937, 381] width 46 height 18
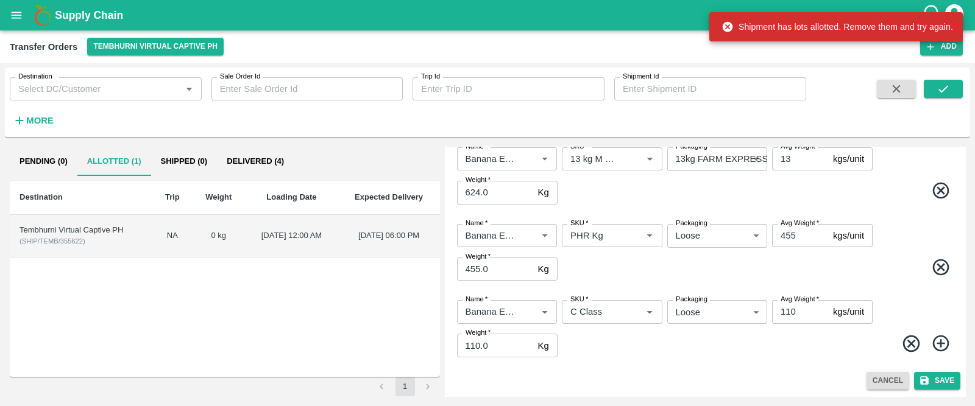
click at [80, 230] on div "Tembhurni Virtual Captive PH" at bounding box center [80, 231] width 123 height 12
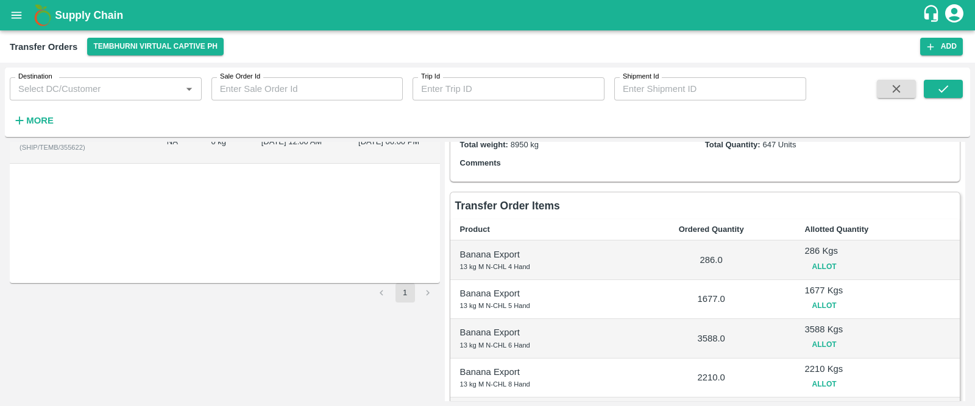
scroll to position [97, 0]
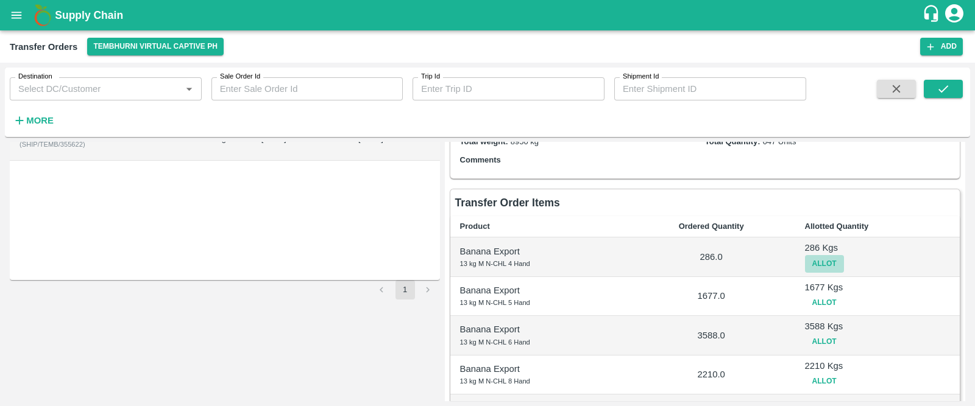
click at [817, 266] on button "Allot" at bounding box center [824, 264] width 39 height 18
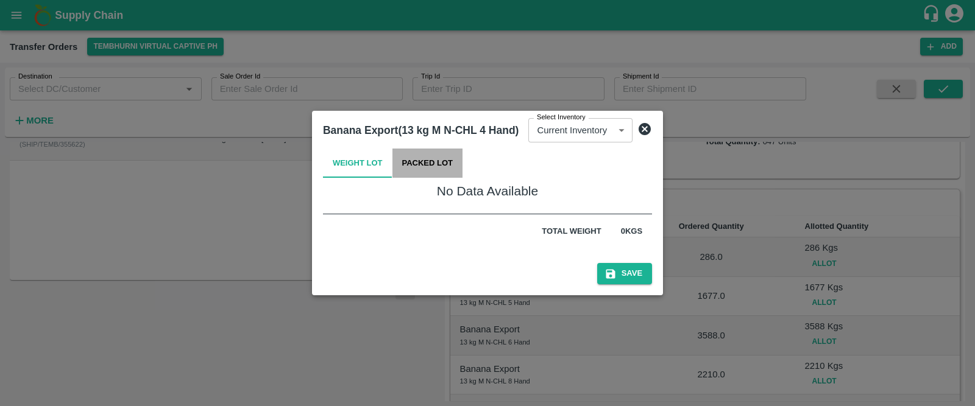
click at [433, 159] on button "Packed Lot" at bounding box center [427, 163] width 71 height 29
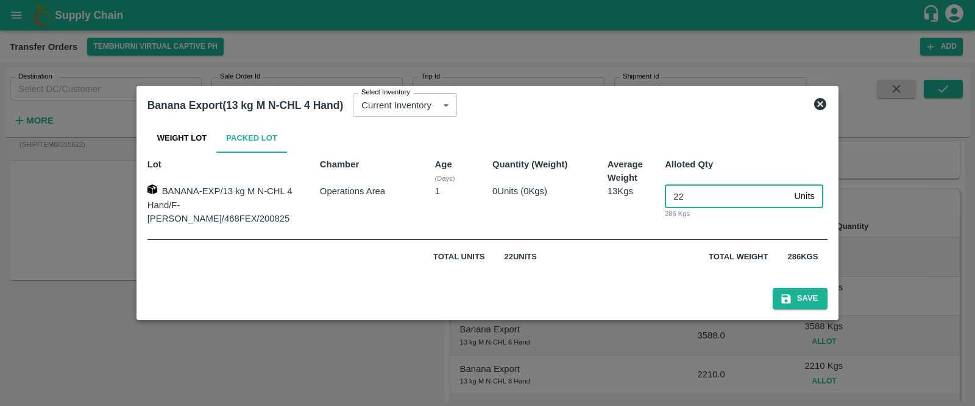
drag, startPoint x: 678, startPoint y: 191, endPoint x: 656, endPoint y: 197, distance: 22.0
click at [665, 197] on input "22" at bounding box center [727, 196] width 124 height 23
type input "0"
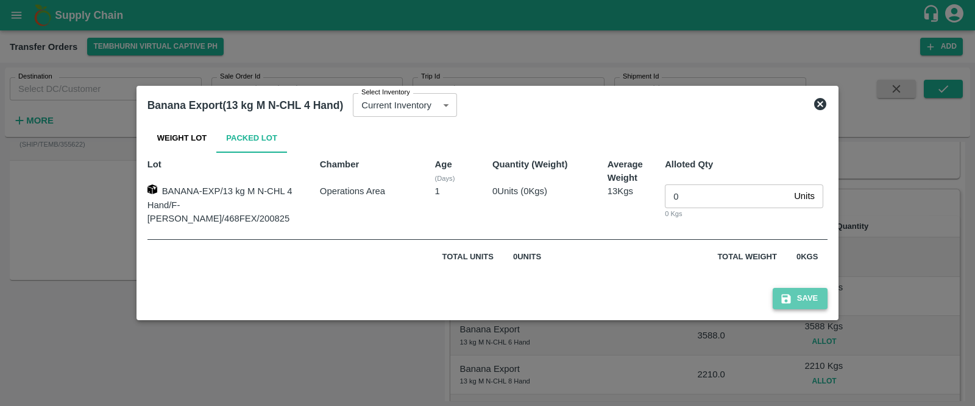
click at [790, 299] on button "Save" at bounding box center [800, 298] width 55 height 21
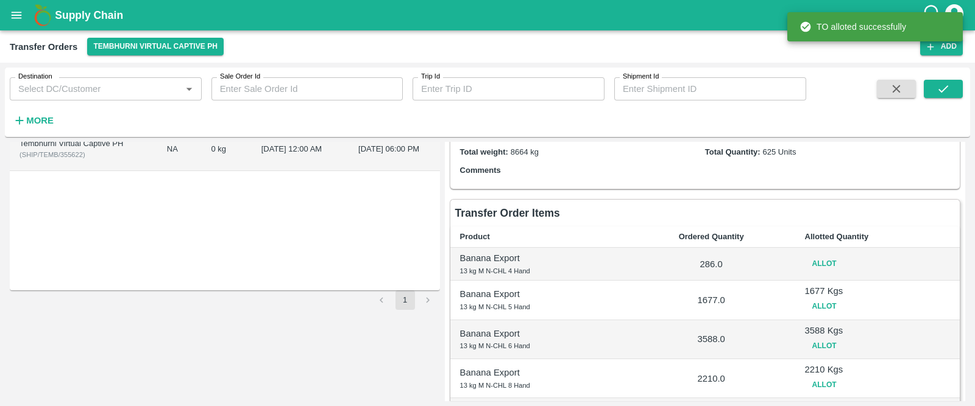
scroll to position [88, 0]
click at [823, 307] on button "Allot" at bounding box center [824, 305] width 39 height 18
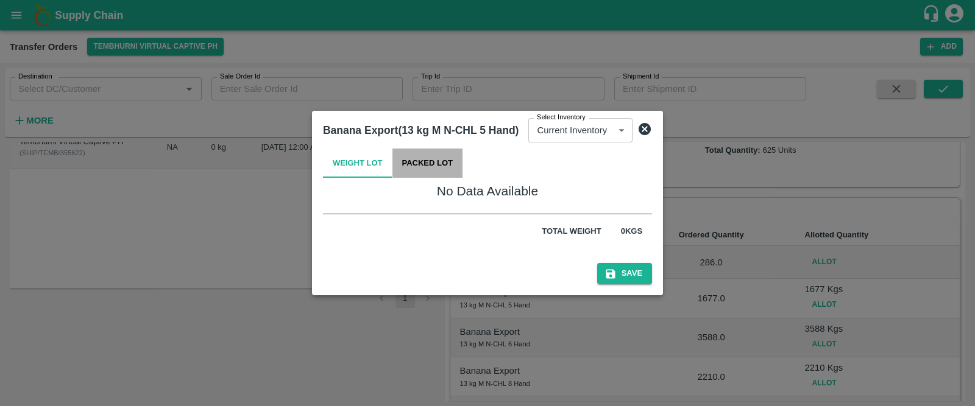
click at [439, 164] on button "Packed Lot" at bounding box center [427, 163] width 71 height 29
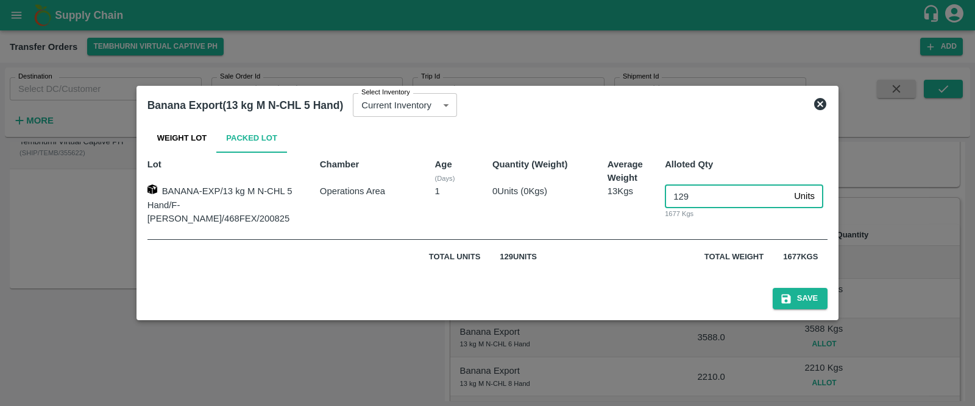
drag, startPoint x: 685, startPoint y: 195, endPoint x: 665, endPoint y: 198, distance: 20.9
click at [665, 198] on input "129" at bounding box center [727, 196] width 124 height 23
type input "0"
click at [787, 302] on button "Save" at bounding box center [800, 298] width 55 height 21
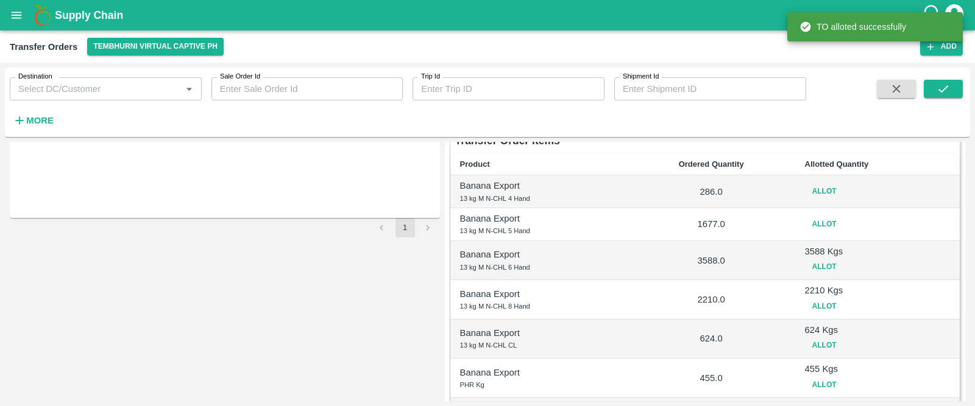
scroll to position [177, 0]
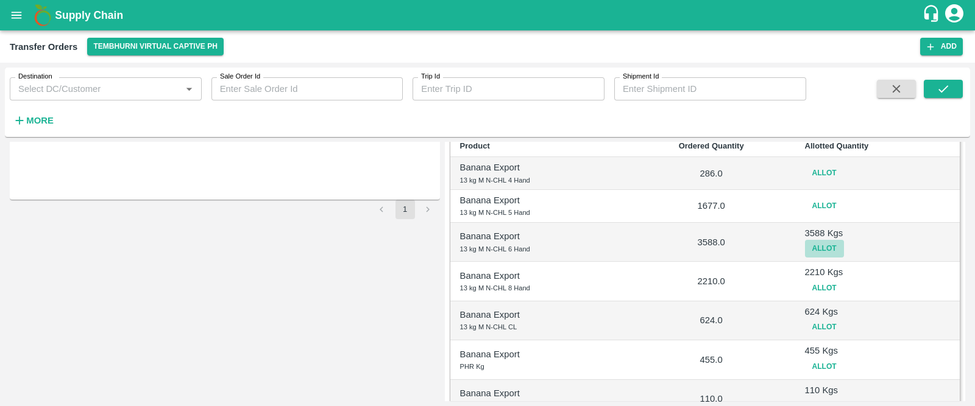
click at [815, 251] on button "Allot" at bounding box center [824, 249] width 39 height 18
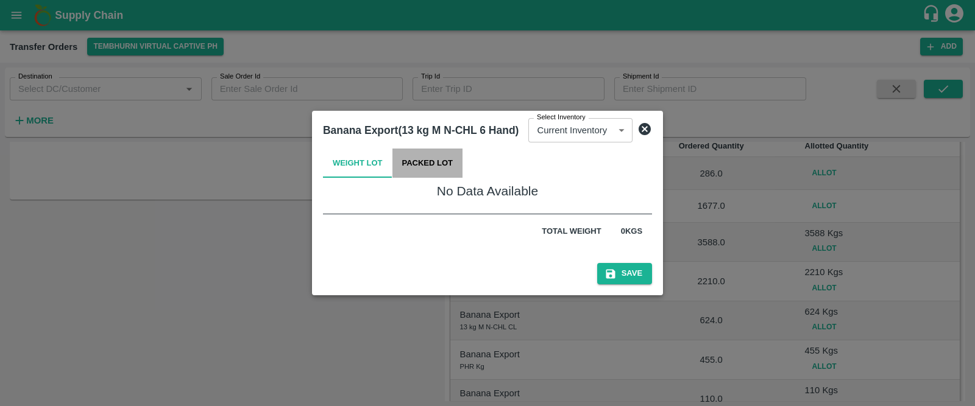
click at [430, 167] on button "Packed Lot" at bounding box center [427, 163] width 71 height 29
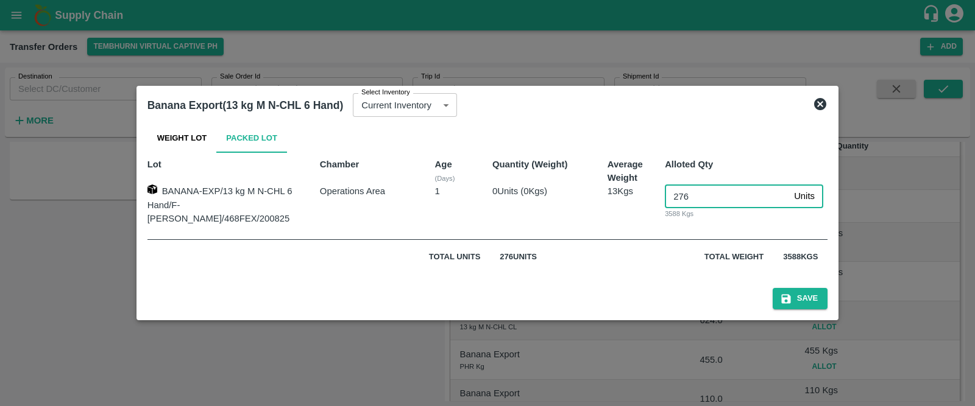
drag, startPoint x: 691, startPoint y: 192, endPoint x: 658, endPoint y: 197, distance: 33.4
click at [665, 197] on input "276" at bounding box center [727, 196] width 124 height 23
type input "0"
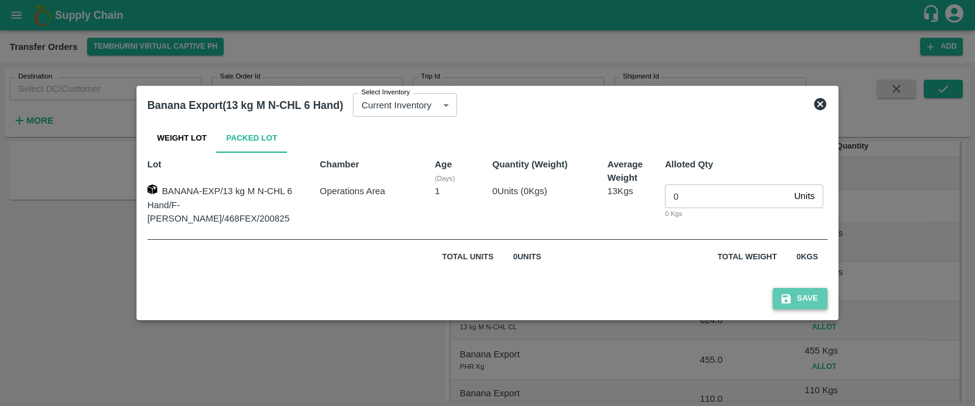
click at [778, 289] on button "Save" at bounding box center [800, 298] width 55 height 21
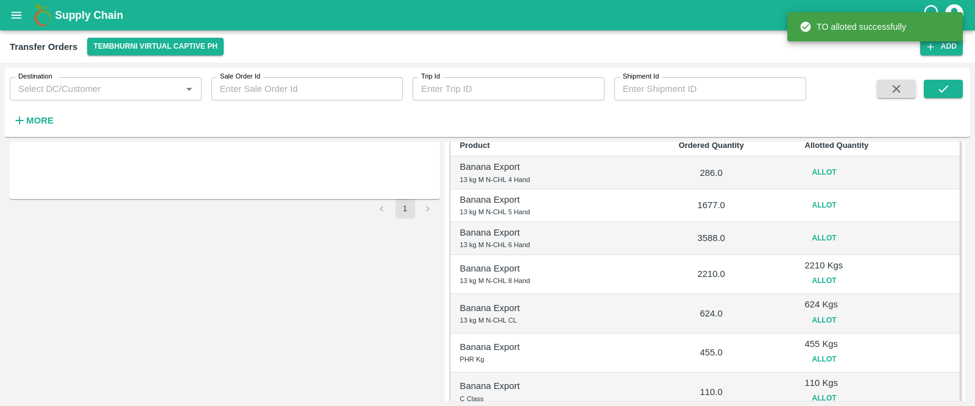
scroll to position [182, 0]
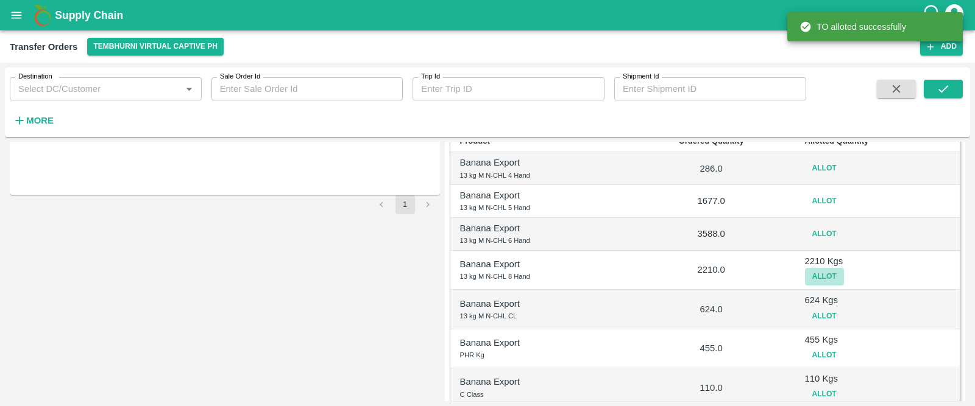
click at [818, 269] on button "Allot" at bounding box center [824, 277] width 39 height 18
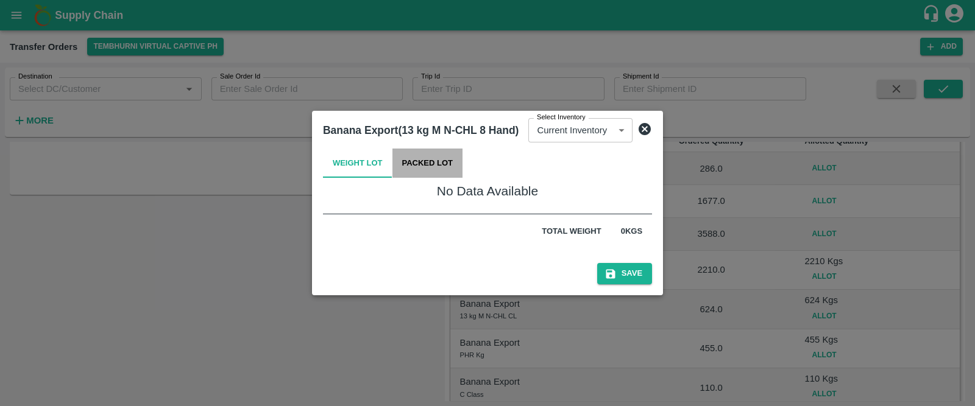
click at [437, 160] on button "Packed Lot" at bounding box center [427, 163] width 71 height 29
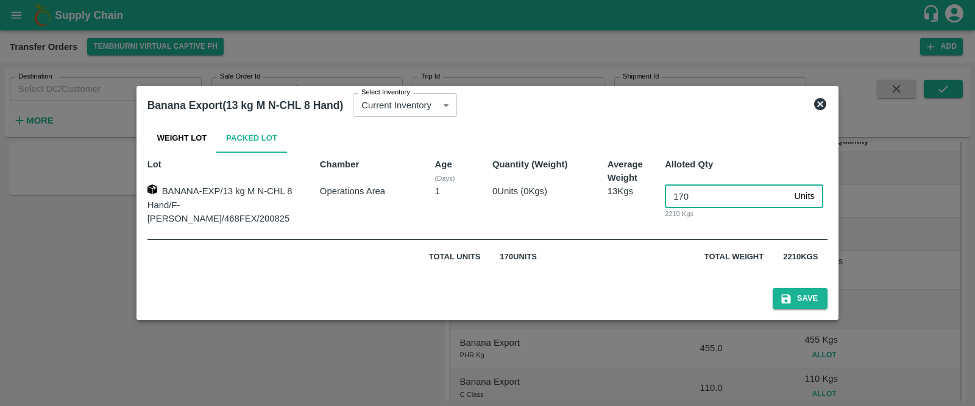
drag, startPoint x: 693, startPoint y: 197, endPoint x: 632, endPoint y: 205, distance: 62.1
click at [632, 205] on div "BANANA-EXP/13 kg M N-CHL 8 Hand/F-MH-Nikhil/468FEX/200825 Operations Area 1 0 U…" at bounding box center [483, 200] width 690 height 51
type input "0"
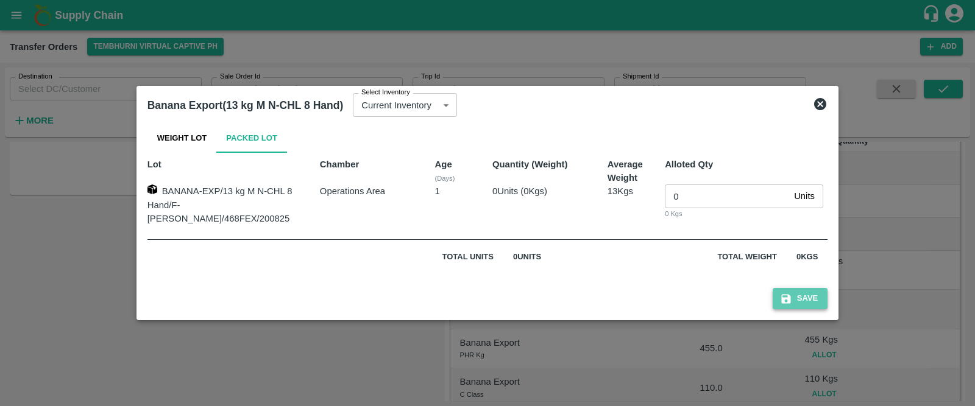
click at [782, 288] on button "Save" at bounding box center [800, 298] width 55 height 21
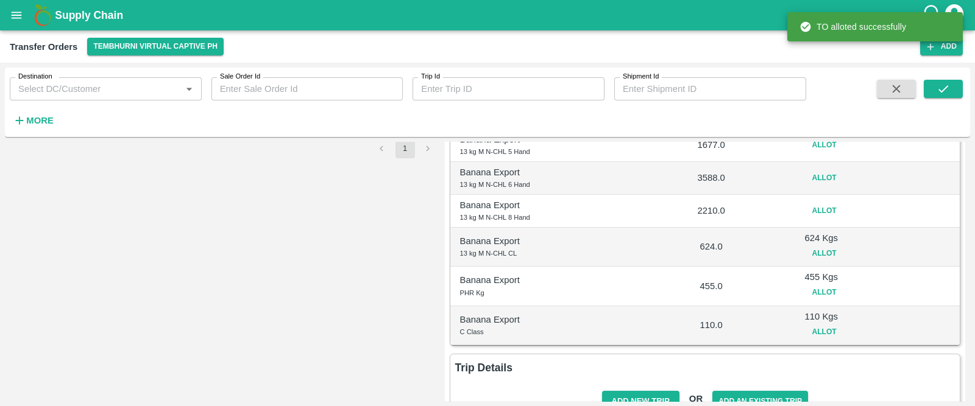
scroll to position [239, 0]
click at [816, 248] on button "Allot" at bounding box center [824, 253] width 39 height 18
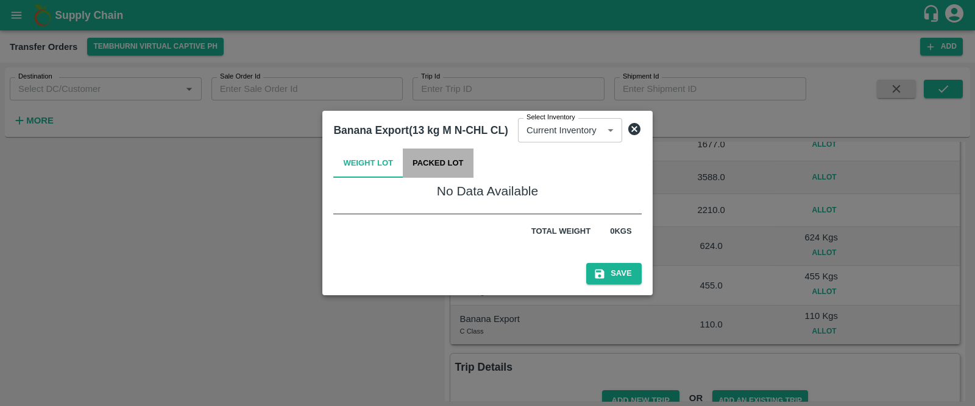
click at [433, 164] on button "Packed Lot" at bounding box center [438, 163] width 71 height 29
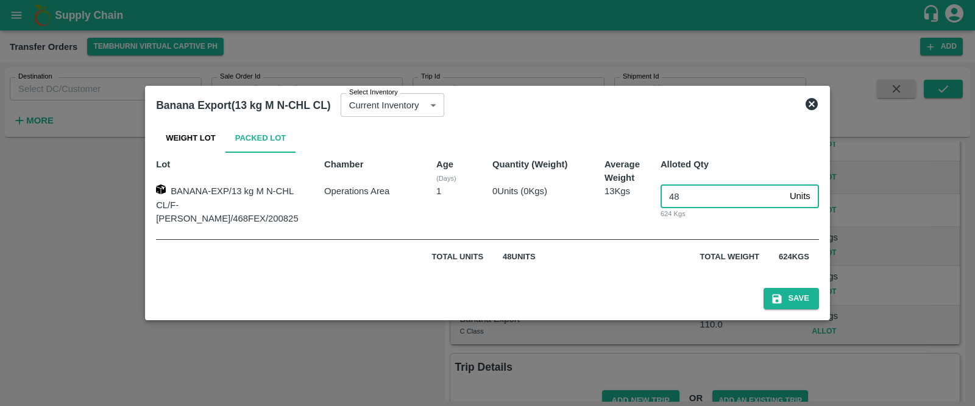
drag, startPoint x: 679, startPoint y: 200, endPoint x: 646, endPoint y: 201, distance: 32.3
click at [651, 201] on div "48 Units ​ 624 Kgs" at bounding box center [735, 200] width 168 height 51
type input "0"
click at [766, 283] on div "Save" at bounding box center [487, 296] width 673 height 36
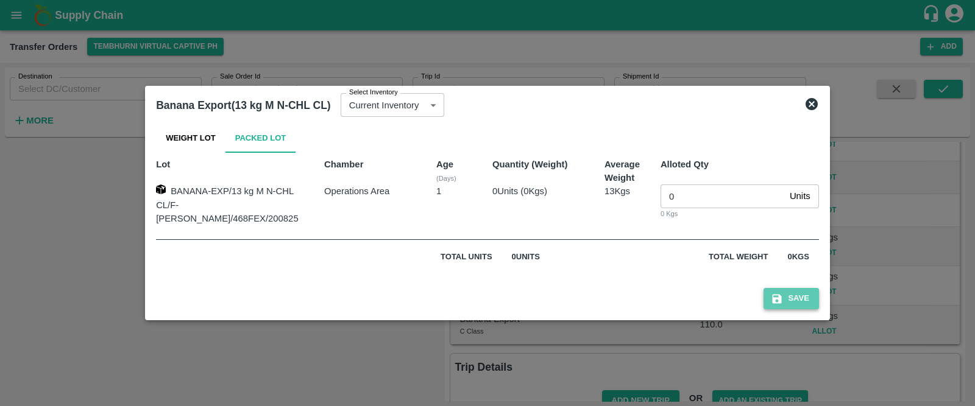
click at [774, 291] on button "Save" at bounding box center [790, 298] width 55 height 21
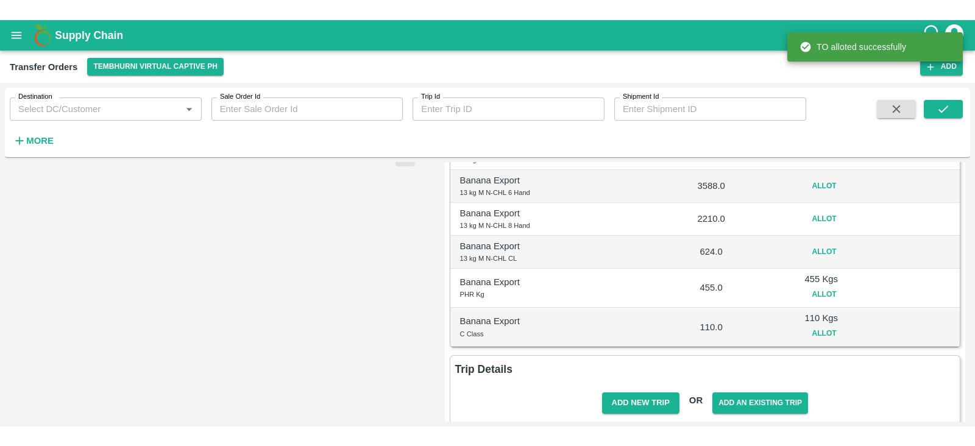
scroll to position [266, 0]
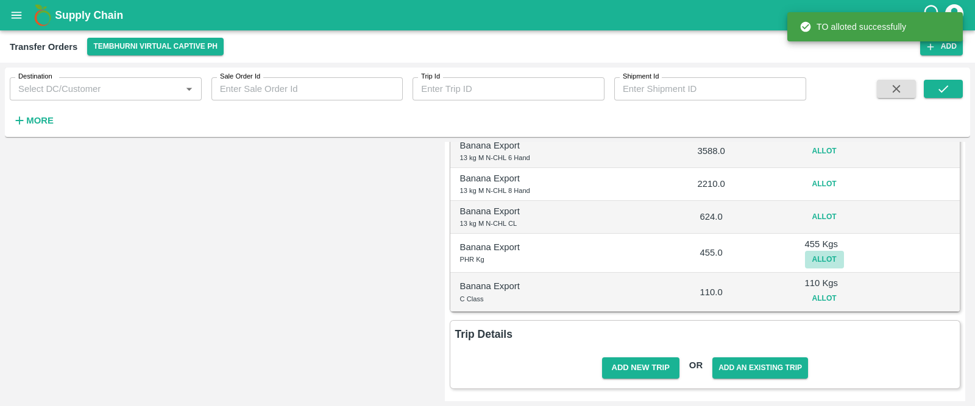
click at [812, 260] on button "Allot" at bounding box center [824, 260] width 39 height 18
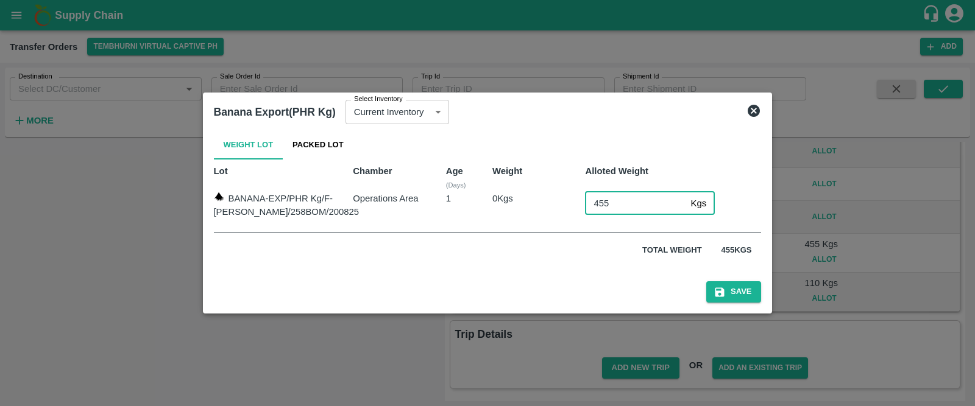
drag, startPoint x: 615, startPoint y: 199, endPoint x: 579, endPoint y: 205, distance: 36.5
click at [585, 205] on input "455" at bounding box center [635, 203] width 101 height 23
type input "0"
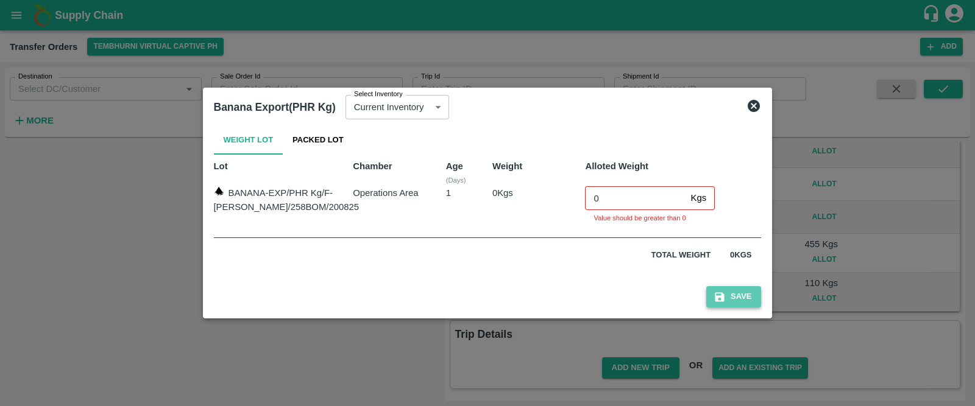
click at [716, 287] on button "Save" at bounding box center [733, 296] width 55 height 21
click at [746, 107] on icon at bounding box center [753, 106] width 15 height 15
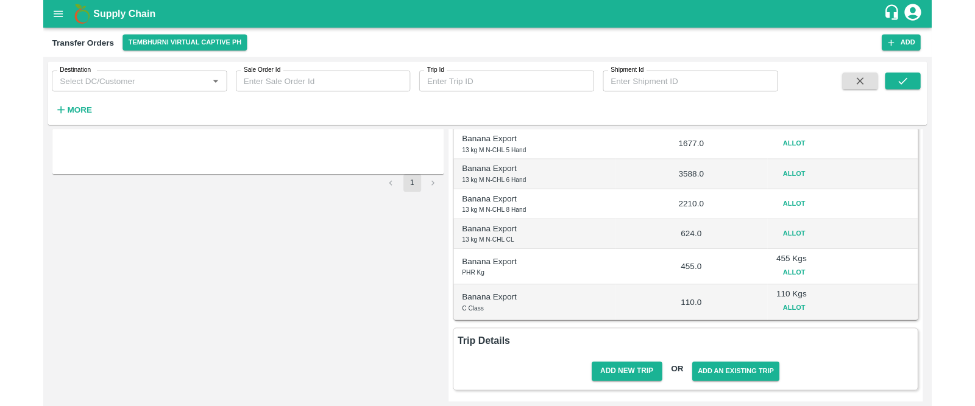
scroll to position [227, 0]
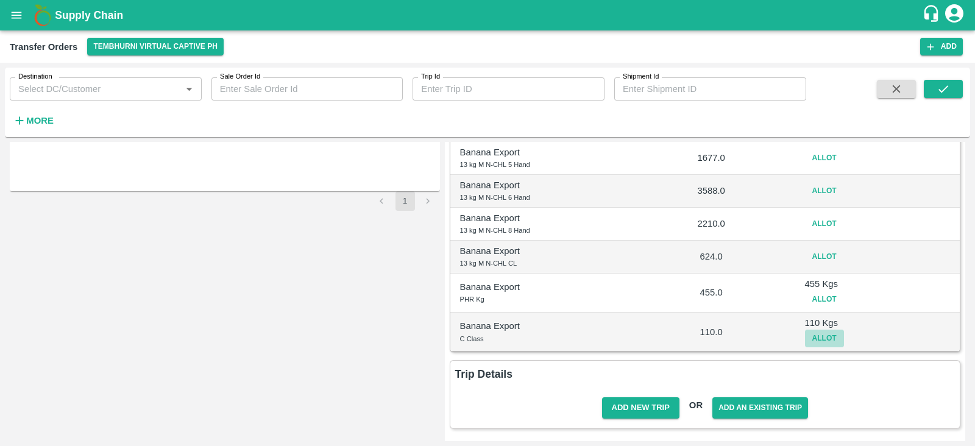
click at [823, 330] on button "Allot" at bounding box center [824, 339] width 39 height 18
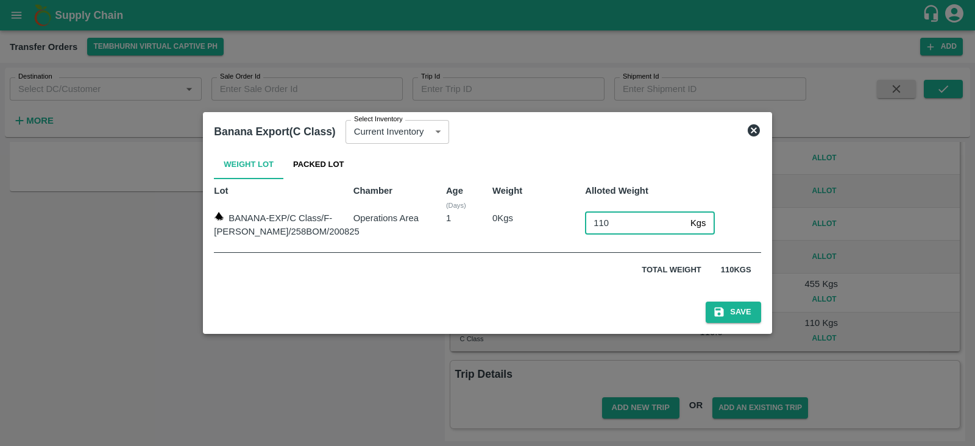
drag, startPoint x: 615, startPoint y: 219, endPoint x: 575, endPoint y: 225, distance: 40.8
click at [575, 225] on div "110 Kgs ​" at bounding box center [644, 220] width 139 height 37
type input "0"
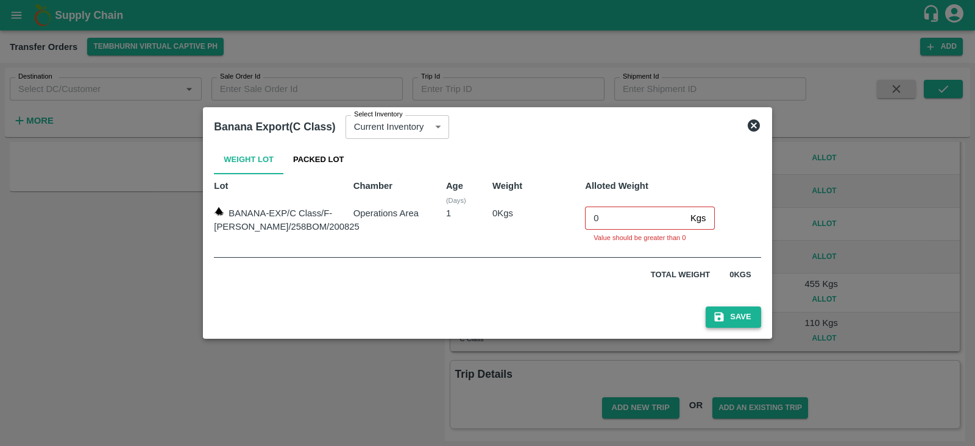
click at [722, 301] on div "Save" at bounding box center [487, 315] width 556 height 36
click at [713, 324] on button "Save" at bounding box center [733, 316] width 55 height 21
click at [746, 127] on icon at bounding box center [753, 125] width 15 height 15
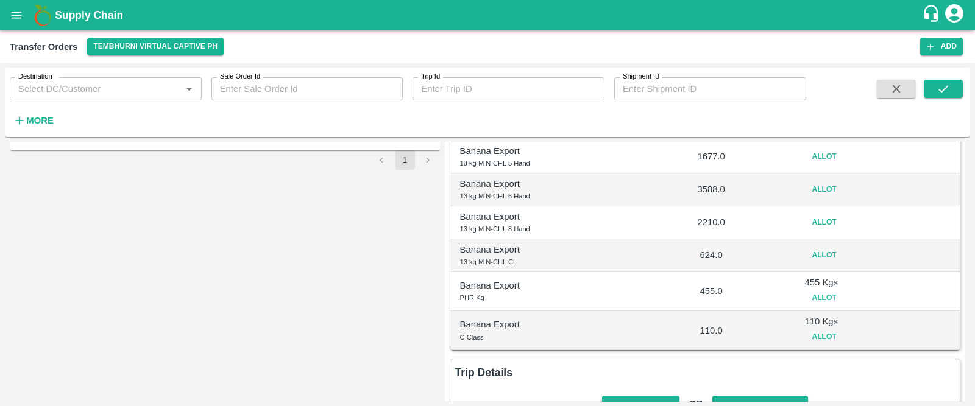
scroll to position [266, 0]
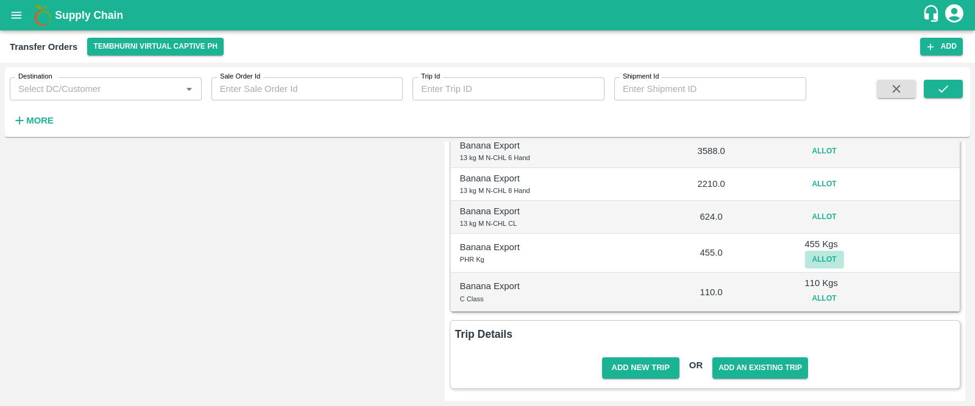
click at [827, 257] on button "Allot" at bounding box center [824, 260] width 39 height 18
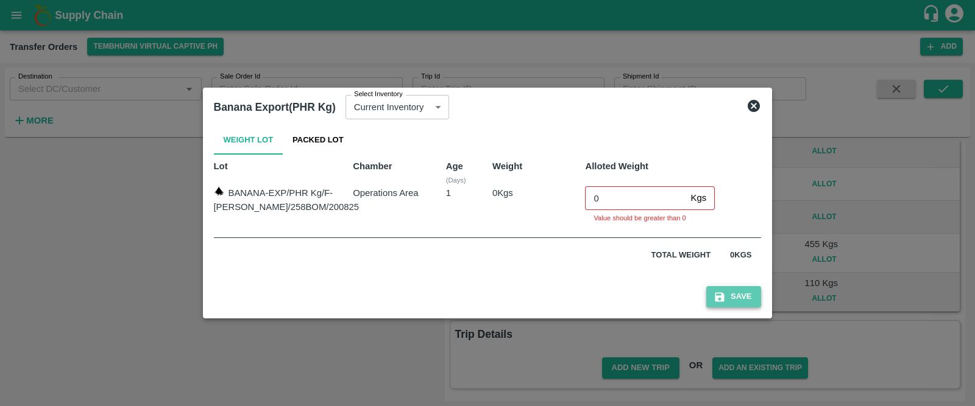
click at [737, 293] on button "Save" at bounding box center [733, 296] width 55 height 21
click at [748, 106] on icon at bounding box center [754, 106] width 12 height 12
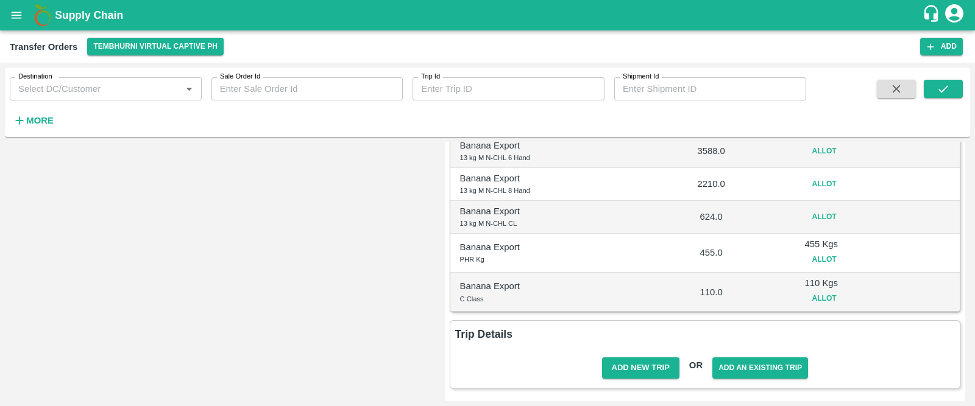
scroll to position [0, 0]
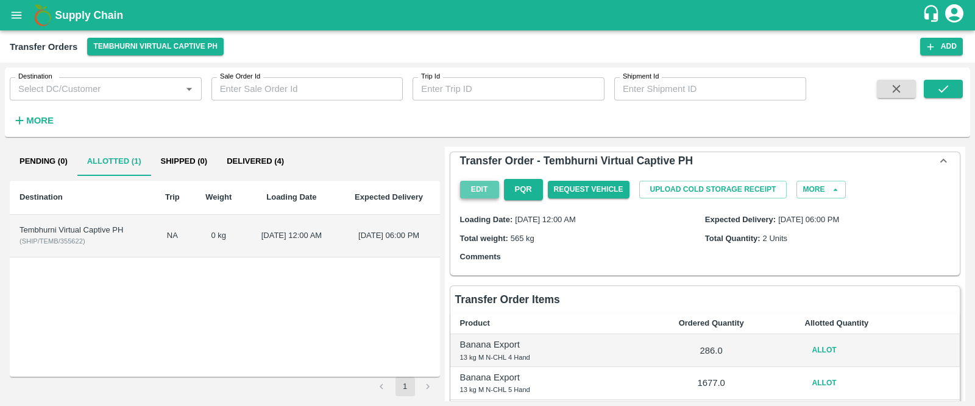
click at [483, 184] on button "Edit" at bounding box center [479, 190] width 39 height 18
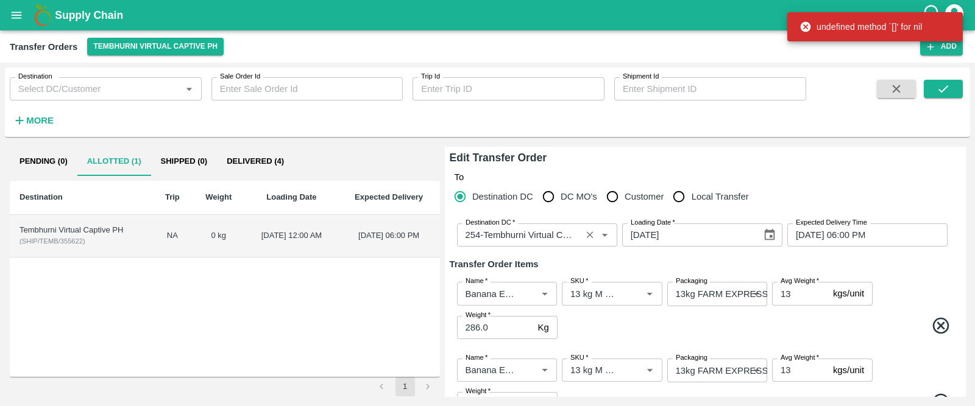
click at [509, 233] on input "Destination DC   *" at bounding box center [519, 235] width 117 height 16
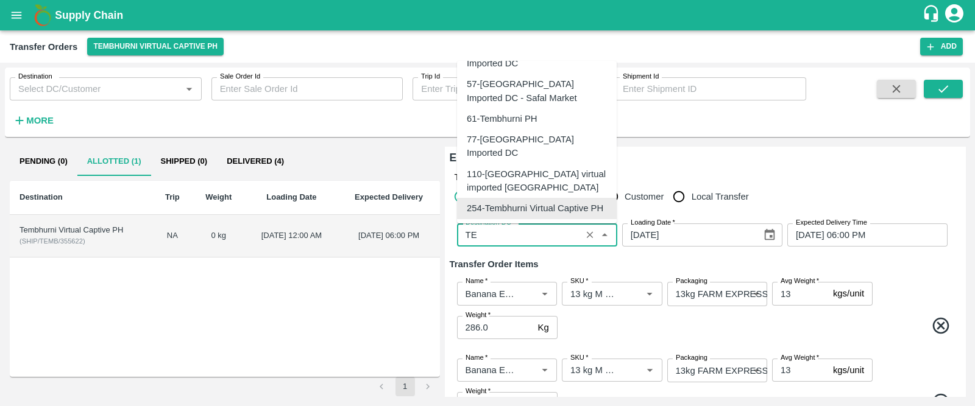
scroll to position [20, 0]
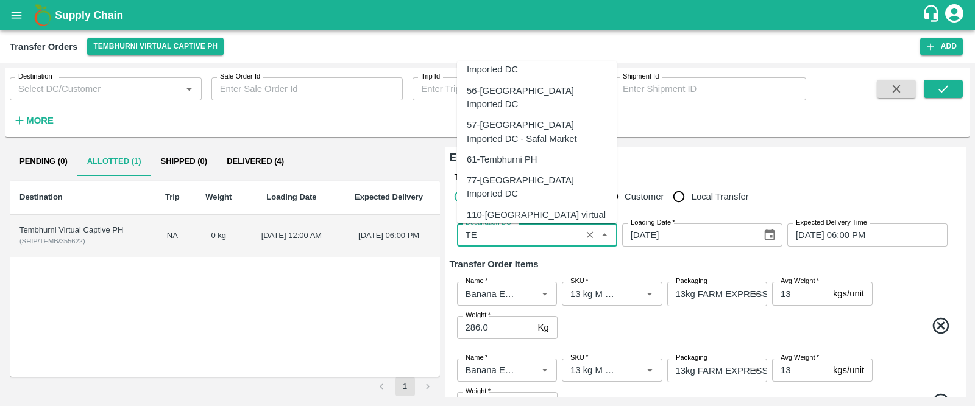
click at [527, 153] on div "61-Tembhurni PH" at bounding box center [502, 159] width 71 height 13
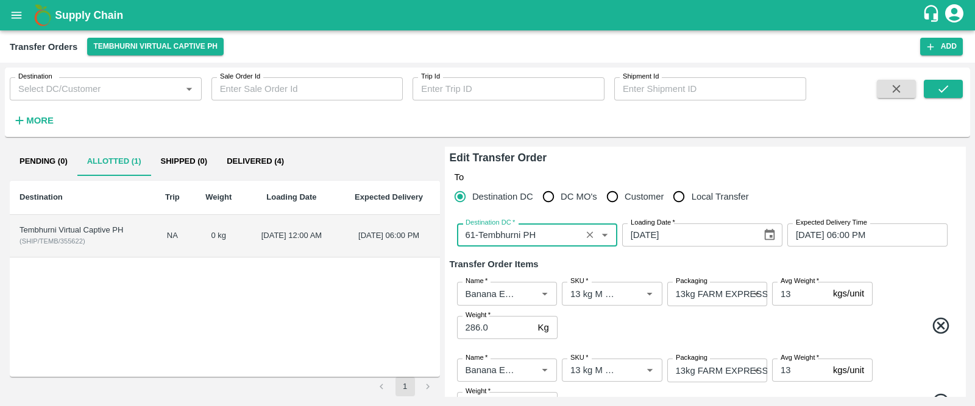
scroll to position [441, 0]
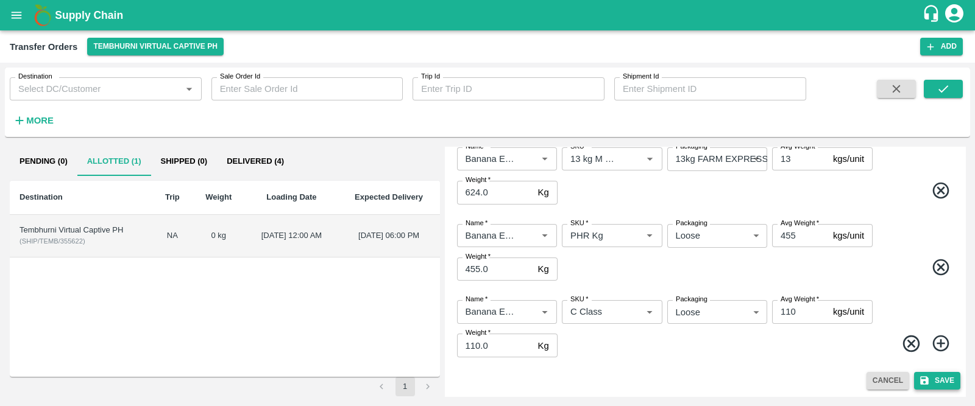
type input "61-Tembhurni PH"
click at [935, 376] on button "Save" at bounding box center [937, 381] width 46 height 18
drag, startPoint x: 82, startPoint y: 239, endPoint x: 24, endPoint y: 241, distance: 58.5
click at [24, 241] on span "( SHIP/TEMB/355622 )" at bounding box center [52, 241] width 66 height 7
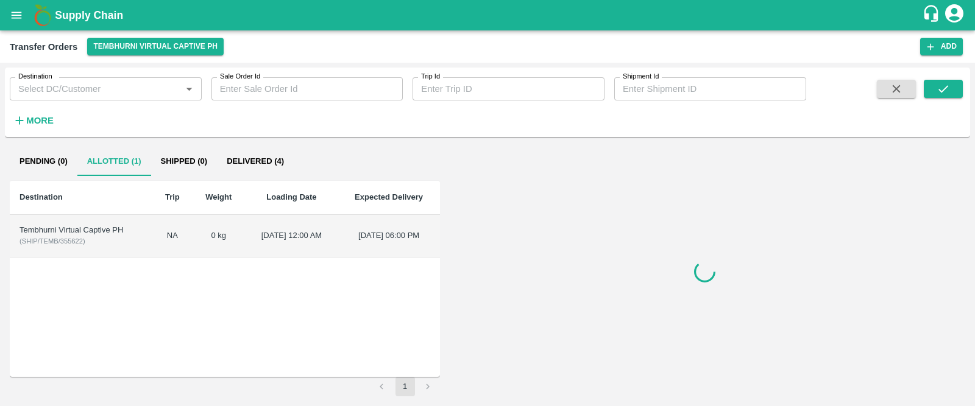
click at [98, 232] on div "Tembhurni Virtual Captive PH" at bounding box center [80, 231] width 123 height 12
click at [259, 231] on td "[DATE] 12:00 AM" at bounding box center [291, 236] width 93 height 43
click at [51, 230] on div "Tembhurni Virtual Captive PH" at bounding box center [80, 231] width 123 height 12
click at [338, 233] on td "[DATE] 06:00 PM" at bounding box center [389, 236] width 102 height 43
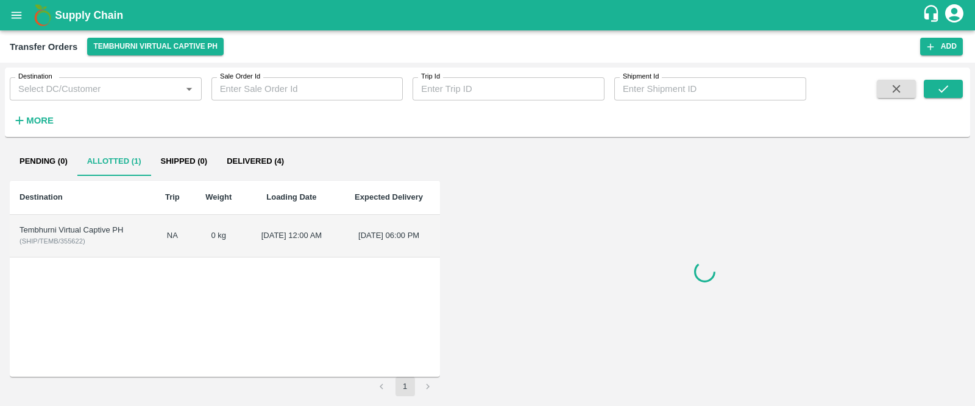
click at [48, 234] on div "Tembhurni Virtual Captive PH" at bounding box center [80, 231] width 123 height 12
click at [57, 227] on div "Tembhurni Virtual Captive PH" at bounding box center [80, 231] width 123 height 12
drag, startPoint x: 89, startPoint y: 242, endPoint x: 17, endPoint y: 248, distance: 72.1
click at [17, 248] on td "Tembhurni Virtual Captive PH ( SHIP/TEMB/355622 )" at bounding box center [81, 236] width 143 height 43
click at [101, 244] on td "Tembhurni Virtual Captive PH ( SHIP/TEMB/355622 )" at bounding box center [81, 236] width 143 height 43
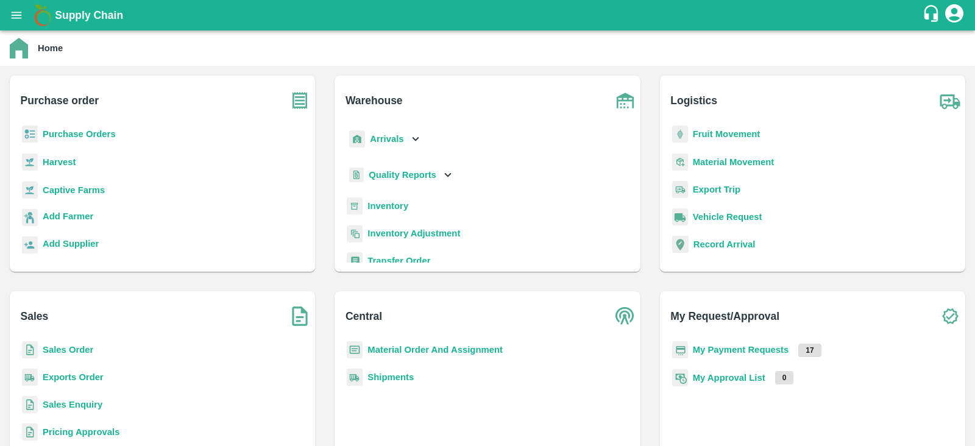
click at [381, 208] on b "Inventory" at bounding box center [387, 206] width 41 height 10
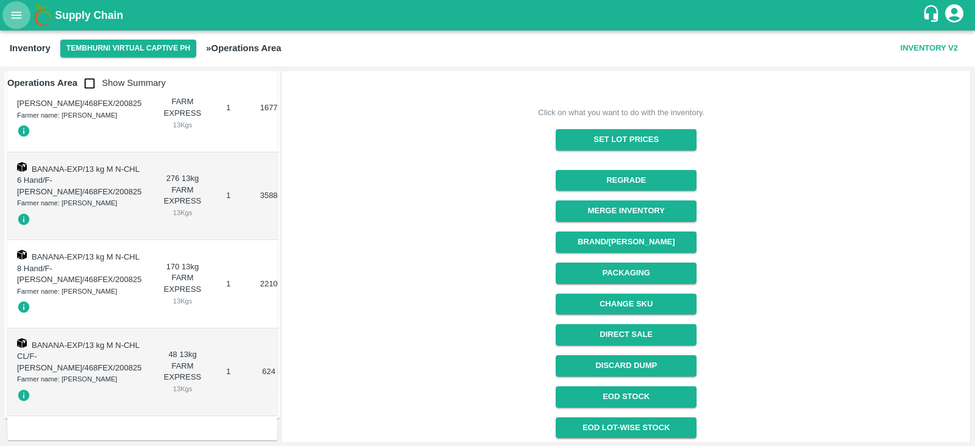
click at [16, 21] on icon "open drawer" at bounding box center [16, 15] width 13 height 13
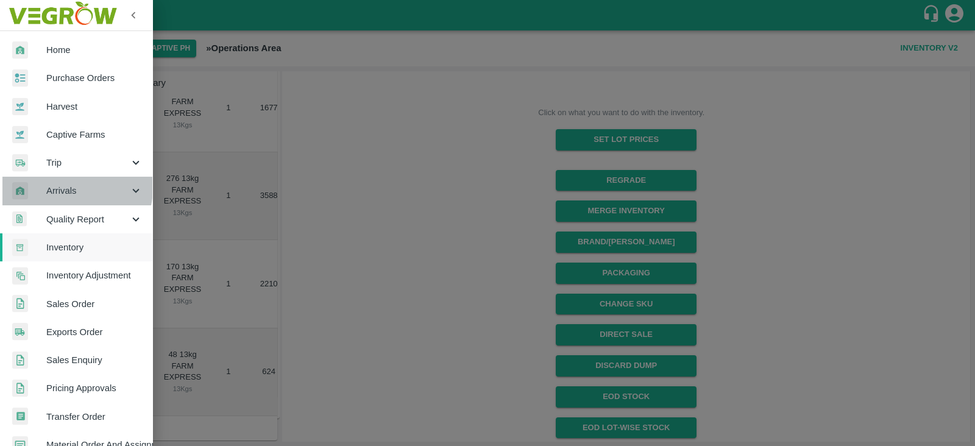
click at [65, 187] on span "Arrivals" at bounding box center [87, 190] width 83 height 13
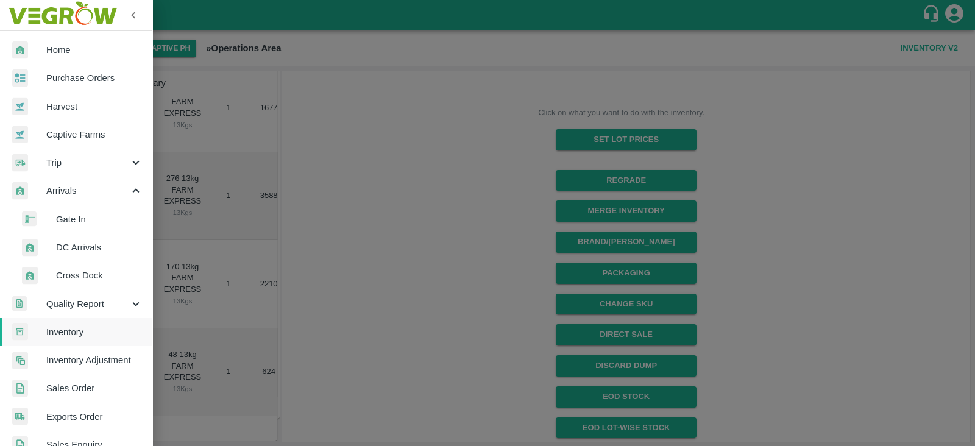
click at [64, 247] on span "DC Arrivals" at bounding box center [99, 247] width 87 height 13
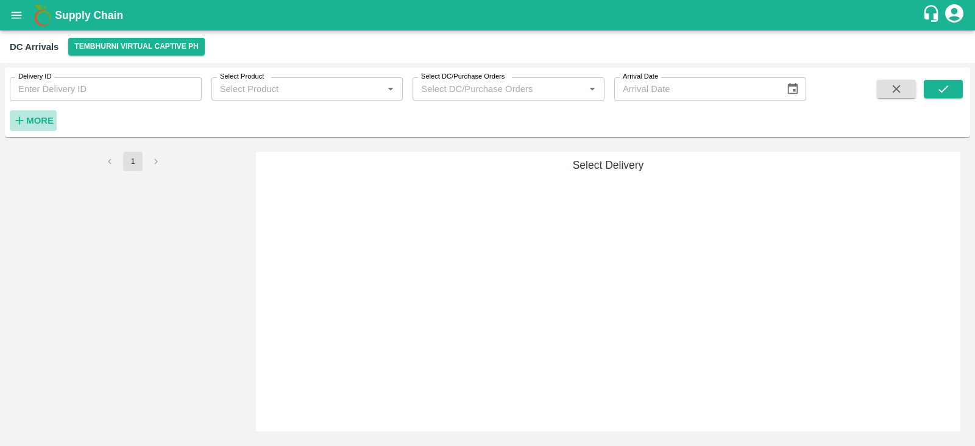
click at [45, 116] on strong "More" at bounding box center [39, 121] width 27 height 10
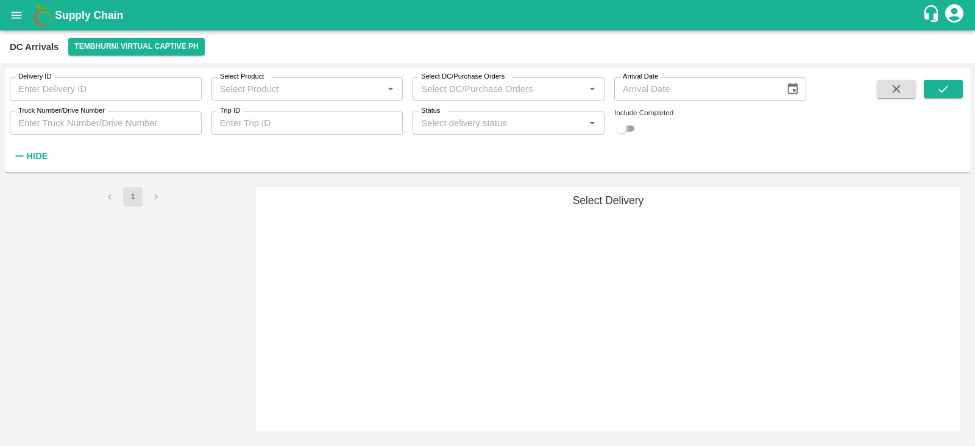
click at [629, 127] on input "checkbox" at bounding box center [622, 128] width 44 height 15
click at [930, 90] on button "submit" at bounding box center [943, 89] width 39 height 18
click at [628, 130] on input "checkbox" at bounding box center [622, 128] width 44 height 15
checkbox input "true"
click at [951, 85] on button "submit" at bounding box center [943, 89] width 39 height 18
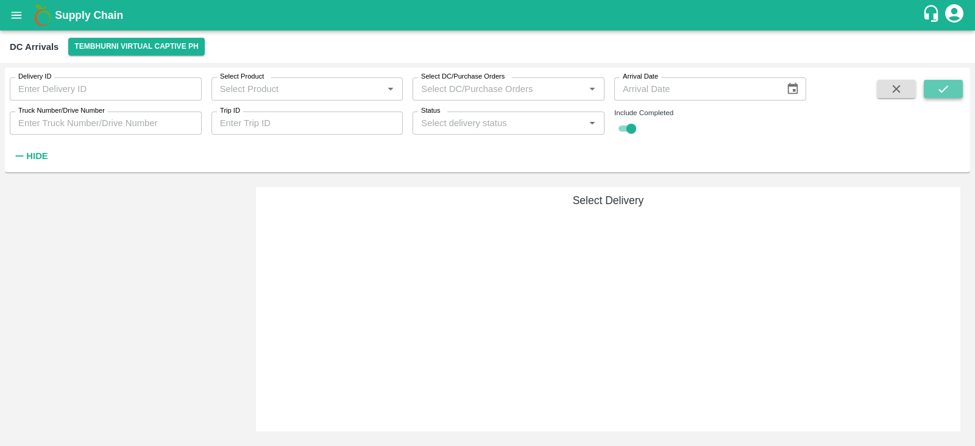
click at [935, 87] on button "submit" at bounding box center [943, 89] width 39 height 18
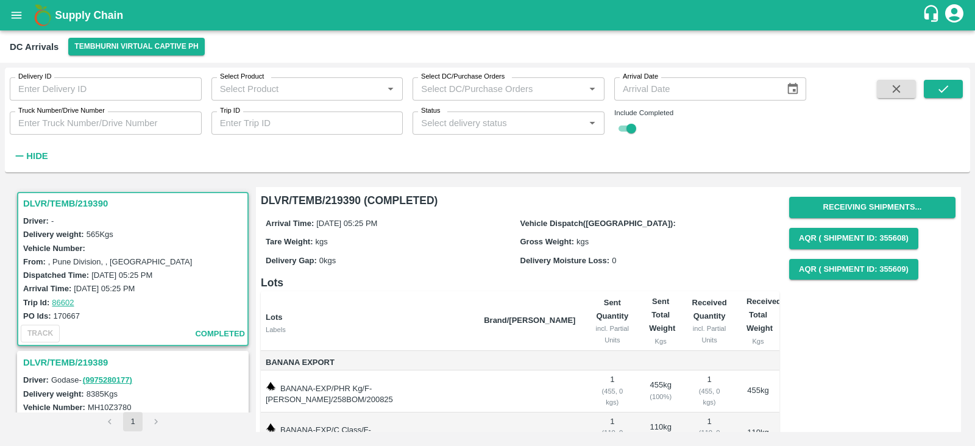
scroll to position [40, 0]
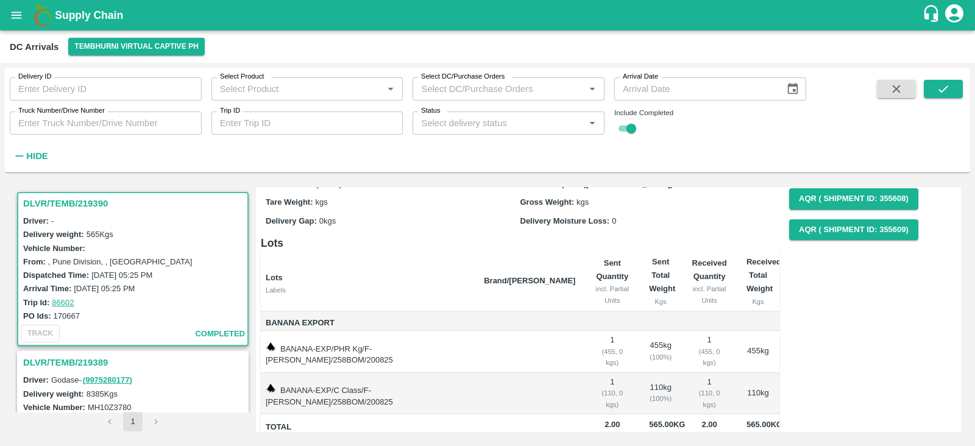
click at [412, 296] on th "Lots Labels" at bounding box center [367, 282] width 213 height 60
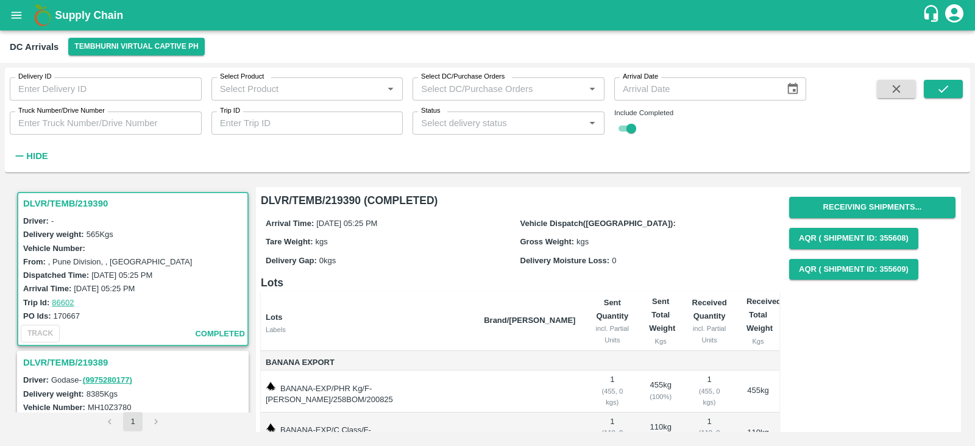
click at [351, 195] on h6 "DLVR/TEMB/219390 (COMPLETED)" at bounding box center [520, 200] width 518 height 17
click at [90, 202] on h3 "DLVR/TEMB/219390" at bounding box center [134, 204] width 223 height 16
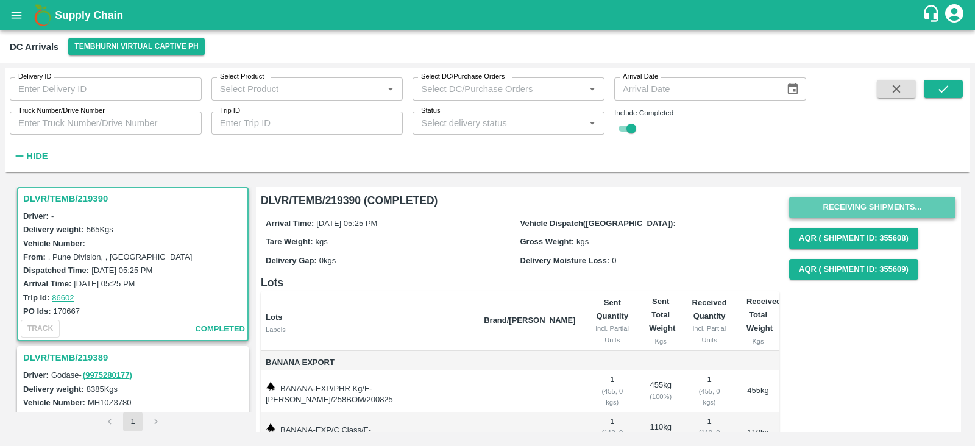
click at [885, 202] on button "Receiving Shipments..." at bounding box center [872, 207] width 166 height 21
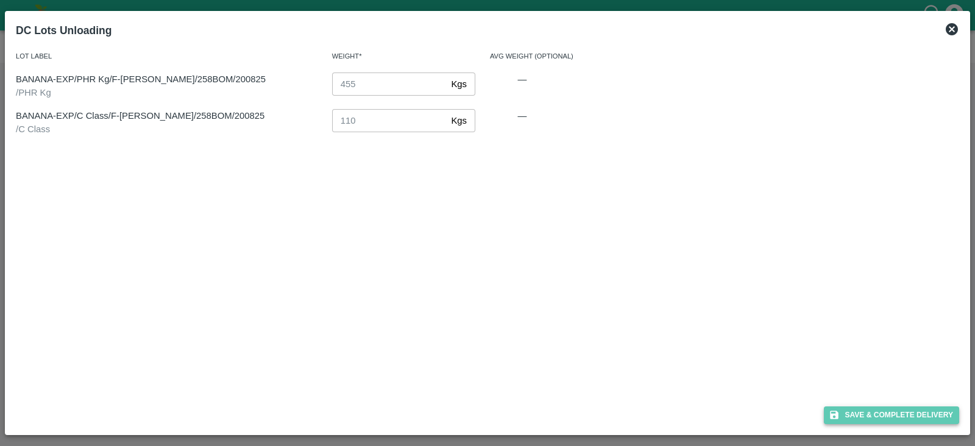
click at [891, 409] on button "Save & Complete Delivery" at bounding box center [891, 415] width 135 height 18
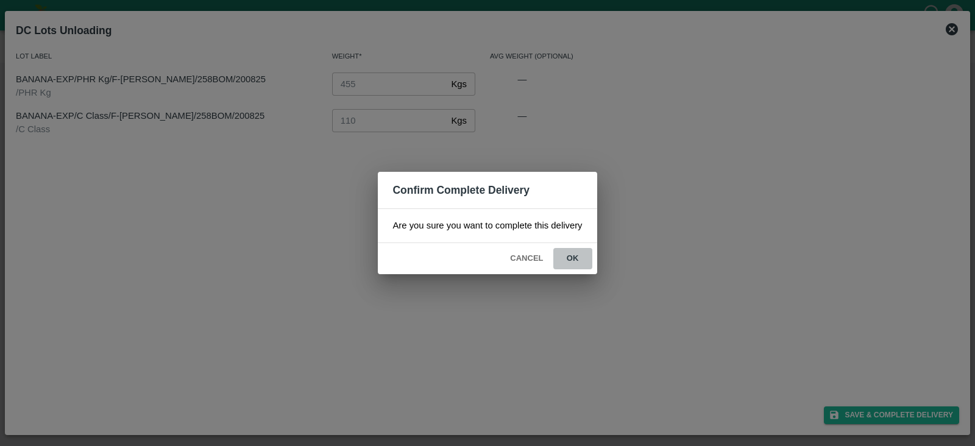
click at [575, 254] on button "ok" at bounding box center [572, 258] width 39 height 21
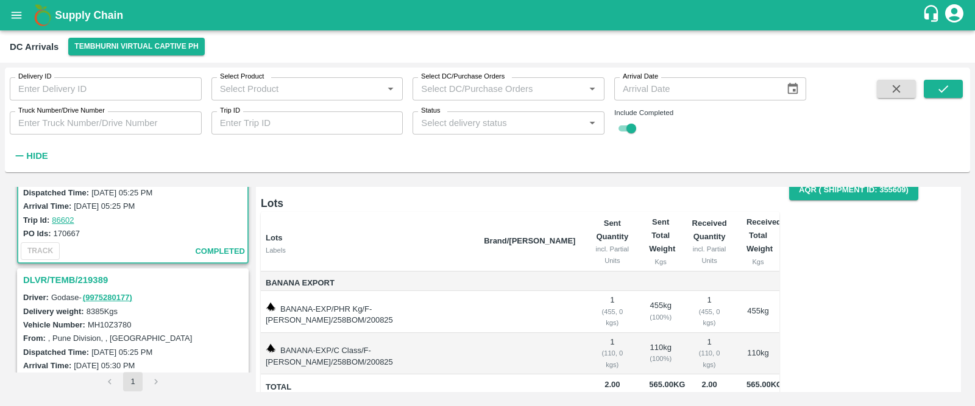
scroll to position [85, 0]
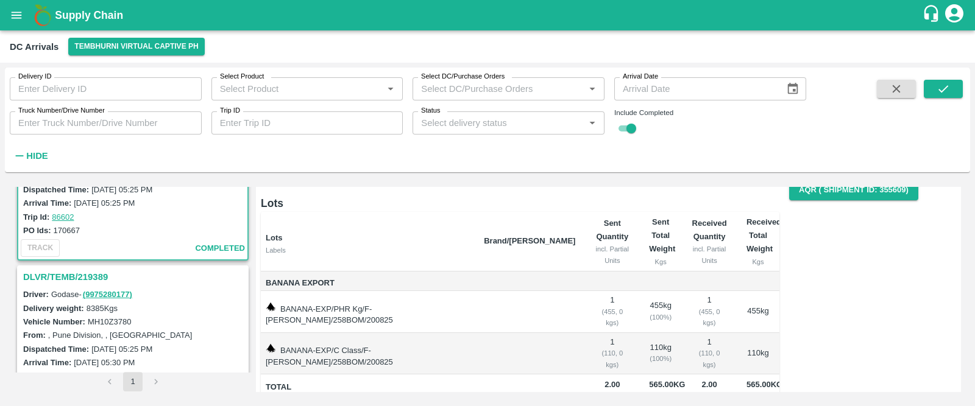
click at [72, 271] on h3 "DLVR/TEMB/219389" at bounding box center [134, 277] width 223 height 16
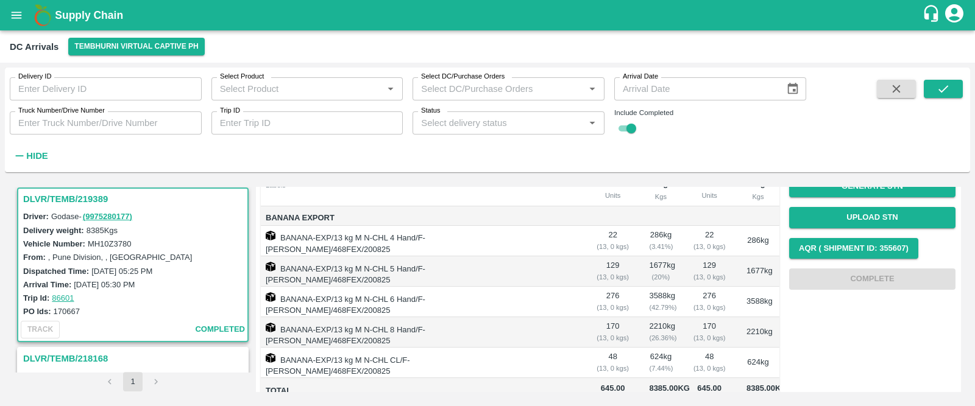
scroll to position [146, 0]
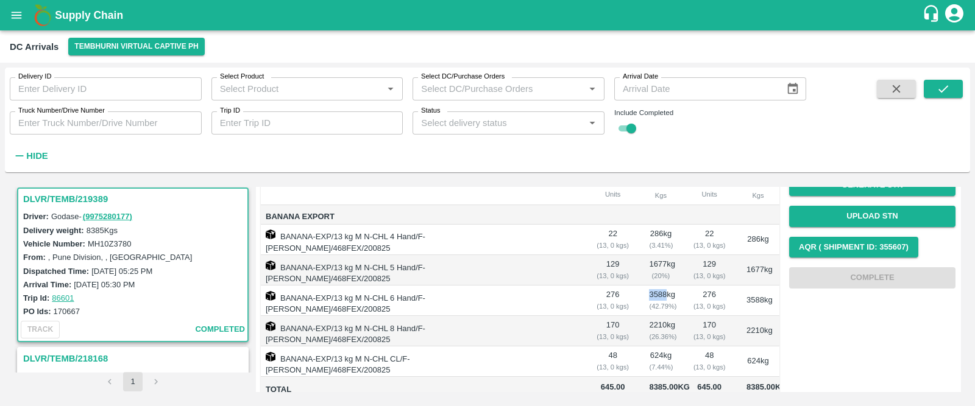
drag, startPoint x: 670, startPoint y: 318, endPoint x: 647, endPoint y: 316, distance: 22.6
click at [647, 316] on td "3588 kg ( 42.79 %)" at bounding box center [660, 301] width 43 height 30
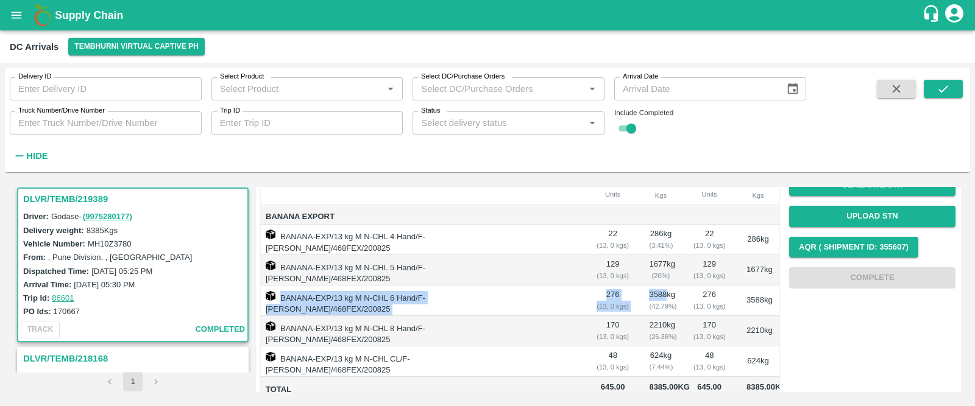
drag, startPoint x: 281, startPoint y: 322, endPoint x: 671, endPoint y: 320, distance: 390.5
click at [671, 316] on tr "BANANA-EXP/13 kg M N-CHL 6 Hand/F-MH-Nikhil/468FEX/200825 276 ( 13, 0 kgs) 3588…" at bounding box center [520, 301] width 518 height 30
click at [455, 316] on td "BANANA-EXP/13 kg M N-CHL 6 Hand/F-MH-Nikhil/468FEX/200825" at bounding box center [368, 301] width 214 height 30
drag, startPoint x: 280, startPoint y: 323, endPoint x: 768, endPoint y: 329, distance: 488.1
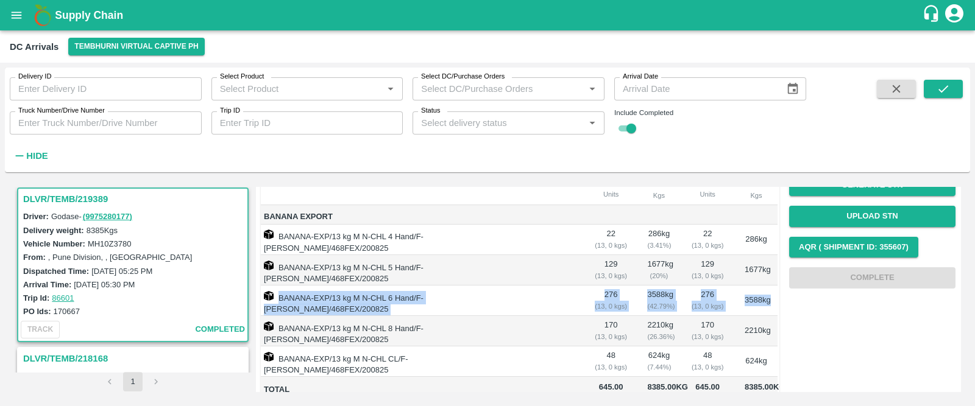
click at [768, 316] on tr "BANANA-EXP/13 kg M N-CHL 6 Hand/F-MH-Nikhil/468FEX/200825 276 ( 13, 0 kgs) 3588…" at bounding box center [518, 301] width 518 height 30
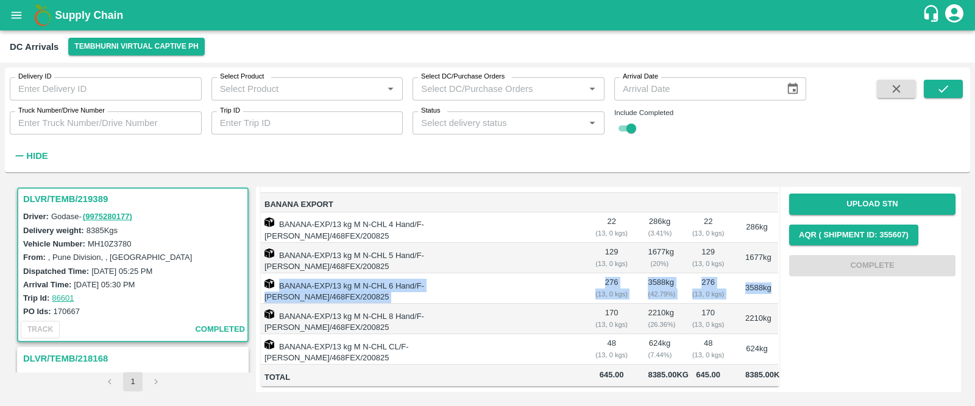
scroll to position [232, 0]
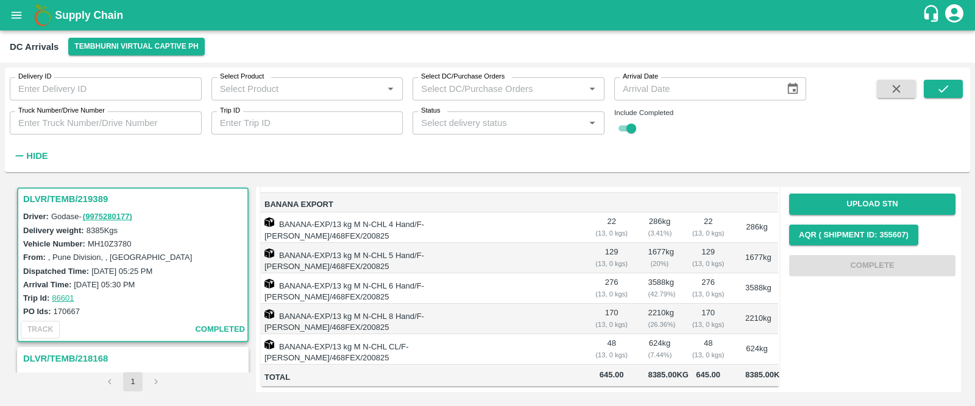
click at [616, 350] on div "( 13, 0 kgs)" at bounding box center [612, 355] width 34 height 11
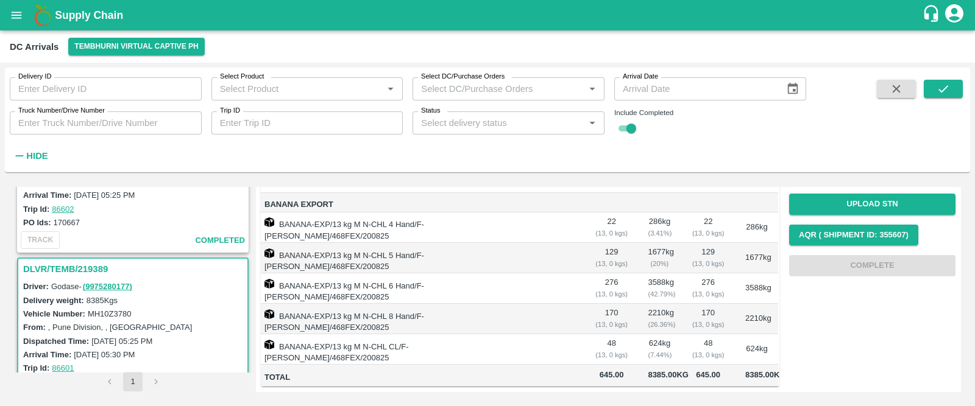
scroll to position [0, 0]
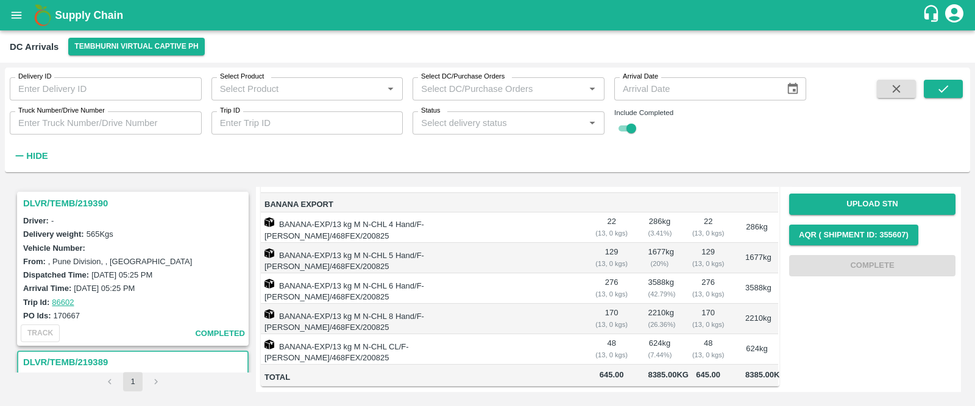
click at [88, 302] on div "Trip Id: 86602" at bounding box center [134, 301] width 223 height 13
click at [57, 203] on h3 "DLVR/TEMB/219390" at bounding box center [134, 204] width 223 height 16
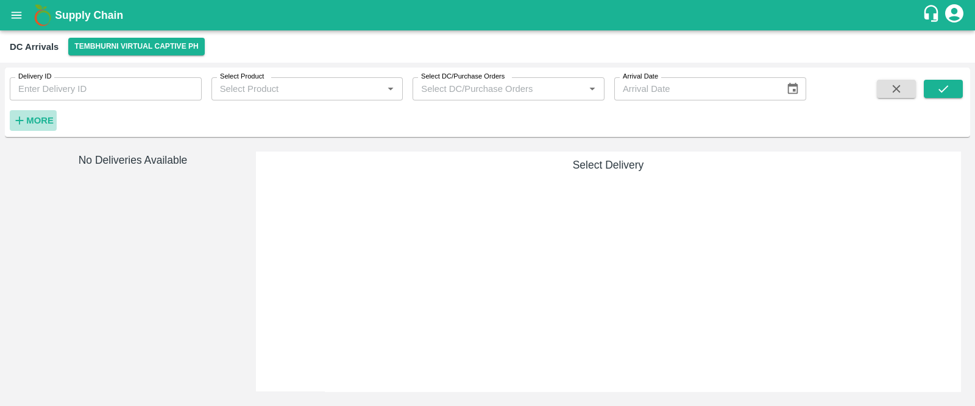
click at [51, 121] on strong "More" at bounding box center [39, 121] width 27 height 10
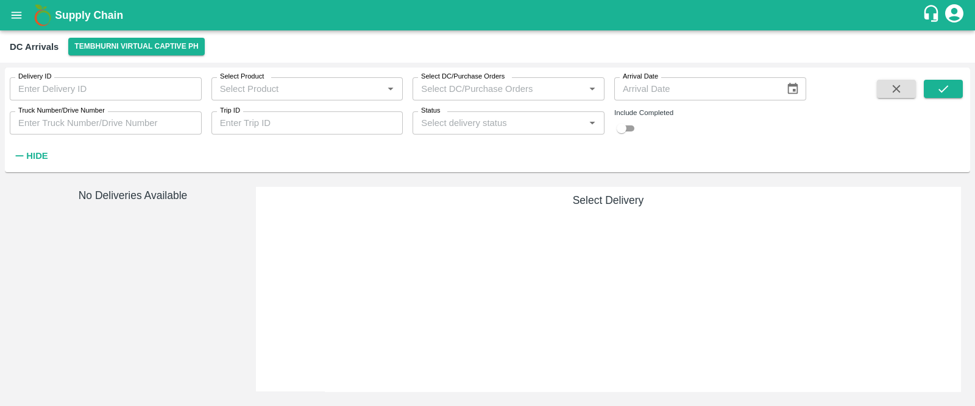
click at [631, 129] on input "checkbox" at bounding box center [622, 128] width 44 height 15
checkbox input "true"
click at [944, 92] on icon "submit" at bounding box center [942, 88] width 13 height 13
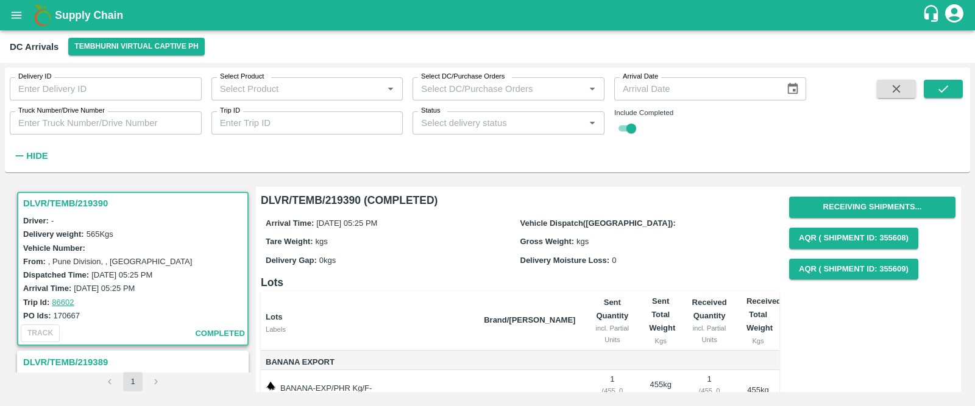
click at [73, 203] on h3 "DLVR/TEMB/219390" at bounding box center [134, 204] width 223 height 16
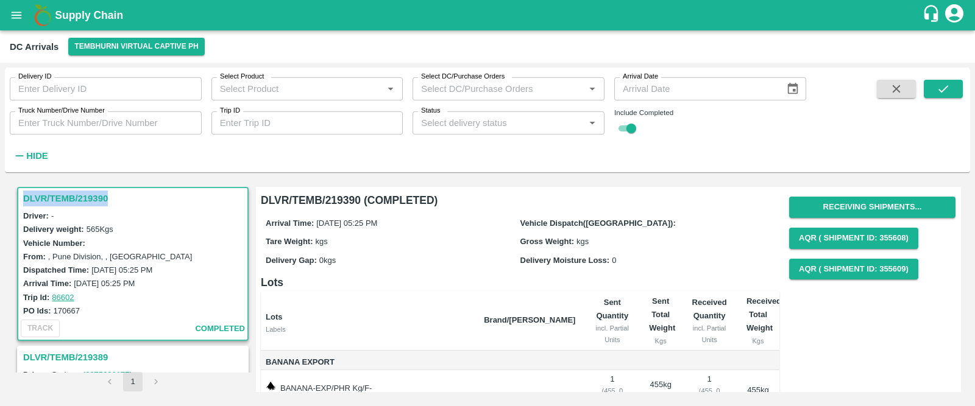
drag, startPoint x: 115, startPoint y: 198, endPoint x: 18, endPoint y: 198, distance: 96.9
click at [18, 198] on div "DLVR/TEMB/219390" at bounding box center [132, 198] width 229 height 21
click at [130, 209] on div "Driver: -" at bounding box center [134, 215] width 223 height 13
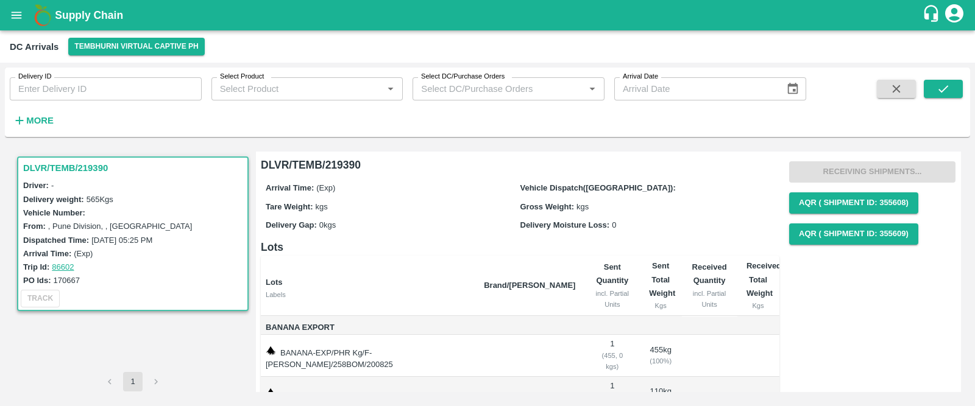
click at [89, 170] on h3 "DLVR/TEMB/219390" at bounding box center [134, 168] width 223 height 16
click at [854, 172] on div "Receiving Shipments... AQR ( Shipment Id: 355608) AQR ( Shipment Id: 355609)" at bounding box center [872, 203] width 166 height 93
click at [837, 173] on div "Receiving Shipments... AQR ( Shipment Id: 355608) AQR ( Shipment Id: 355609)" at bounding box center [872, 203] width 166 height 93
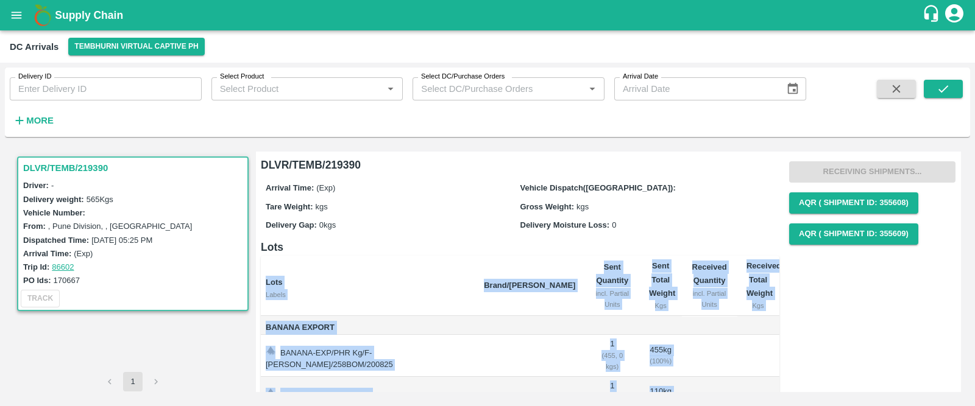
click at [837, 173] on div "Receiving Shipments... AQR ( Shipment Id: 355608) AQR ( Shipment Id: 355609)" at bounding box center [872, 203] width 166 height 93
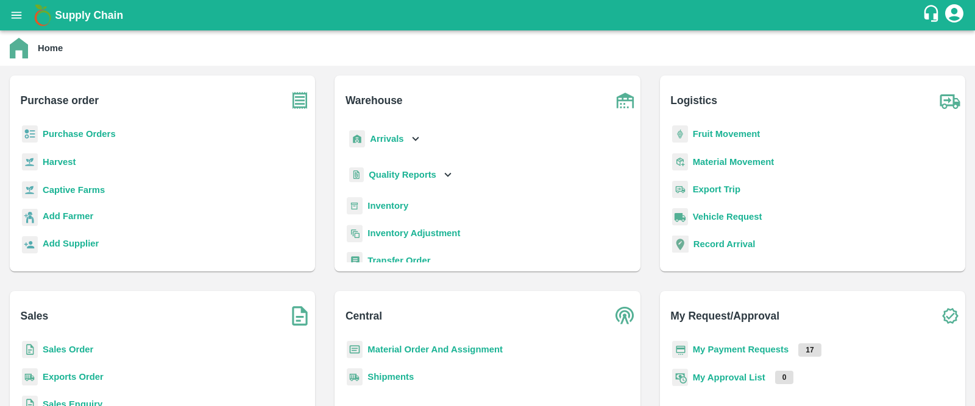
click at [76, 129] on b "Purchase Orders" at bounding box center [79, 134] width 73 height 10
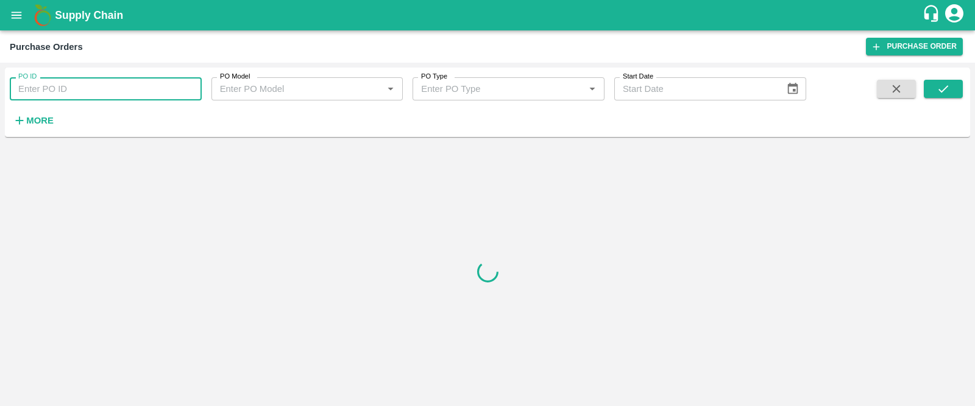
click at [63, 83] on input "PO ID" at bounding box center [106, 88] width 192 height 23
type input "170667"
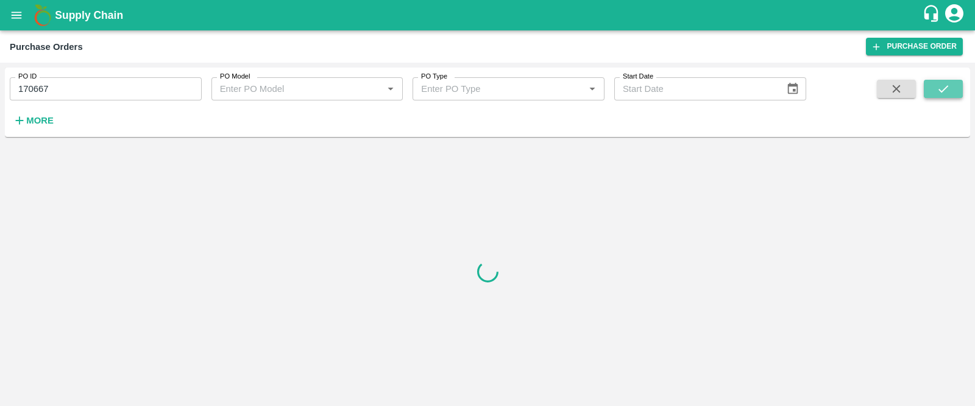
click at [951, 83] on button "submit" at bounding box center [943, 89] width 39 height 18
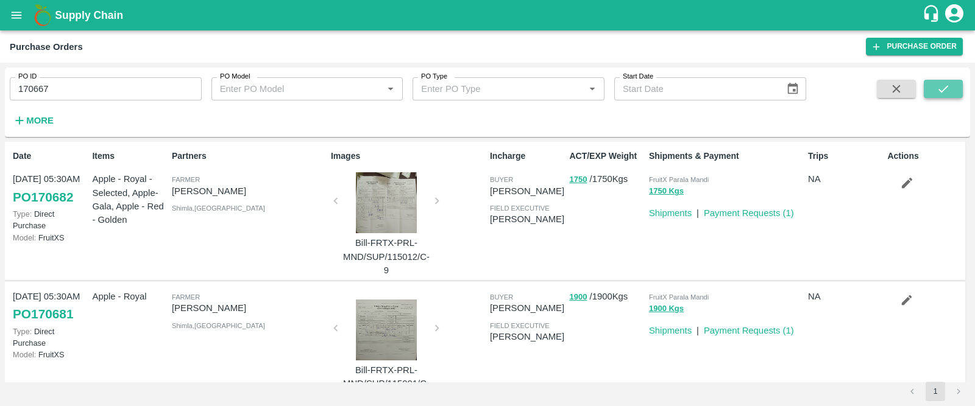
click at [938, 86] on icon "submit" at bounding box center [942, 88] width 13 height 13
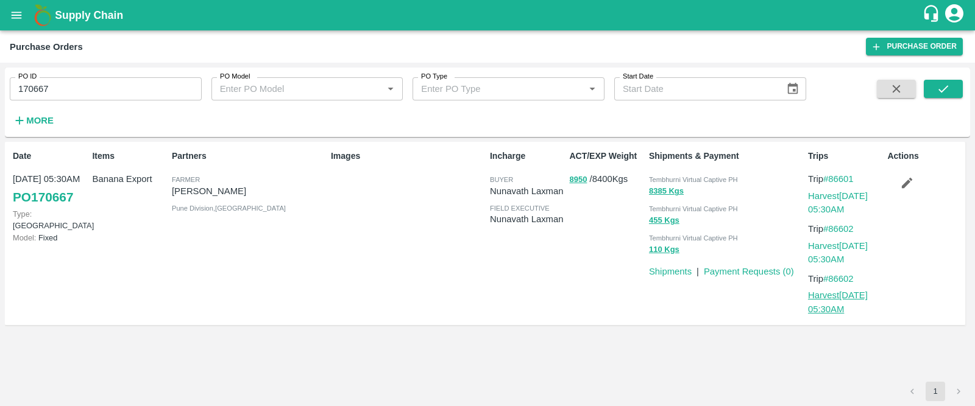
click at [846, 292] on link "Harvest [DATE] 05:30AM" at bounding box center [838, 302] width 60 height 23
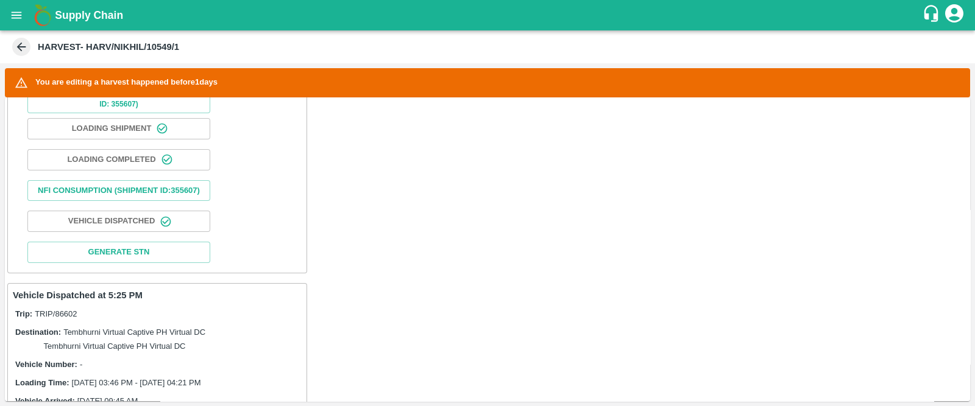
scroll to position [888, 0]
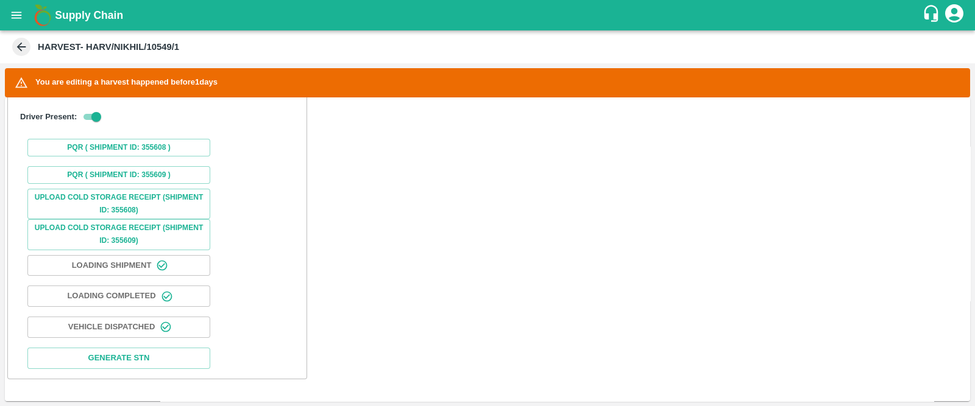
click at [140, 324] on button "Vehicle Dispatched" at bounding box center [118, 327] width 183 height 21
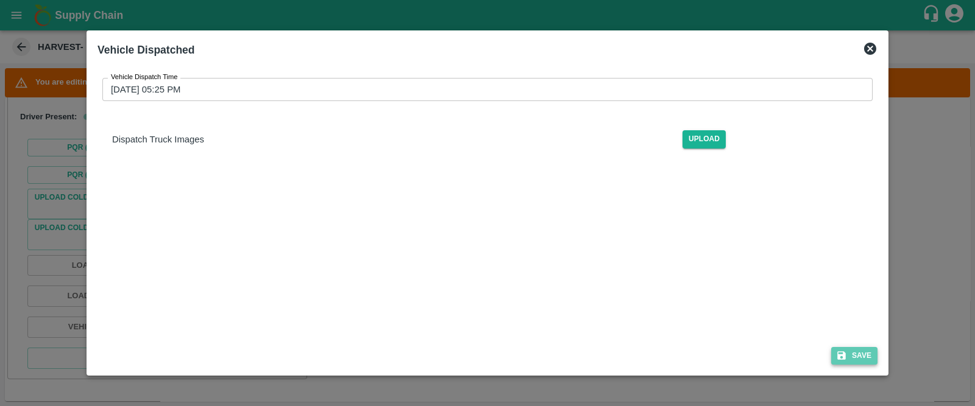
click at [856, 355] on button "Save" at bounding box center [854, 356] width 46 height 18
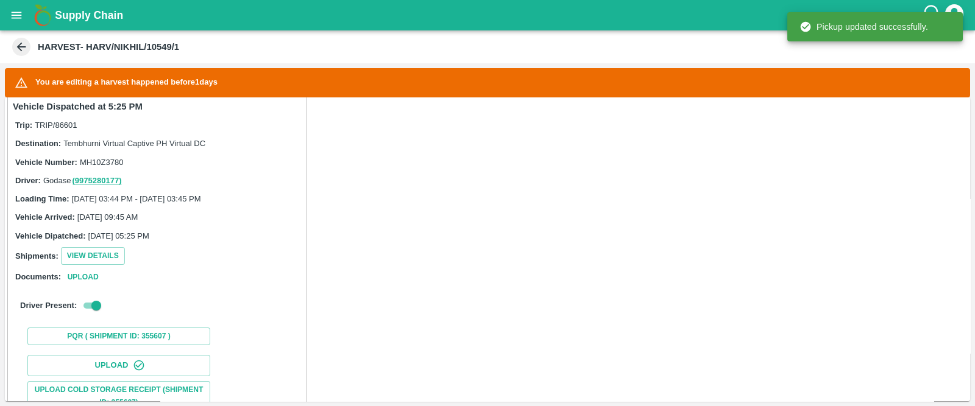
scroll to position [213, 0]
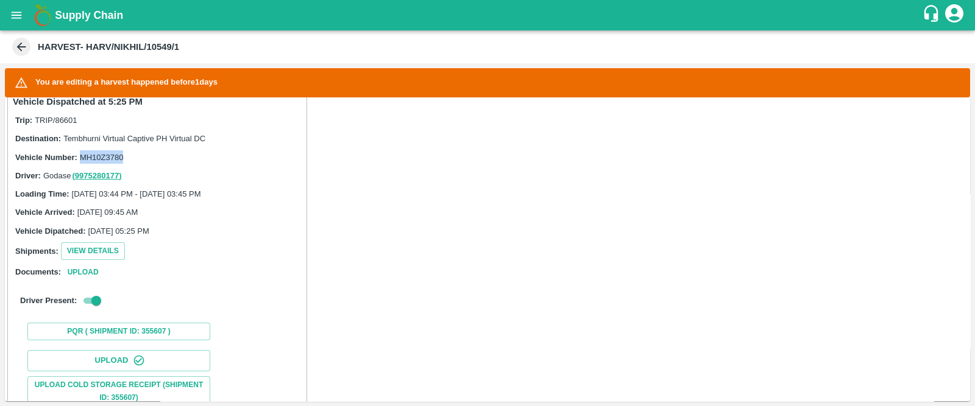
drag, startPoint x: 125, startPoint y: 152, endPoint x: 82, endPoint y: 157, distance: 43.5
click at [82, 157] on div "Vehicle Number: MH10Z3780" at bounding box center [157, 156] width 284 height 13
copy span "MH10Z3780"
click at [15, 6] on button "open drawer" at bounding box center [16, 15] width 28 height 28
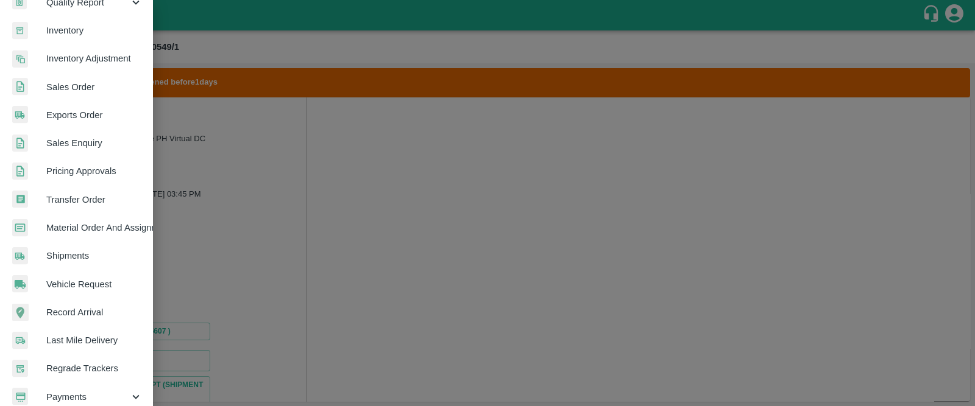
scroll to position [218, 0]
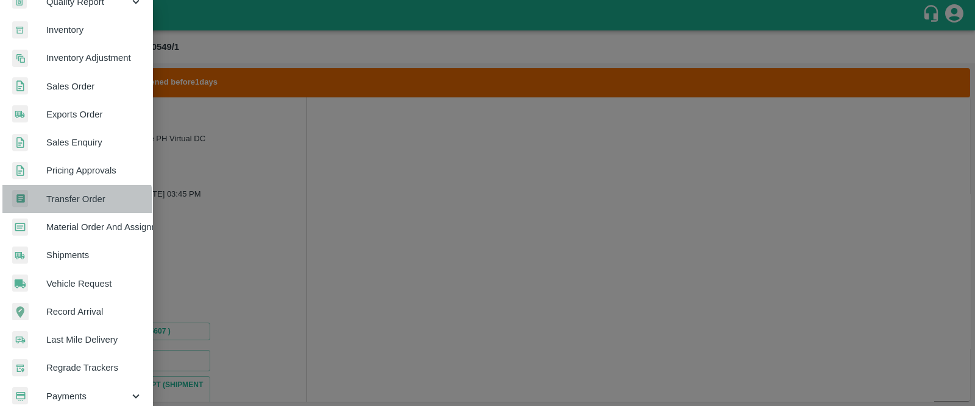
click at [66, 205] on link "Transfer Order" at bounding box center [76, 199] width 152 height 28
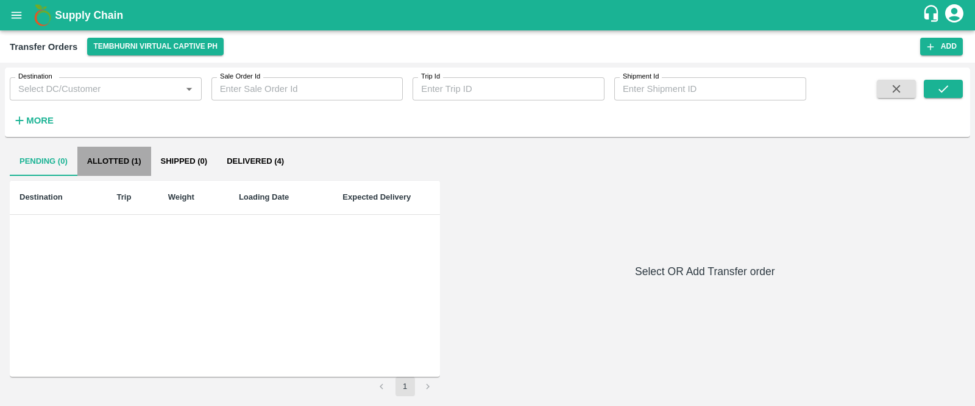
click at [110, 165] on button "Allotted (1)" at bounding box center [114, 161] width 74 height 29
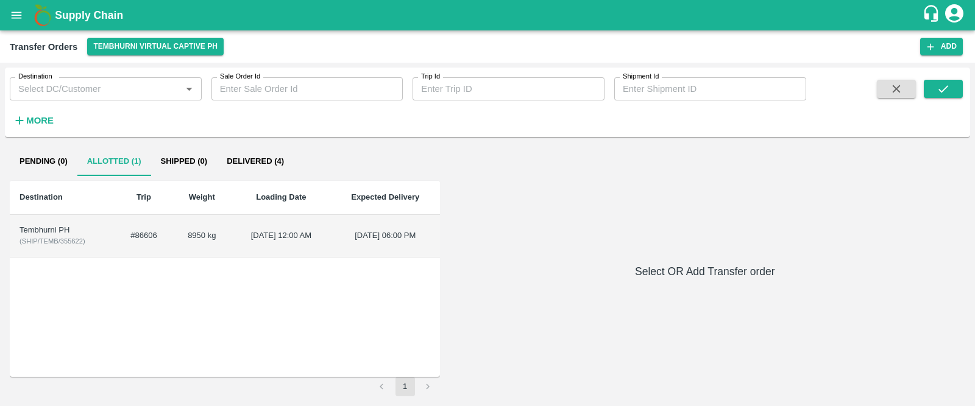
click at [54, 227] on div "Tembhurni PH" at bounding box center [62, 231] width 86 height 12
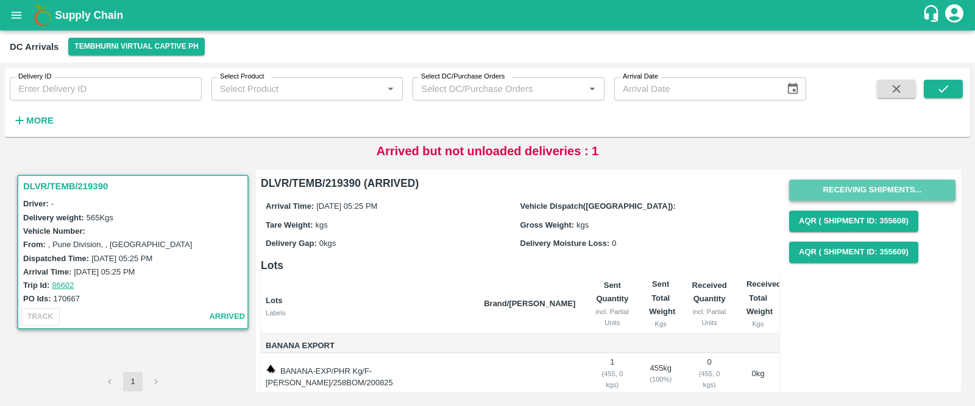
click at [869, 191] on button "Receiving Shipments..." at bounding box center [872, 190] width 166 height 21
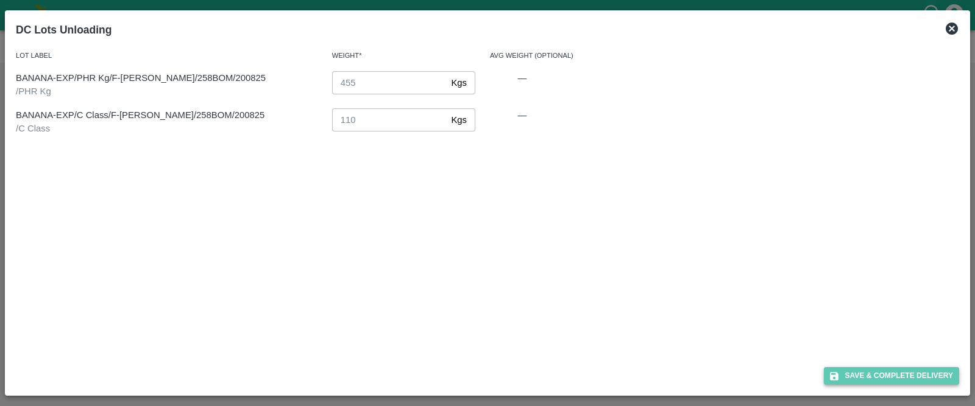
click at [892, 372] on button "Save & Complete Delivery" at bounding box center [891, 376] width 135 height 18
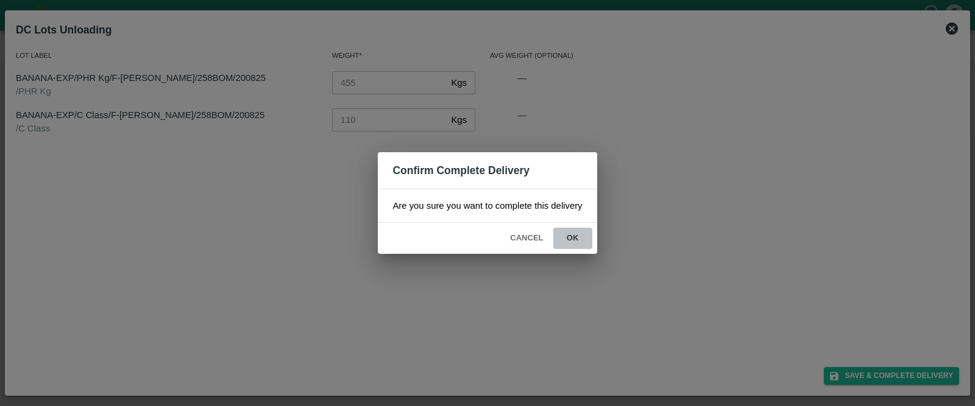
click at [577, 238] on button "ok" at bounding box center [572, 238] width 39 height 21
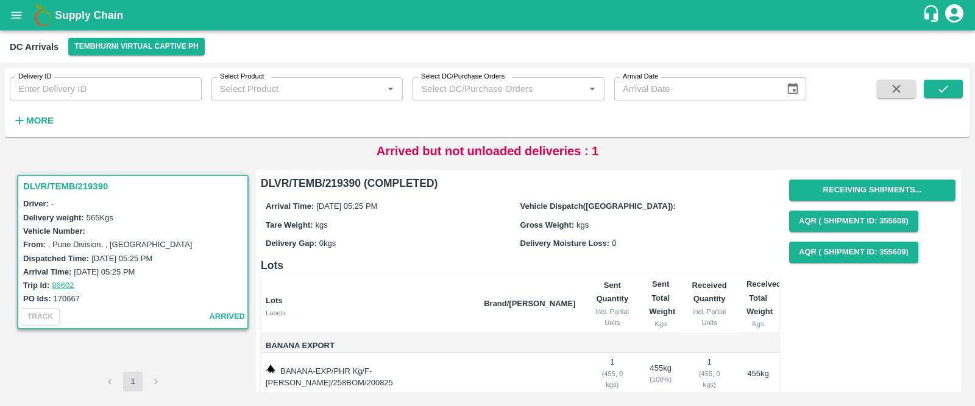
click at [17, 16] on icon "open drawer" at bounding box center [16, 15] width 13 height 13
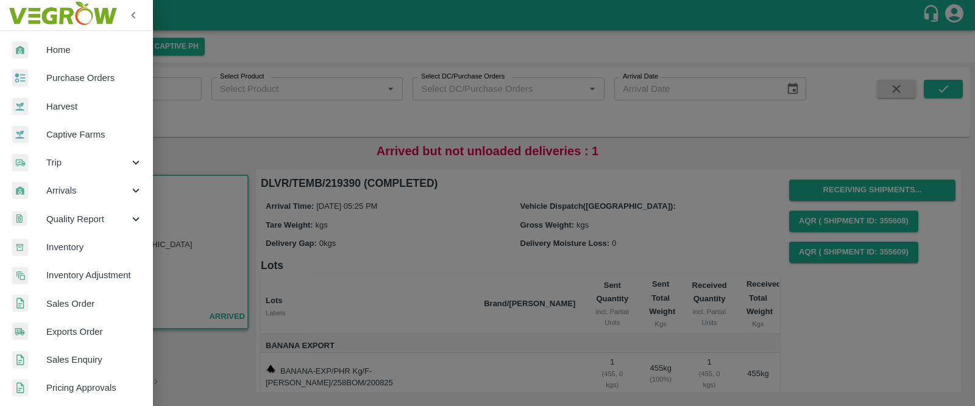
scroll to position [287, 0]
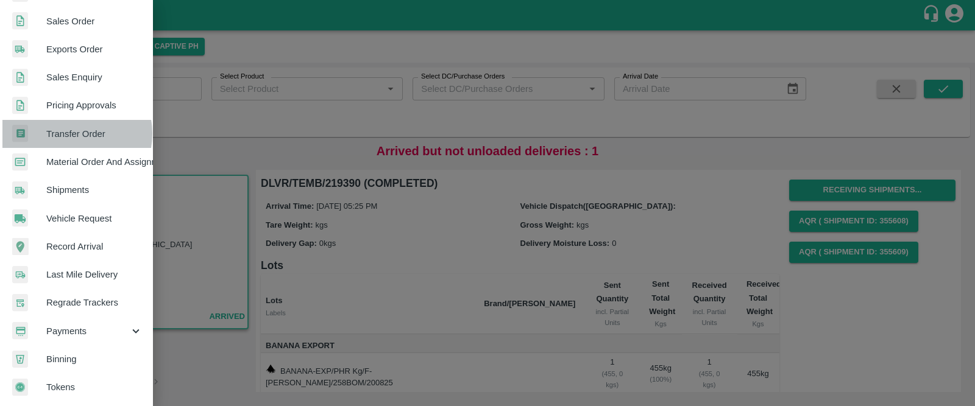
click at [71, 129] on span "Transfer Order" at bounding box center [94, 133] width 96 height 13
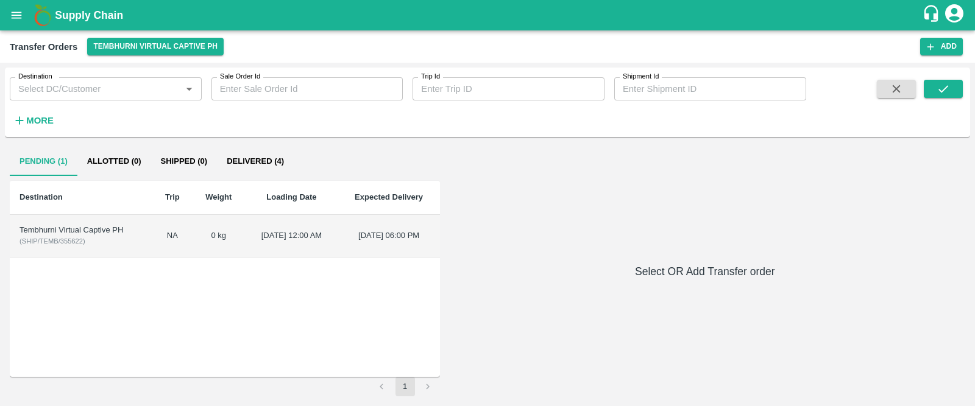
click at [73, 230] on div "Tembhurni Virtual Captive PH" at bounding box center [80, 231] width 123 height 12
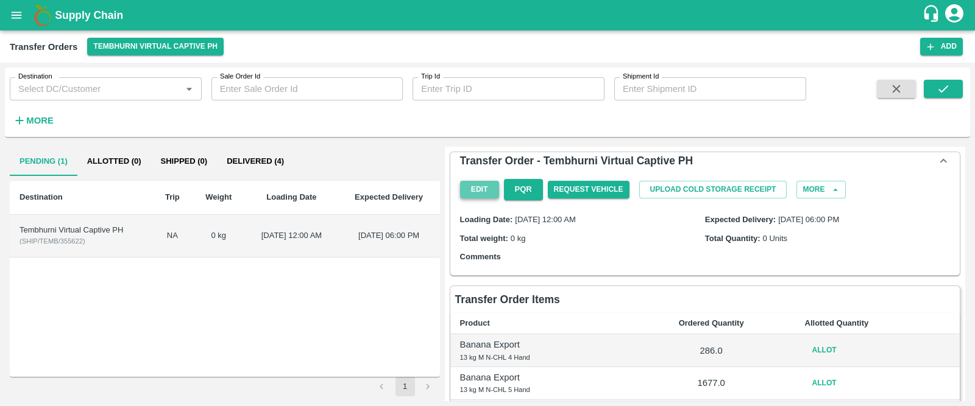
click at [470, 183] on button "Edit" at bounding box center [479, 190] width 39 height 18
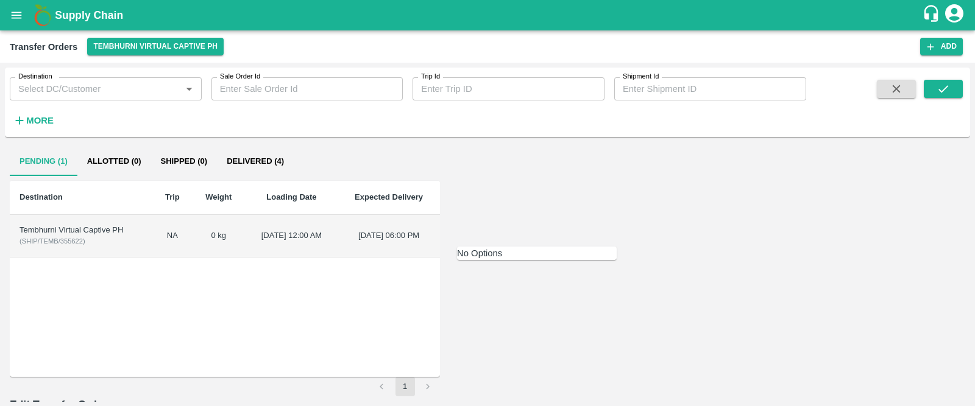
type input "T"
type input "TEM"
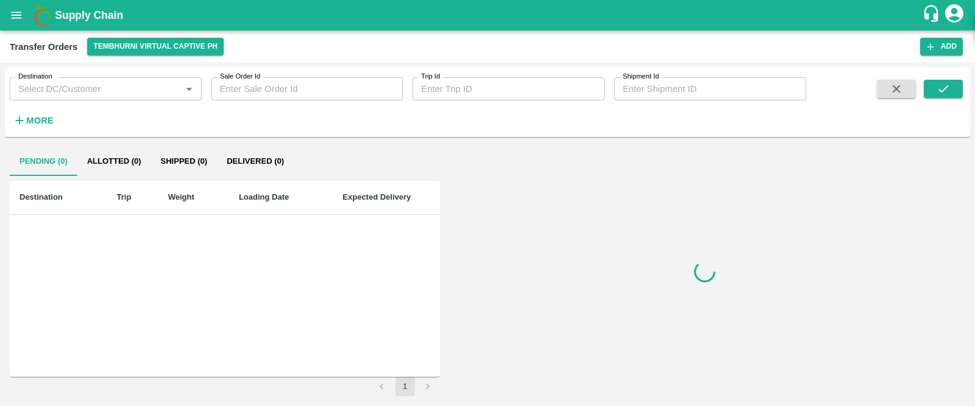
click at [18, 18] on icon "open drawer" at bounding box center [17, 15] width 10 height 7
click at [104, 163] on button "Allotted (0)" at bounding box center [114, 161] width 74 height 29
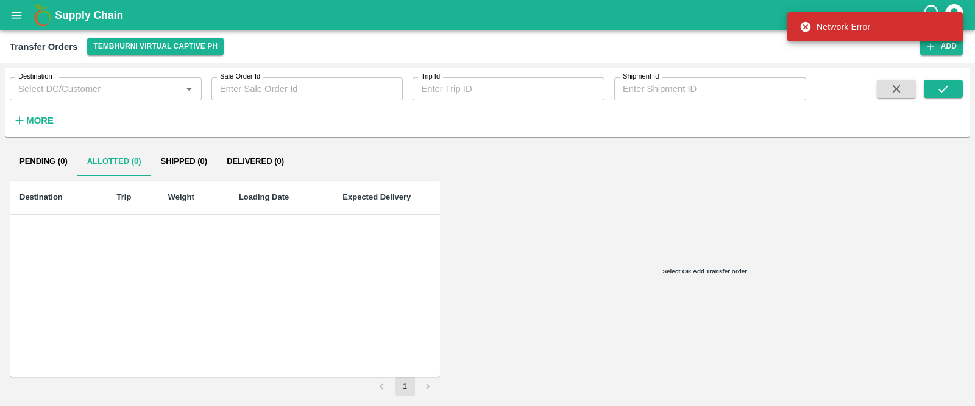
click at [61, 165] on button "Pending (0)" at bounding box center [44, 161] width 68 height 29
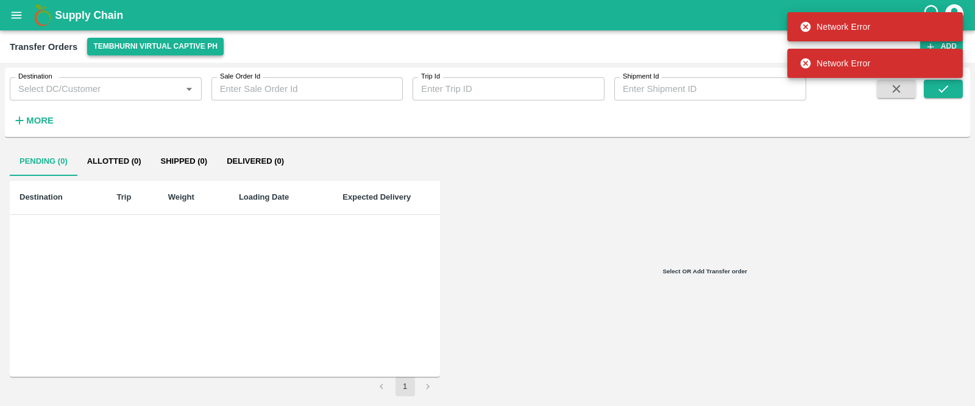
click at [194, 47] on button "Tembhurni Virtual Captive PH" at bounding box center [155, 47] width 136 height 18
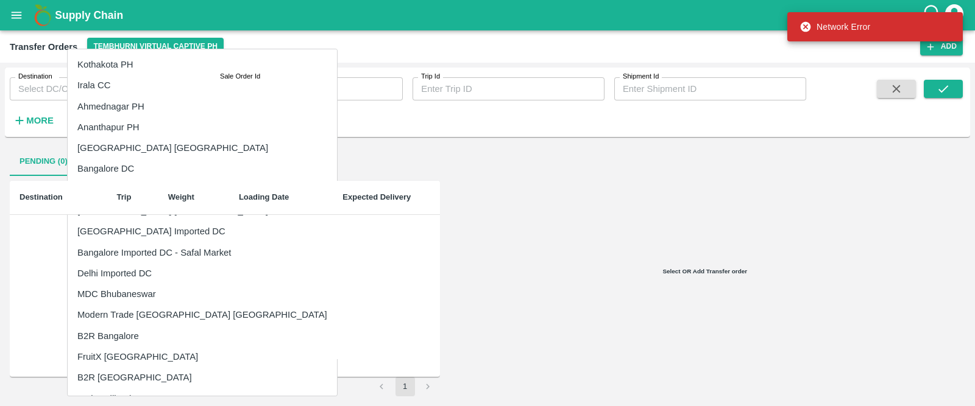
scroll to position [164, 0]
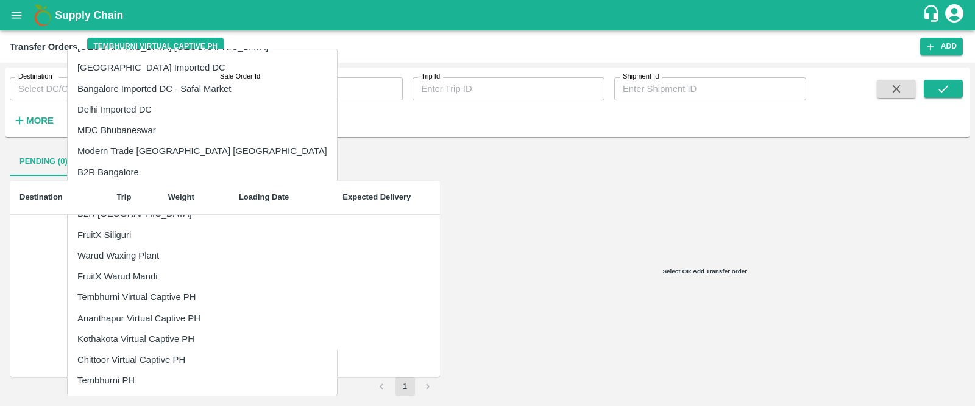
click at [147, 297] on li "Tembhurni Virtual Captive PH" at bounding box center [202, 297] width 269 height 21
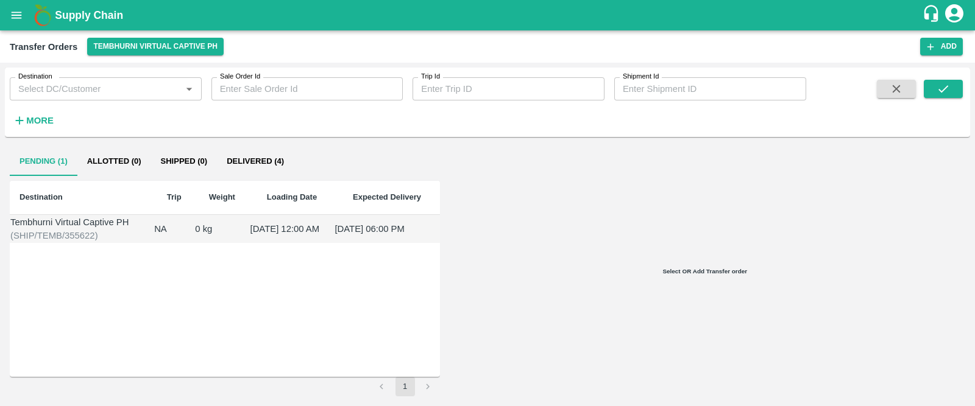
click at [102, 228] on div "Tembhurni Virtual Captive PH" at bounding box center [81, 222] width 143 height 13
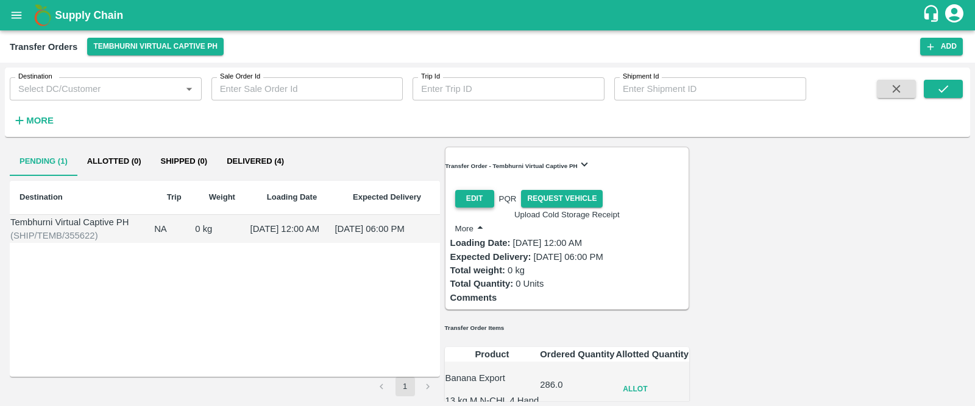
click at [479, 190] on button "Edit" at bounding box center [474, 199] width 39 height 18
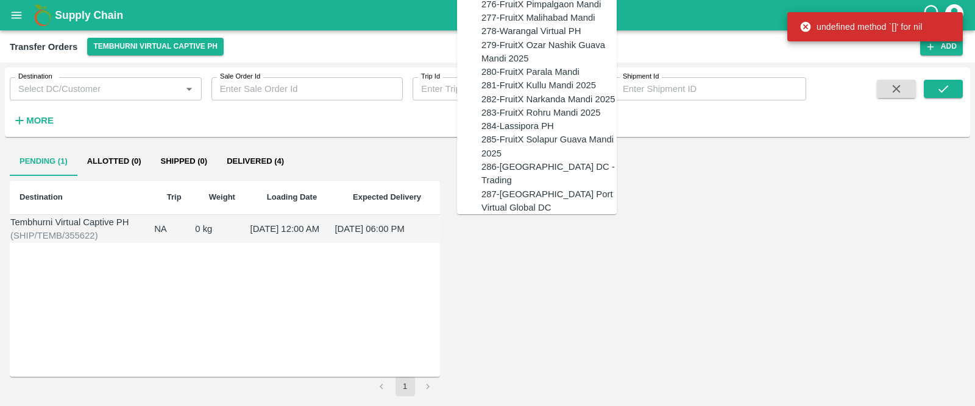
scroll to position [1551, 0]
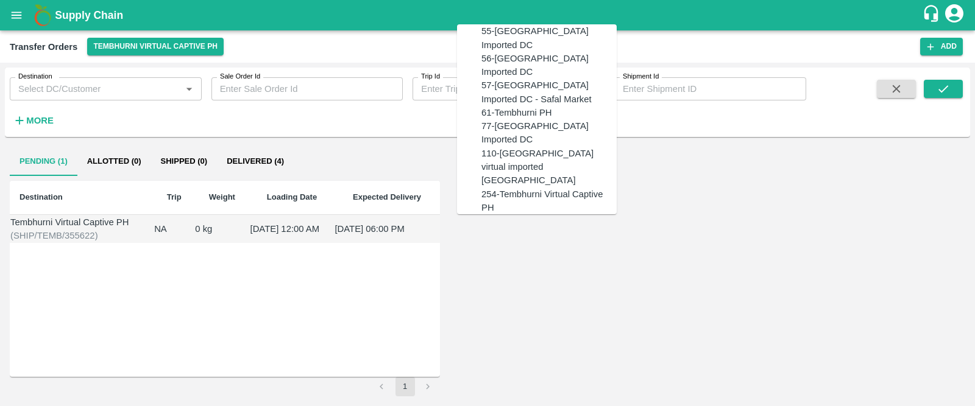
click at [503, 119] on div "61-Tembhurni PH" at bounding box center [516, 112] width 71 height 13
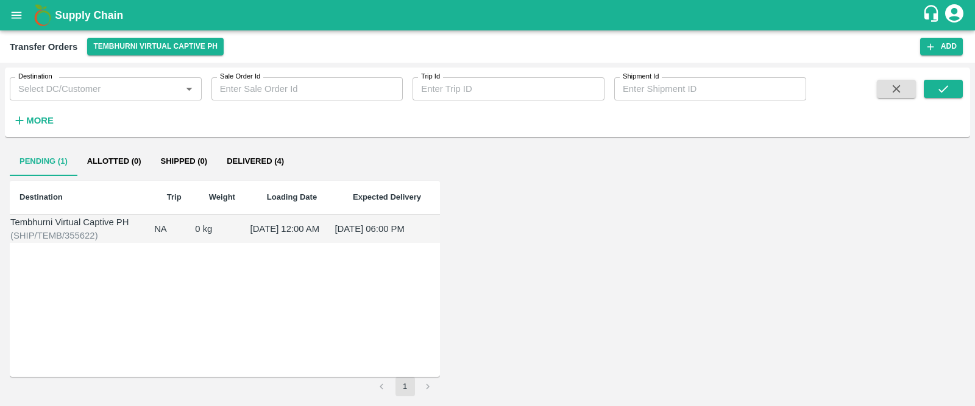
scroll to position [441, 0]
type input "61-Tembhurni PH"
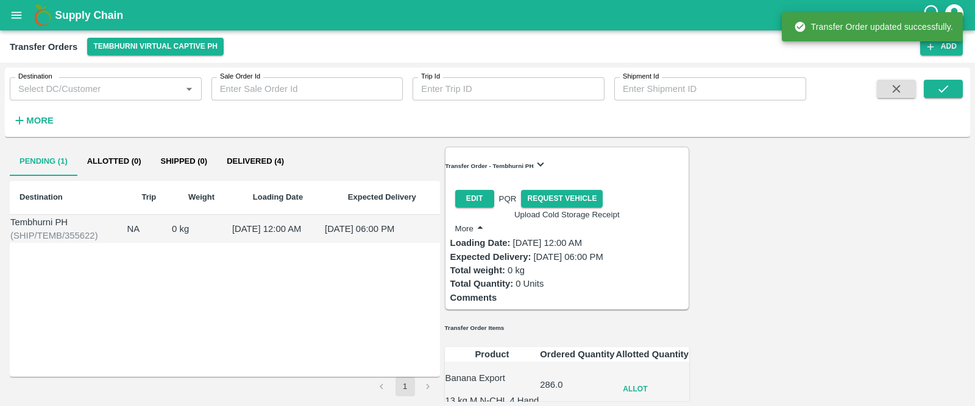
scroll to position [97, 0]
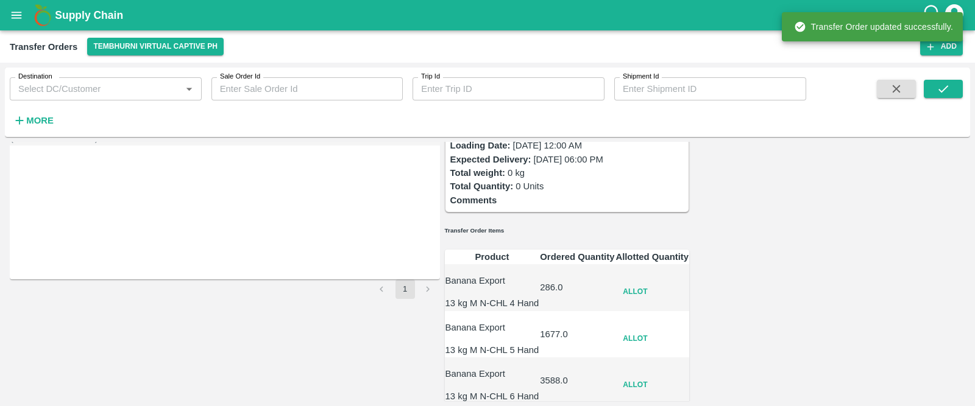
click at [654, 283] on button "Allot" at bounding box center [634, 292] width 39 height 18
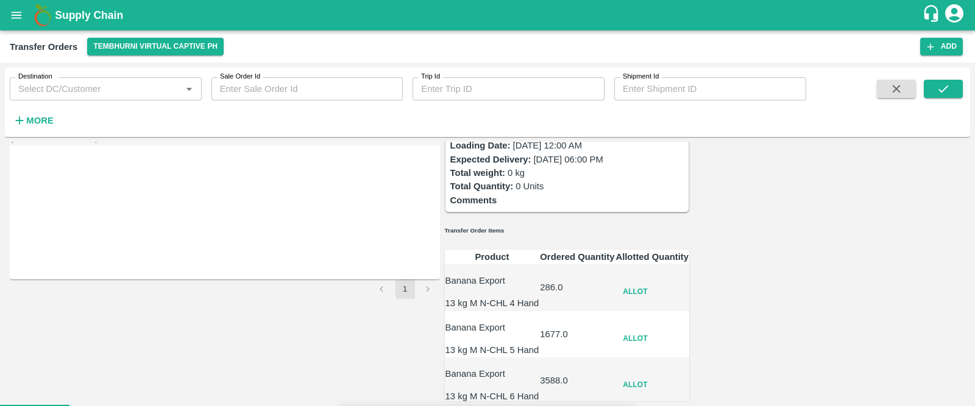
type input "22"
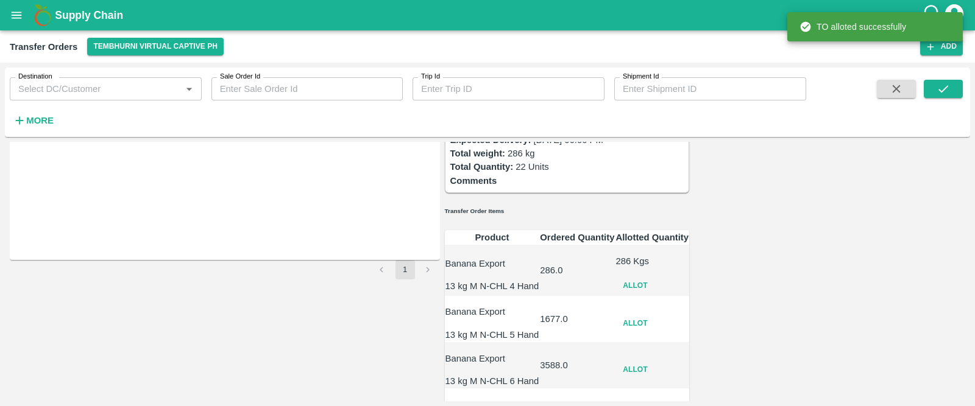
scroll to position [120, 0]
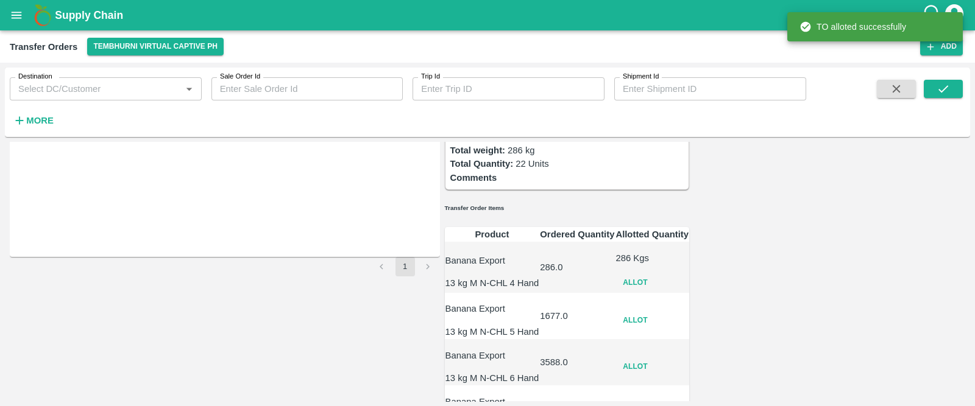
click at [654, 312] on button "Allot" at bounding box center [634, 321] width 39 height 18
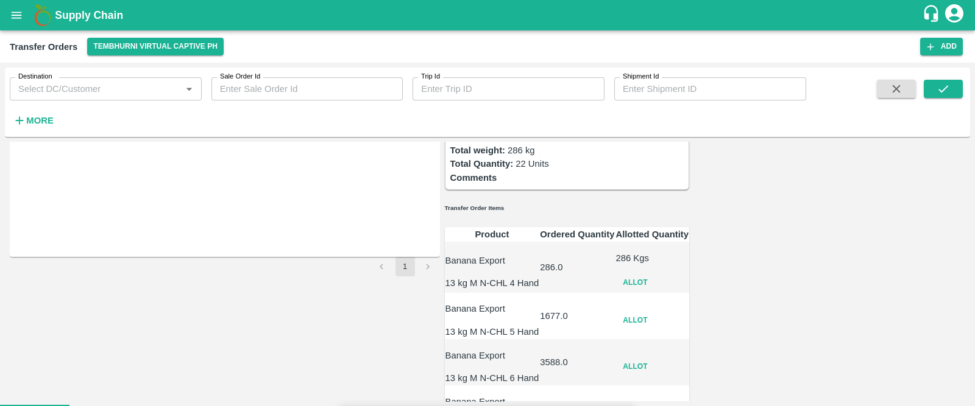
type input "129"
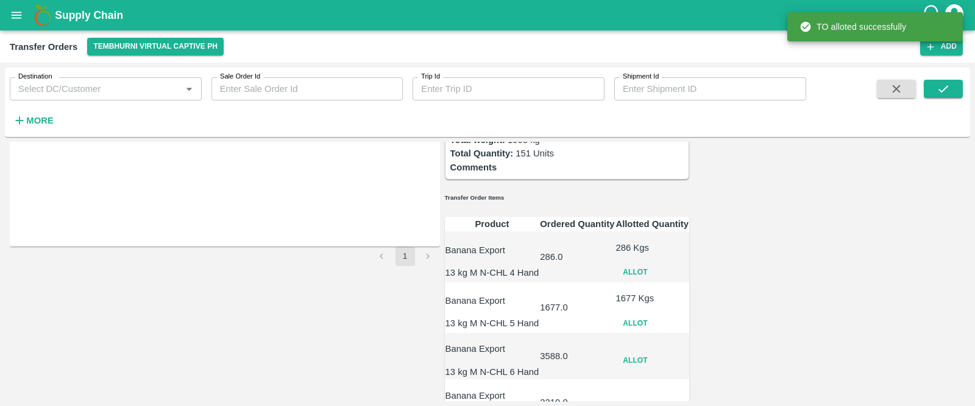
scroll to position [135, 0]
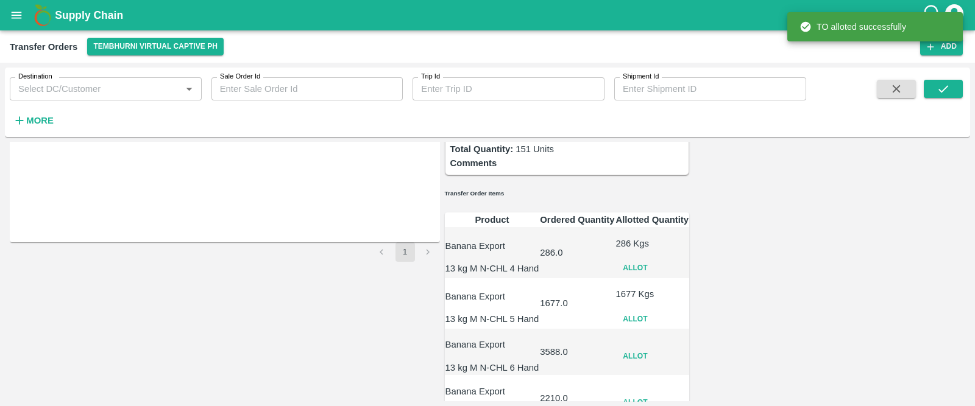
click at [654, 348] on button "Allot" at bounding box center [634, 357] width 39 height 18
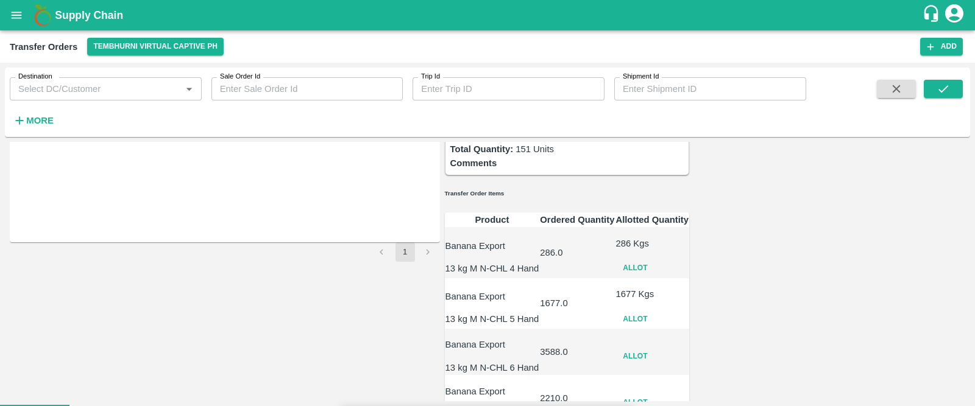
type input "276"
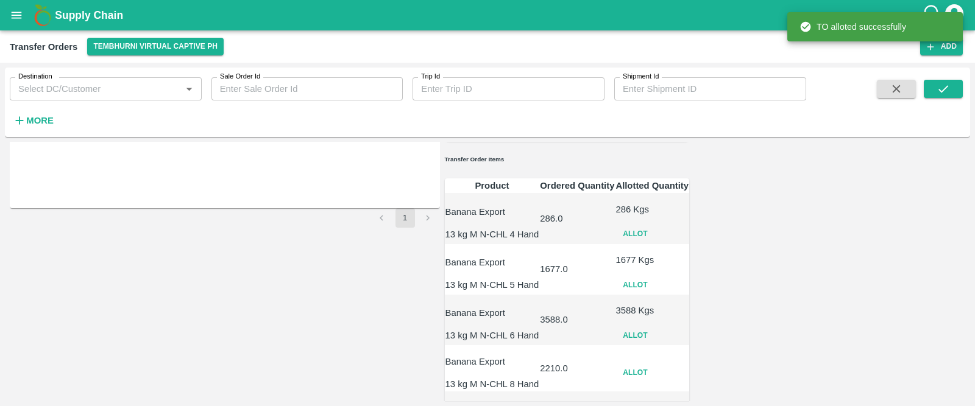
scroll to position [175, 0]
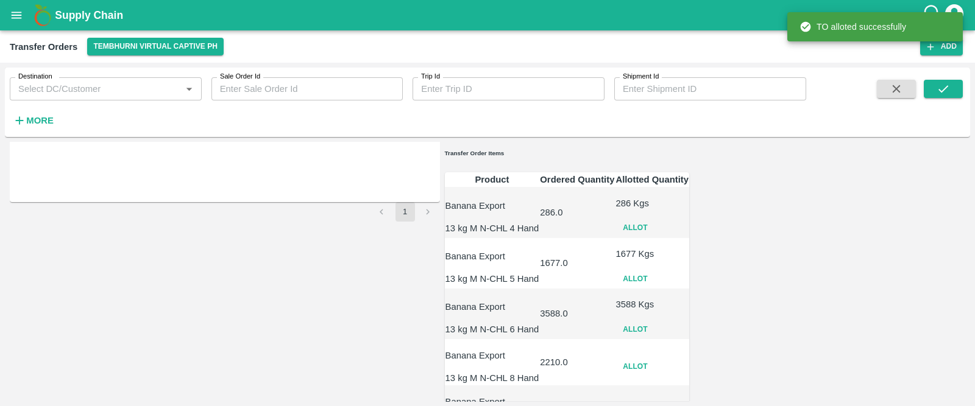
click at [654, 358] on button "Allot" at bounding box center [634, 367] width 39 height 18
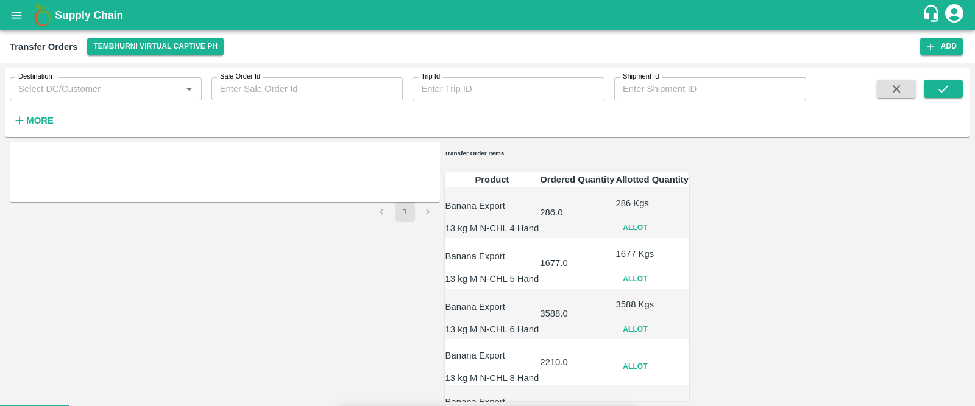
type input "170"
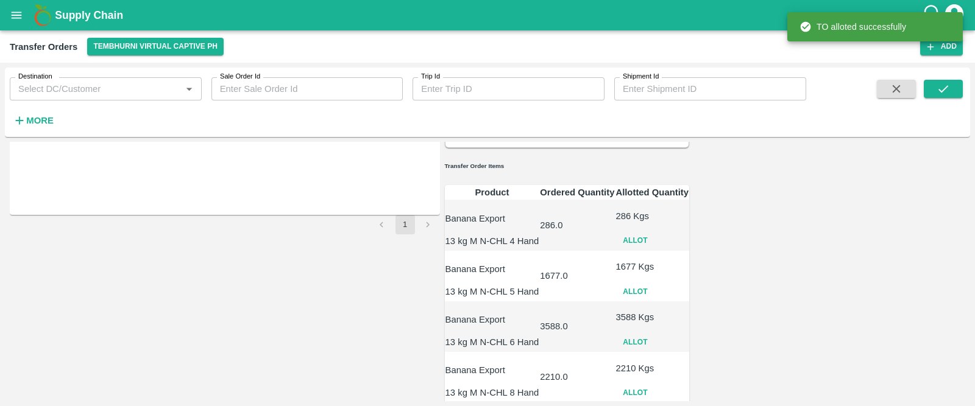
scroll to position [167, 0]
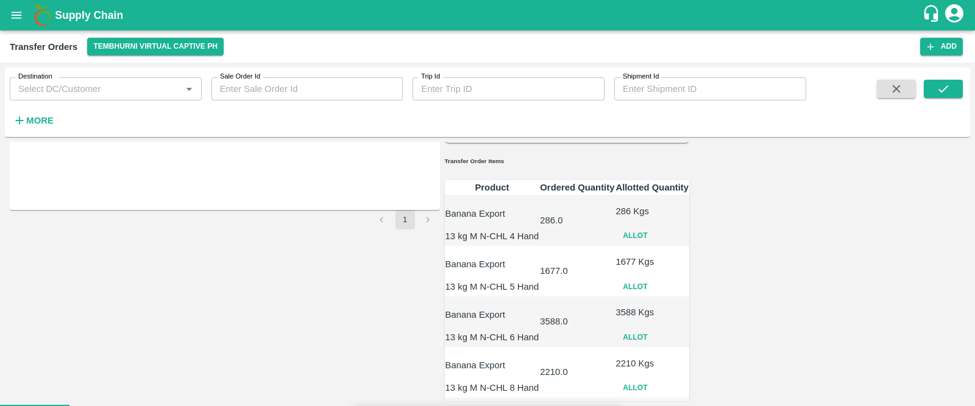
type input "48"
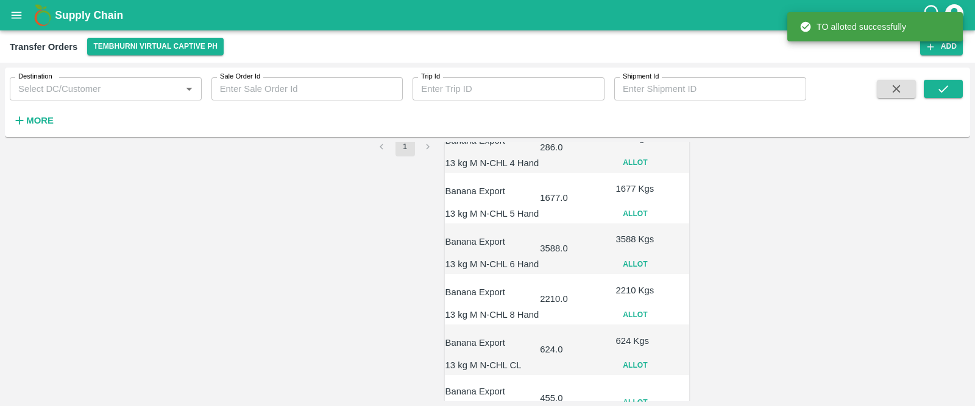
scroll to position [241, 0]
click at [654, 393] on button "Allot" at bounding box center [634, 402] width 39 height 18
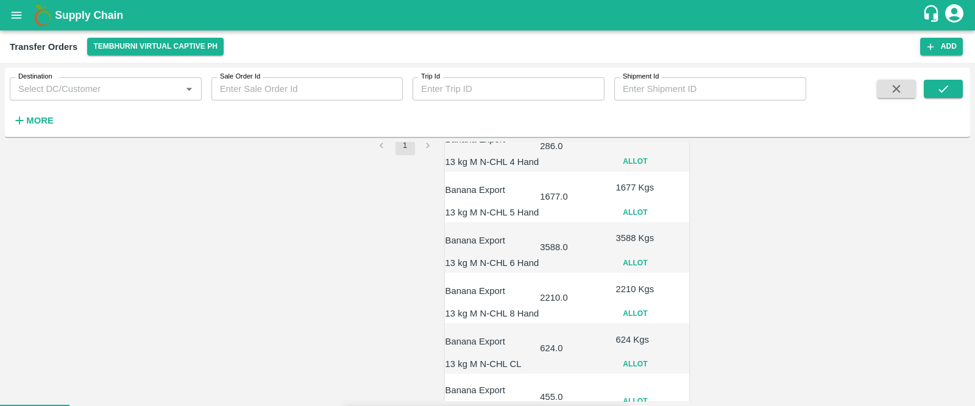
type input "455"
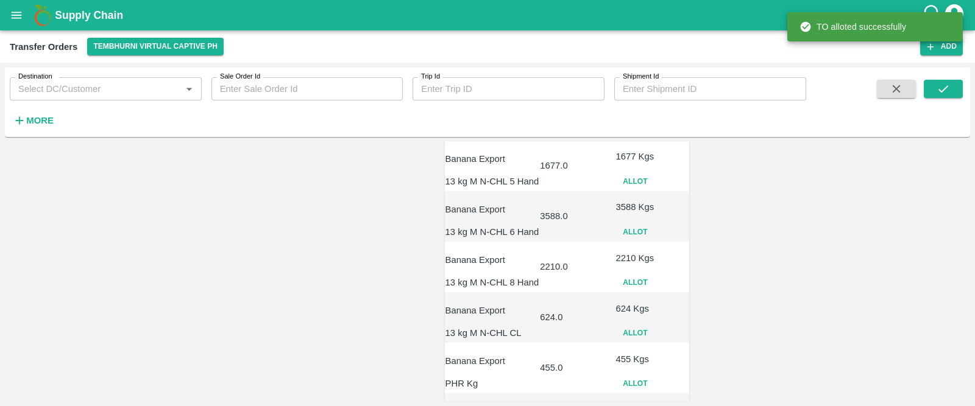
scroll to position [275, 0]
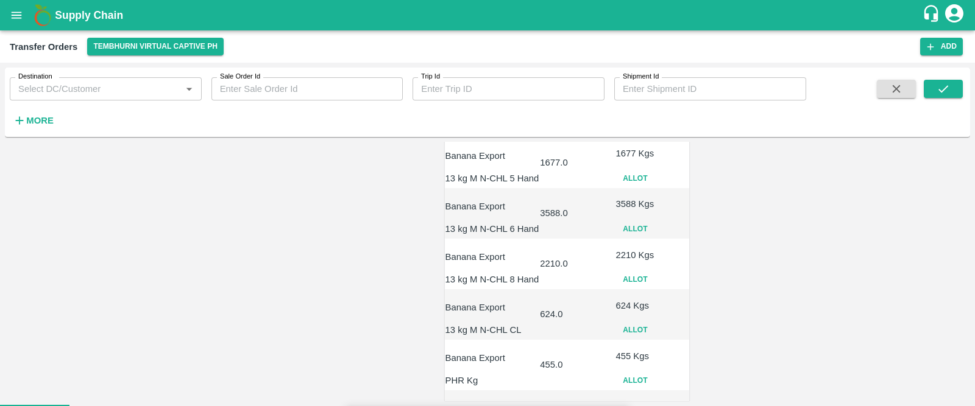
type input "110"
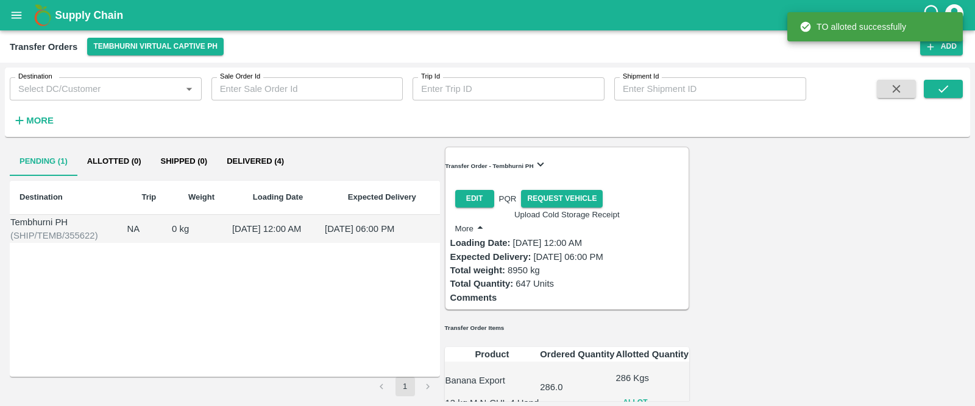
scroll to position [296, 0]
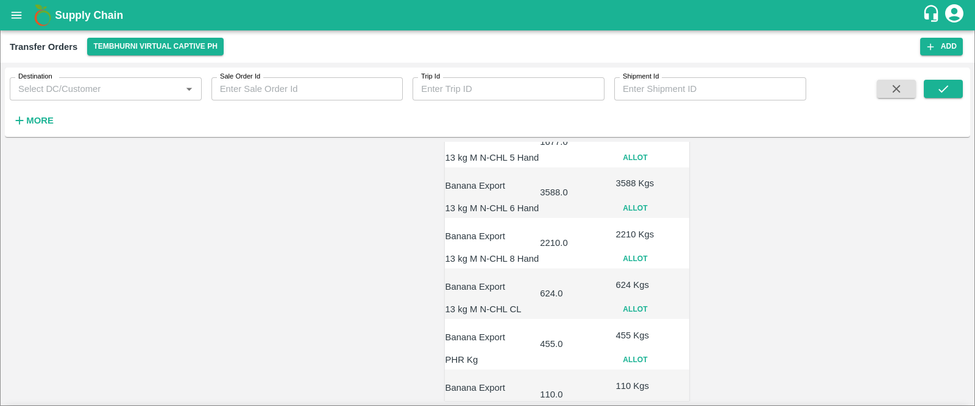
checkbox input "true"
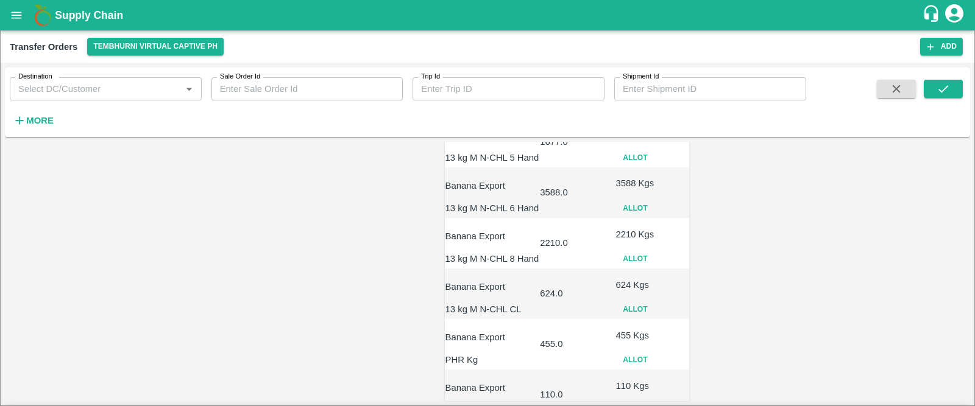
radio input "true"
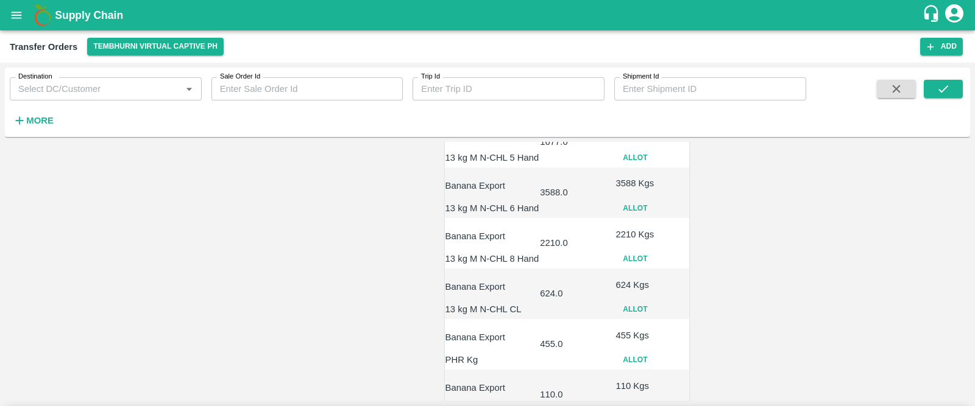
paste input "MH10Z3780"
type input "MH10Z3780"
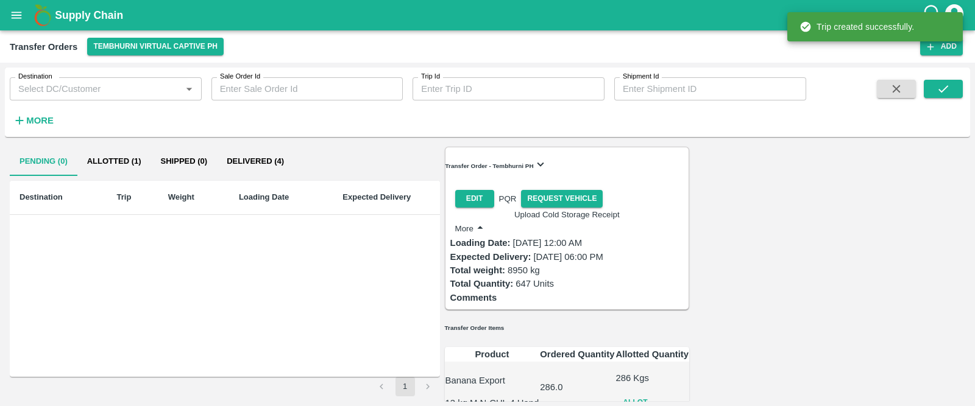
scroll to position [359, 0]
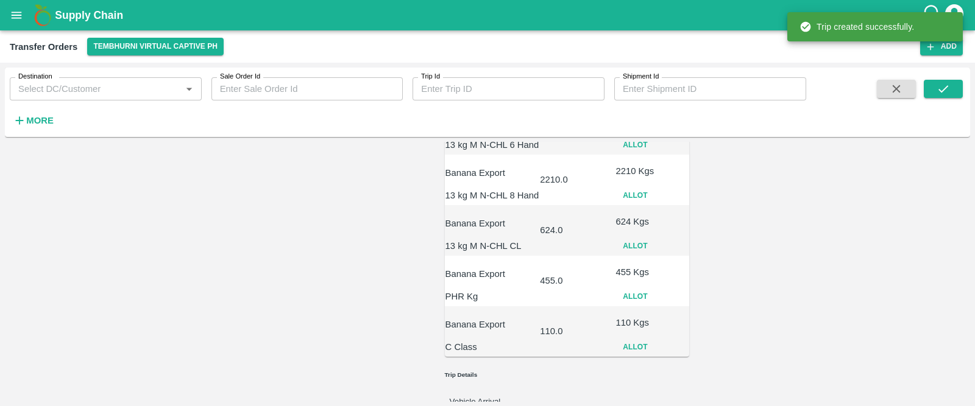
click at [501, 397] on button "Vehicle Arrival" at bounding box center [475, 401] width 51 height 9
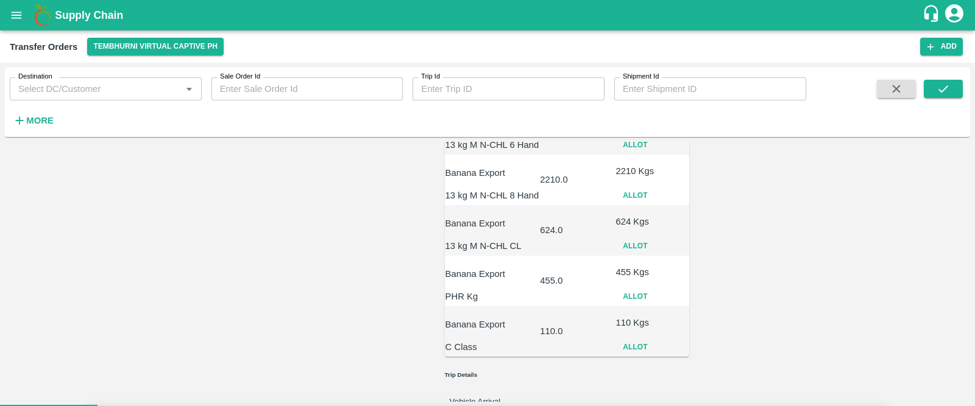
type input "20/08/2025 05:30 PM"
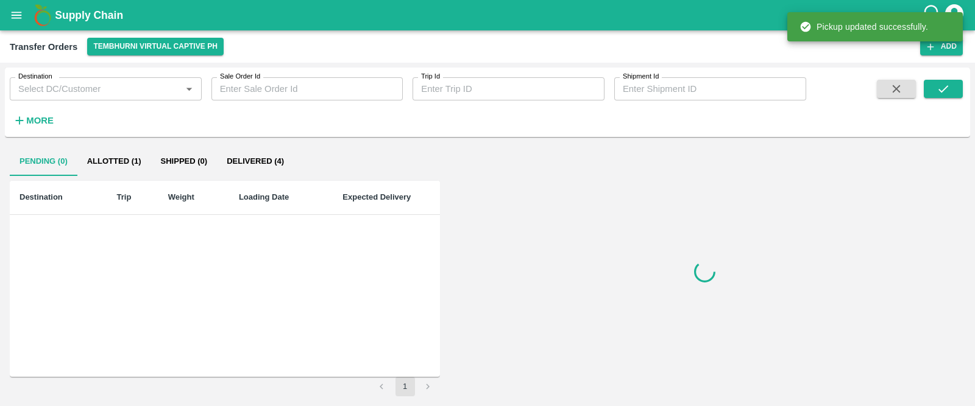
scroll to position [0, 0]
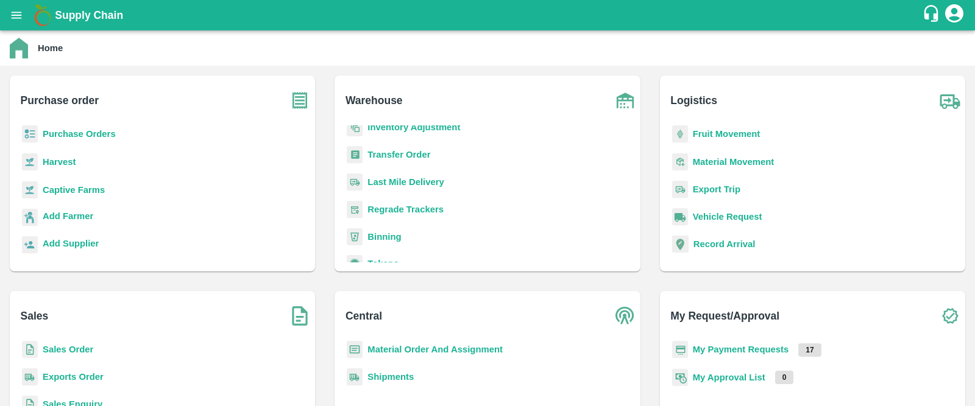
scroll to position [107, 0]
click at [400, 157] on b "Transfer Order" at bounding box center [398, 154] width 63 height 10
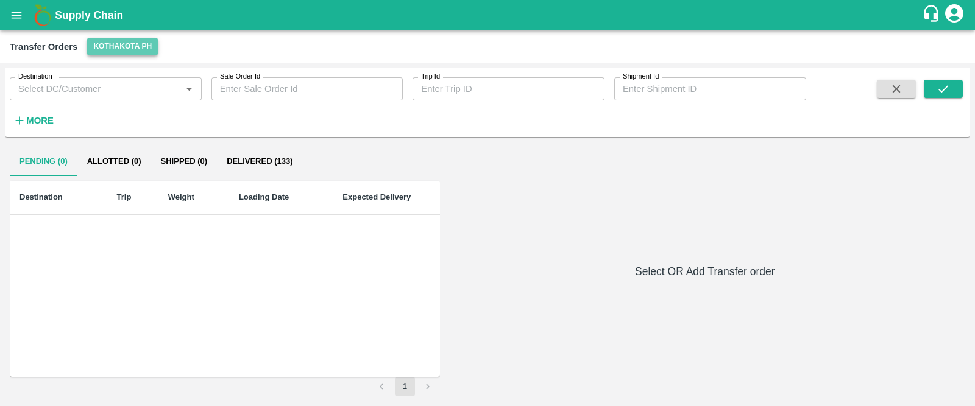
click at [129, 48] on button "Kothakota PH" at bounding box center [122, 47] width 71 height 18
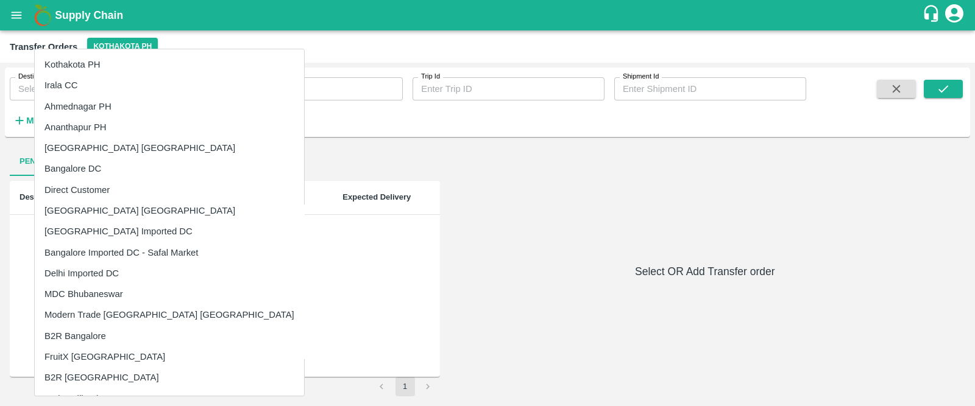
scroll to position [164, 0]
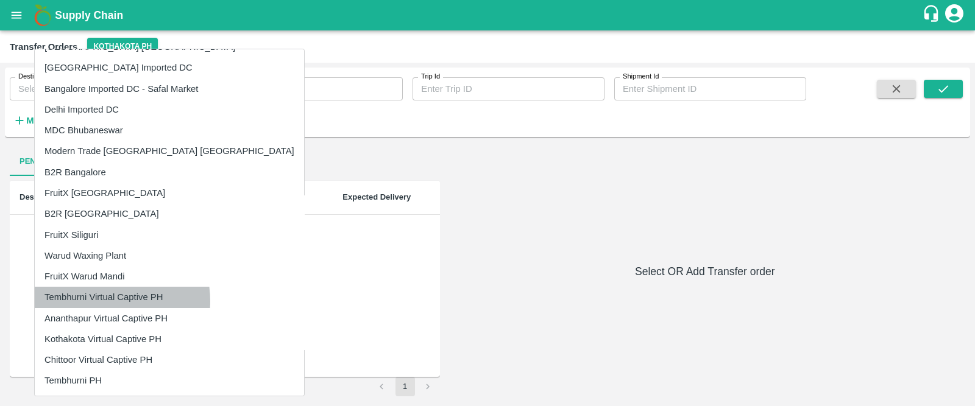
click at [100, 301] on li "Tembhurni Virtual Captive PH" at bounding box center [169, 297] width 269 height 21
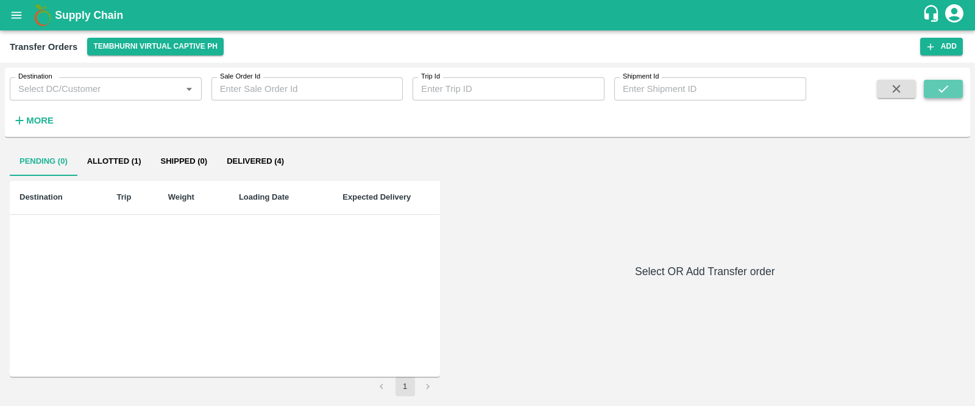
click at [935, 87] on button "submit" at bounding box center [943, 89] width 39 height 18
click at [96, 154] on button "Allotted (1)" at bounding box center [114, 161] width 74 height 29
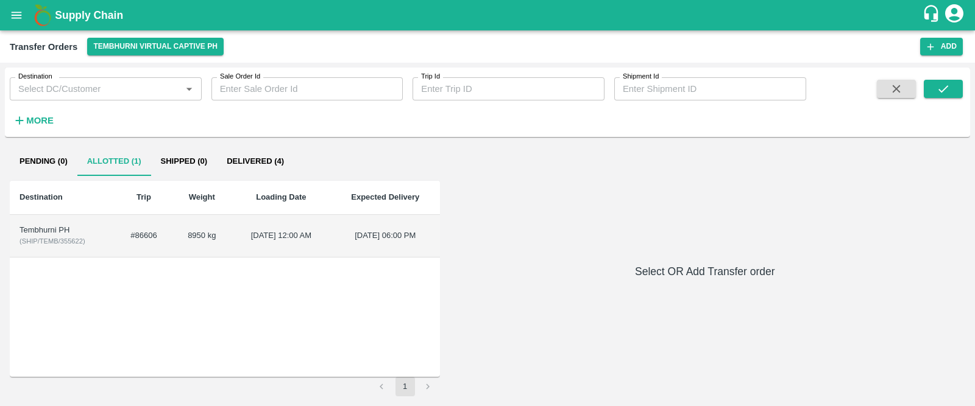
click at [54, 232] on div "Tembhurni PH" at bounding box center [62, 231] width 86 height 12
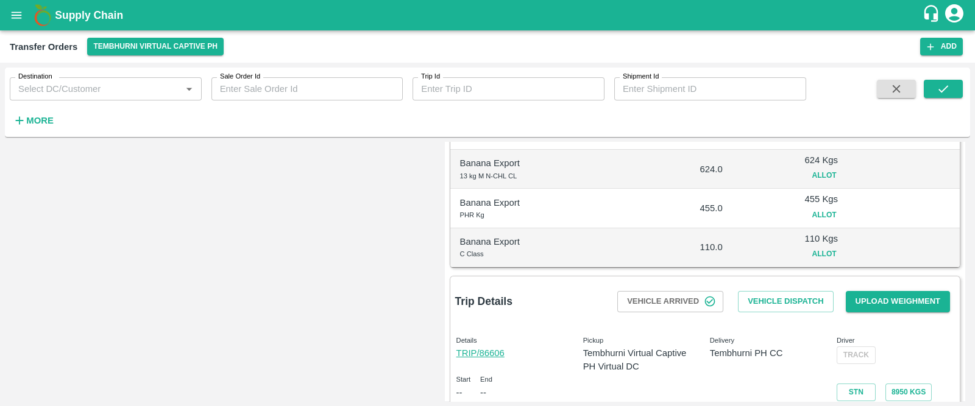
scroll to position [359, 0]
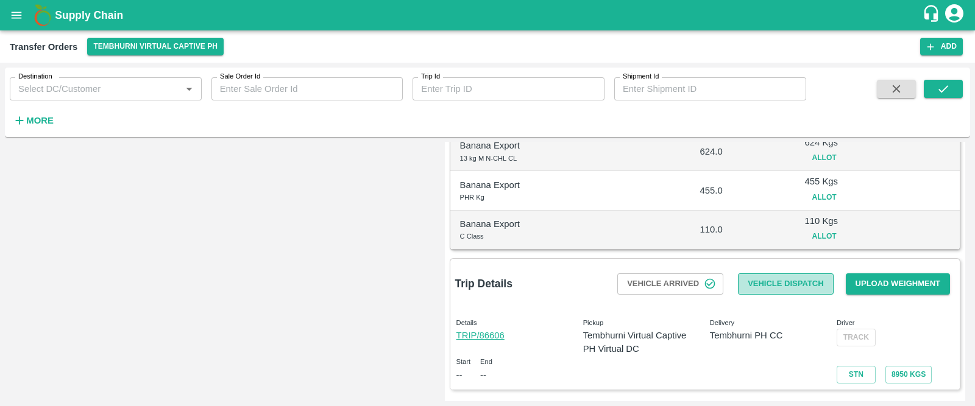
click at [799, 281] on button "Vehicle Dispatch" at bounding box center [785, 284] width 95 height 21
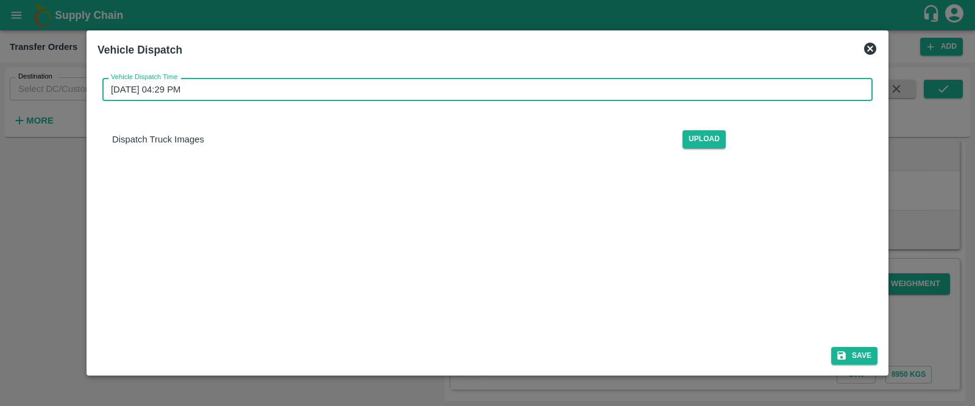
click at [323, 90] on input "[DATE] 04:29 PM" at bounding box center [483, 89] width 762 height 23
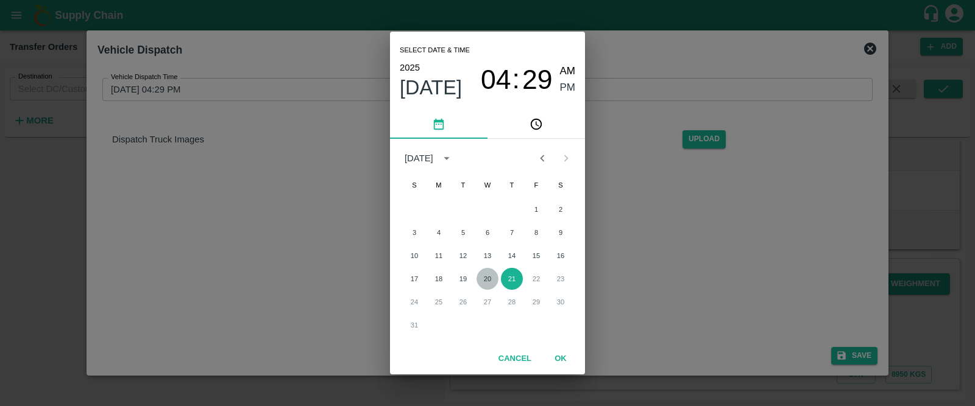
click at [490, 278] on button "20" at bounding box center [487, 279] width 22 height 22
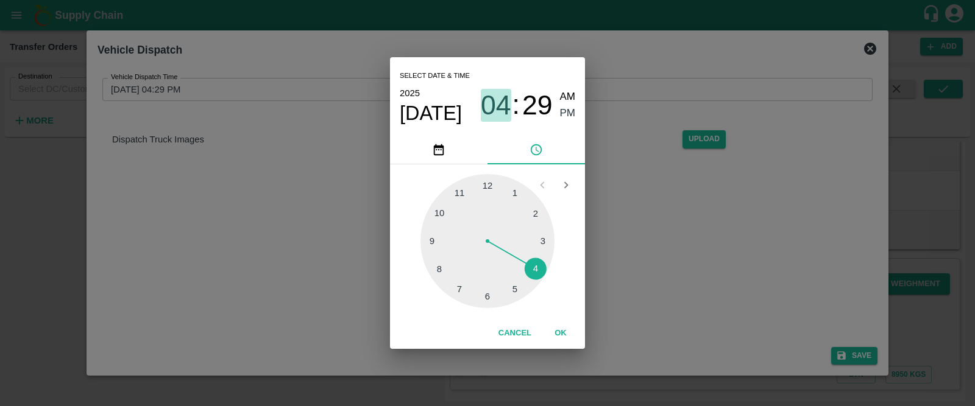
click at [500, 105] on span "04" at bounding box center [496, 106] width 30 height 32
click at [515, 291] on div at bounding box center [487, 241] width 134 height 134
click at [472, 292] on div at bounding box center [487, 241] width 134 height 134
type input "[DATE] 05:33 PM"
click at [571, 113] on span "PM" at bounding box center [568, 113] width 16 height 16
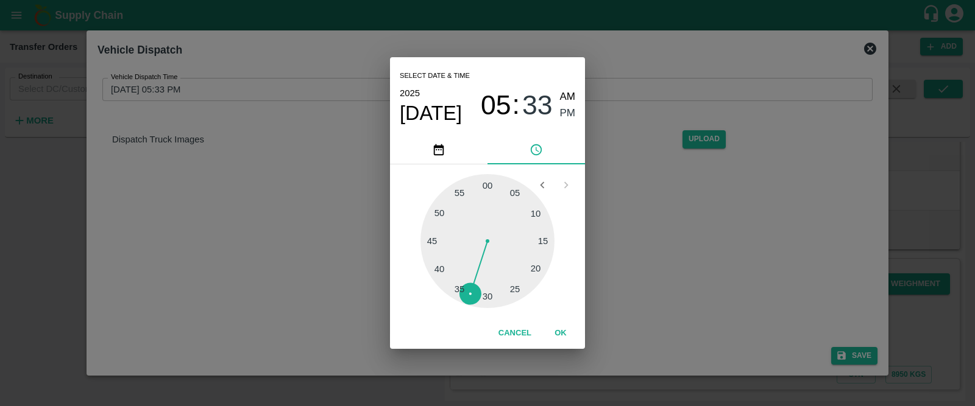
click at [561, 334] on button "OK" at bounding box center [560, 333] width 39 height 21
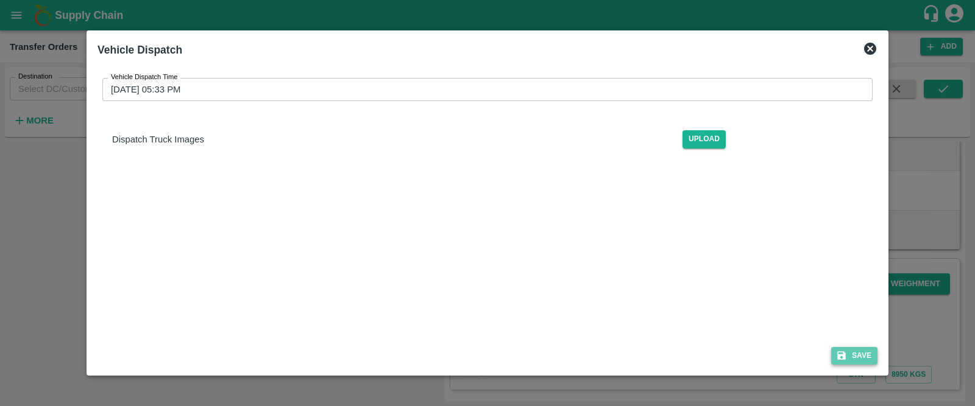
click at [855, 352] on button "Save" at bounding box center [854, 356] width 46 height 18
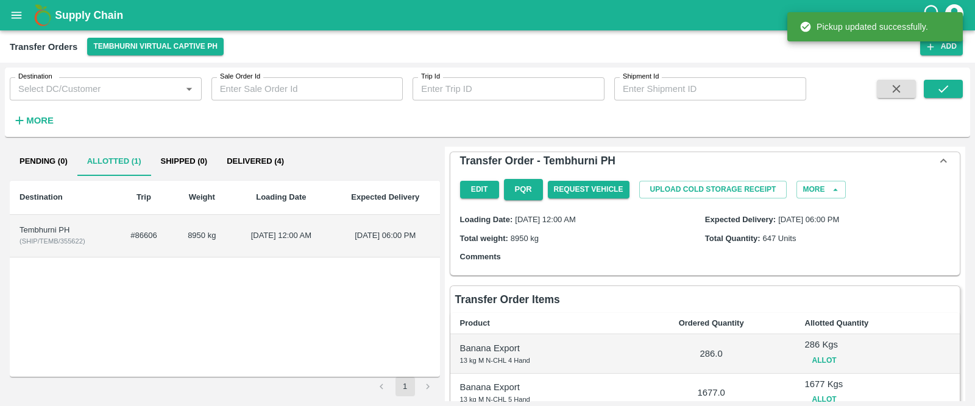
scroll to position [372, 0]
